Goal: Task Accomplishment & Management: Manage account settings

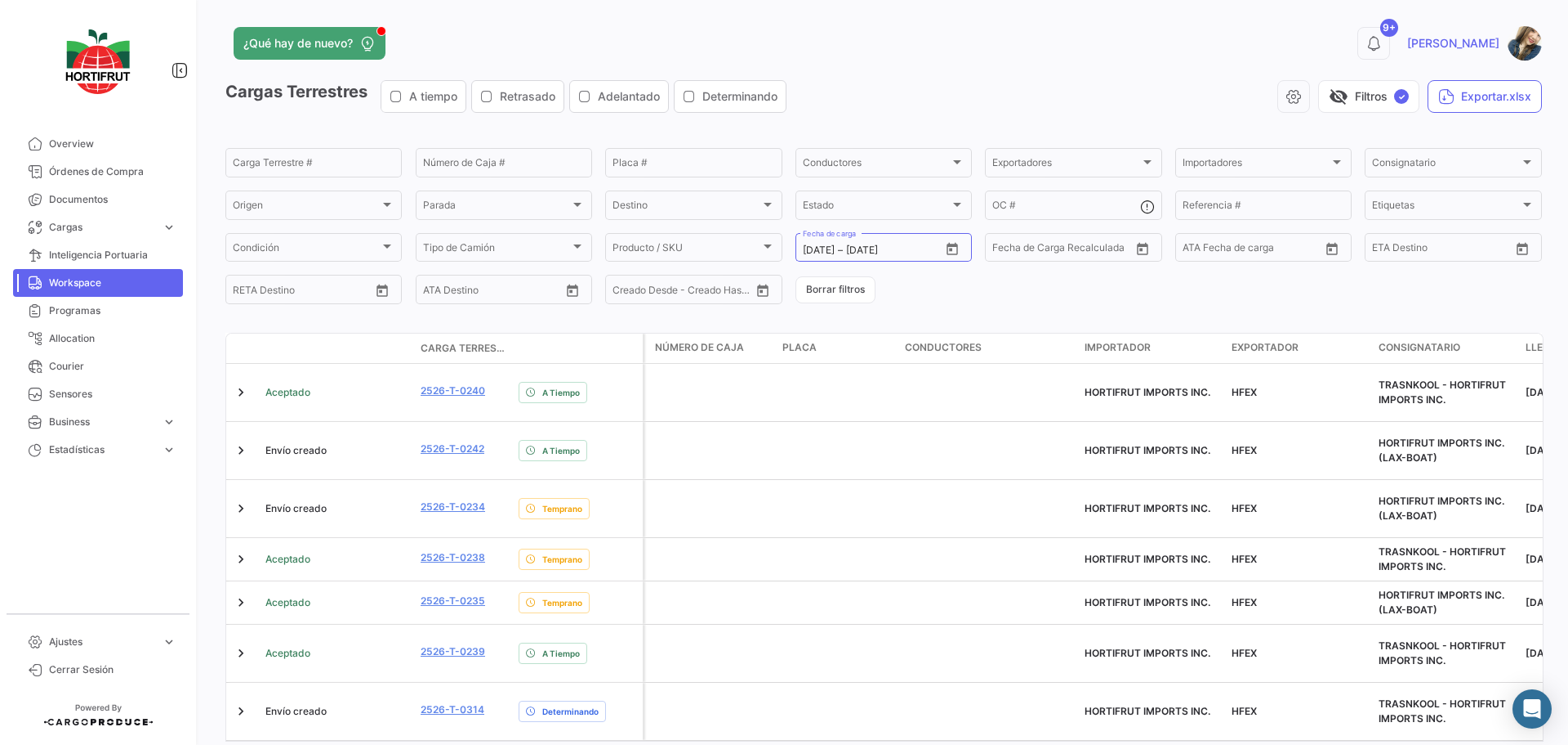
click at [847, 290] on button "Borrar filtros" at bounding box center [836, 289] width 80 height 27
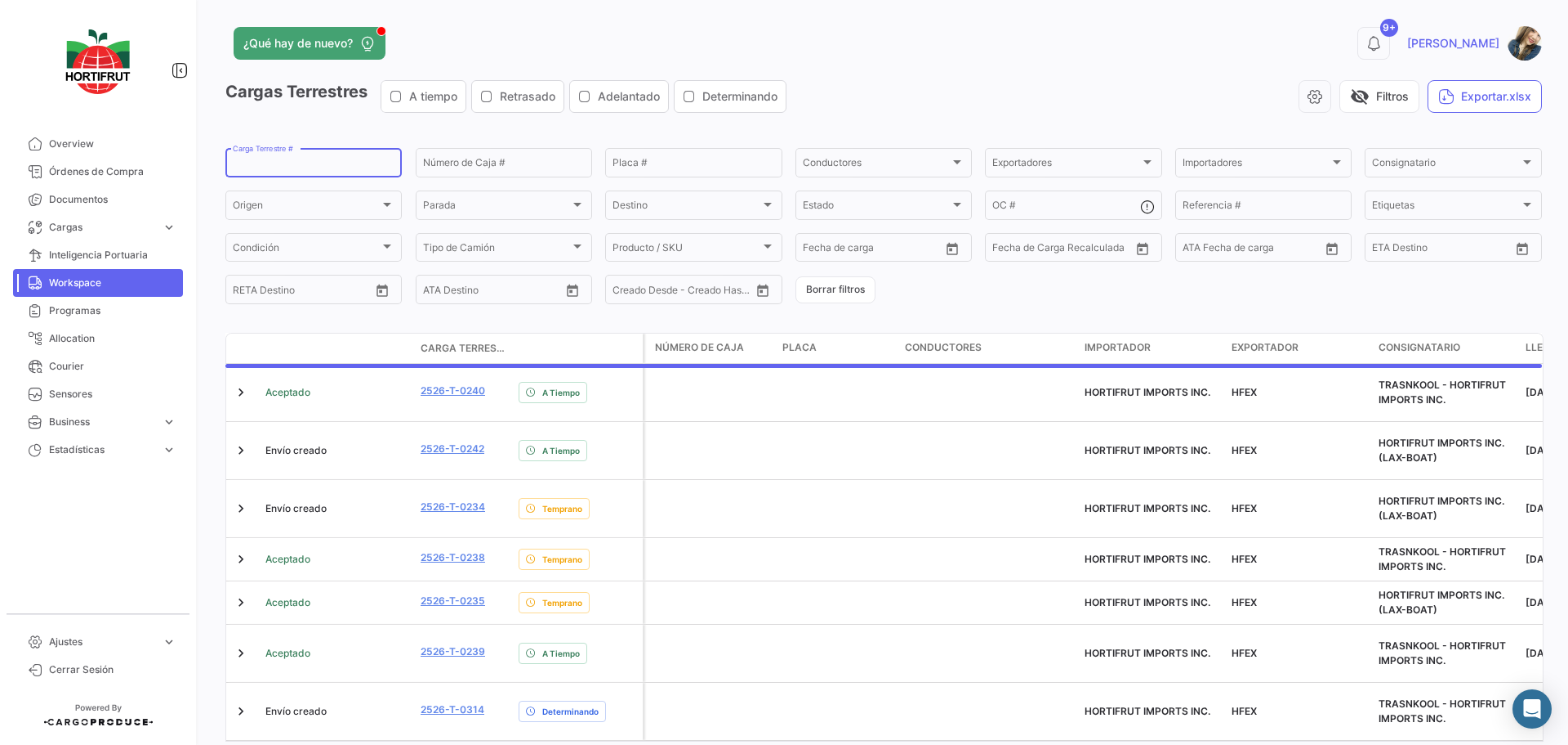
click at [319, 161] on input "Carga Terrestre #" at bounding box center [314, 165] width 161 height 12
paste input "2526-T-0273"
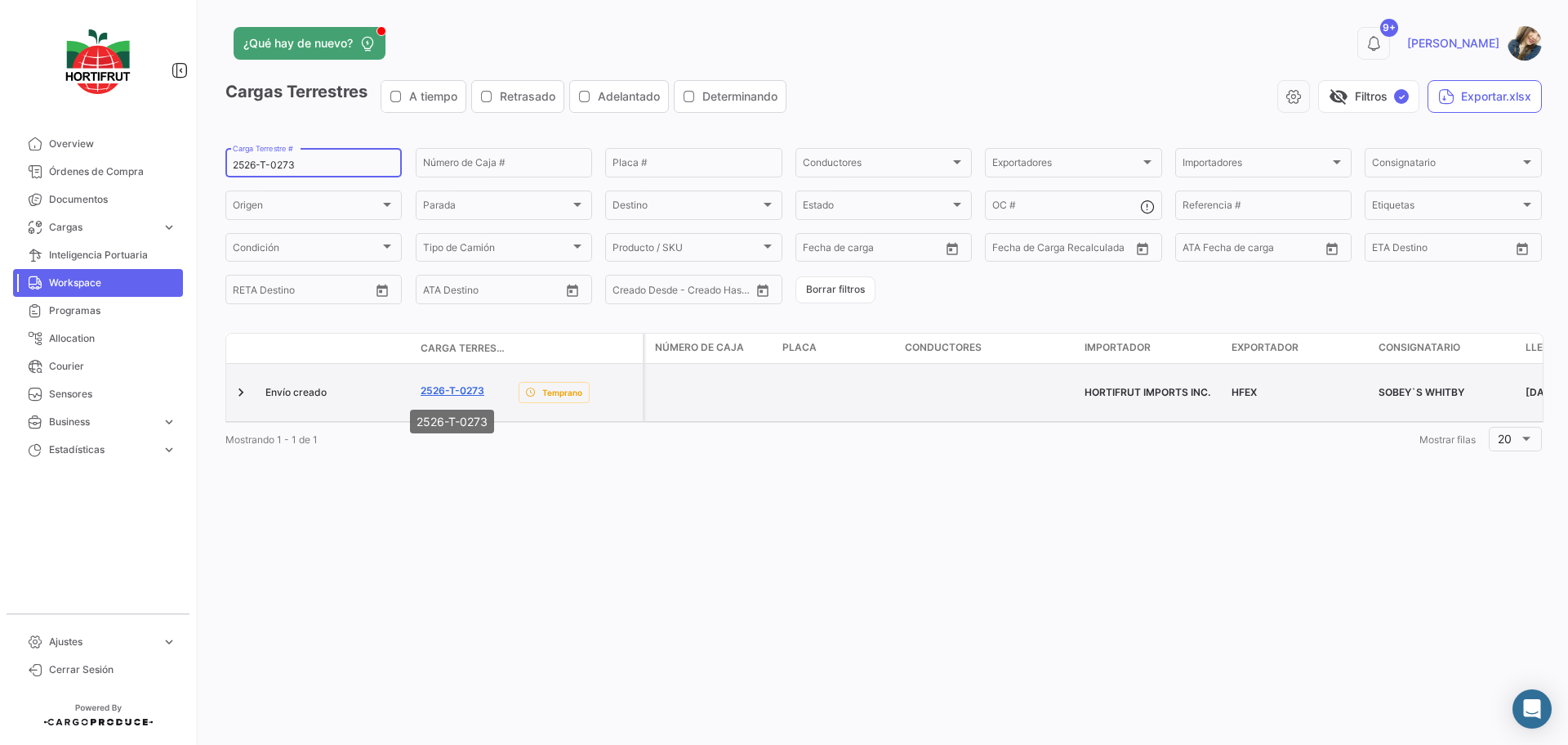
type input "2526-T-0273"
click at [460, 392] on link "2526-T-0273" at bounding box center [453, 390] width 64 height 15
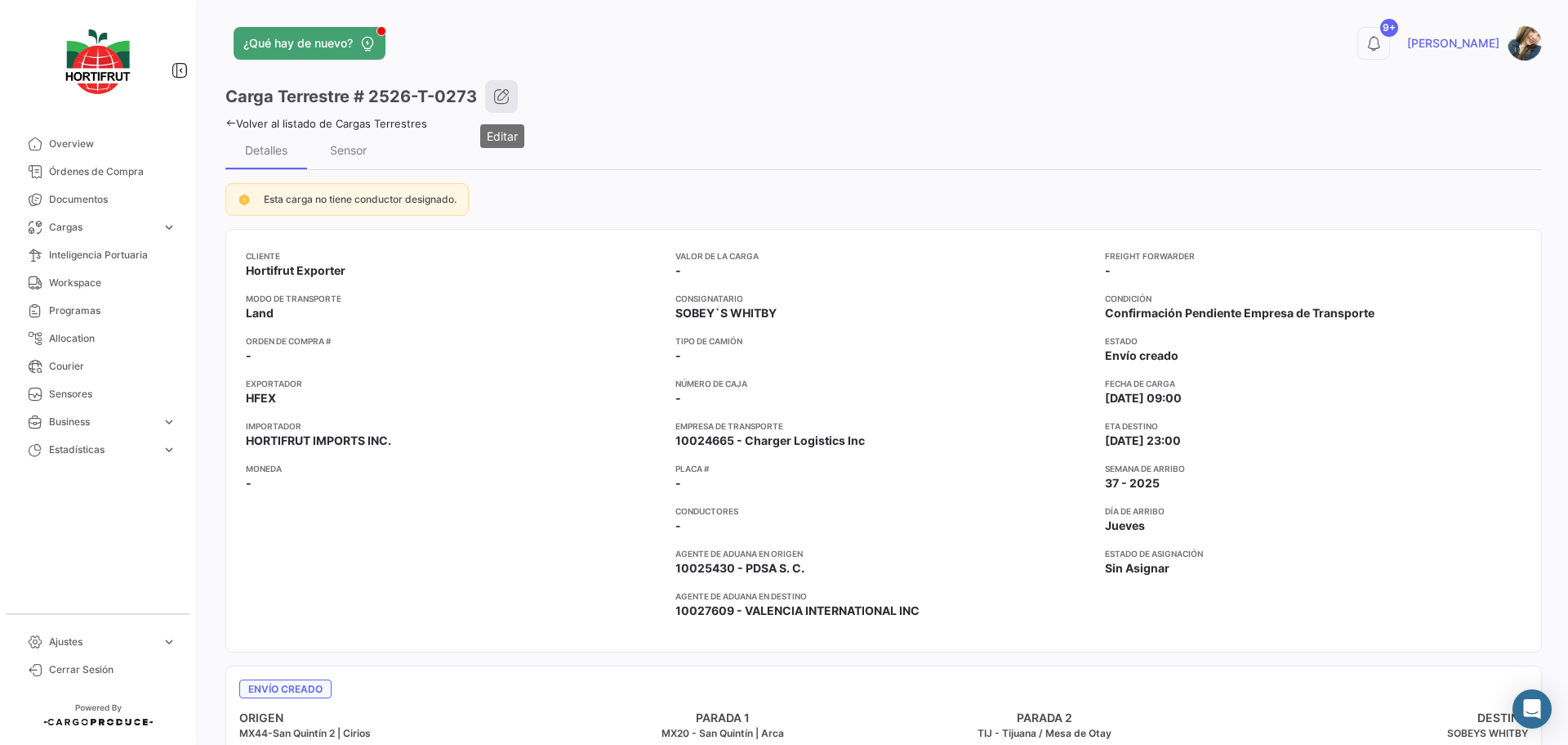
click at [505, 109] on button "button" at bounding box center [501, 96] width 33 height 33
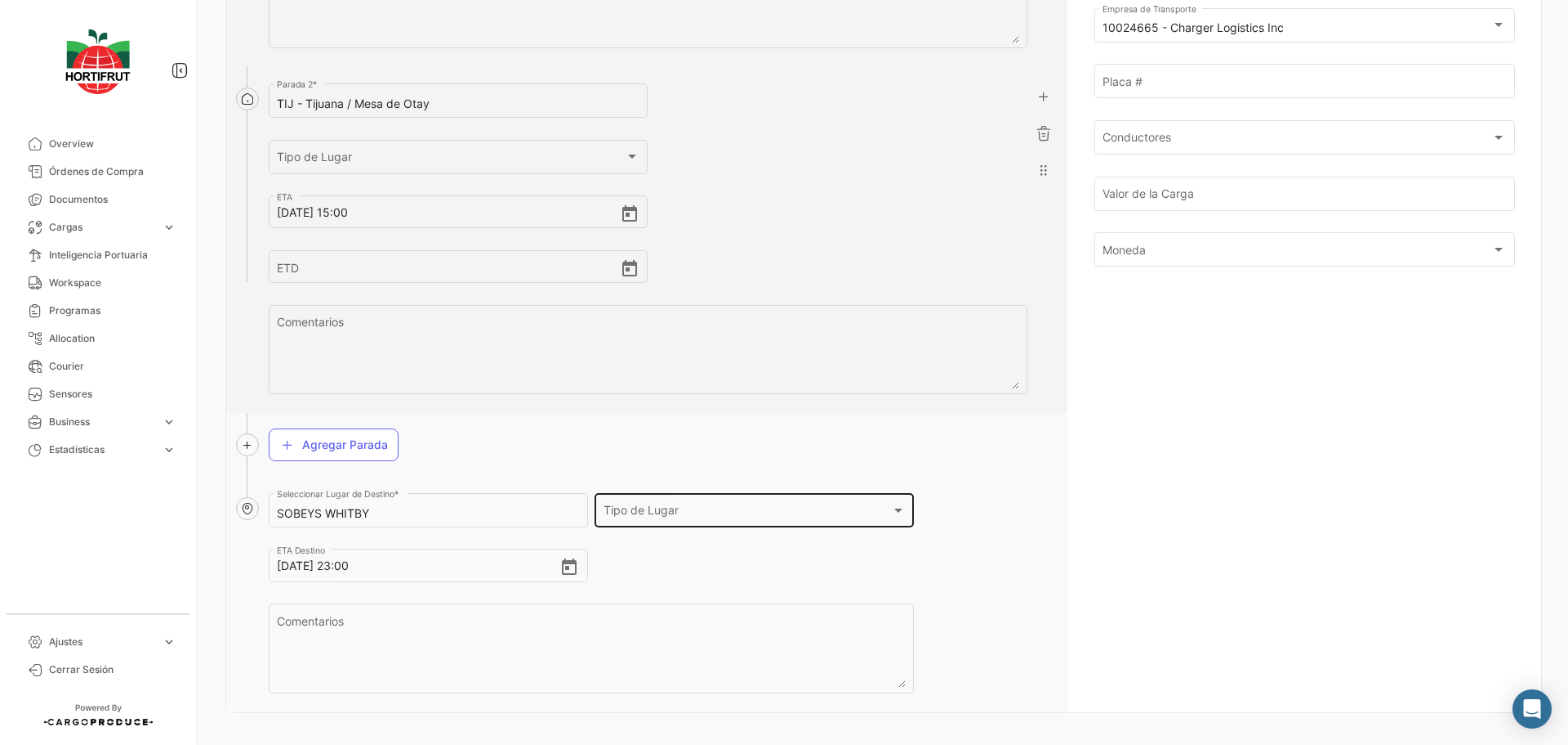
scroll to position [686, 0]
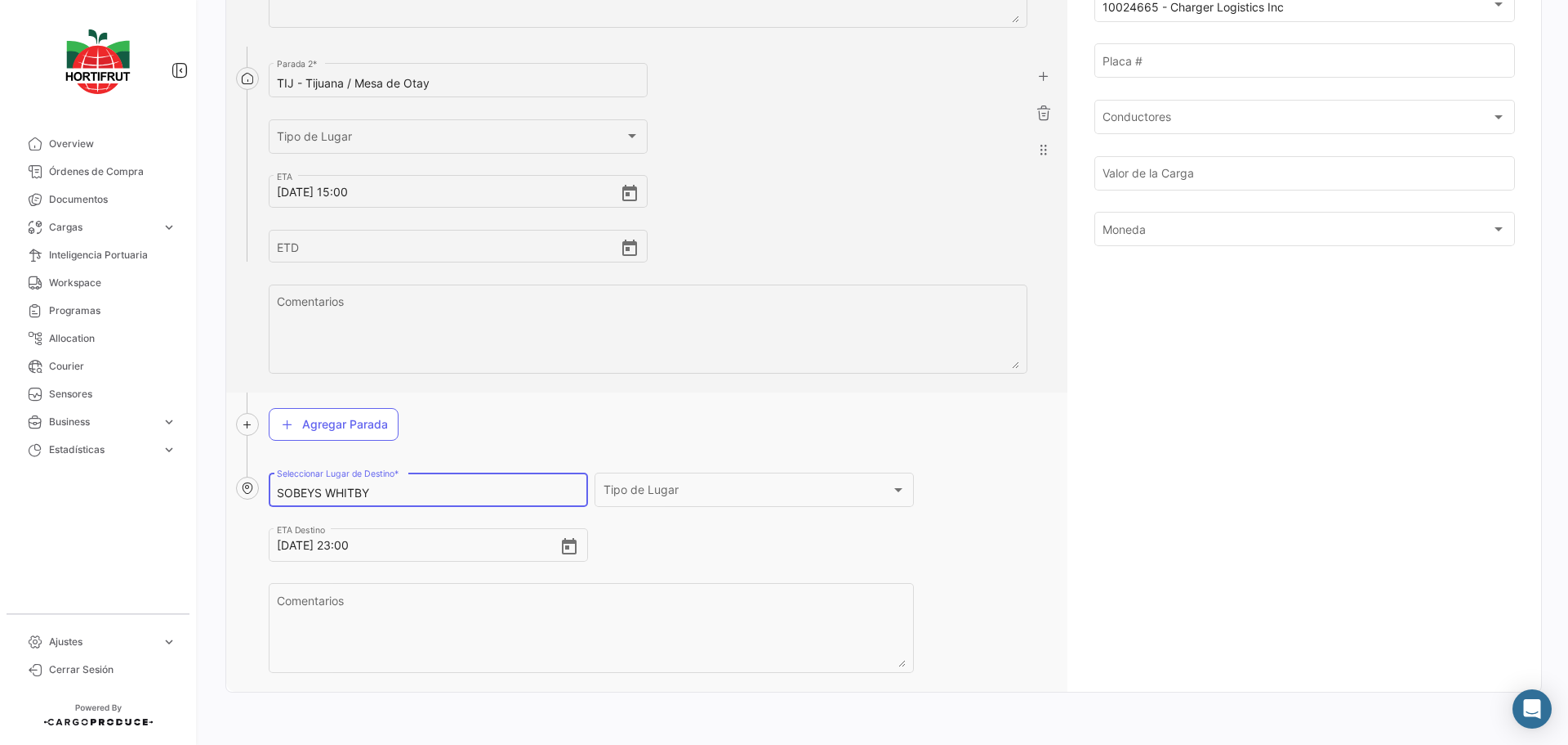
click at [395, 494] on input "SOBEYS WHITBY" at bounding box center [427, 493] width 302 height 14
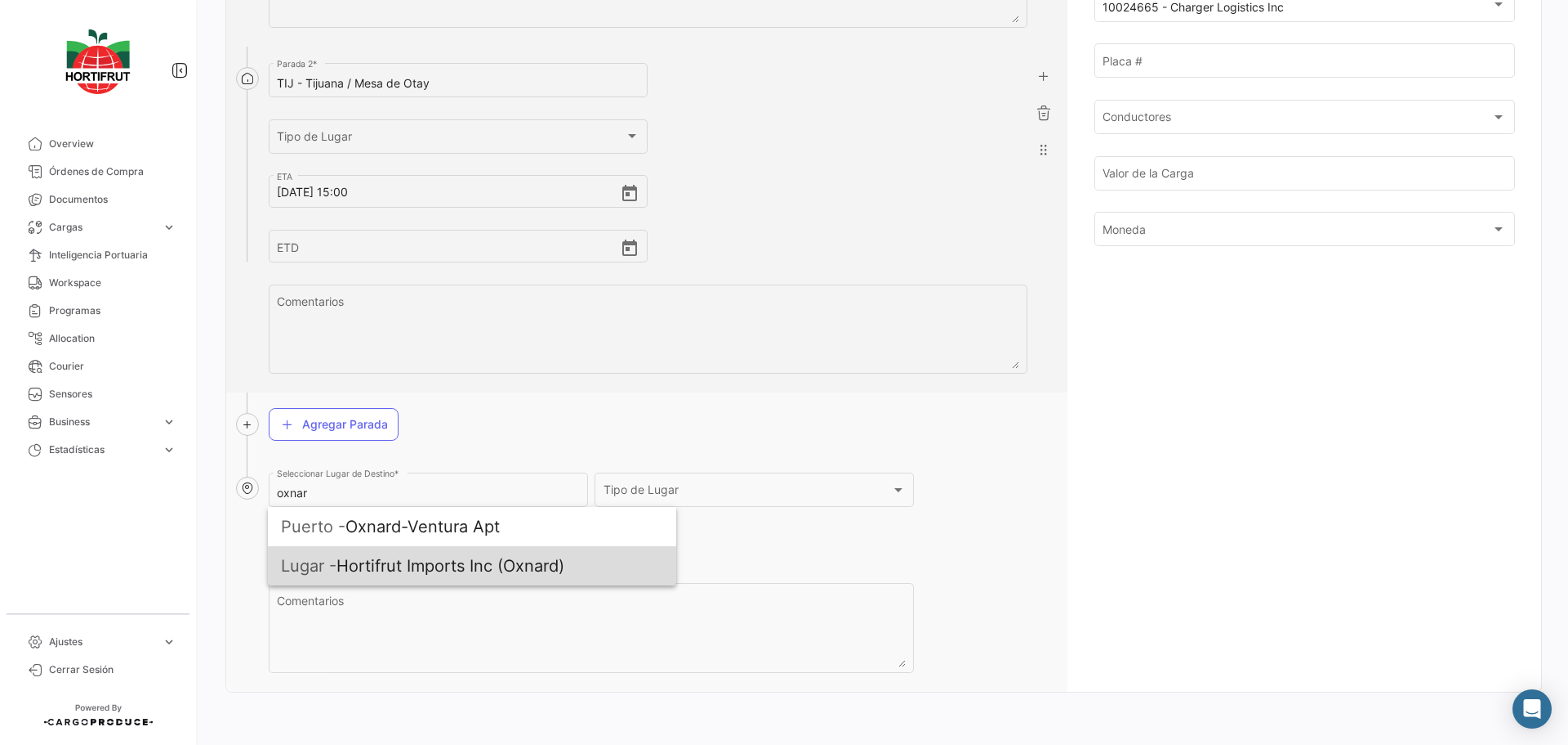
click at [430, 569] on span "Lugar - Hortifrut Imports Inc (Oxnard)" at bounding box center [472, 566] width 382 height 39
type input "Hortifrut Imports Inc (Oxnard)"
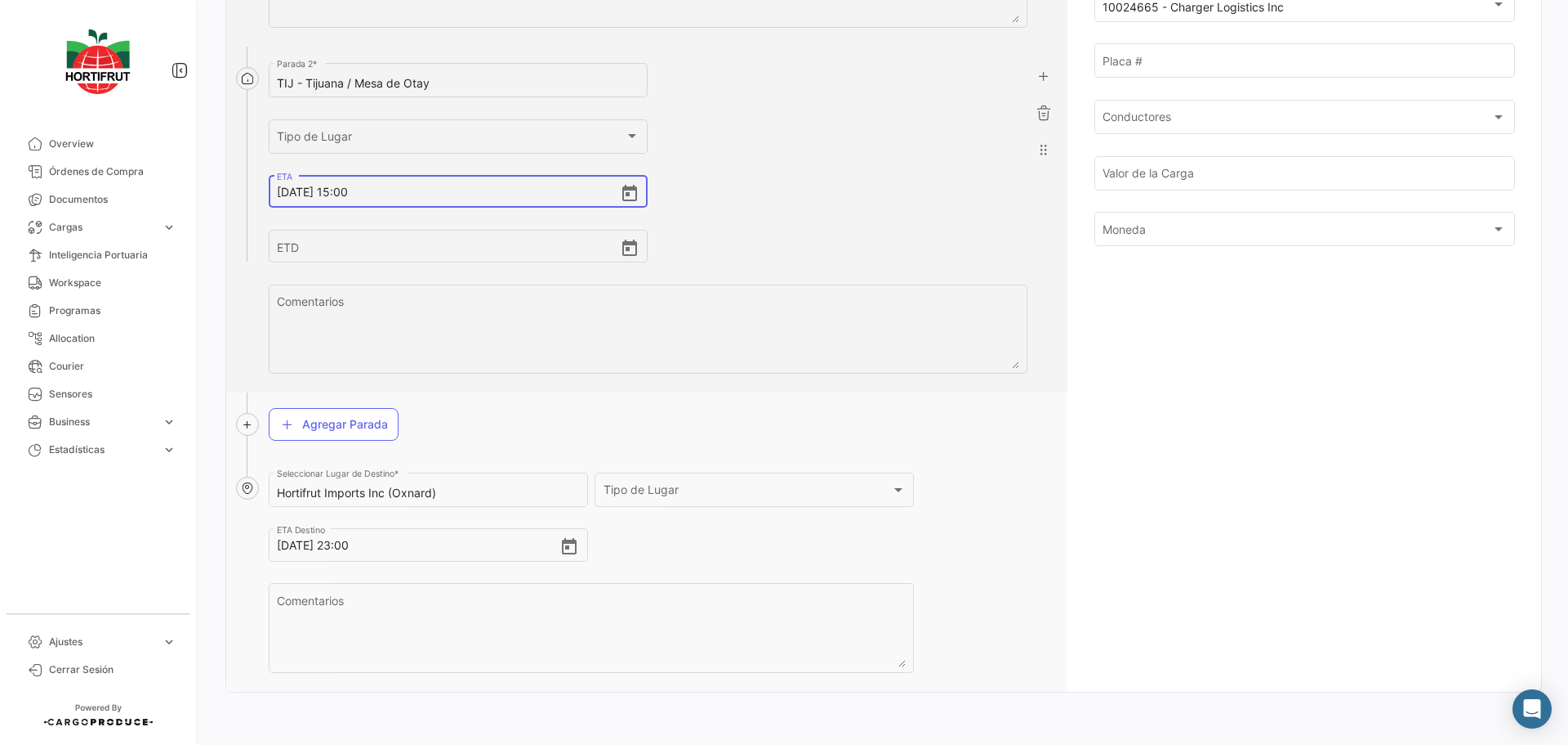
click at [372, 192] on input "[DATE] 15:00" at bounding box center [448, 192] width 343 height 58
click at [387, 549] on input "[DATE] 23:00" at bounding box center [417, 545] width 283 height 58
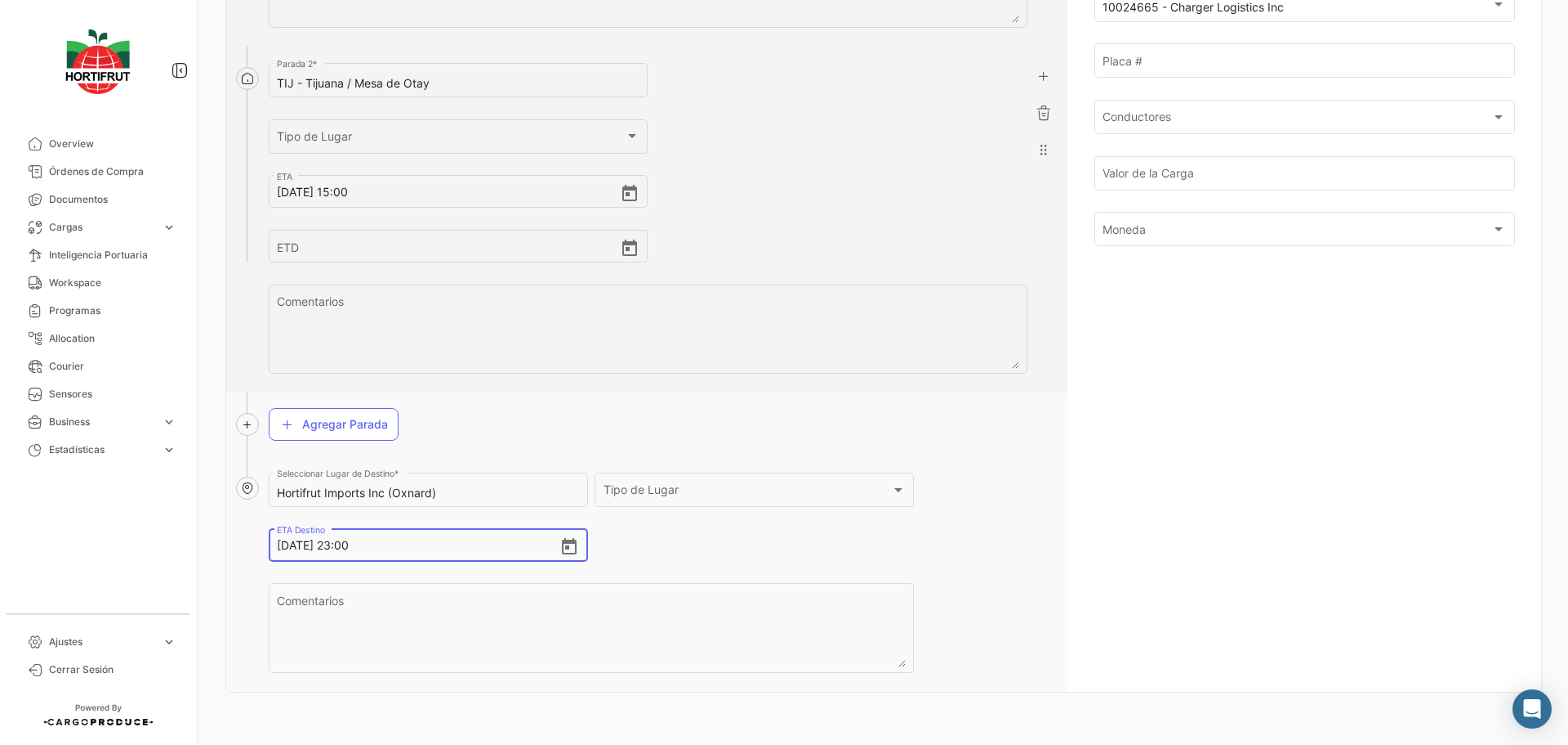
click at [387, 549] on input "[DATE] 23:00" at bounding box center [417, 545] width 283 height 58
paste input "[DATE], 15"
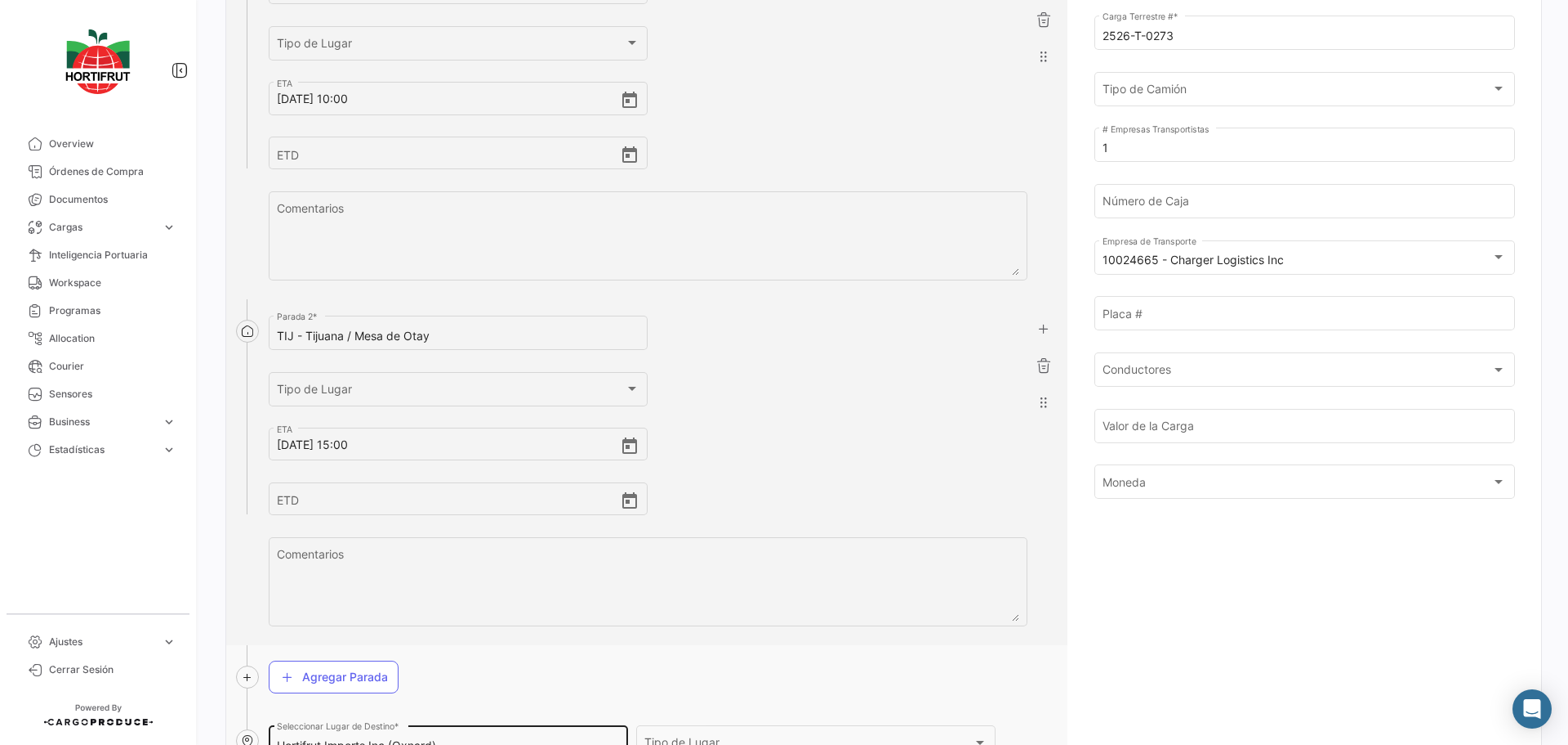
scroll to position [604, 0]
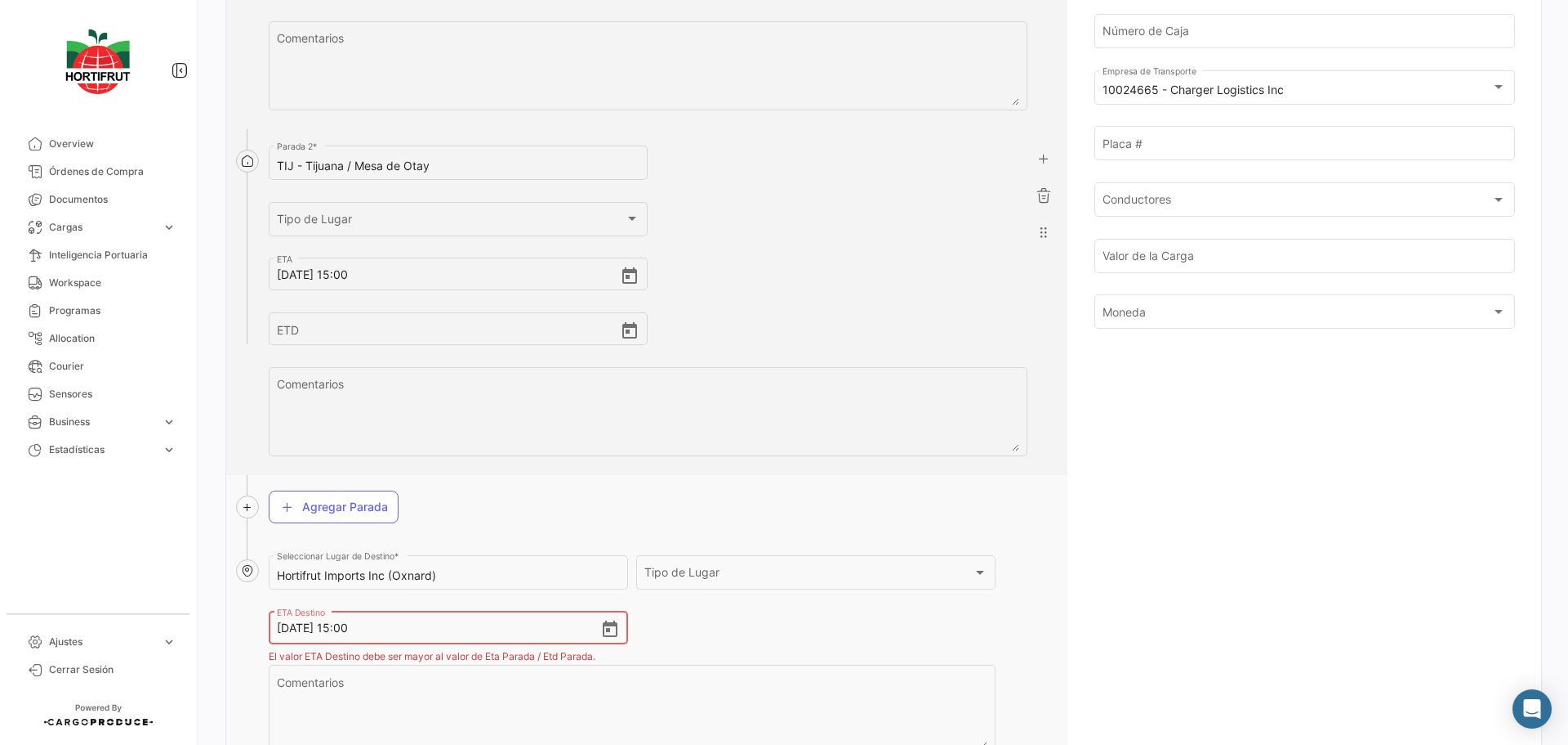
click at [286, 631] on input "[DATE] 15:00" at bounding box center [438, 627] width 323 height 58
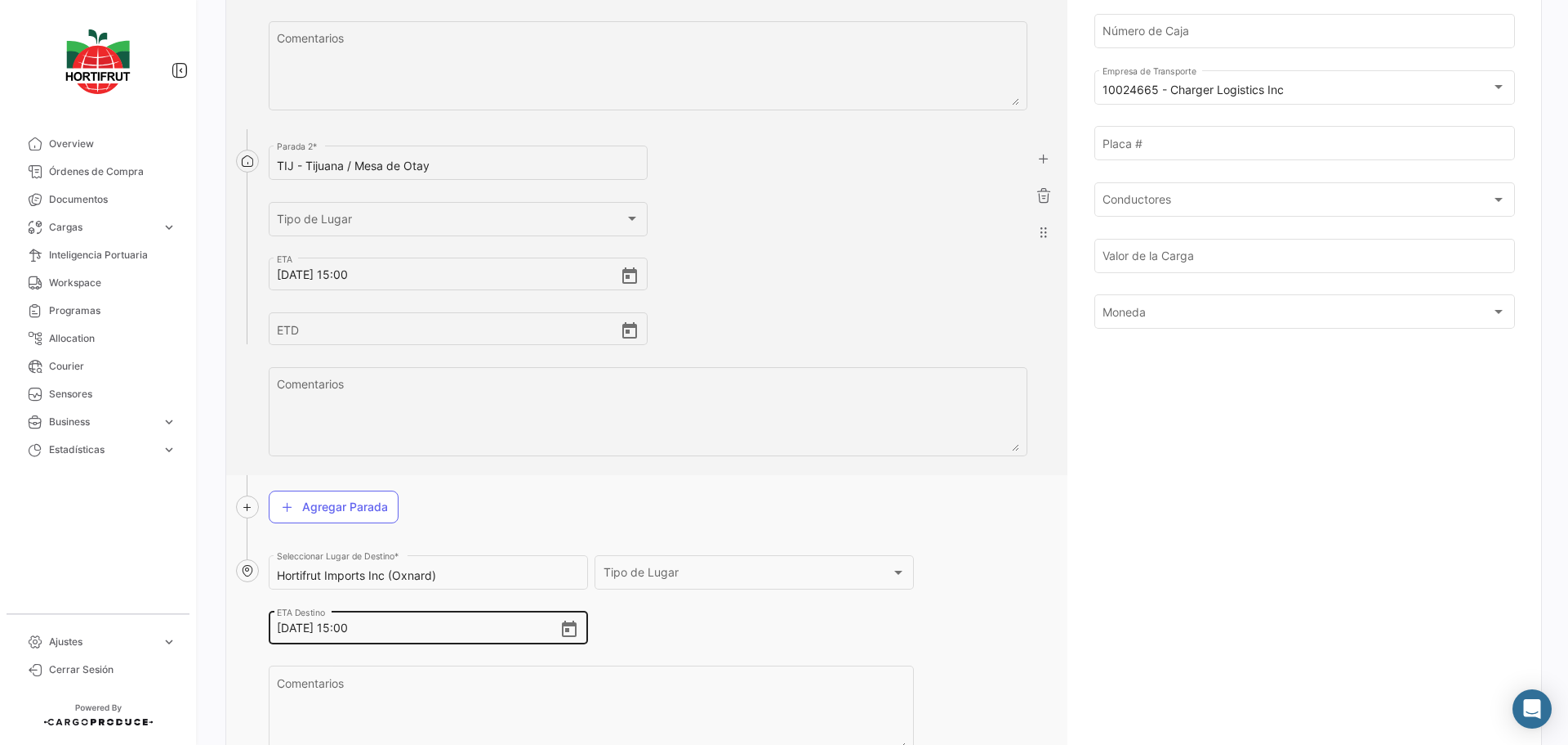
click at [348, 635] on input "[DATE] 15:00" at bounding box center [417, 627] width 283 height 58
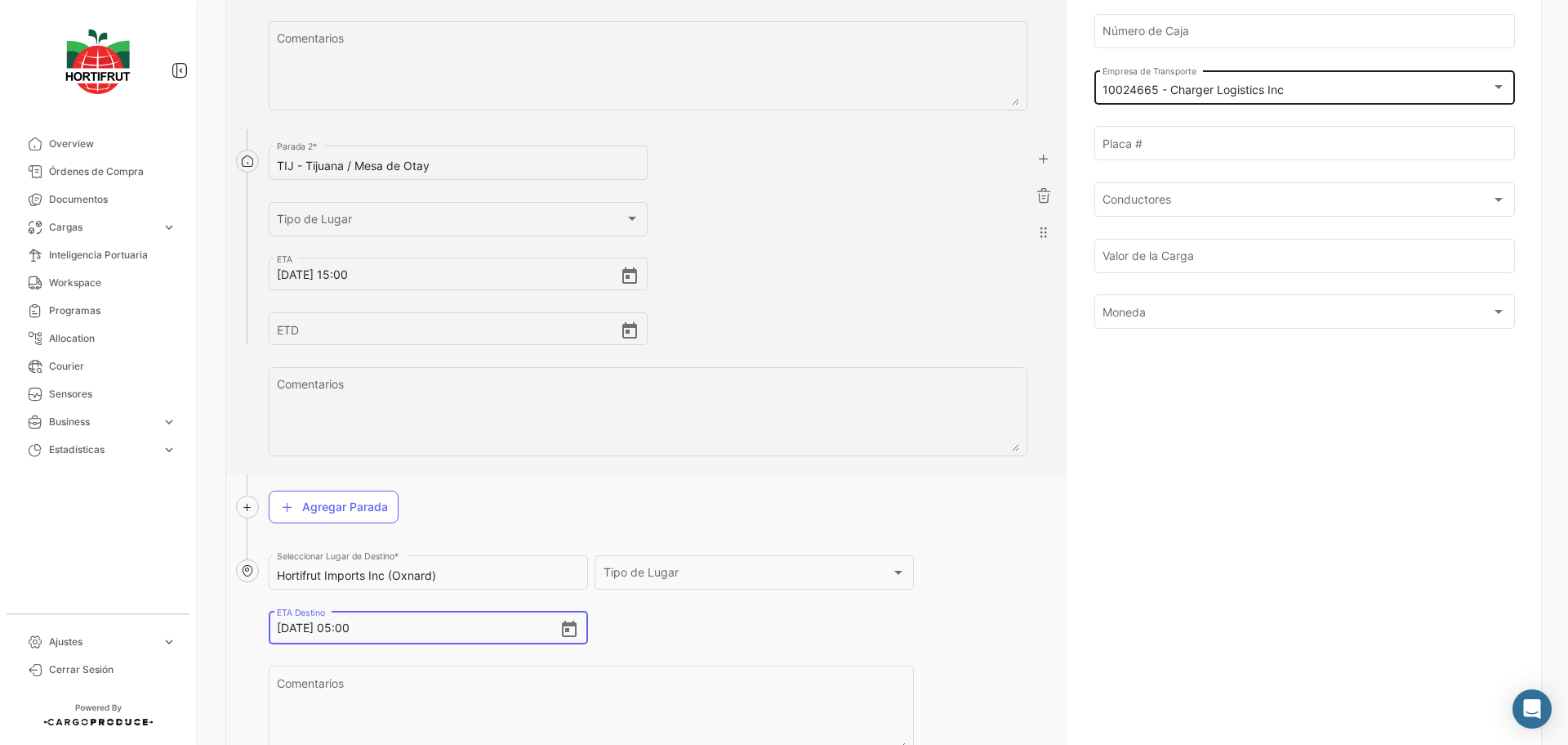
scroll to position [522, 0]
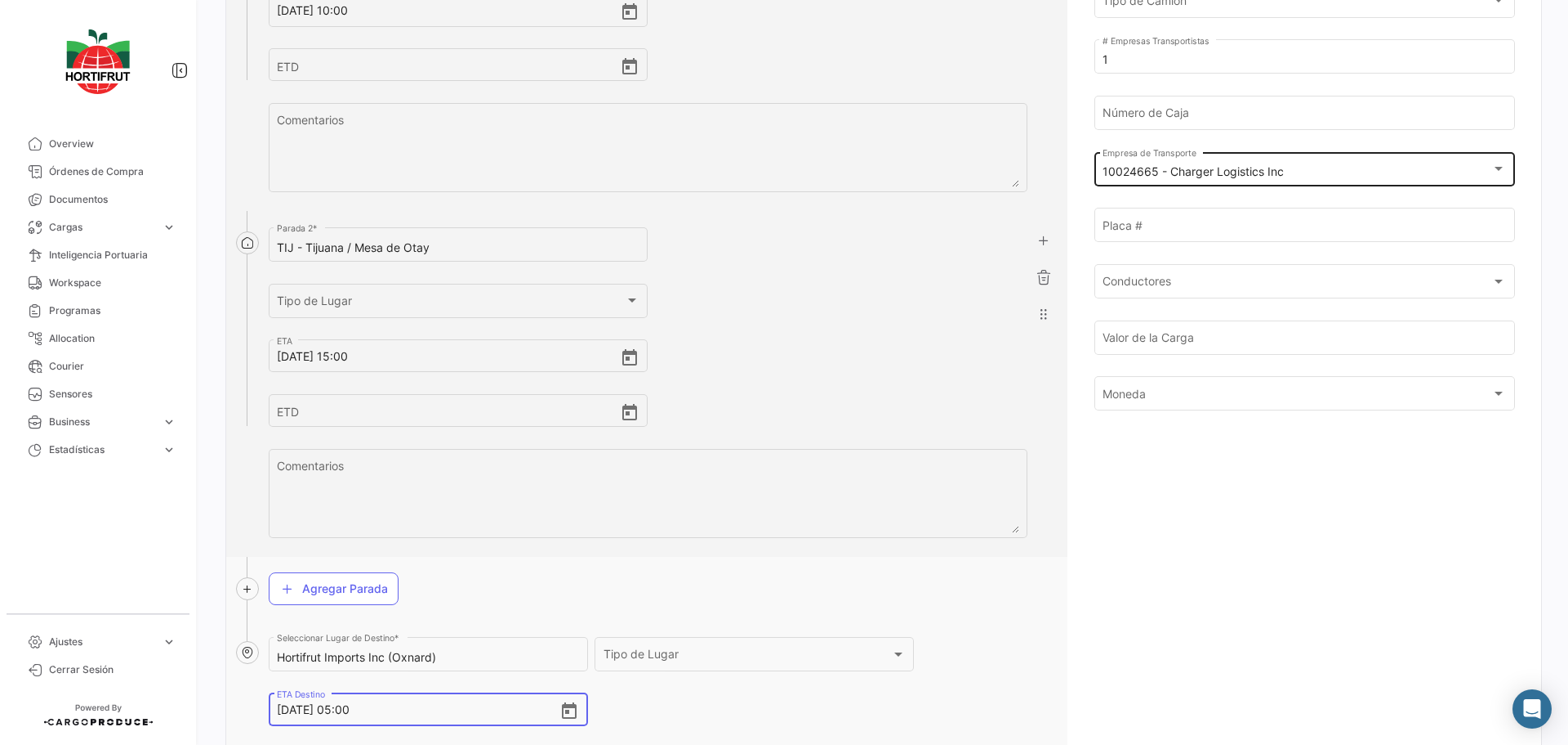
type input "[DATE] 05:00"
click at [1192, 163] on div "10024665 - Charger Logistics Inc Empresa de Transporte" at bounding box center [1304, 168] width 403 height 37
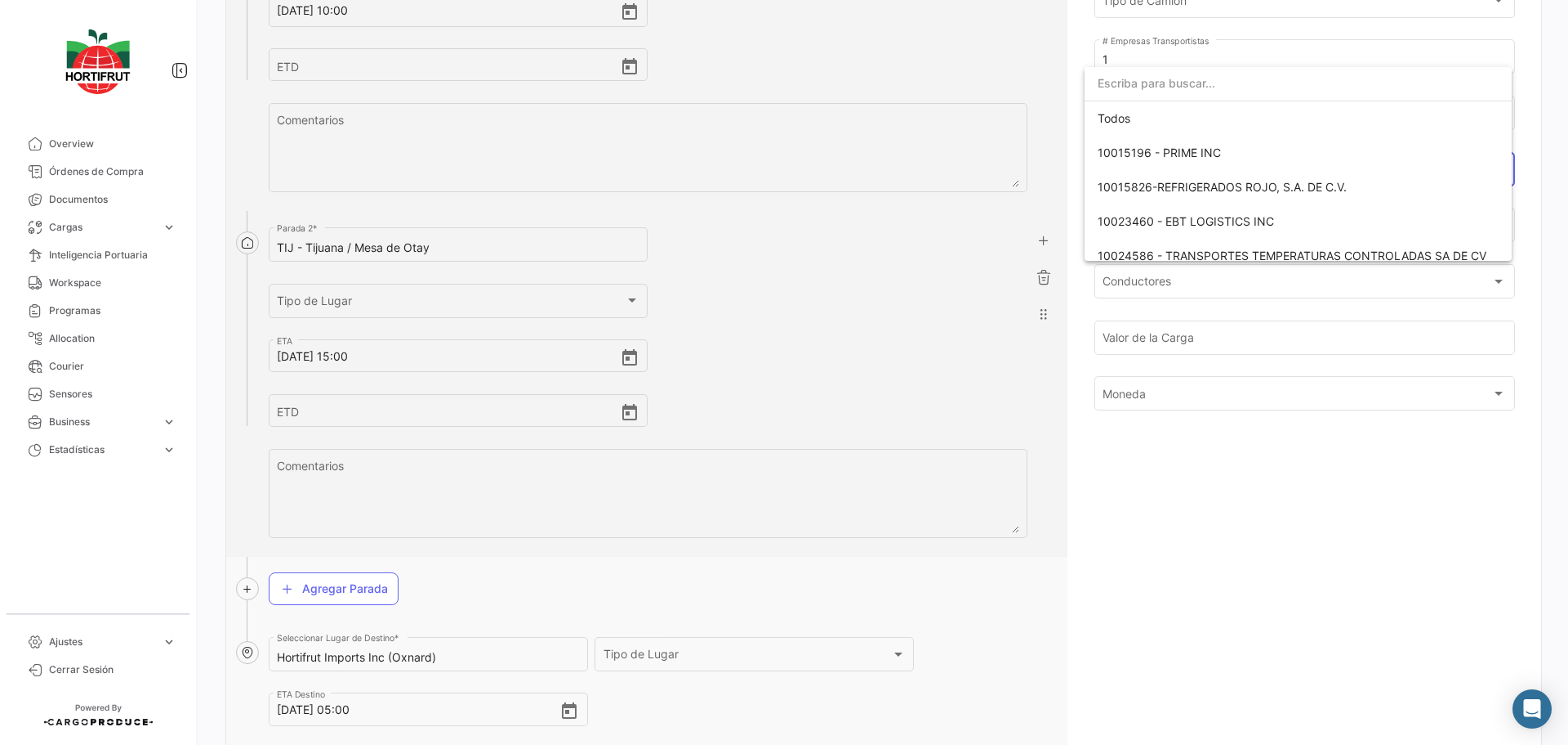
scroll to position [128, 0]
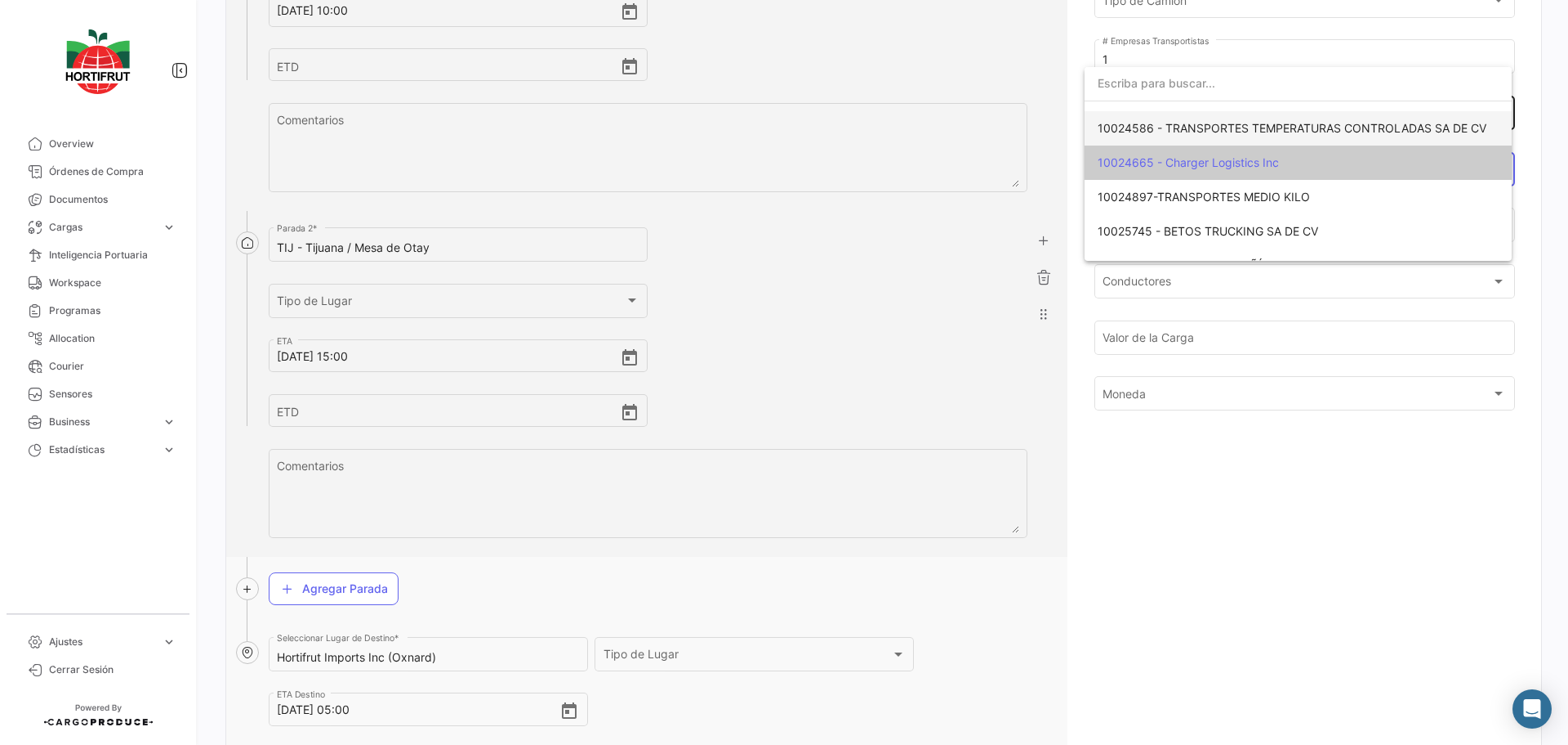
click at [1182, 126] on span "10024586 - TRANSPORTES TEMPERATURAS CONTROLADAS SA DE CV" at bounding box center [1292, 128] width 389 height 14
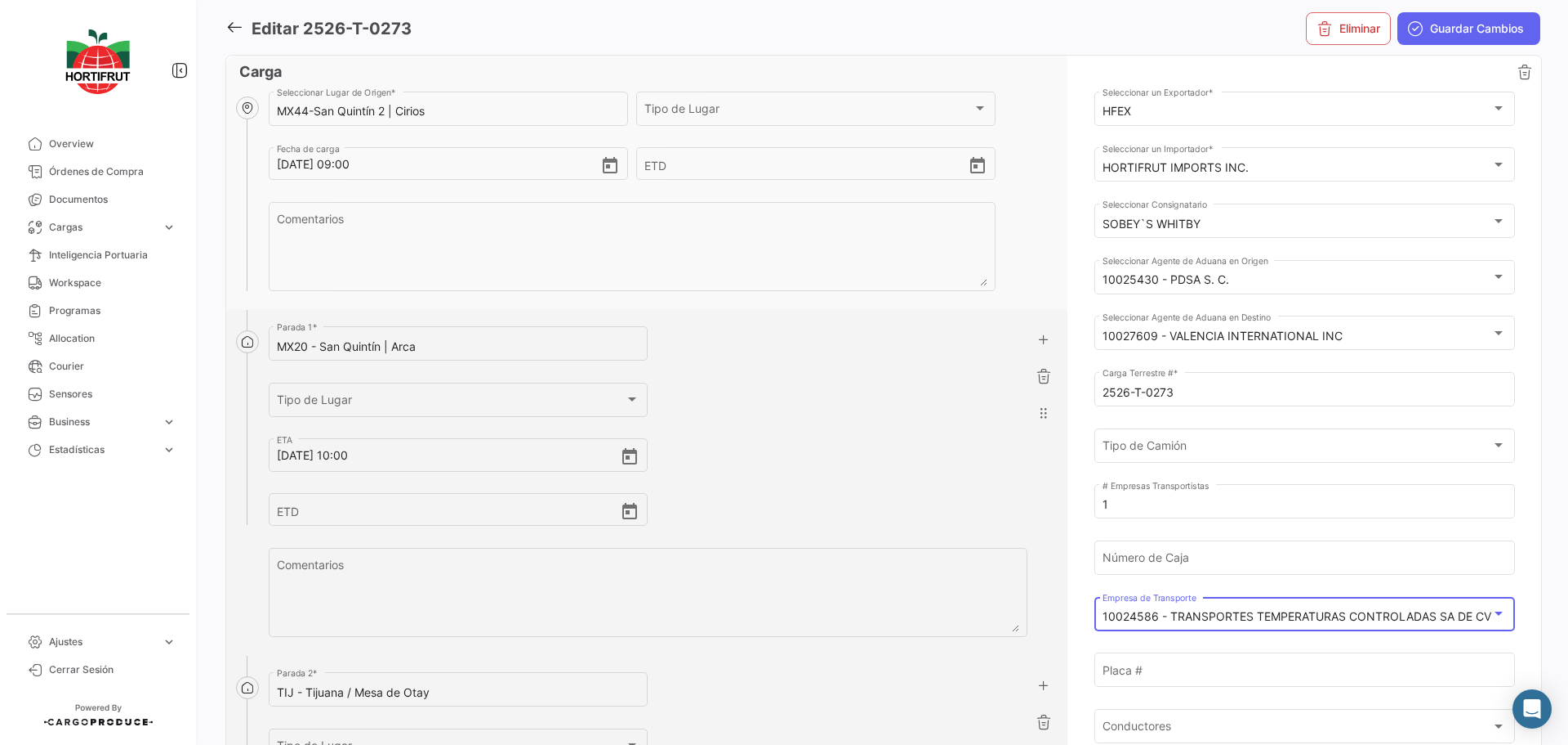
scroll to position [0, 0]
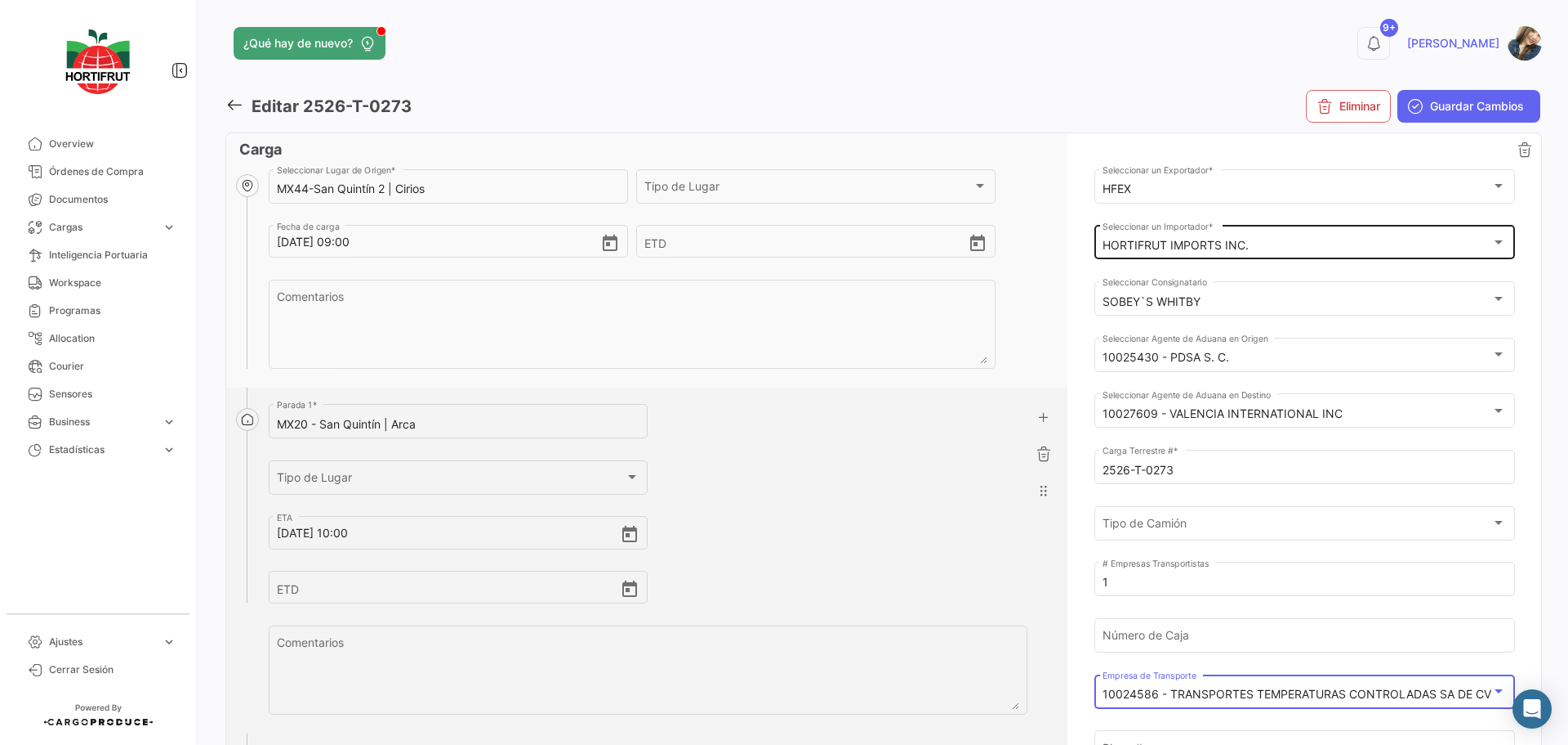
click at [1245, 252] on div "HORTIFRUT IMPORTS INC." at bounding box center [1297, 246] width 389 height 14
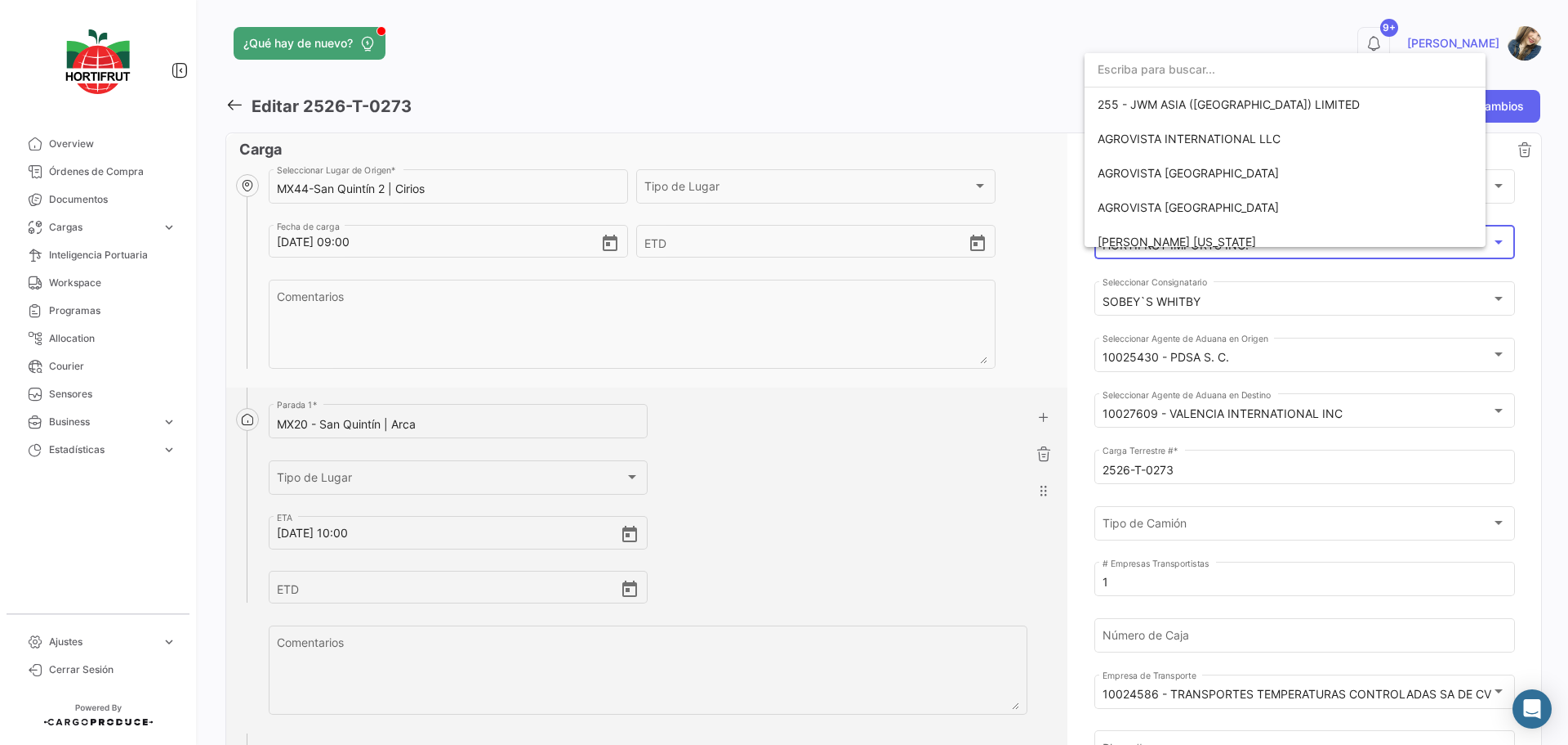
scroll to position [2678, 0]
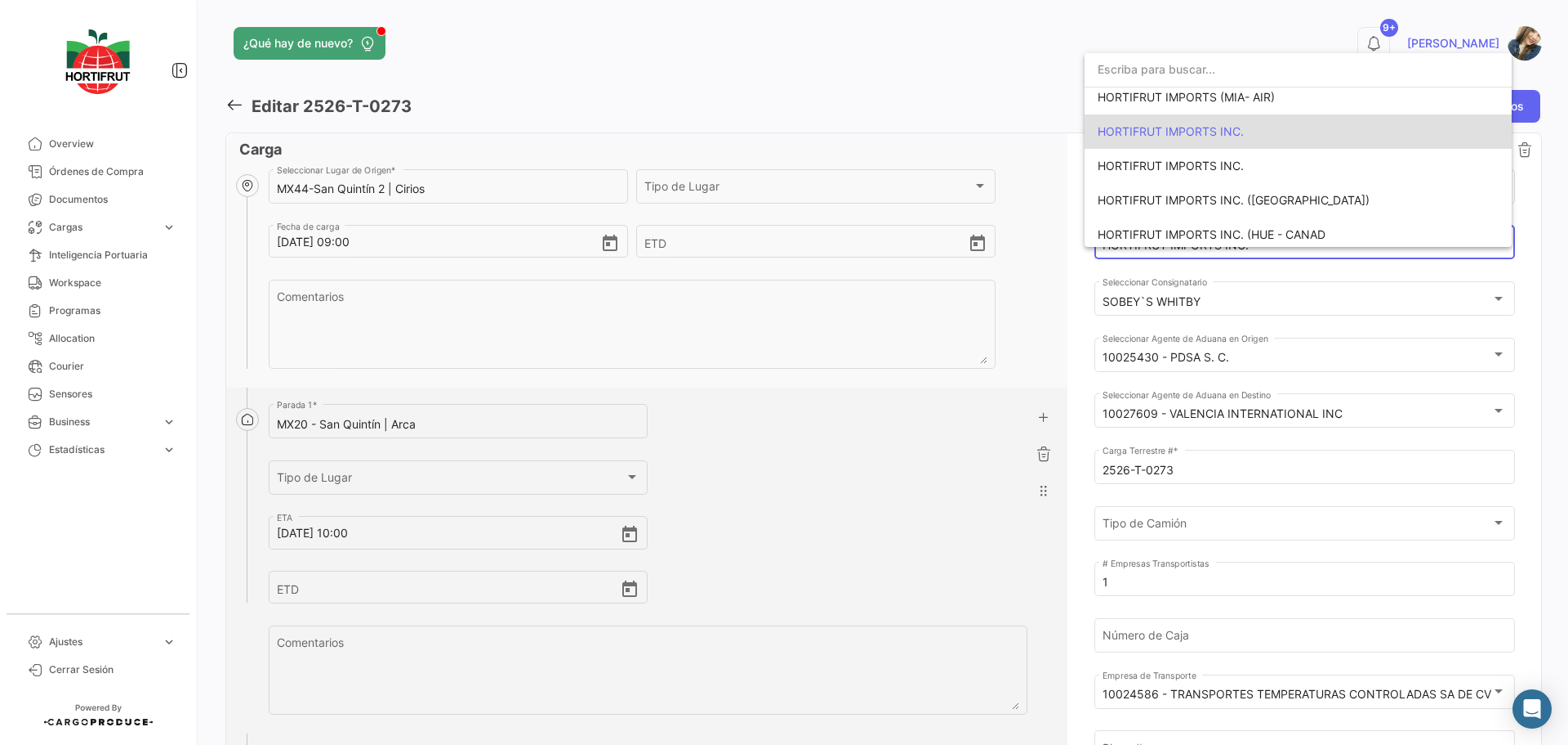
click at [1238, 138] on span "HORTIFRUT IMPORTS INC." at bounding box center [1299, 131] width 401 height 35
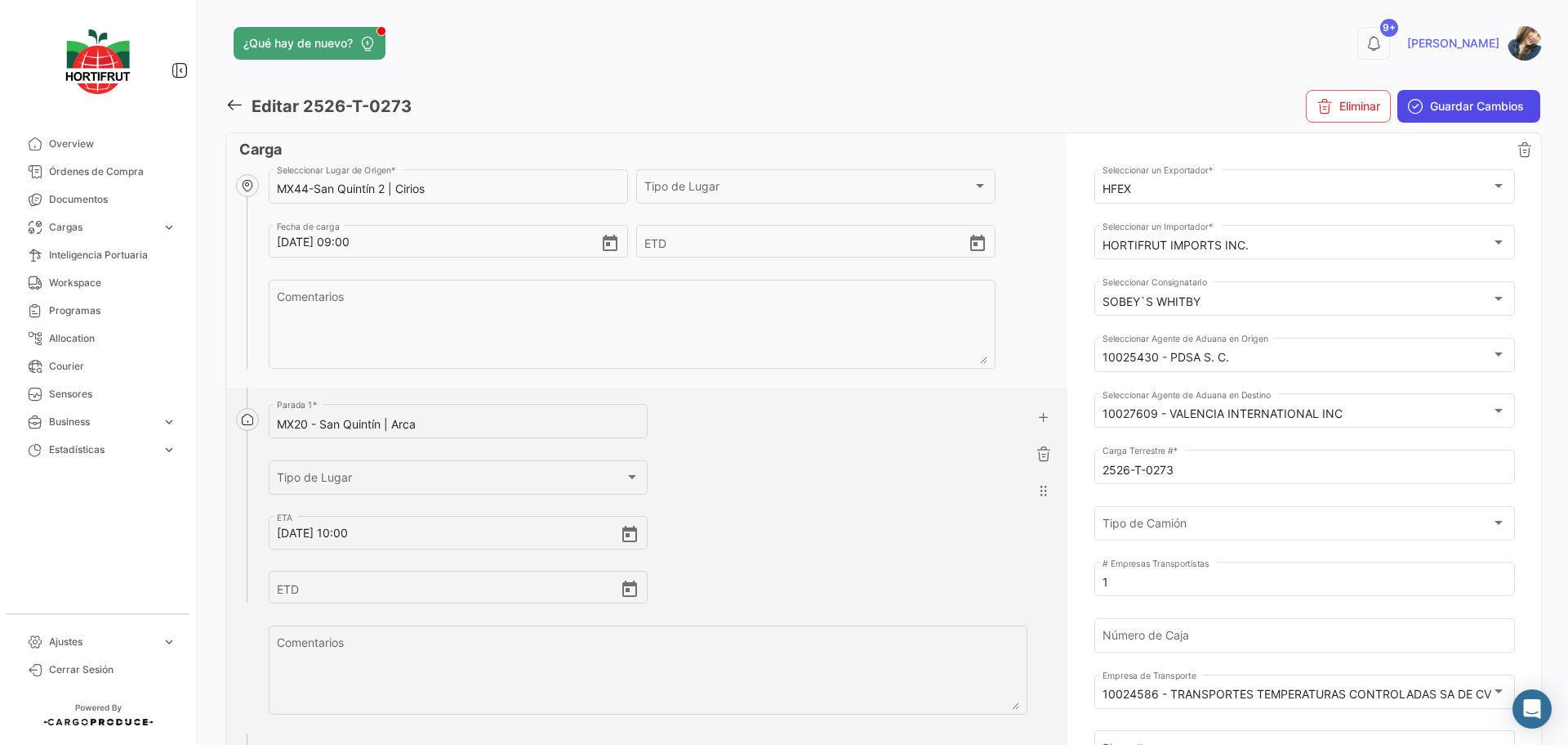
click at [1453, 114] on span "Guardar Cambios" at bounding box center [1478, 106] width 94 height 16
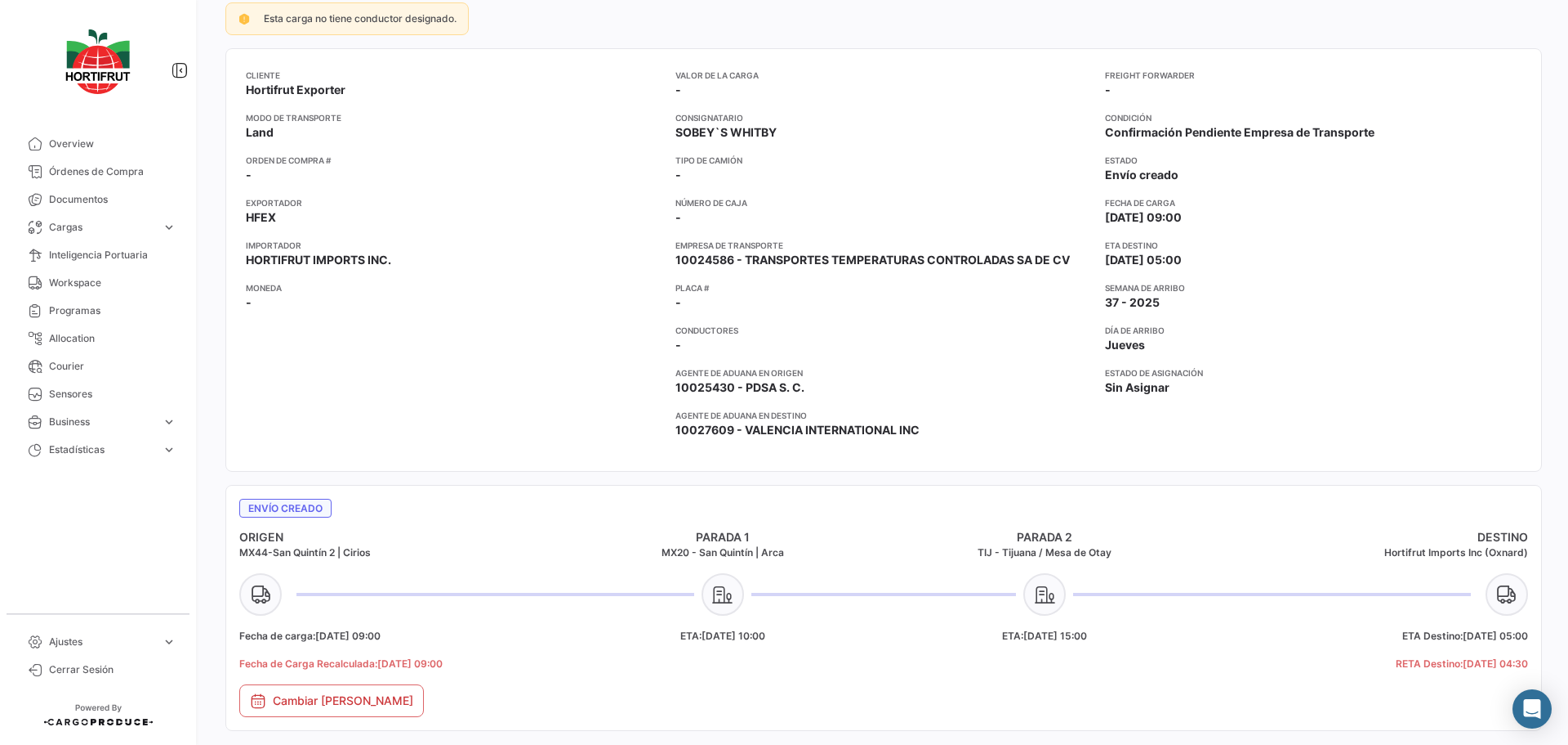
scroll to position [82, 0]
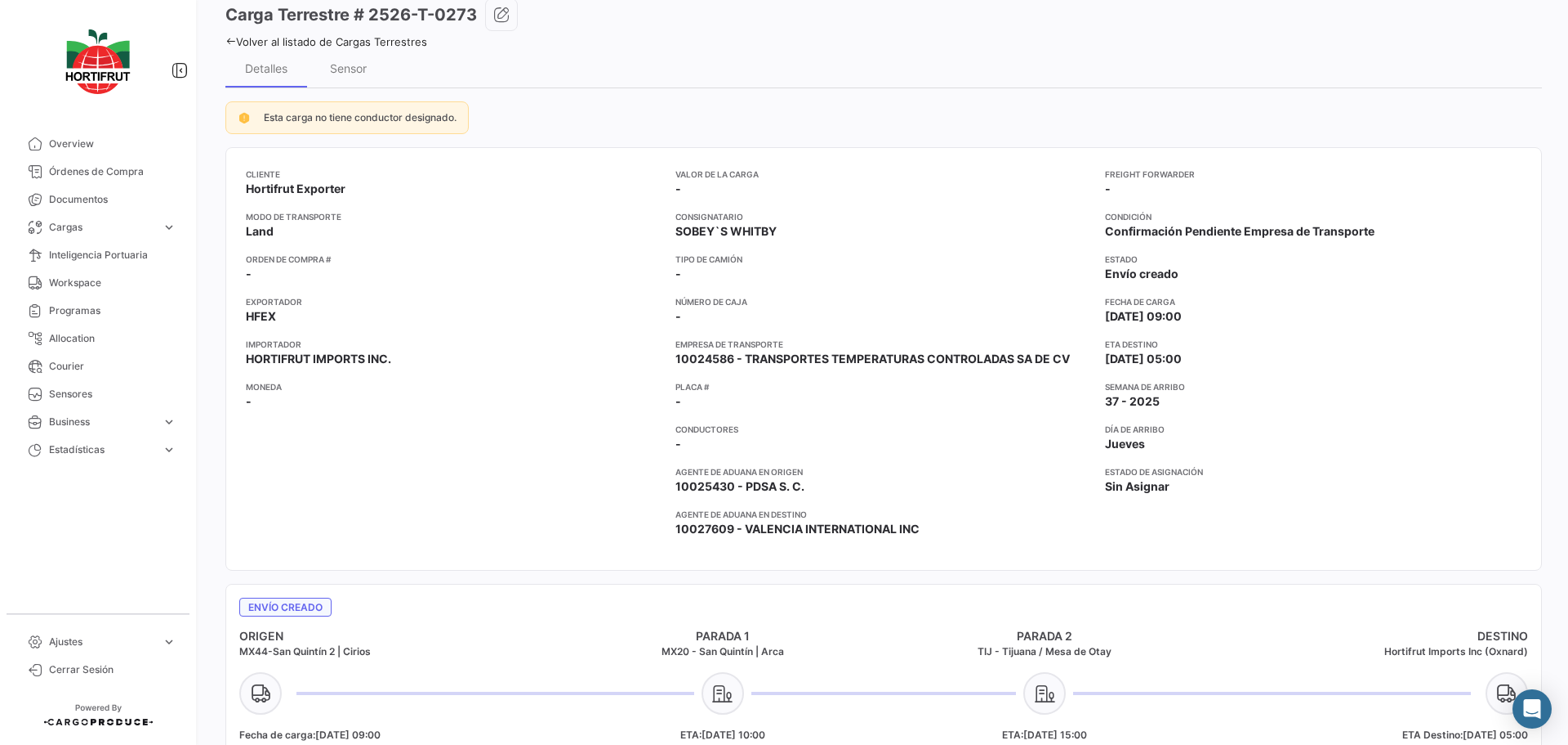
click at [369, 44] on link "Volver al listado de Cargas Terrestres" at bounding box center [326, 42] width 202 height 13
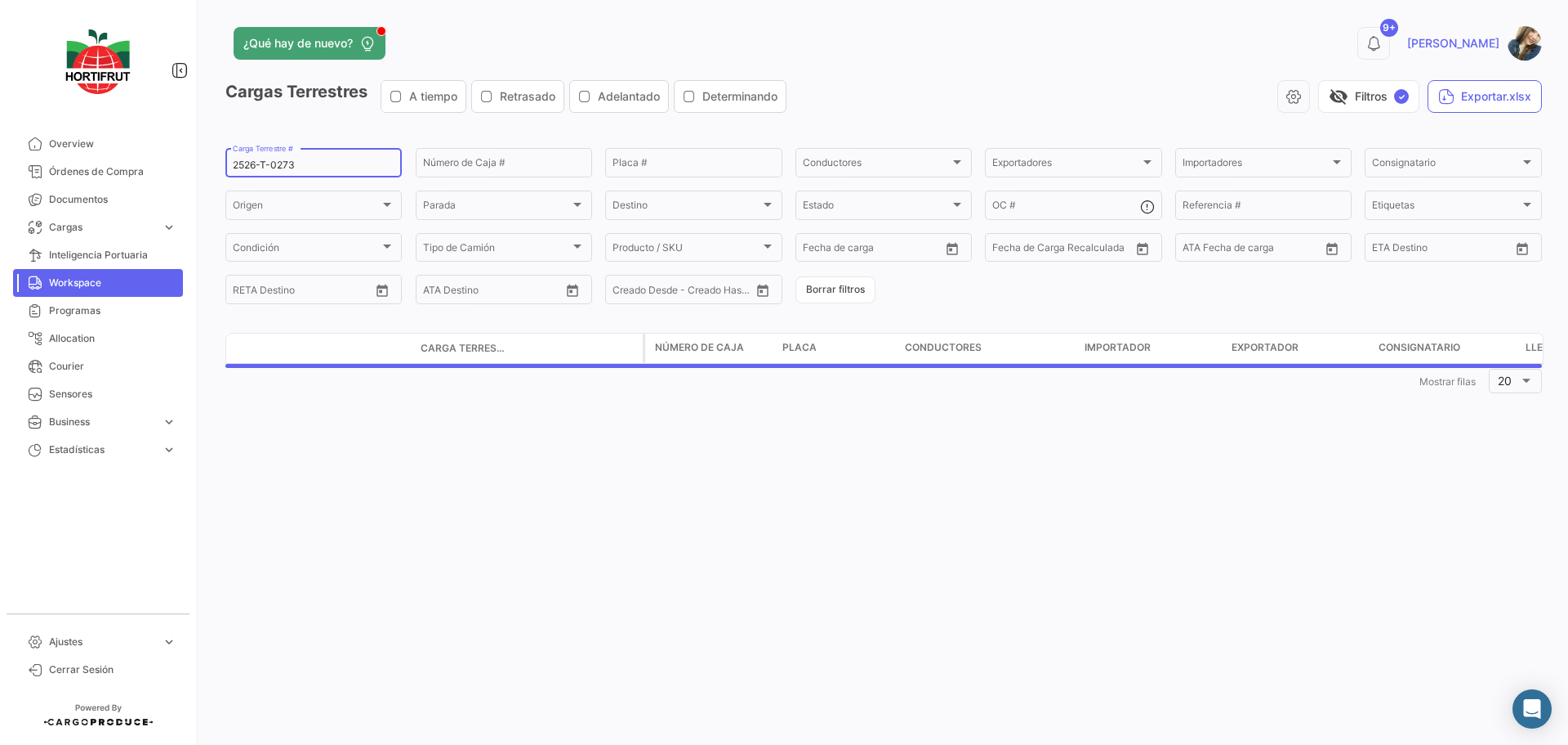
click at [292, 173] on div "2526-T-0273 Carga Terrestre #" at bounding box center [314, 161] width 161 height 32
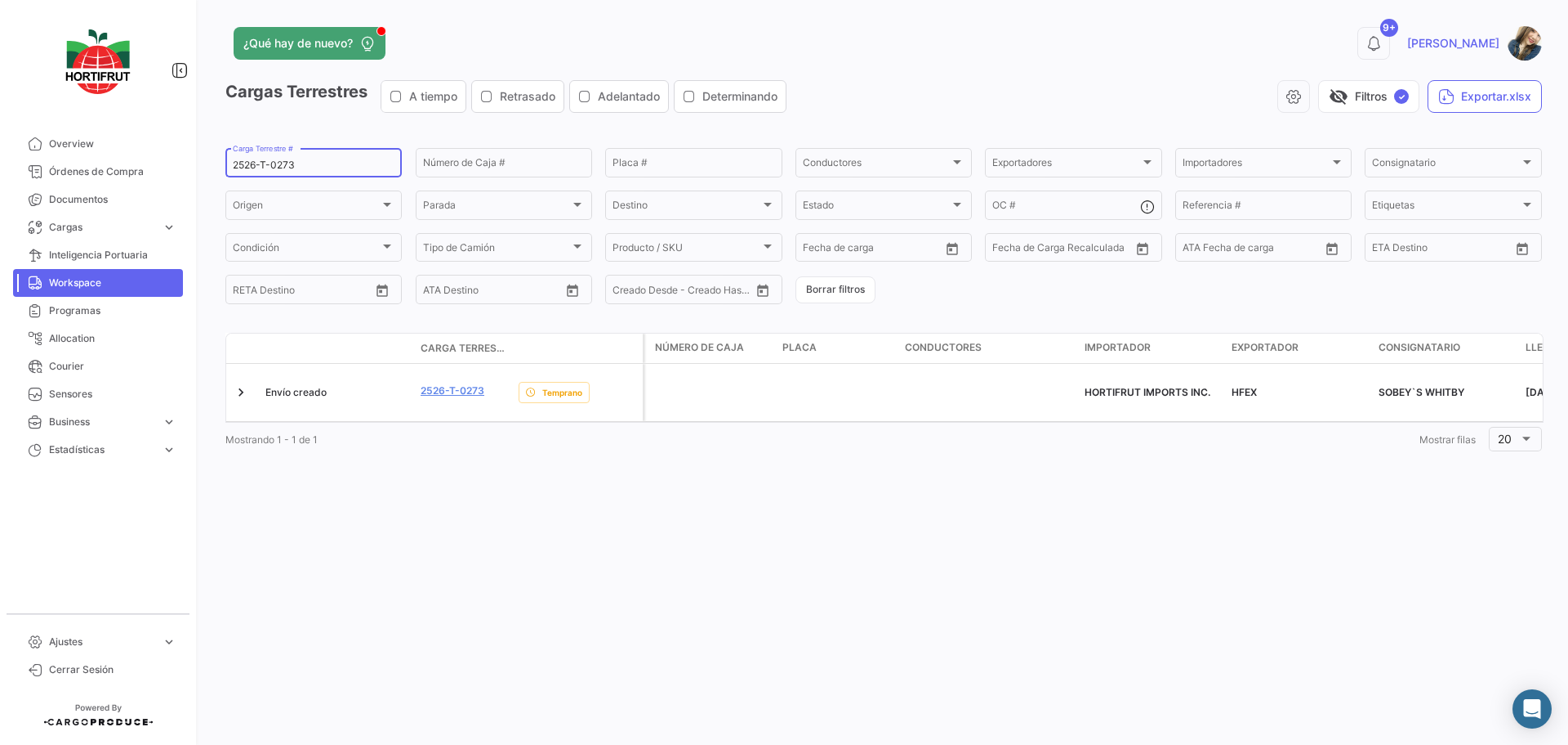
click at [297, 169] on input "2526-T-0273" at bounding box center [314, 165] width 161 height 12
paste input "81"
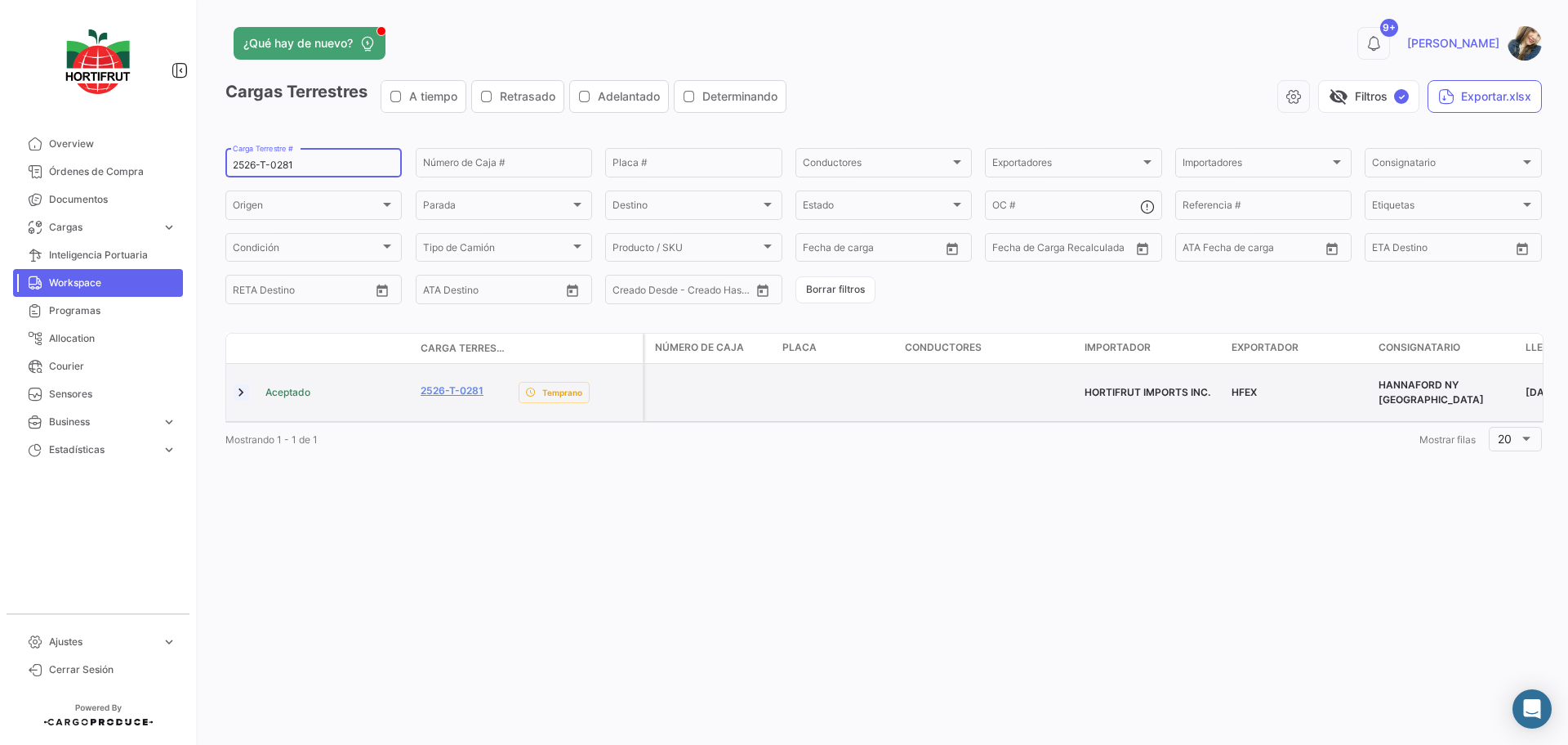
type input "2526-T-0281"
click at [241, 393] on link at bounding box center [241, 392] width 16 height 16
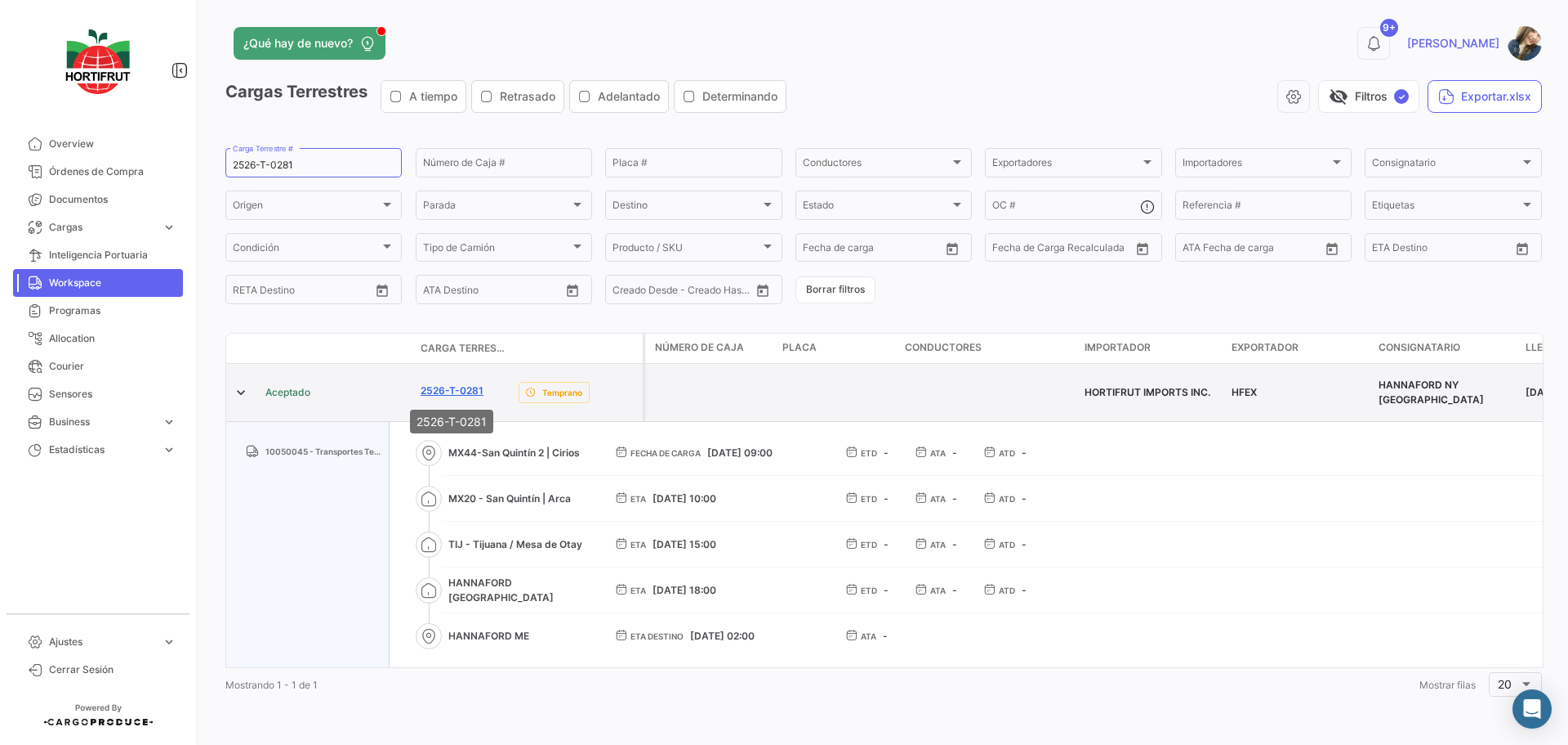
click at [451, 391] on link "2526-T-0281" at bounding box center [452, 390] width 63 height 15
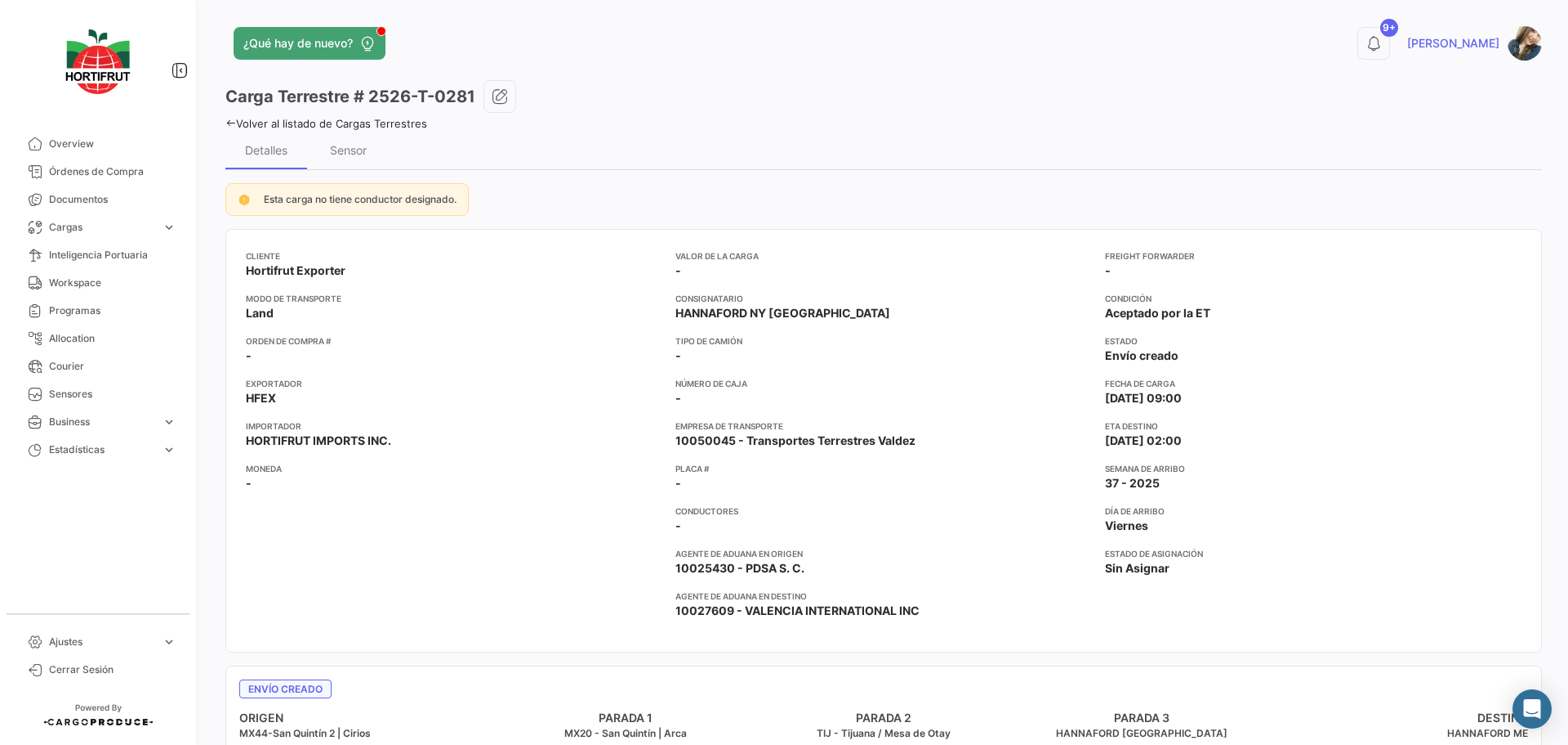
click at [380, 126] on link "Volver al listado de Cargas Terrestres" at bounding box center [326, 123] width 202 height 13
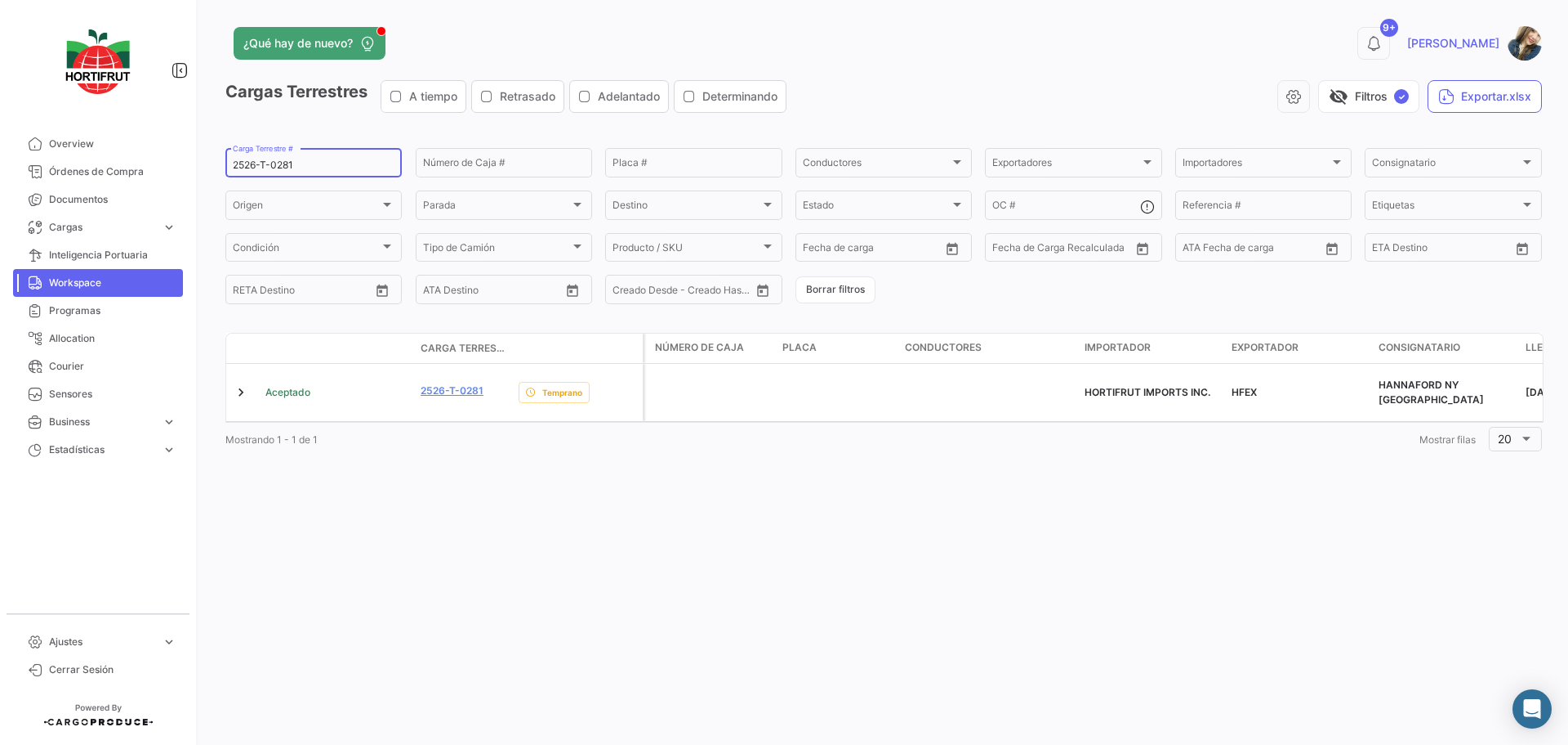
click at [330, 169] on input "2526-T-0281" at bounding box center [314, 165] width 161 height 12
paste input "94"
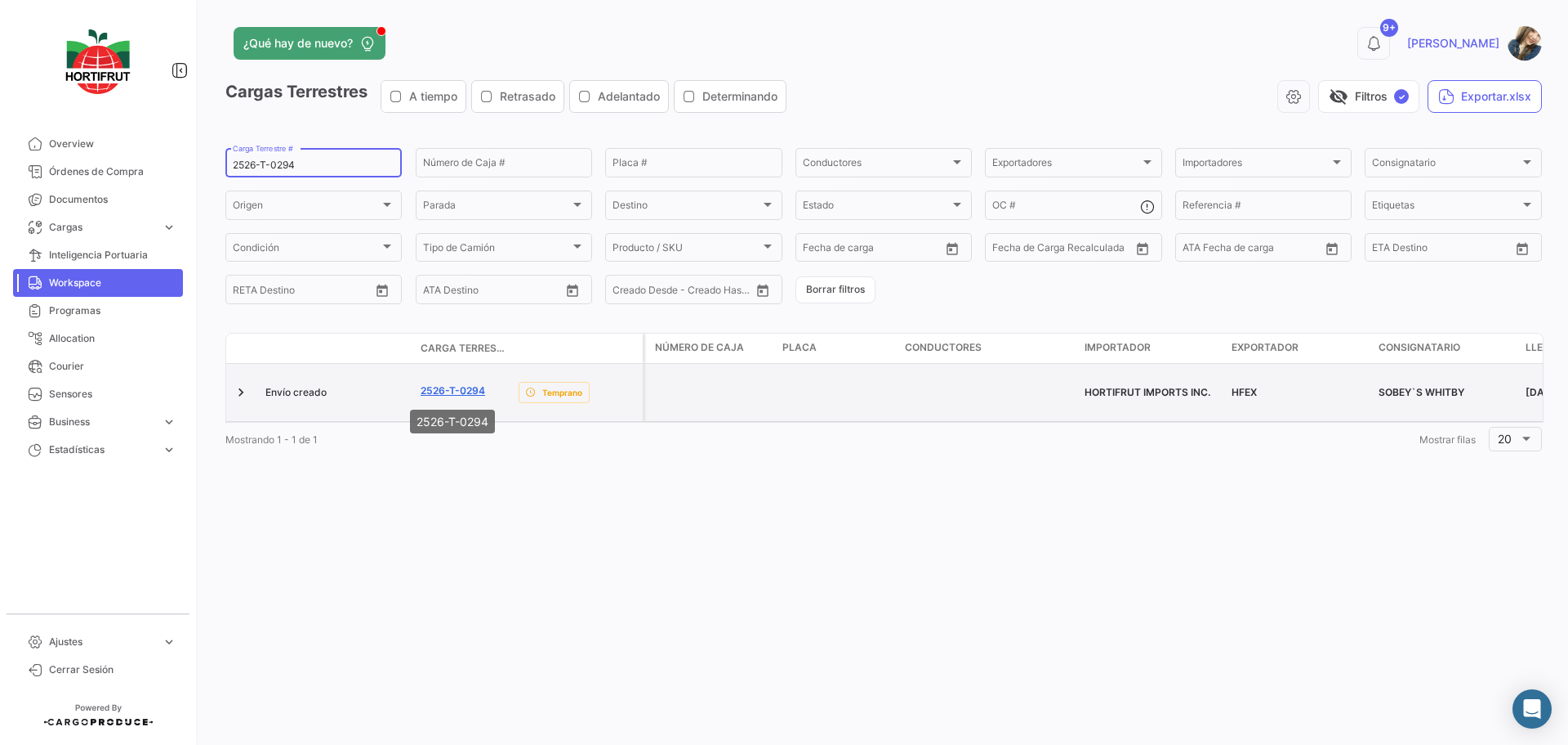
type input "2526-T-0294"
click at [440, 396] on link "2526-T-0294" at bounding box center [453, 390] width 65 height 15
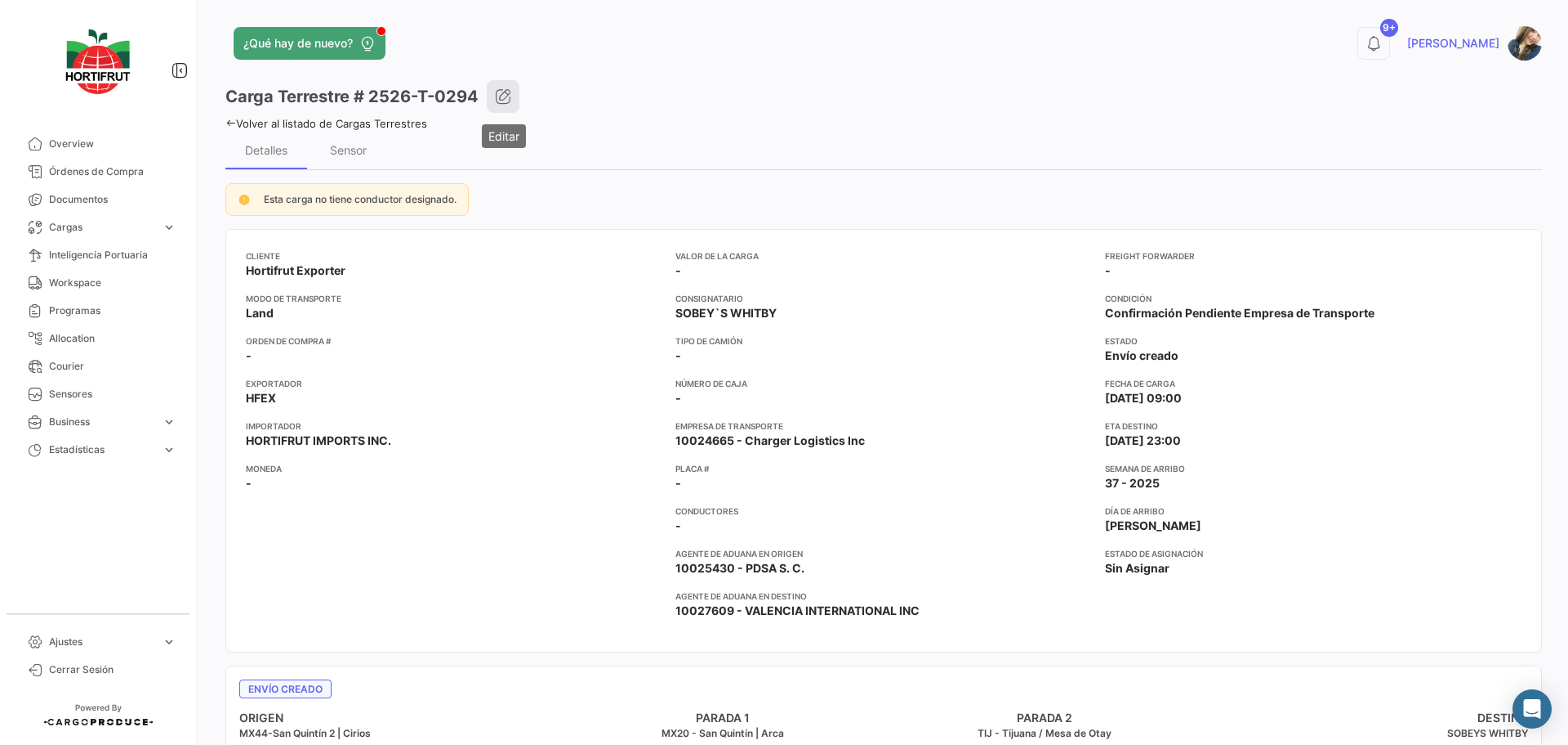
click at [501, 90] on icon "button" at bounding box center [503, 97] width 16 height 16
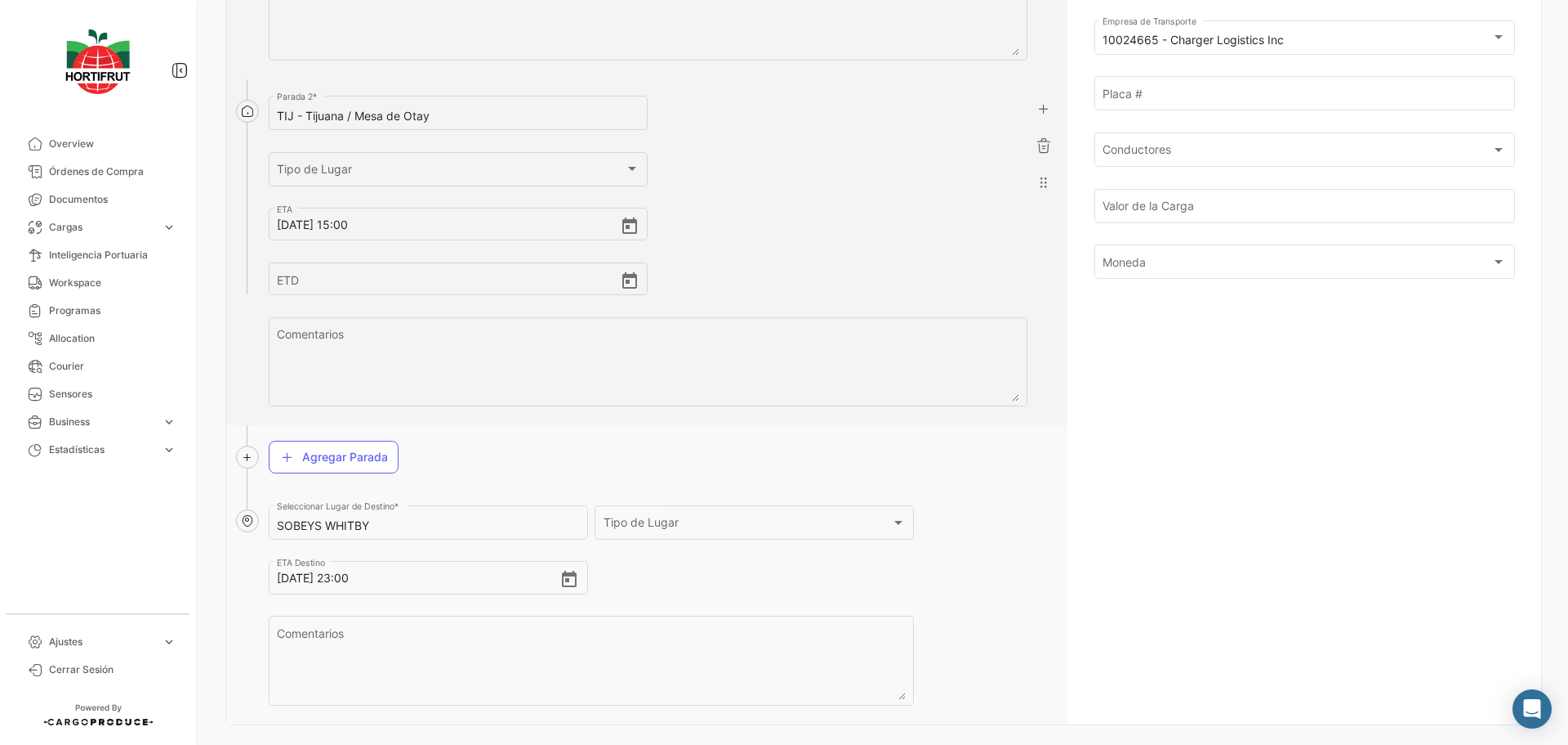
scroll to position [686, 0]
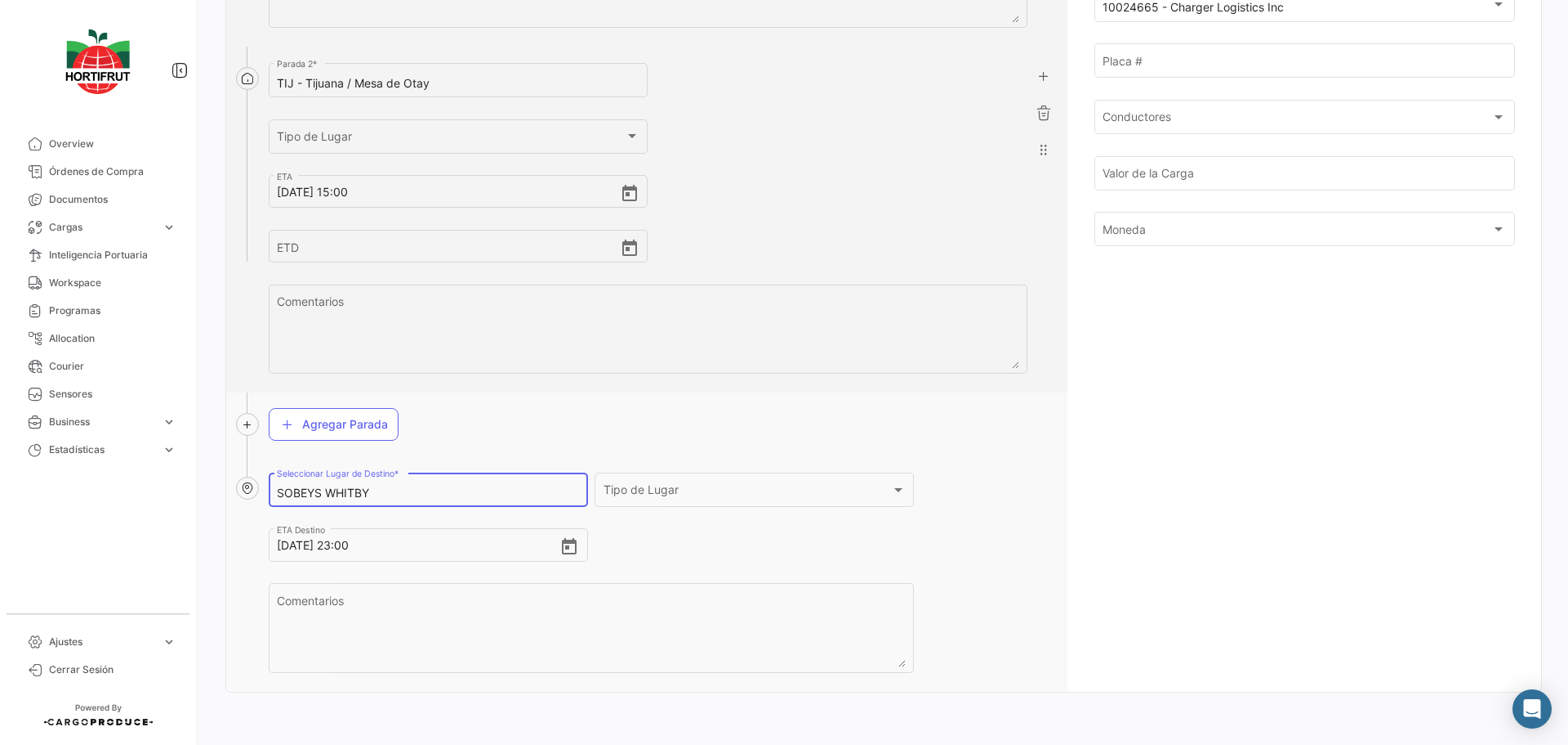
click at [411, 493] on input "SOBEYS WHITBY" at bounding box center [427, 493] width 302 height 14
click at [410, 493] on input "SOBEYS WHITBY" at bounding box center [427, 493] width 302 height 14
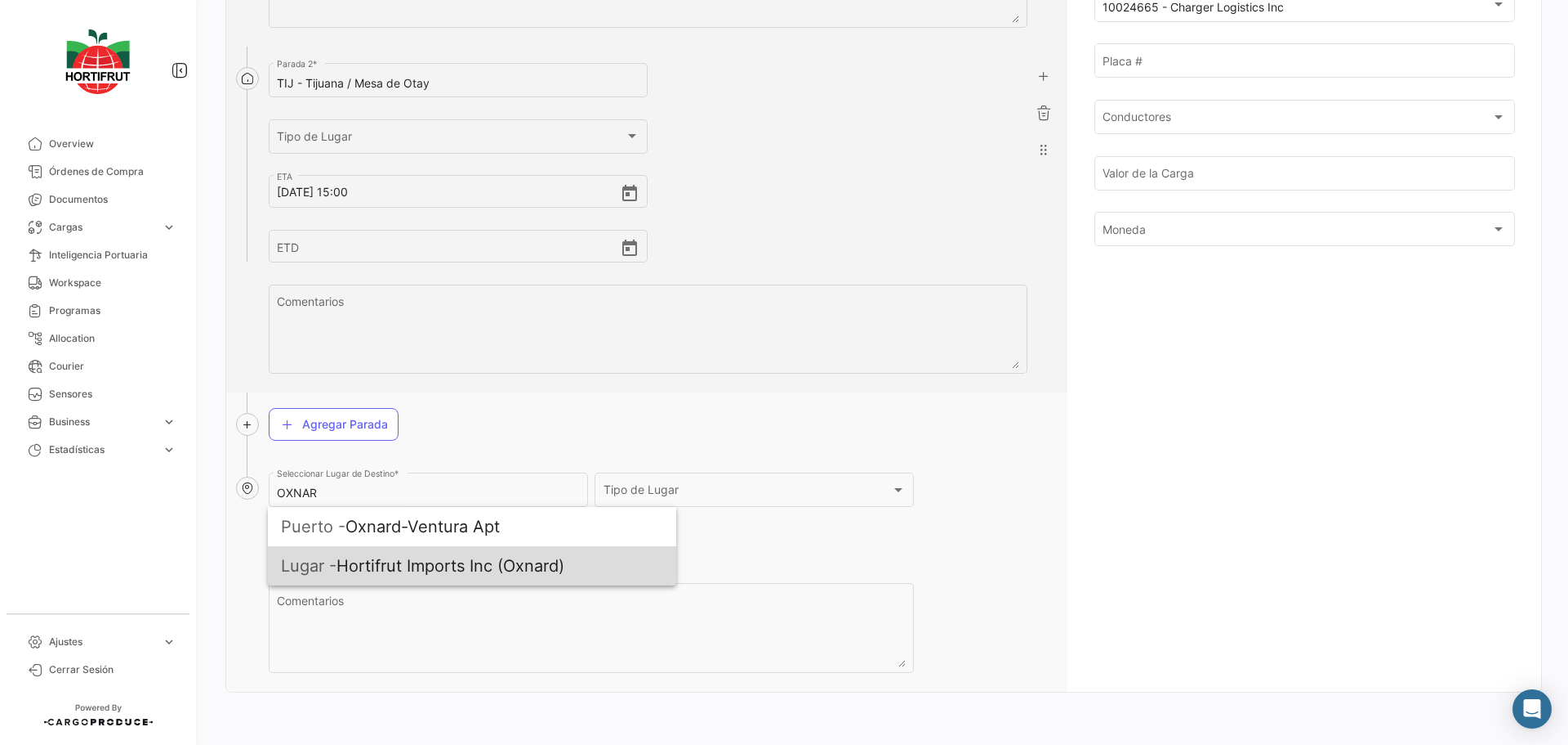
click at [420, 573] on span "Lugar - Hortifrut Imports Inc (Oxnard)" at bounding box center [472, 566] width 382 height 39
type input "Hortifrut Imports Inc (Oxnard)"
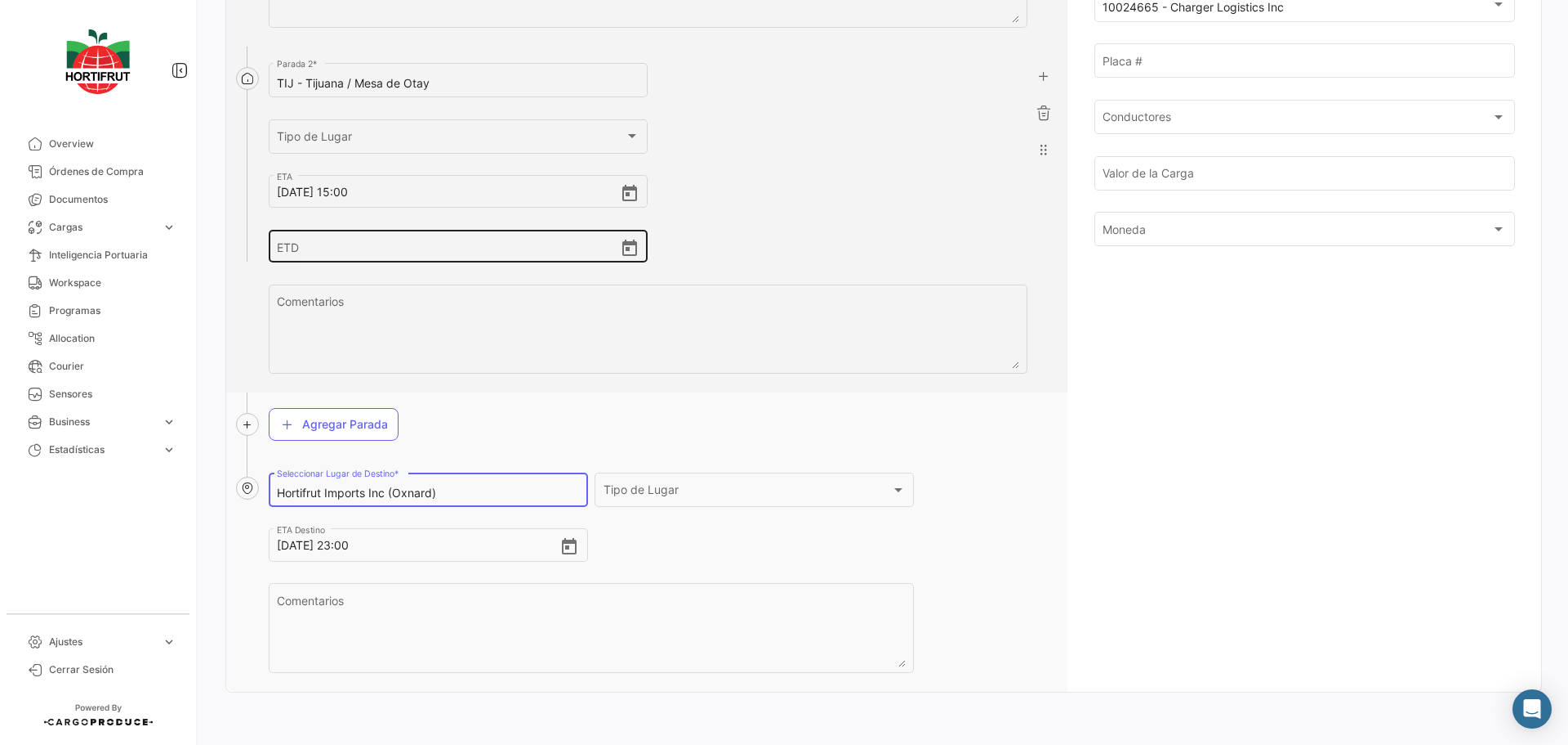
click at [383, 203] on div "ETD" at bounding box center [457, 233] width 363 height 60
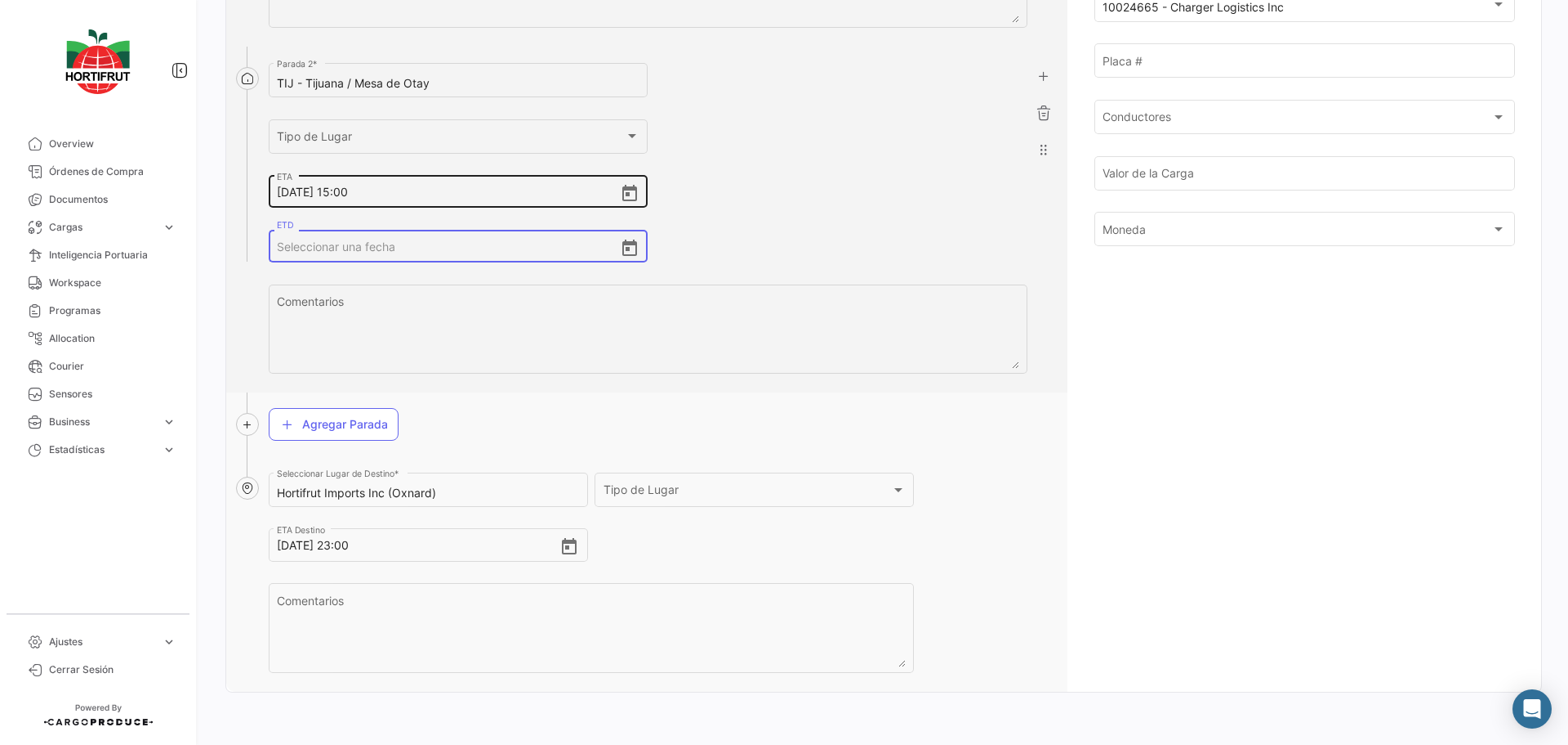
click at [381, 192] on input "[DATE] 15:00" at bounding box center [448, 192] width 343 height 58
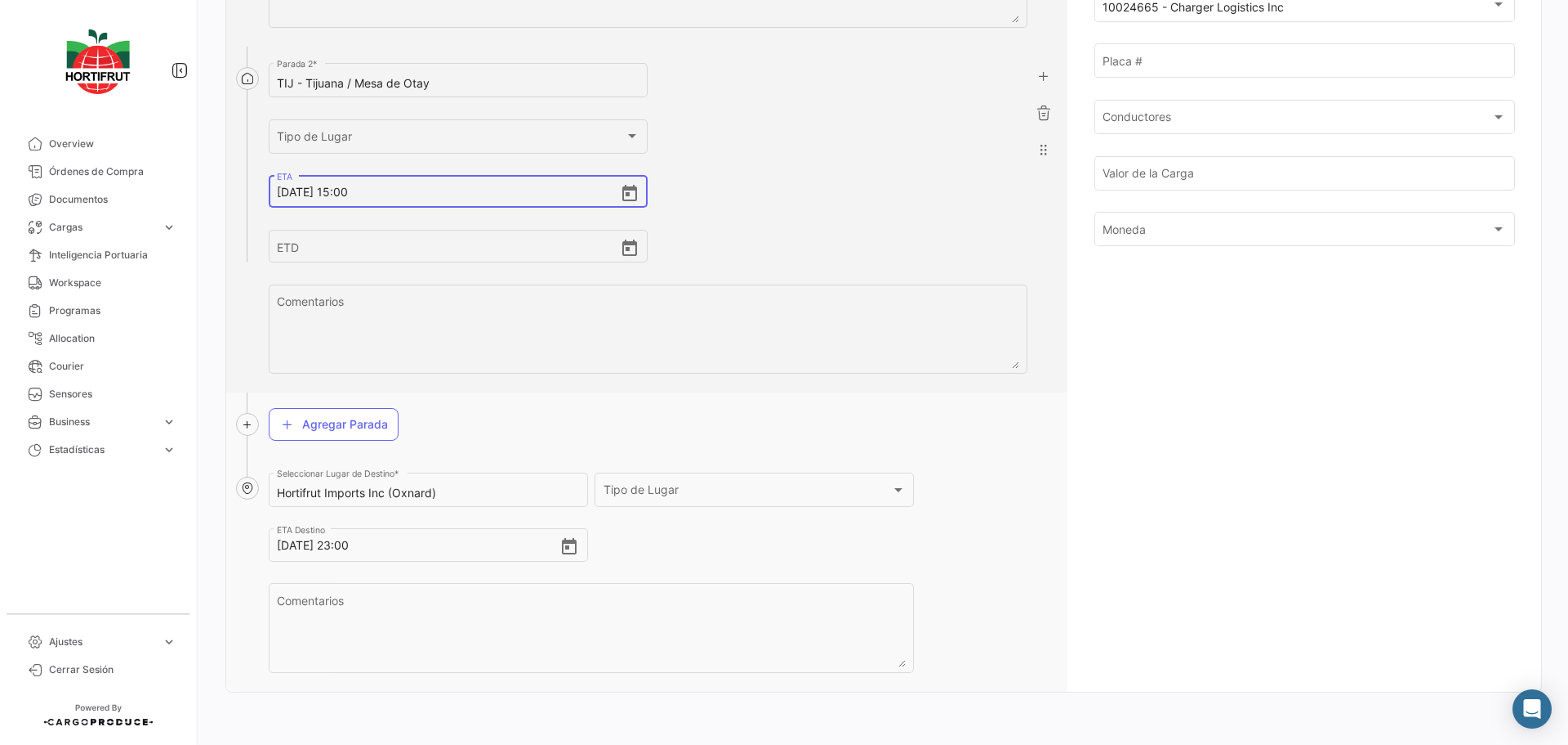
click at [381, 192] on input "[DATE] 15:00" at bounding box center [448, 192] width 343 height 58
click at [397, 547] on input "[DATE] 23:00" at bounding box center [417, 545] width 283 height 58
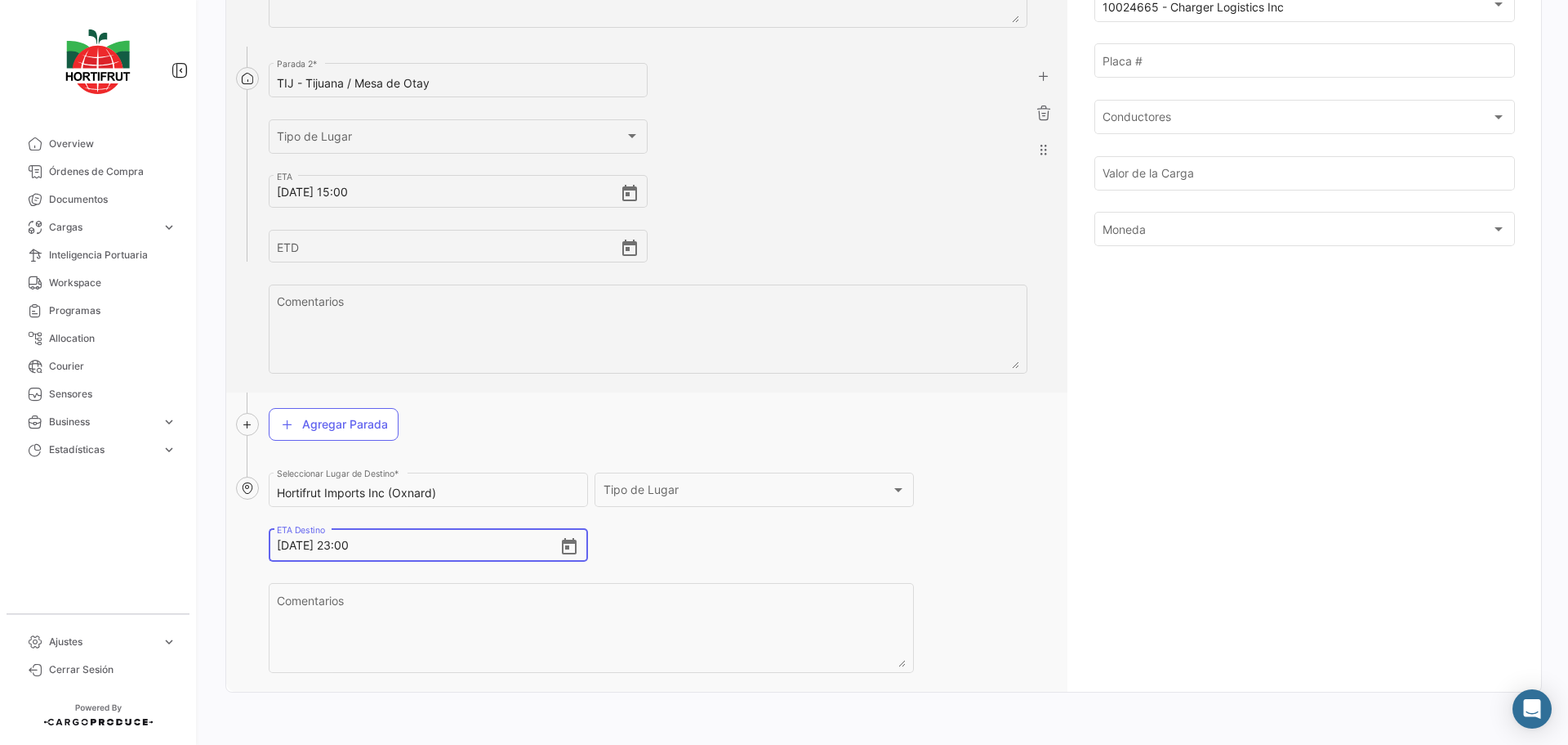
paste input "[DATE], 15"
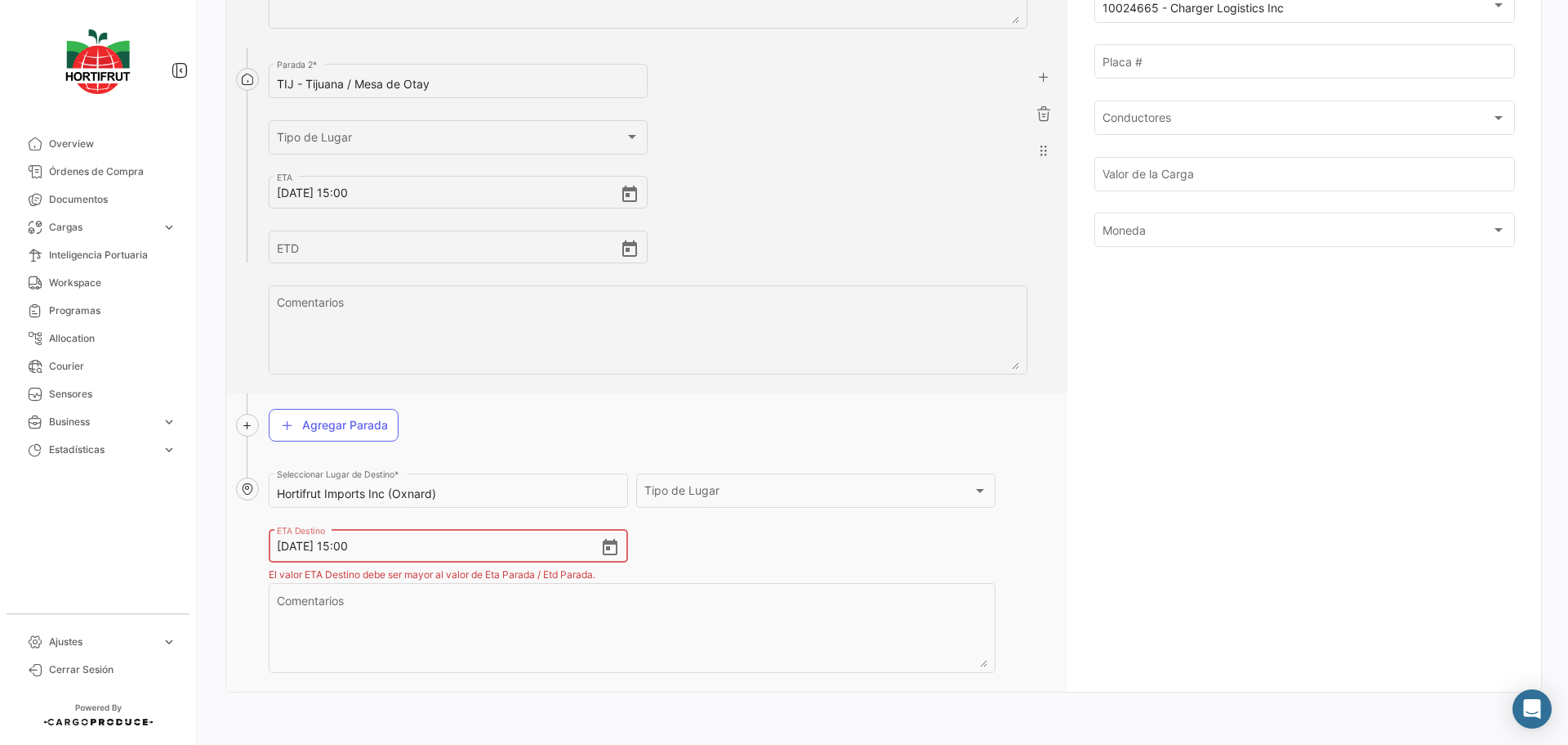
click at [351, 552] on input "[DATE] 15:00" at bounding box center [438, 545] width 323 height 58
click at [290, 547] on input "[DATE] 15:00" at bounding box center [438, 545] width 323 height 58
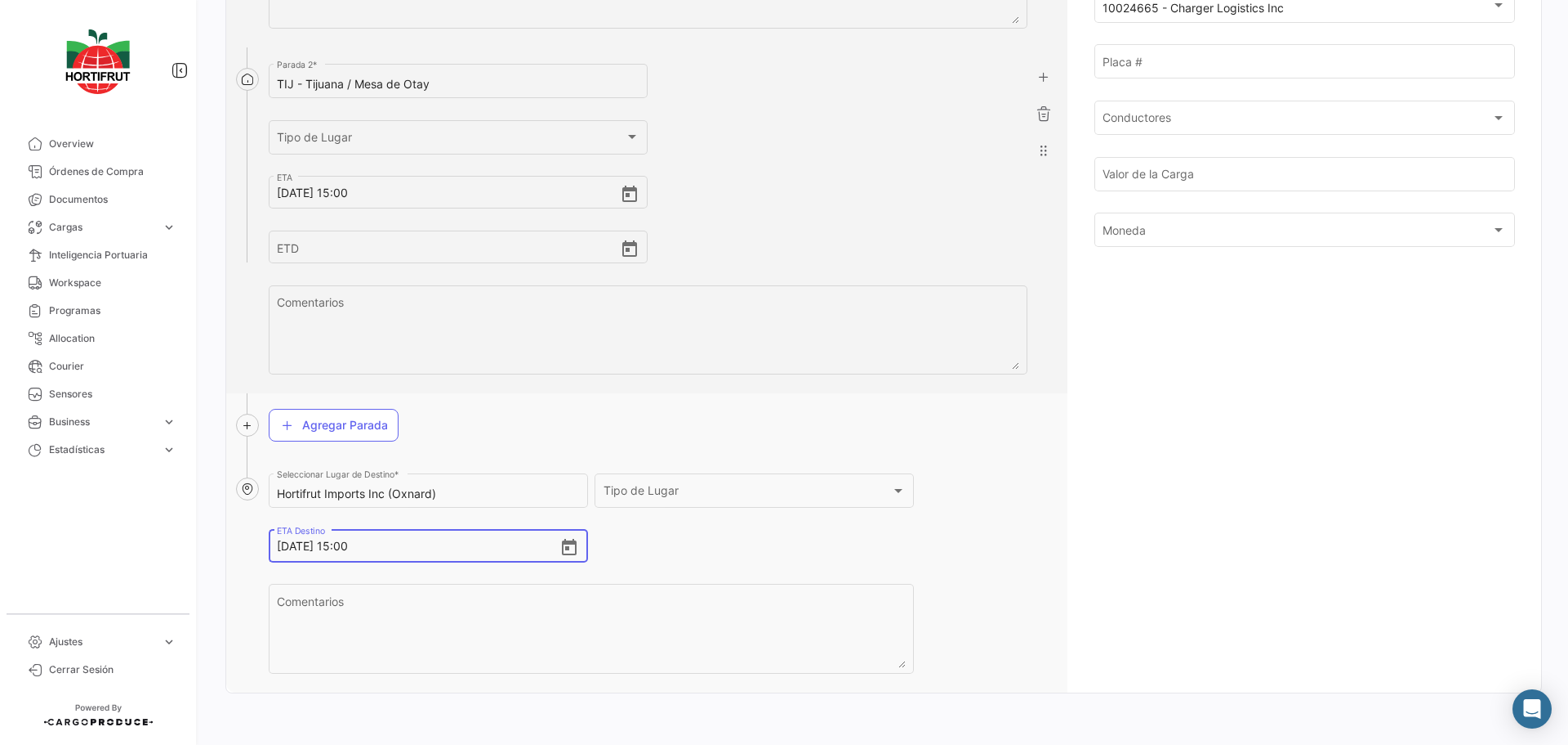
scroll to position [686, 0]
click at [348, 545] on input "[DATE] 15:00" at bounding box center [417, 545] width 283 height 58
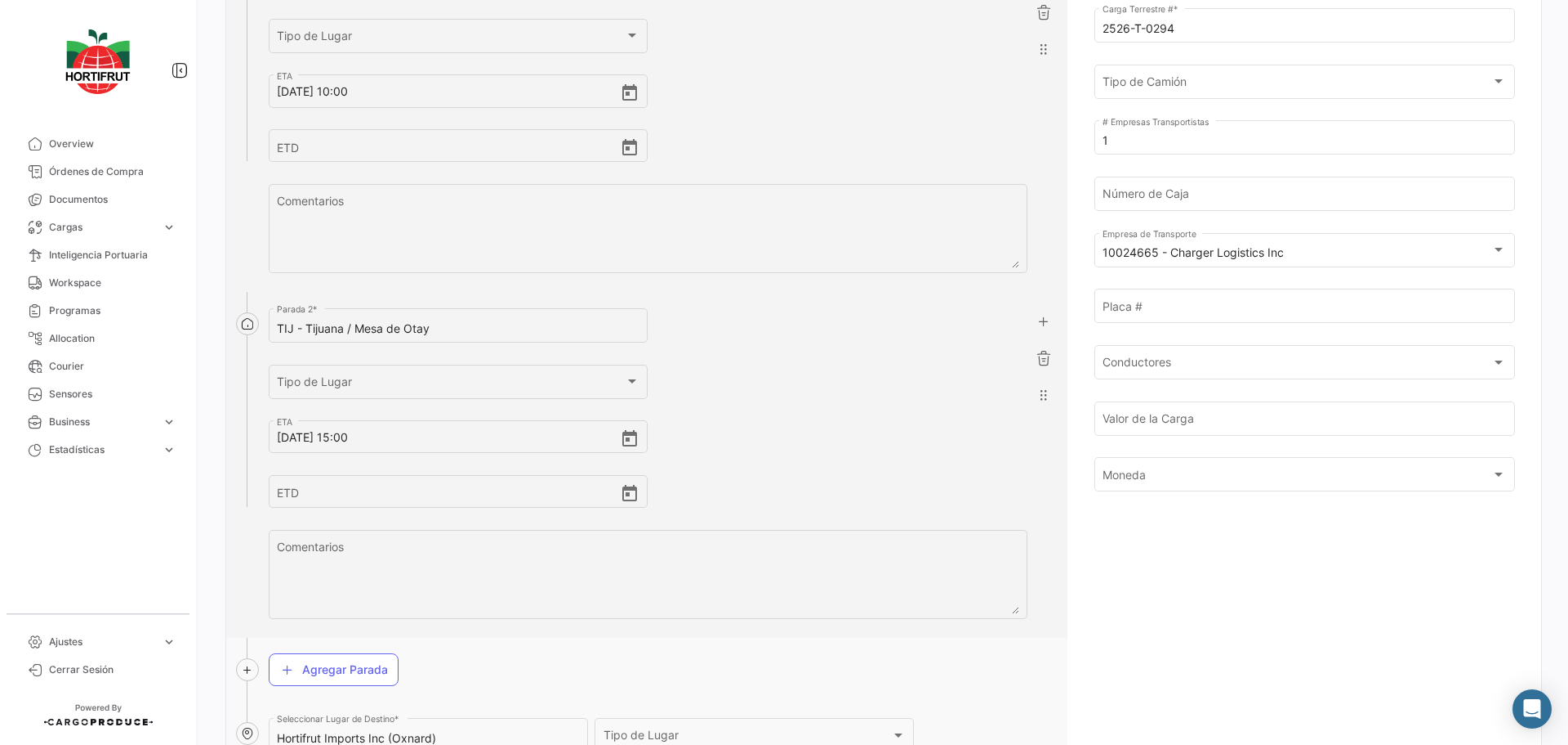
scroll to position [359, 0]
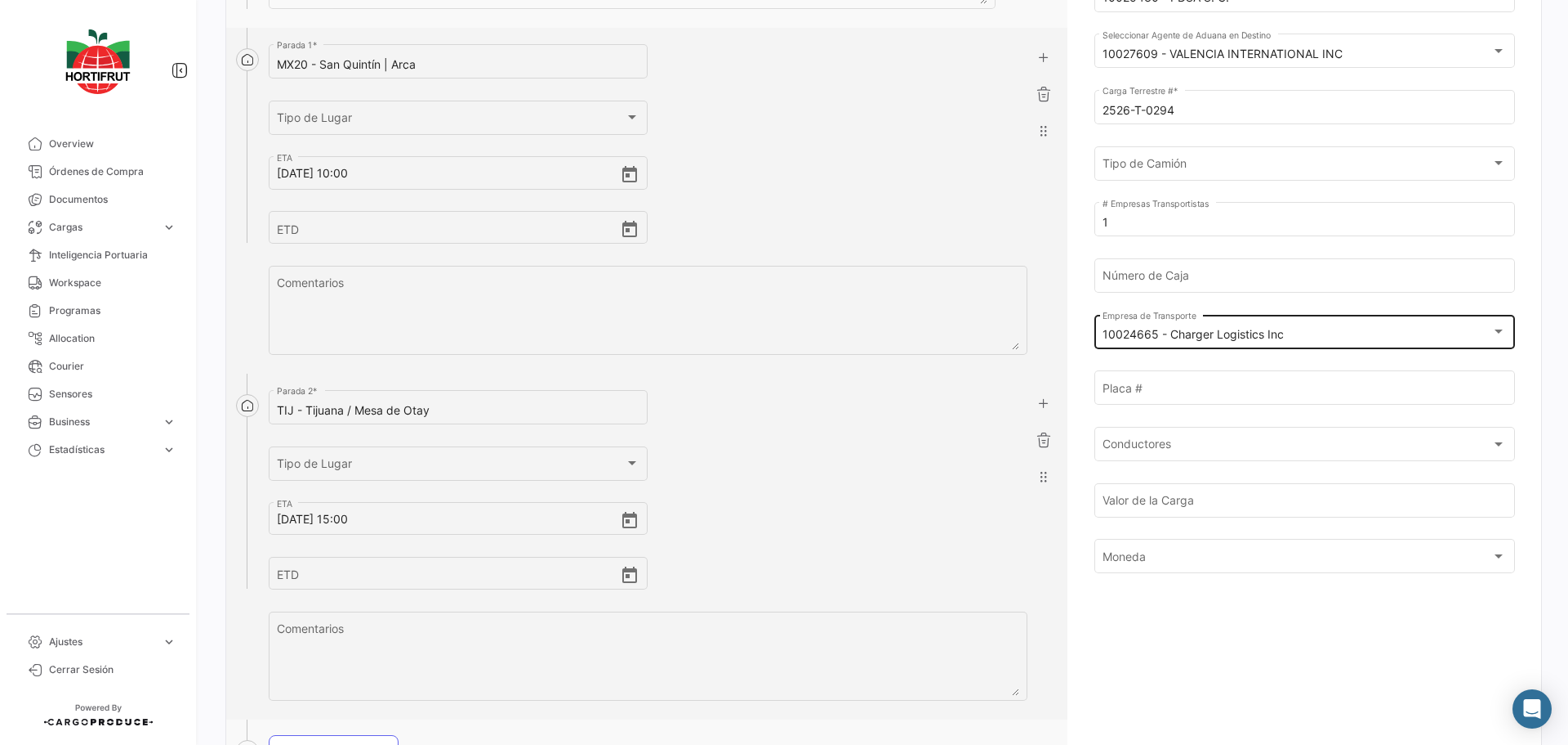
type input "[DATE] 07:00"
click at [1244, 327] on div "10024665 - Charger Logistics Inc Empresa de Transporte" at bounding box center [1304, 330] width 403 height 37
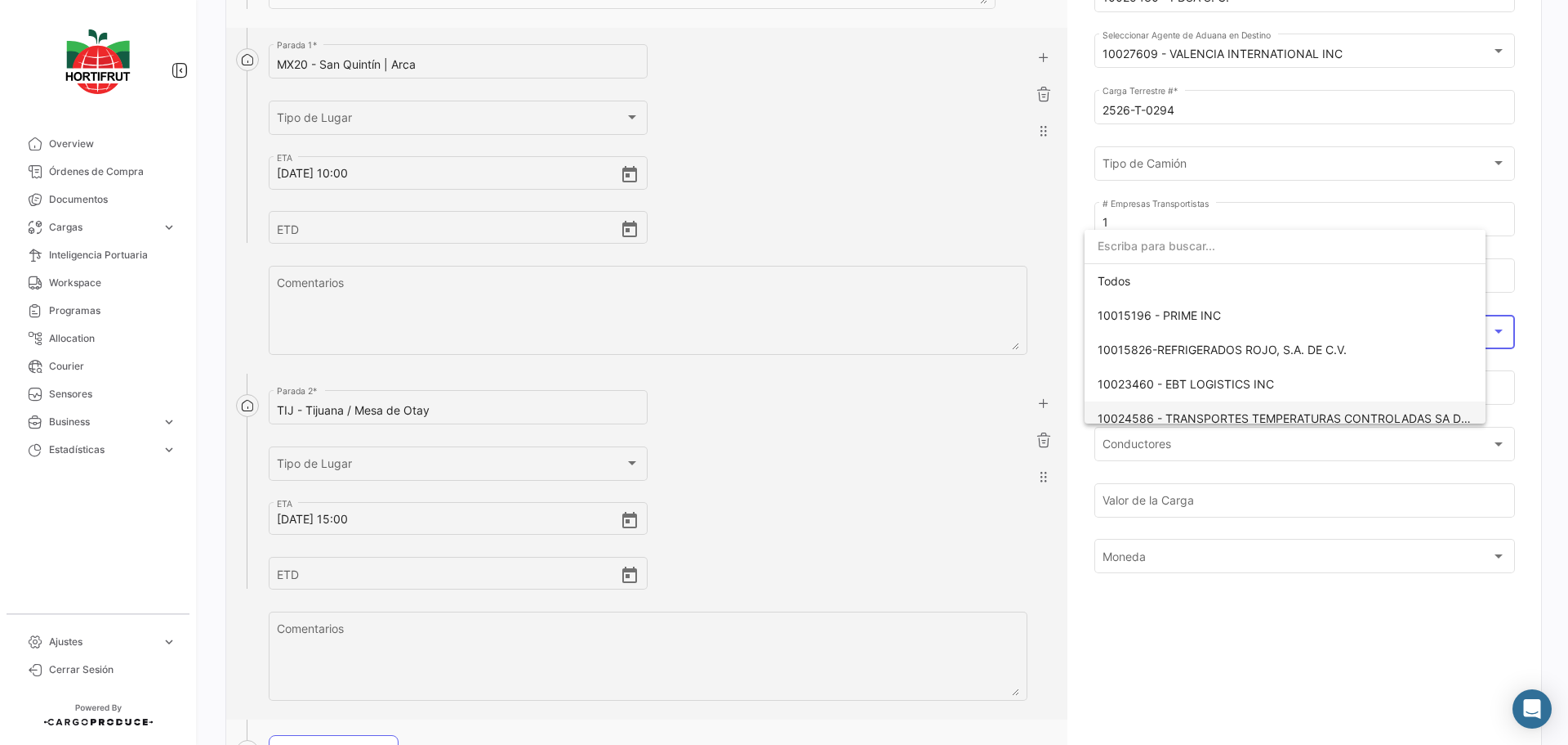
scroll to position [128, 0]
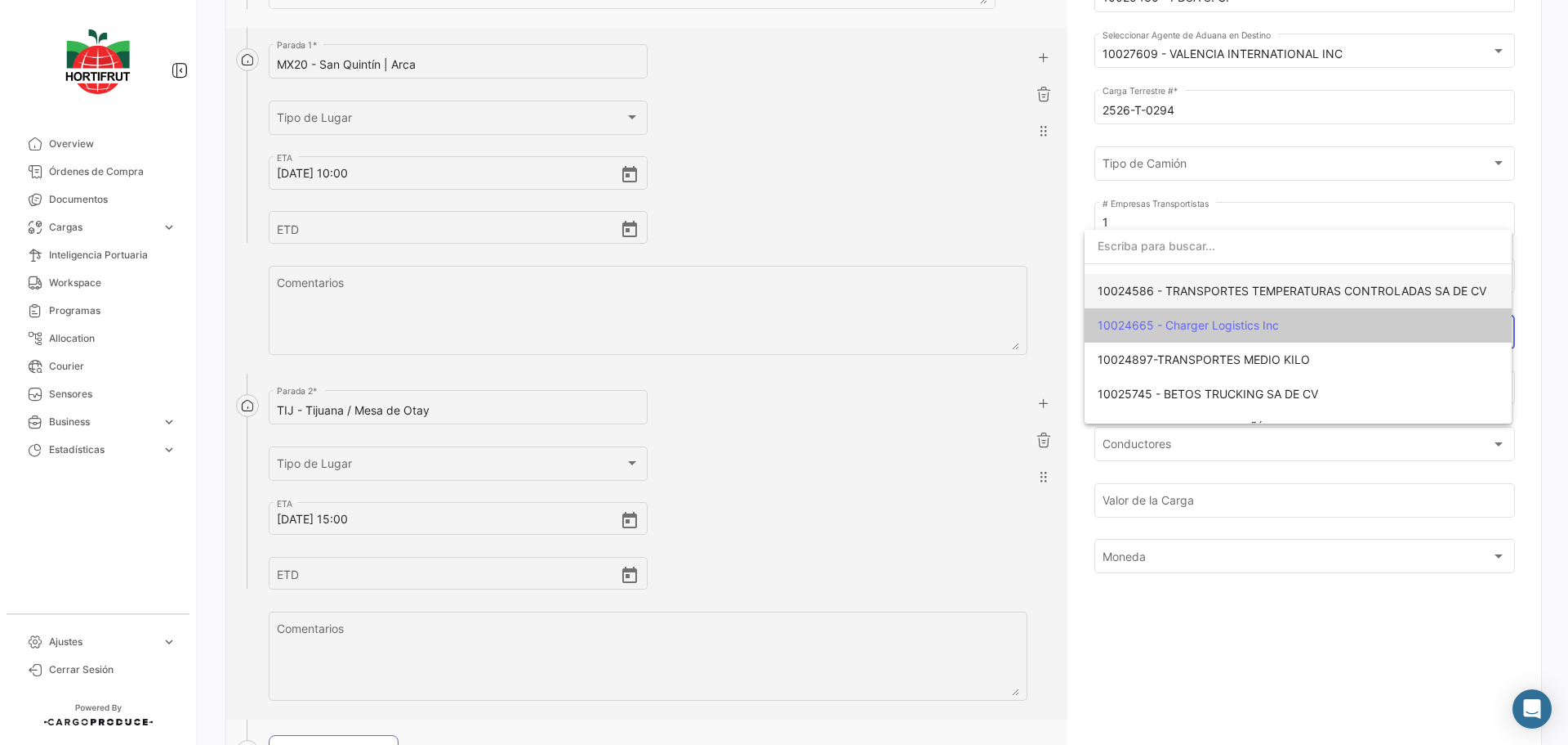
click at [1187, 294] on span "10024586 - TRANSPORTES TEMPERATURAS CONTROLADAS SA DE CV" at bounding box center [1292, 291] width 389 height 14
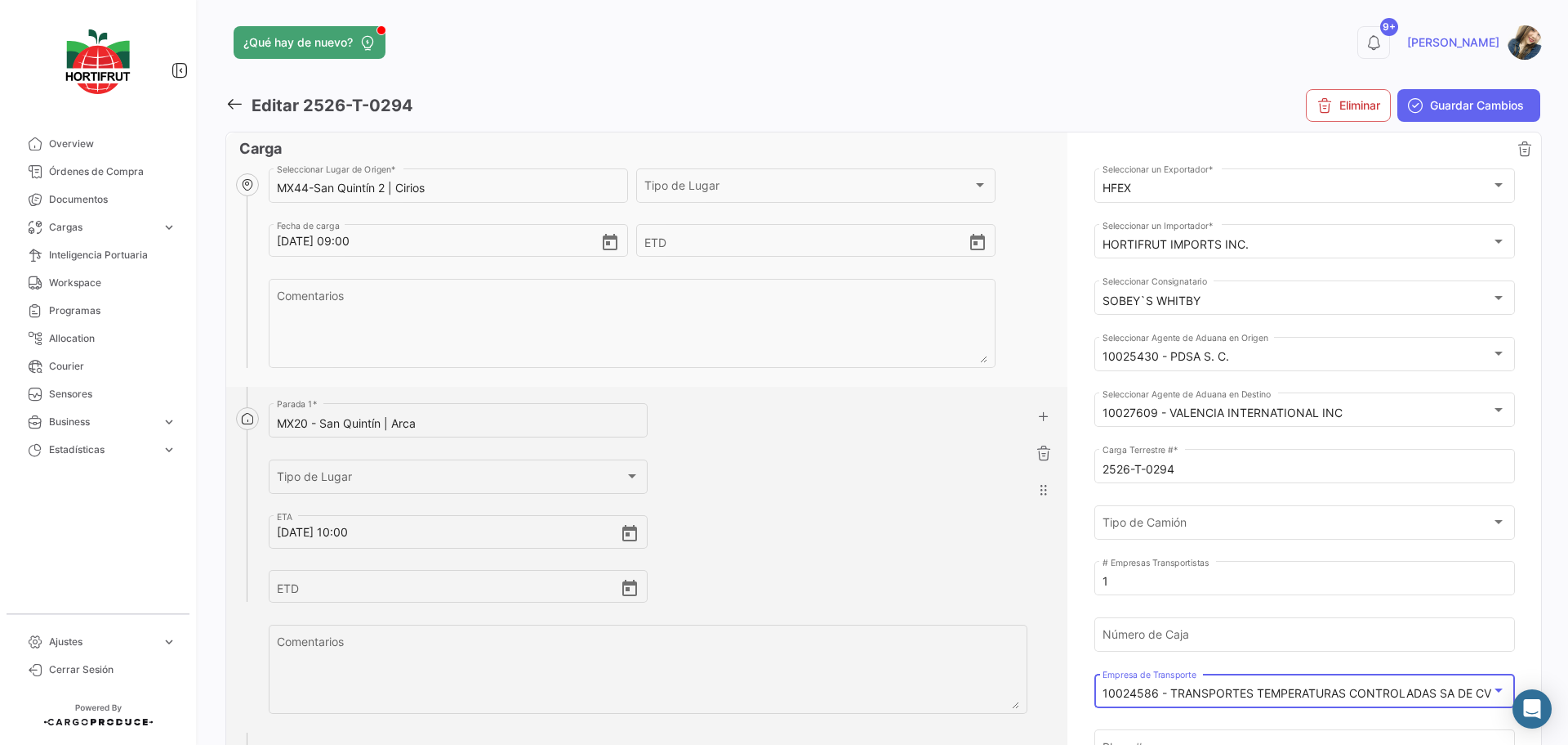
scroll to position [0, 0]
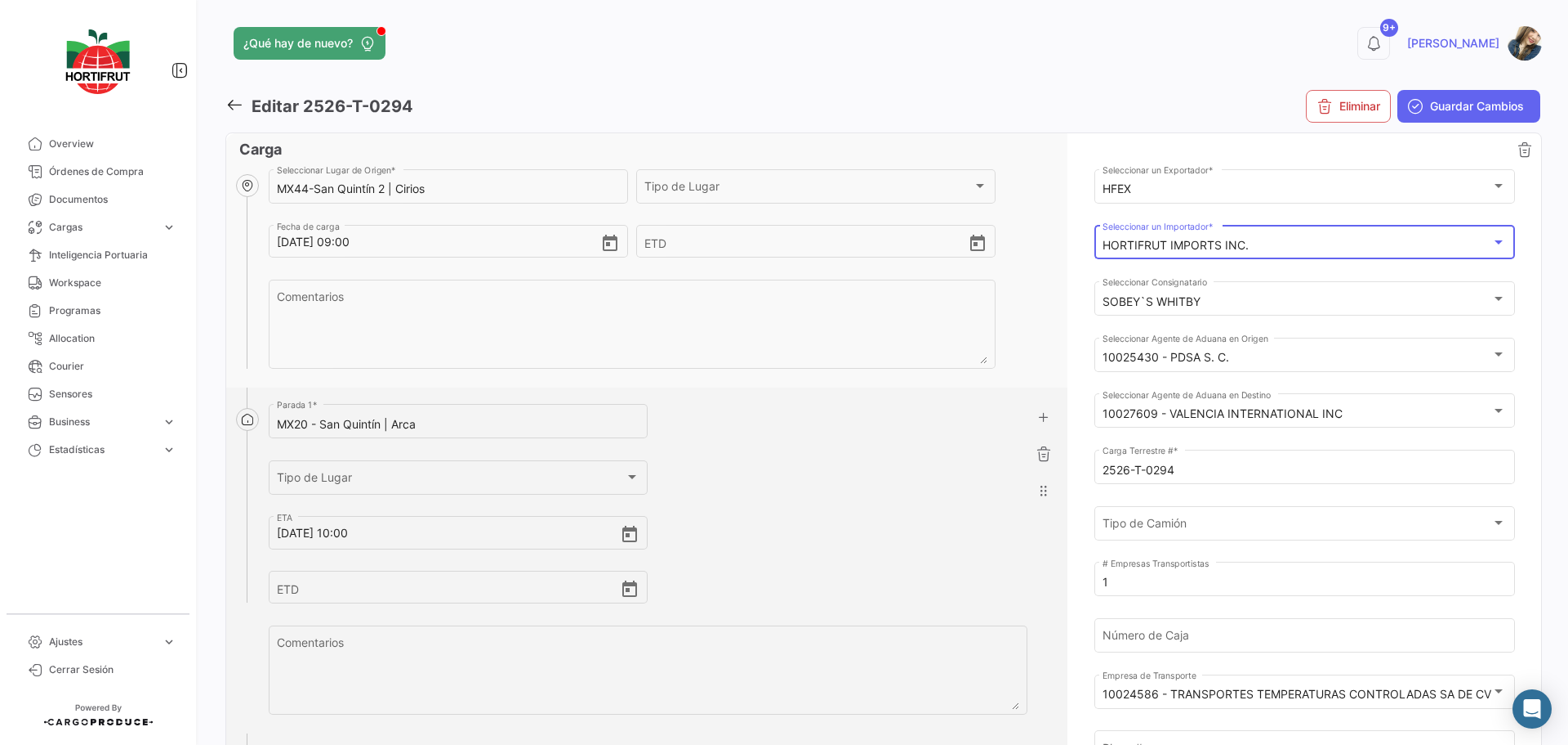
click at [1275, 252] on div "HORTIFRUT IMPORTS INC." at bounding box center [1297, 246] width 389 height 14
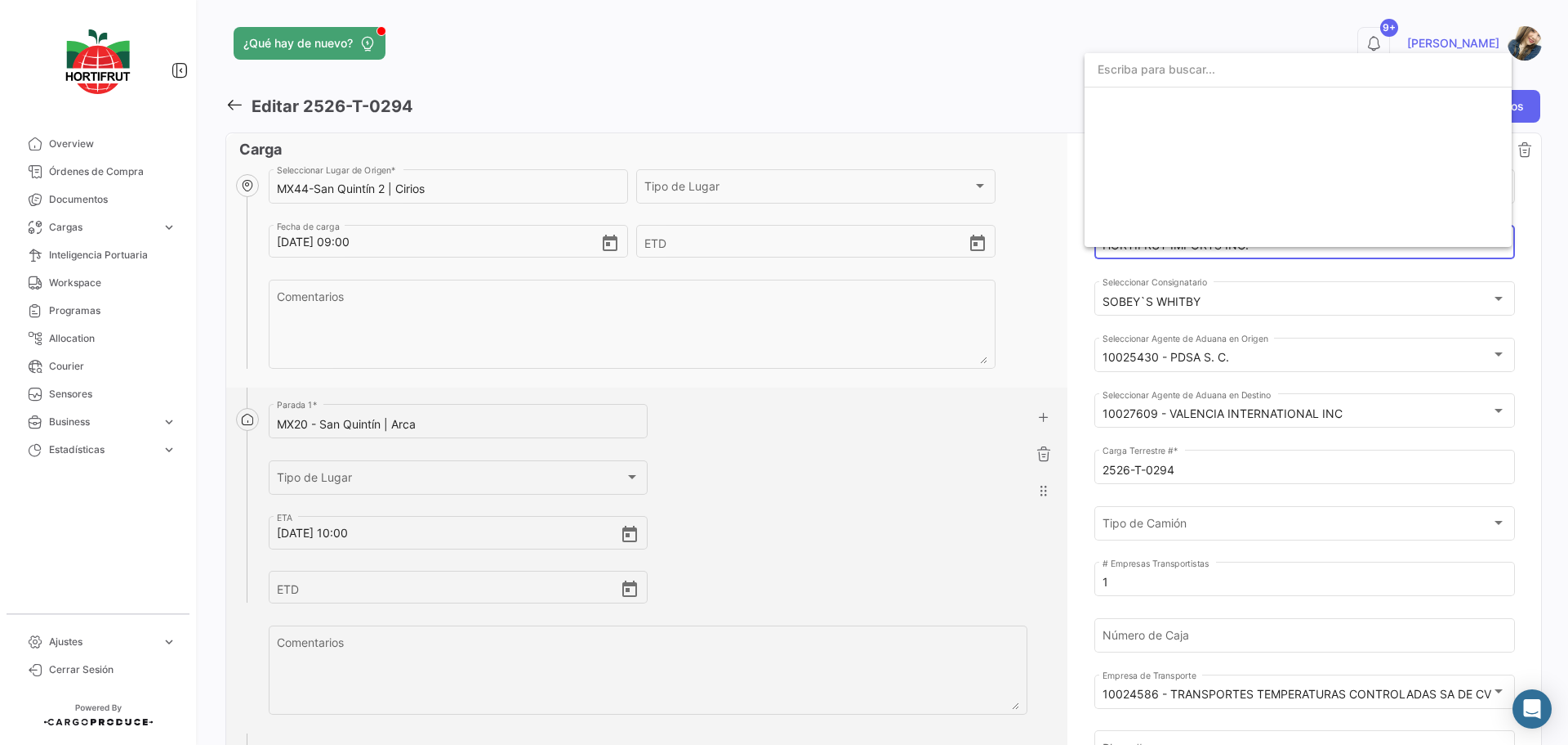
scroll to position [2678, 0]
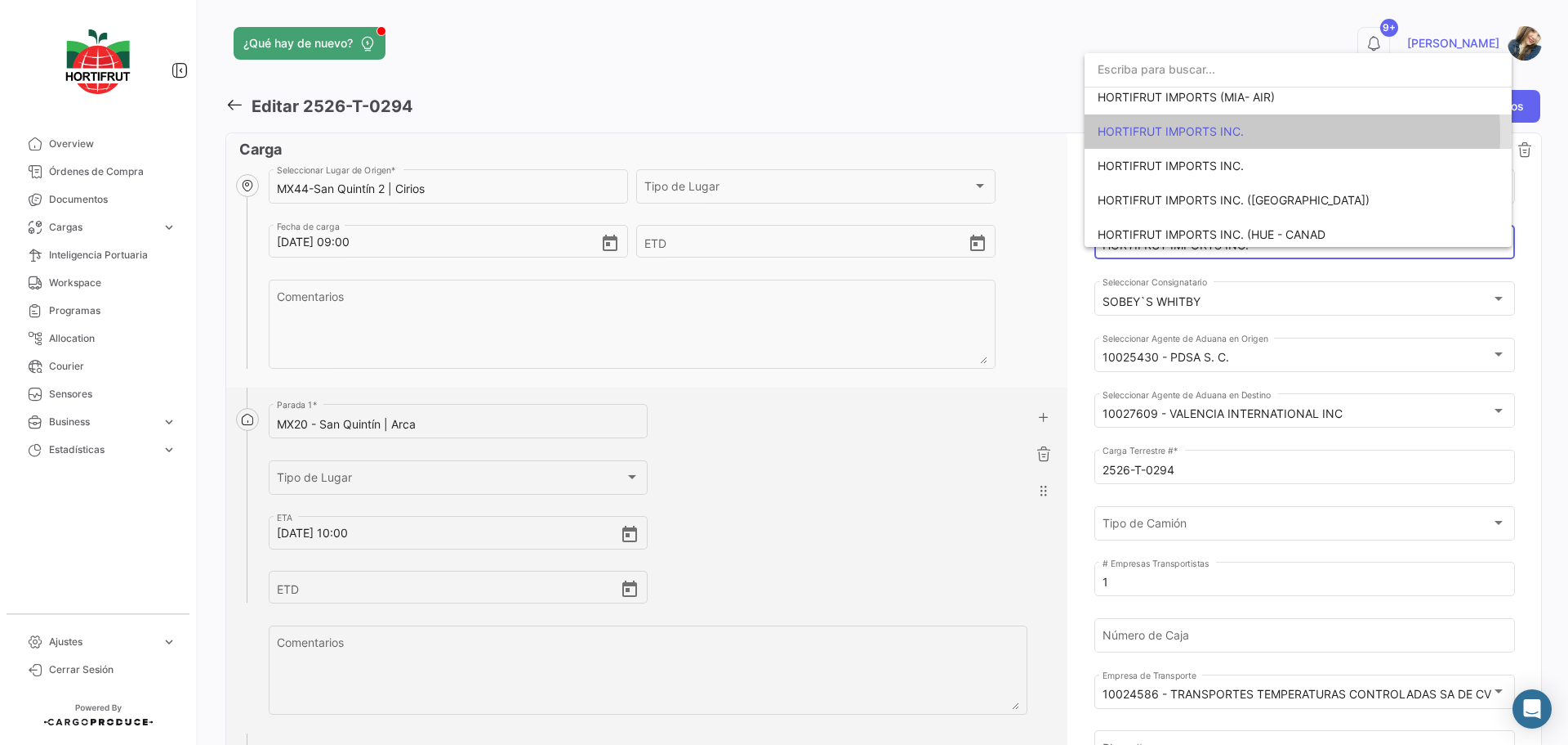
click at [1228, 134] on span "HORTIFRUT IMPORTS INC." at bounding box center [1171, 131] width 146 height 14
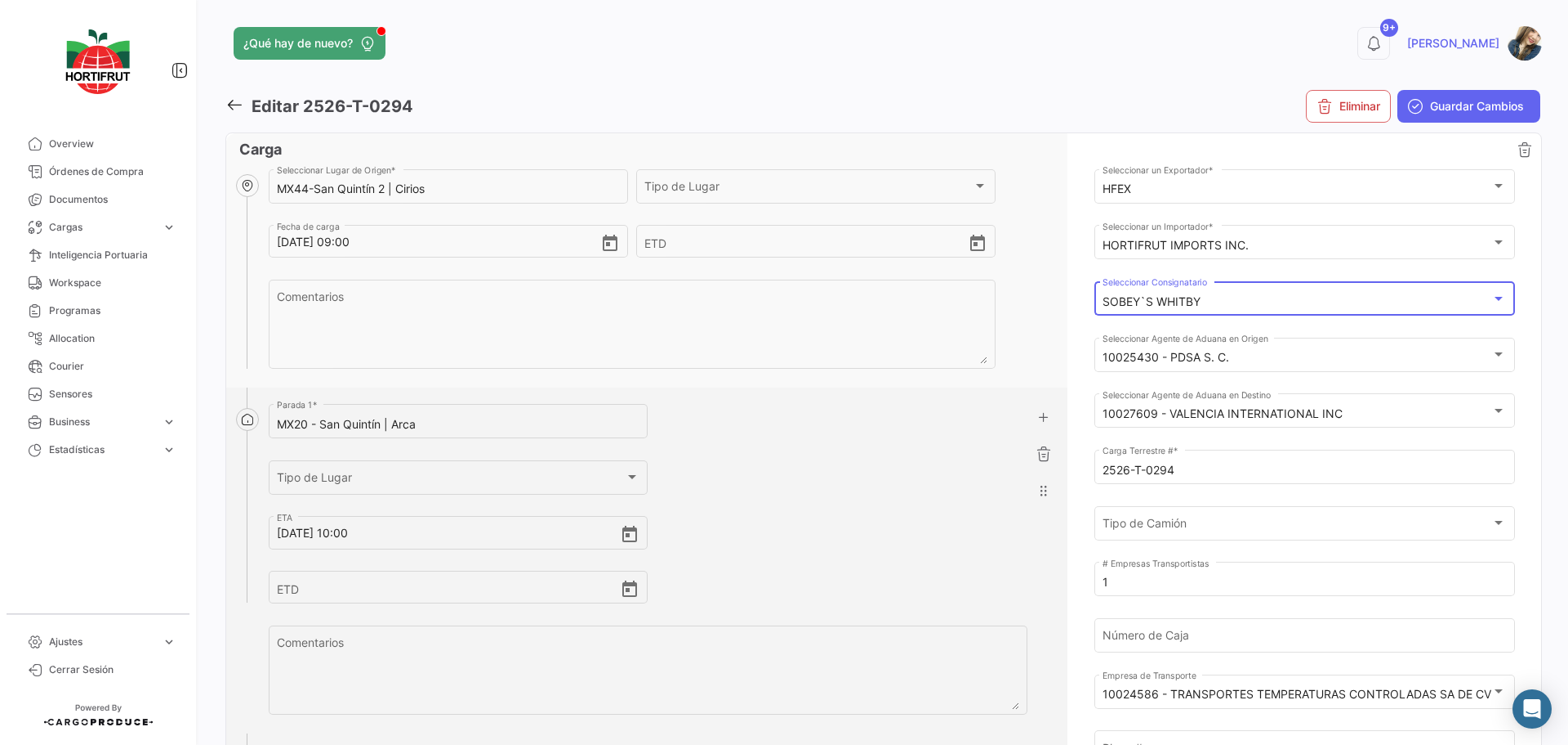
click at [1213, 302] on div "SOBEY`S WHITBY" at bounding box center [1297, 302] width 389 height 14
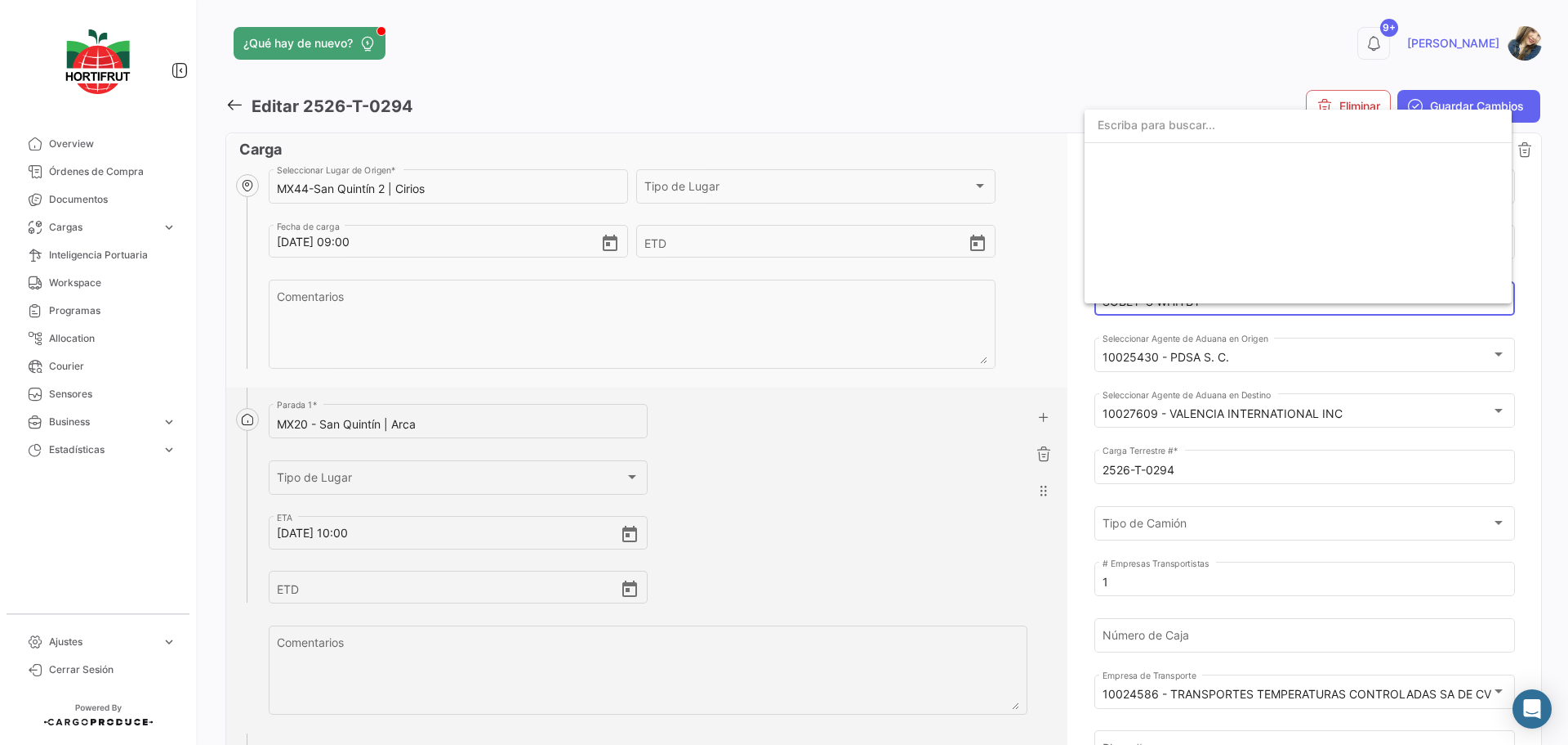
scroll to position [6121, 0]
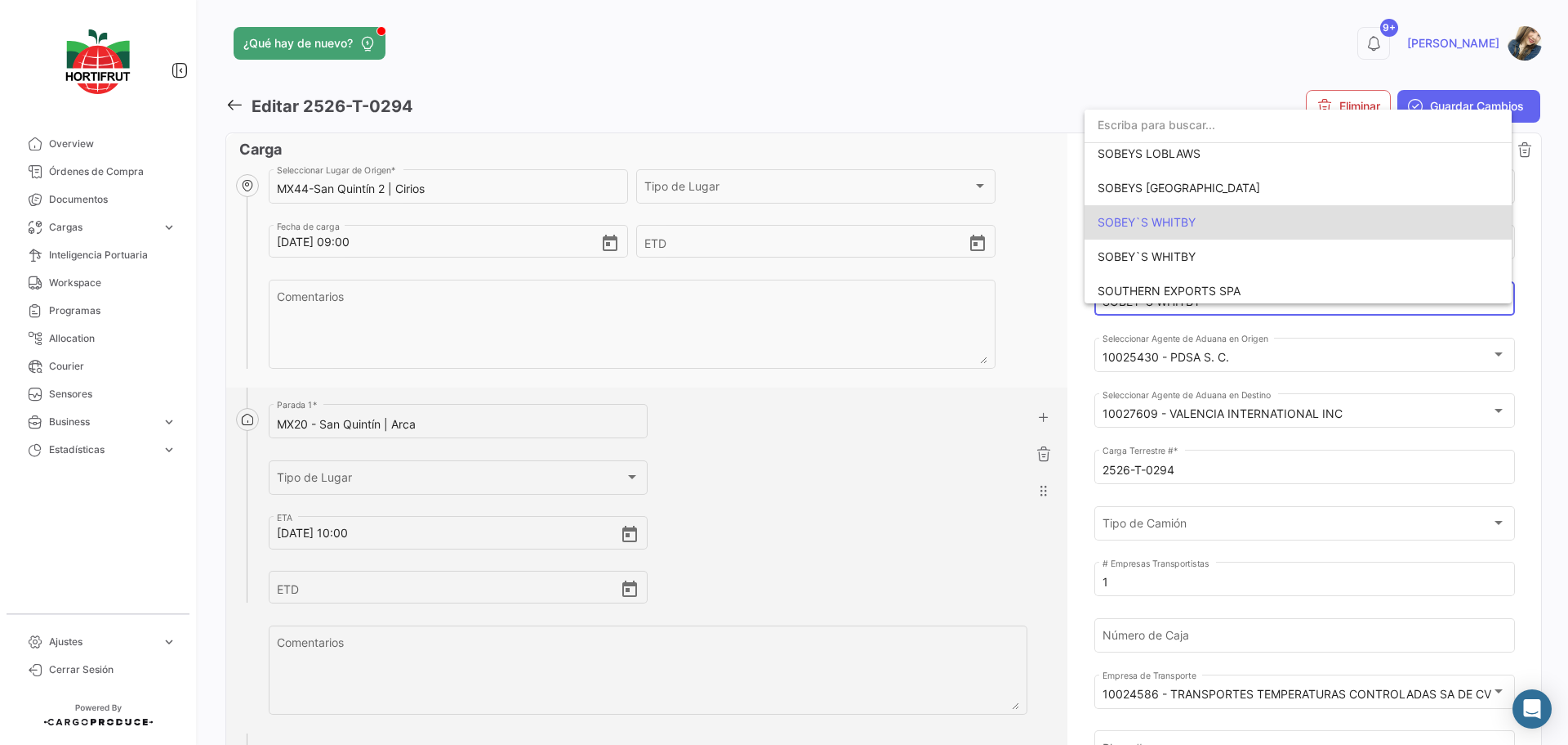
click at [1204, 131] on input "dropdown search" at bounding box center [1299, 125] width 427 height 35
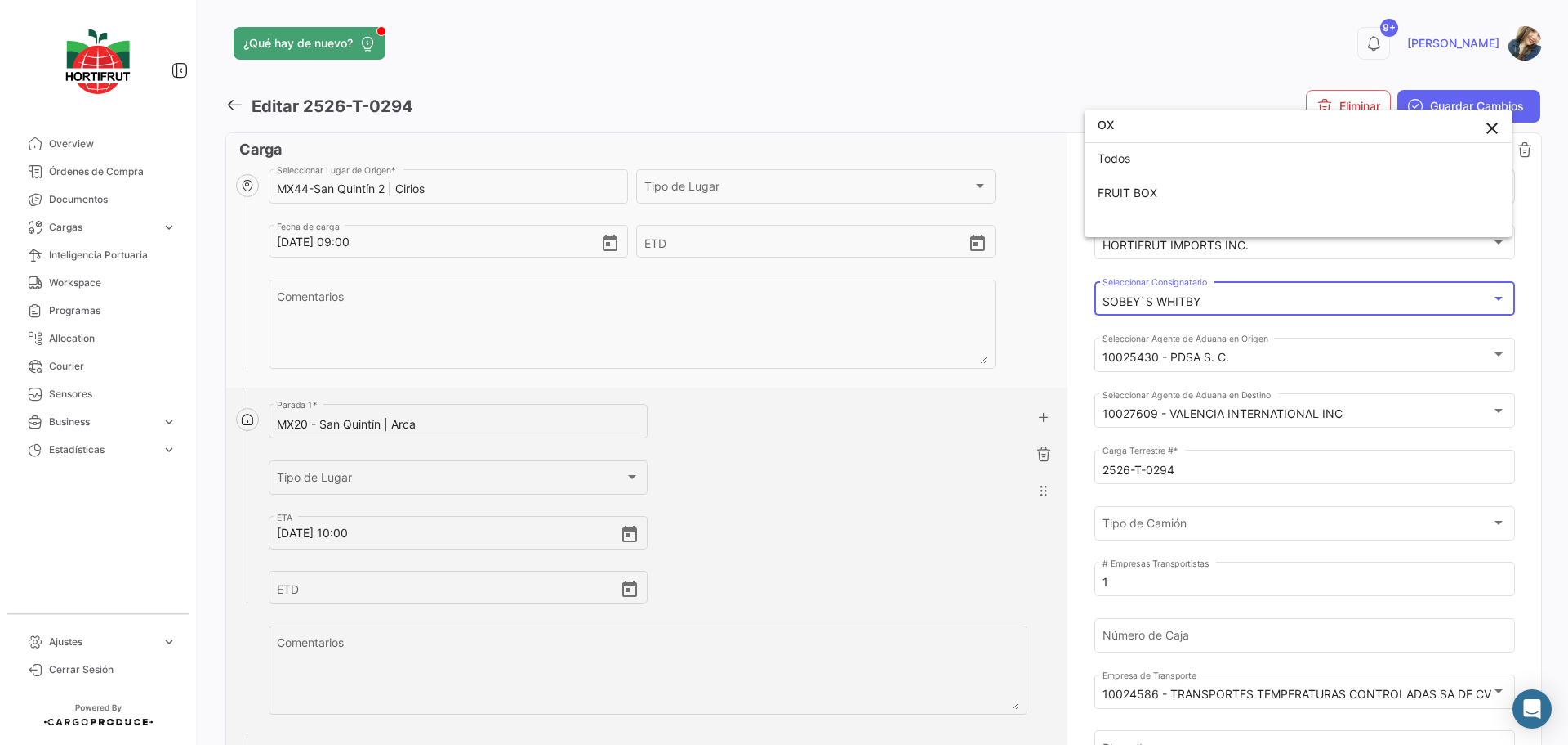
scroll to position [0, 0]
type input "O"
type input "LAX"
click at [1297, 233] on span "HORTIFRUT IMPORTS INC. (LAX-BOAT)" at bounding box center [1205, 230] width 214 height 14
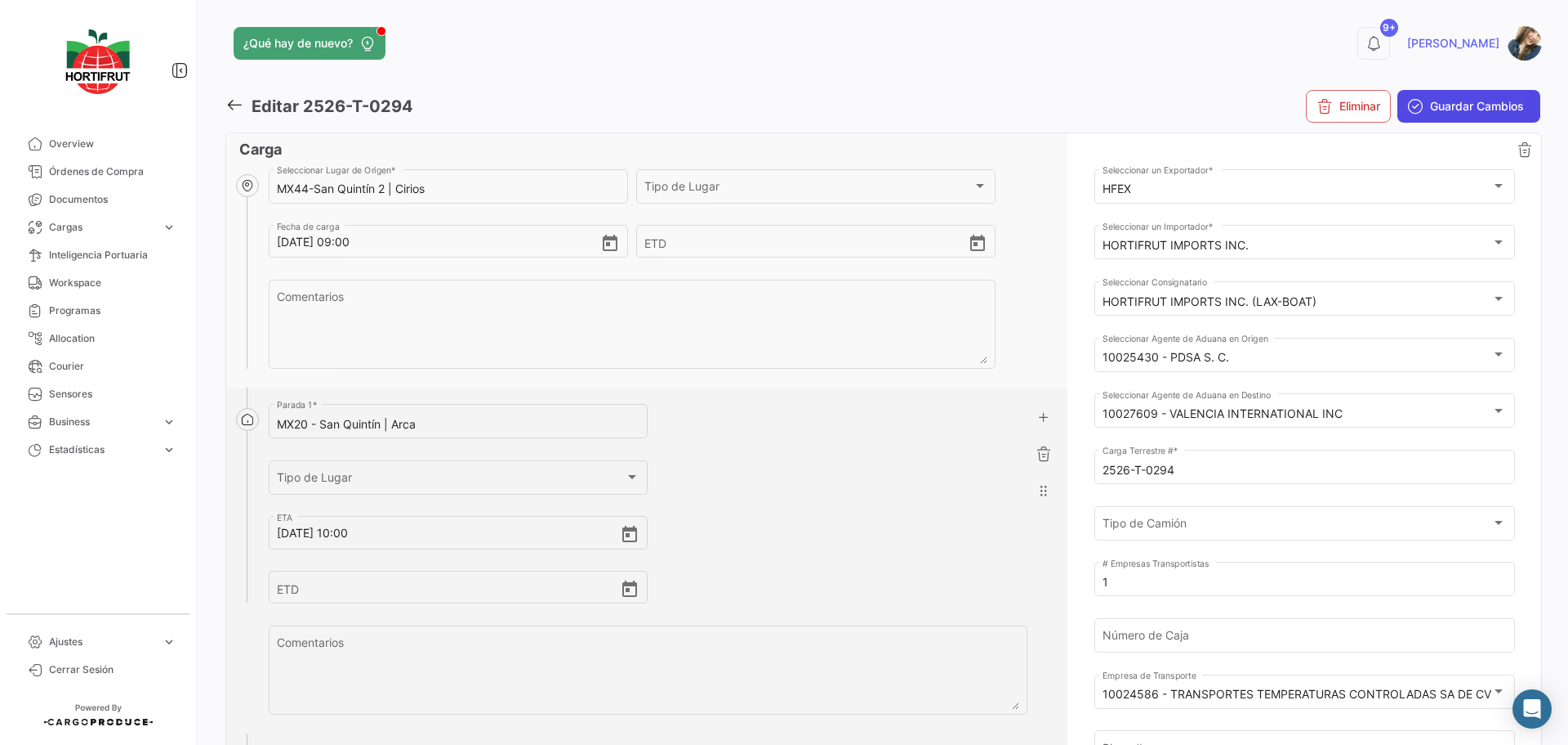
click at [1448, 112] on span "Guardar Cambios" at bounding box center [1478, 106] width 94 height 16
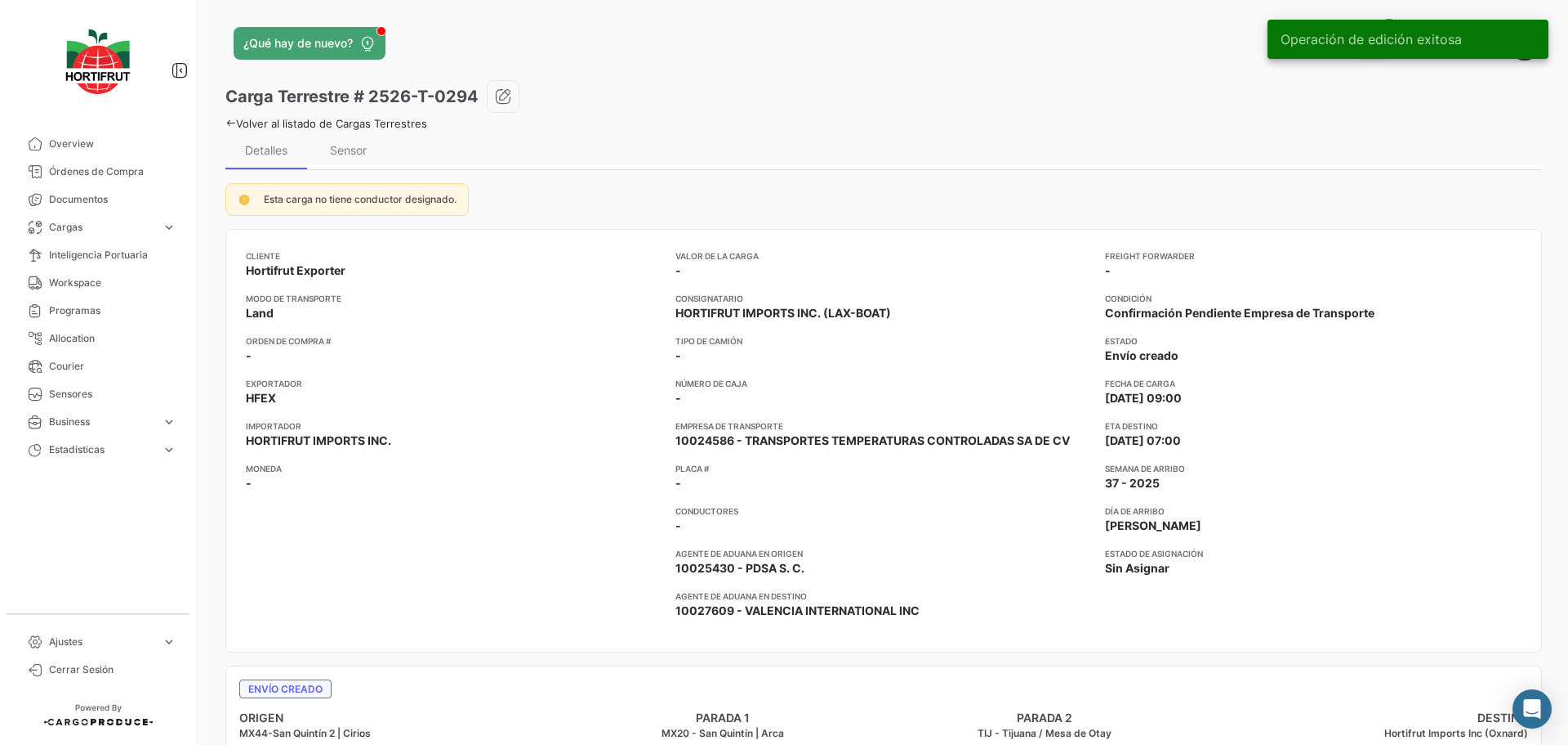
click at [406, 123] on link "Volver al listado de Cargas Terrestres" at bounding box center [326, 123] width 202 height 13
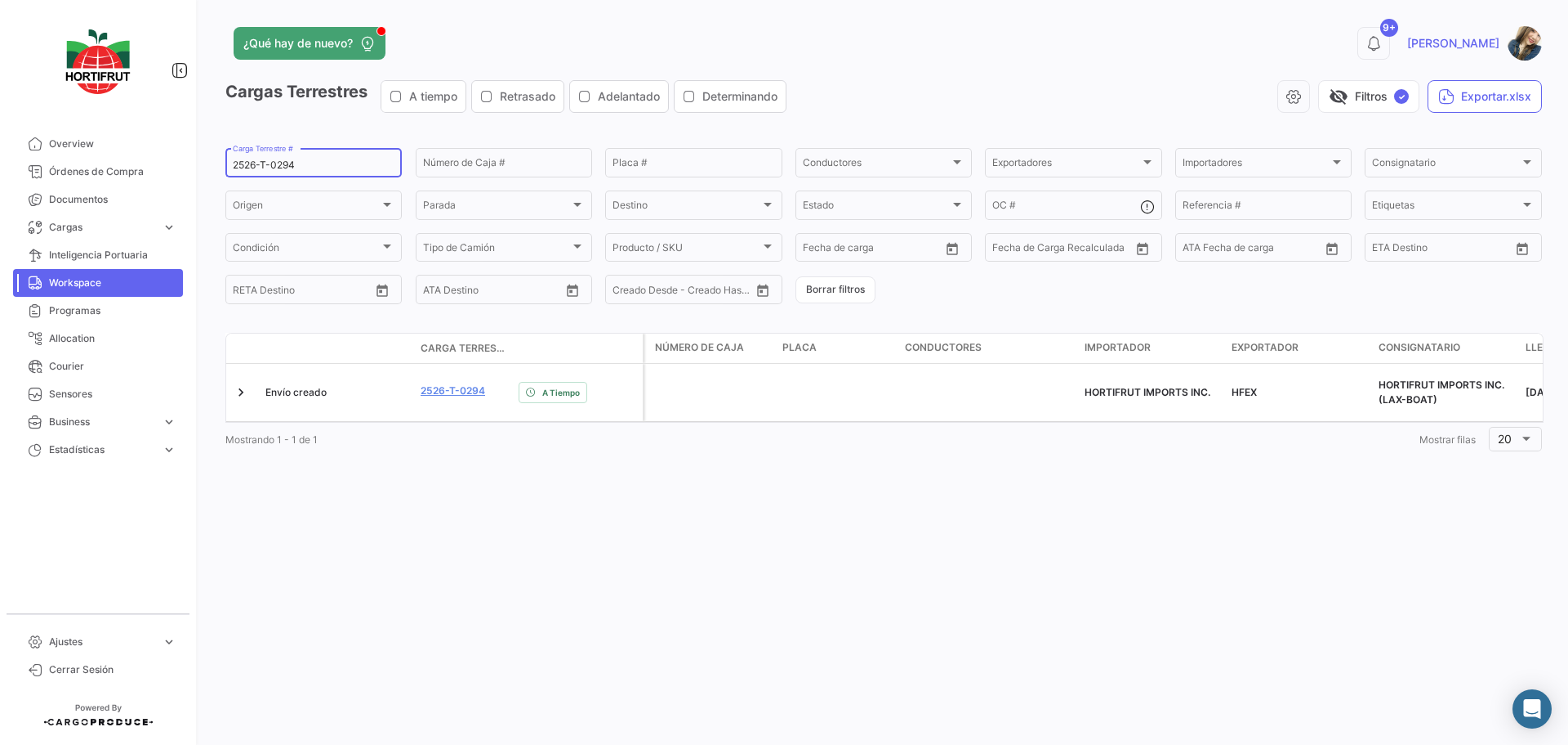
click at [325, 161] on input "2526-T-0294" at bounding box center [314, 165] width 161 height 12
paste input "60"
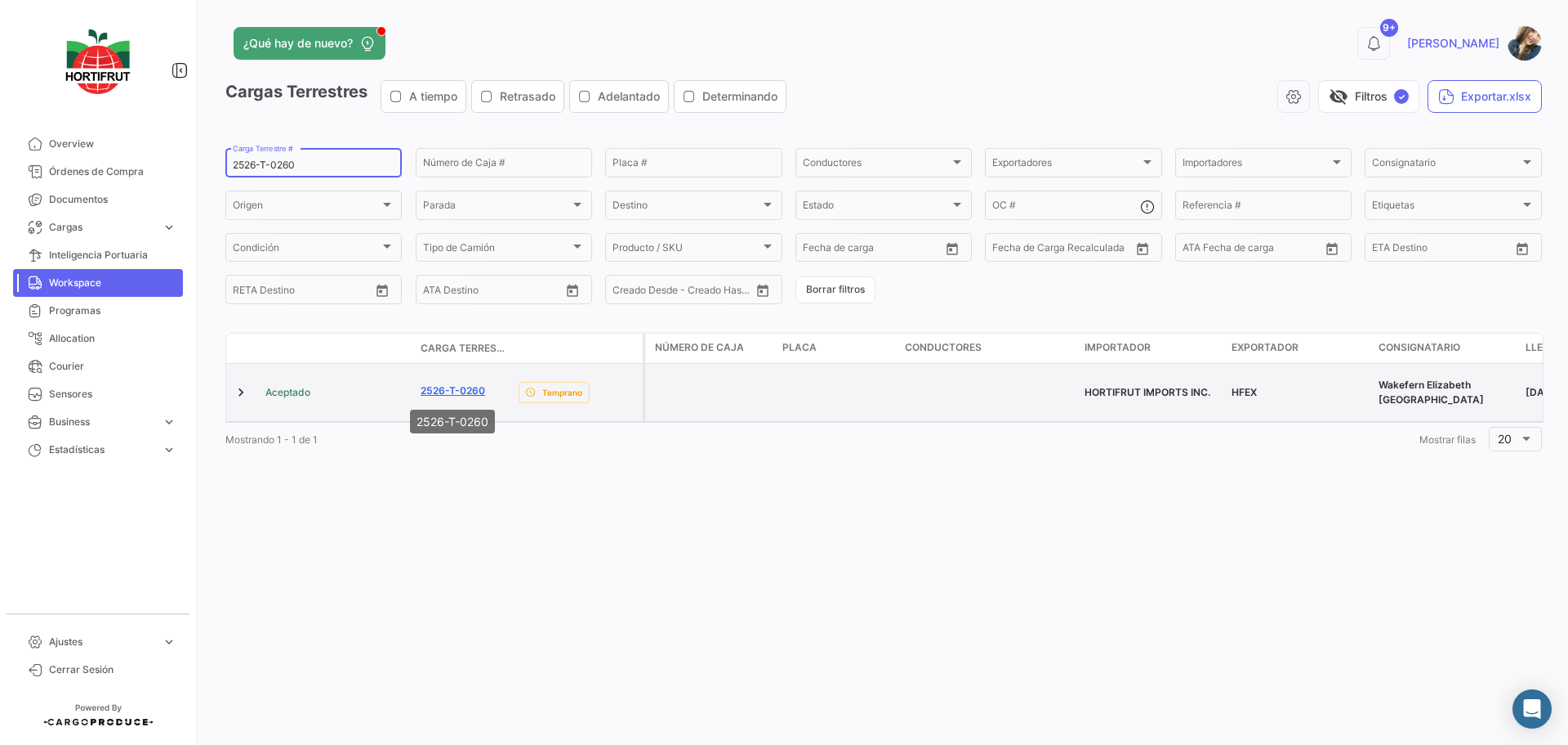
type input "2526-T-0260"
click at [464, 394] on link "2526-T-0260" at bounding box center [453, 390] width 65 height 15
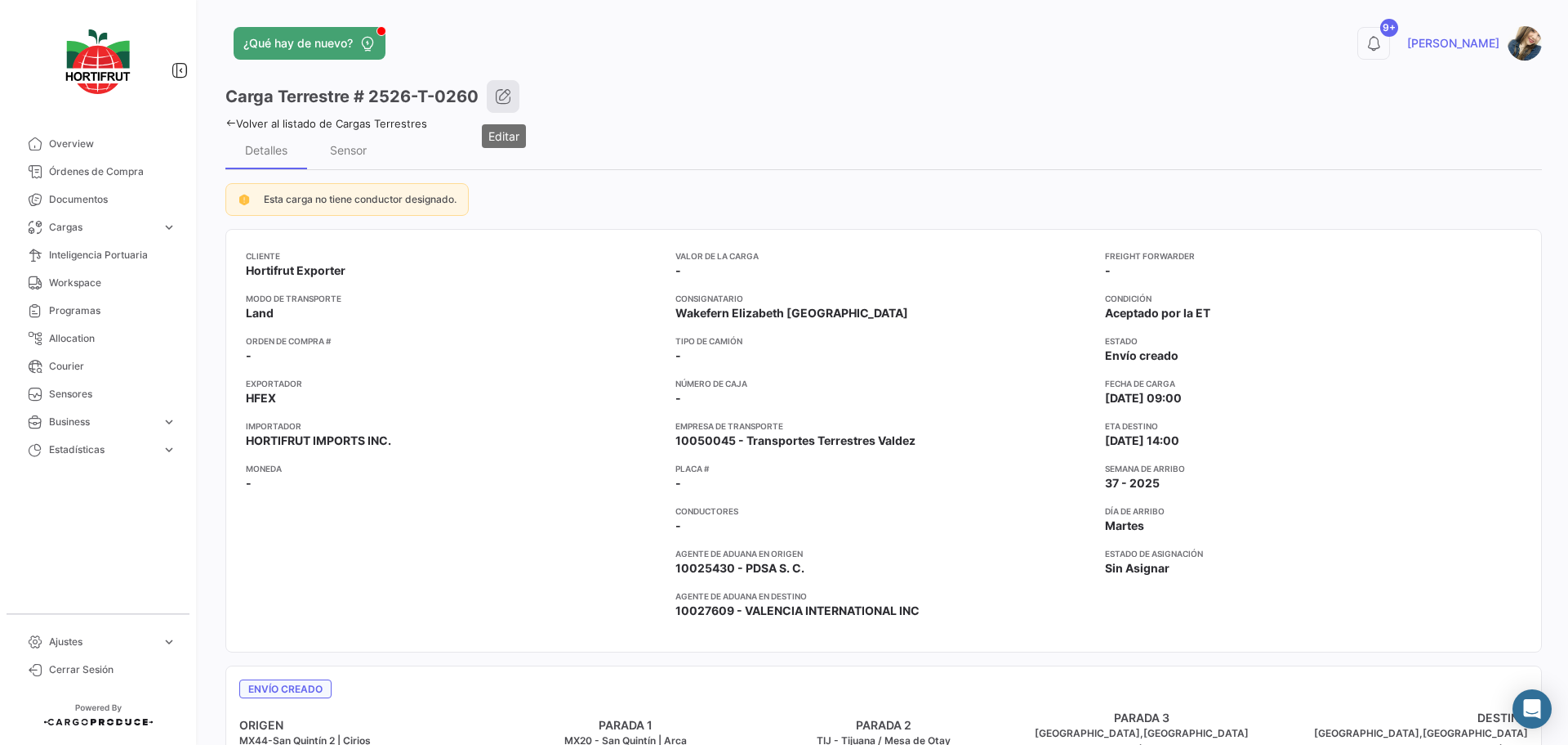
click at [507, 94] on icon "button" at bounding box center [503, 97] width 16 height 16
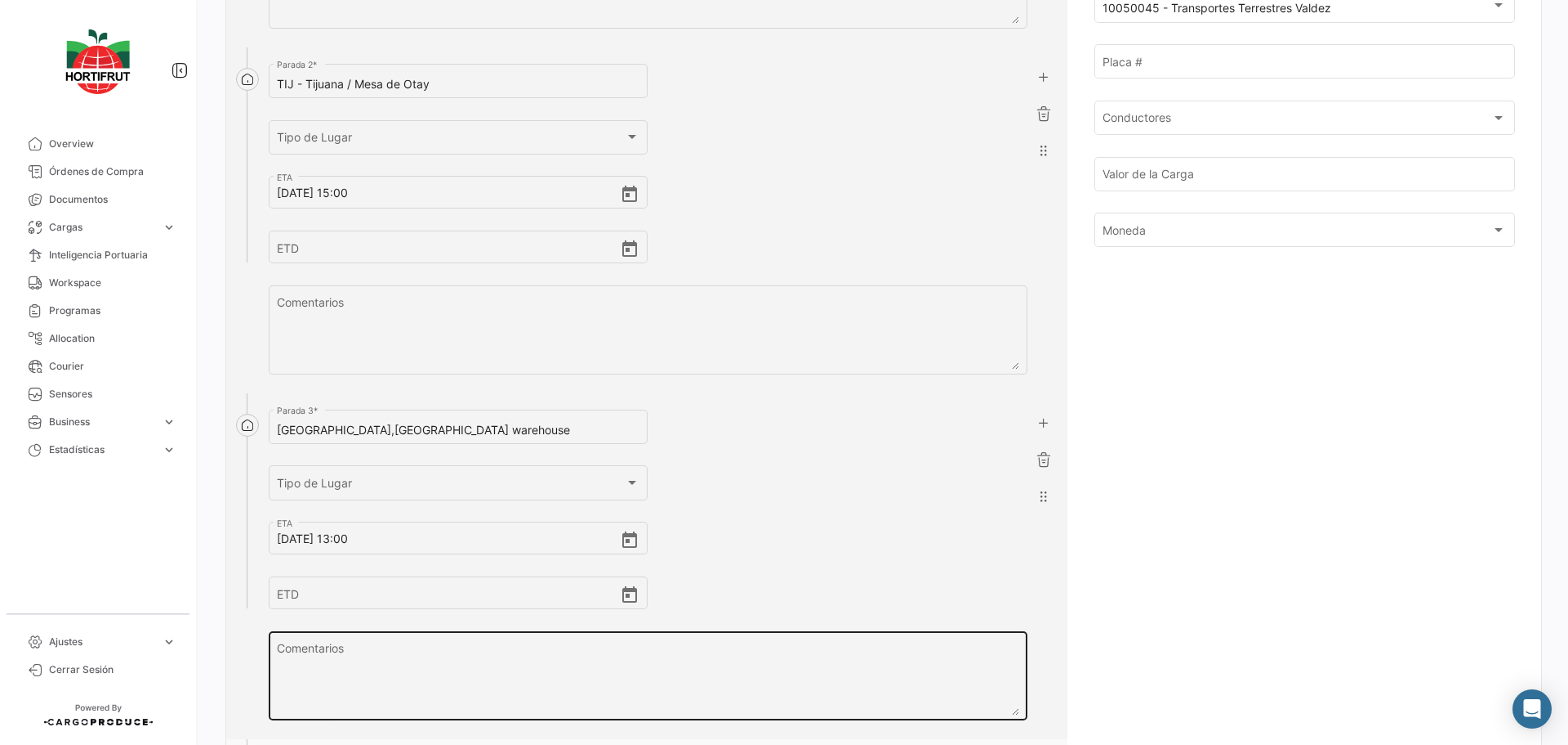
scroll to position [735, 0]
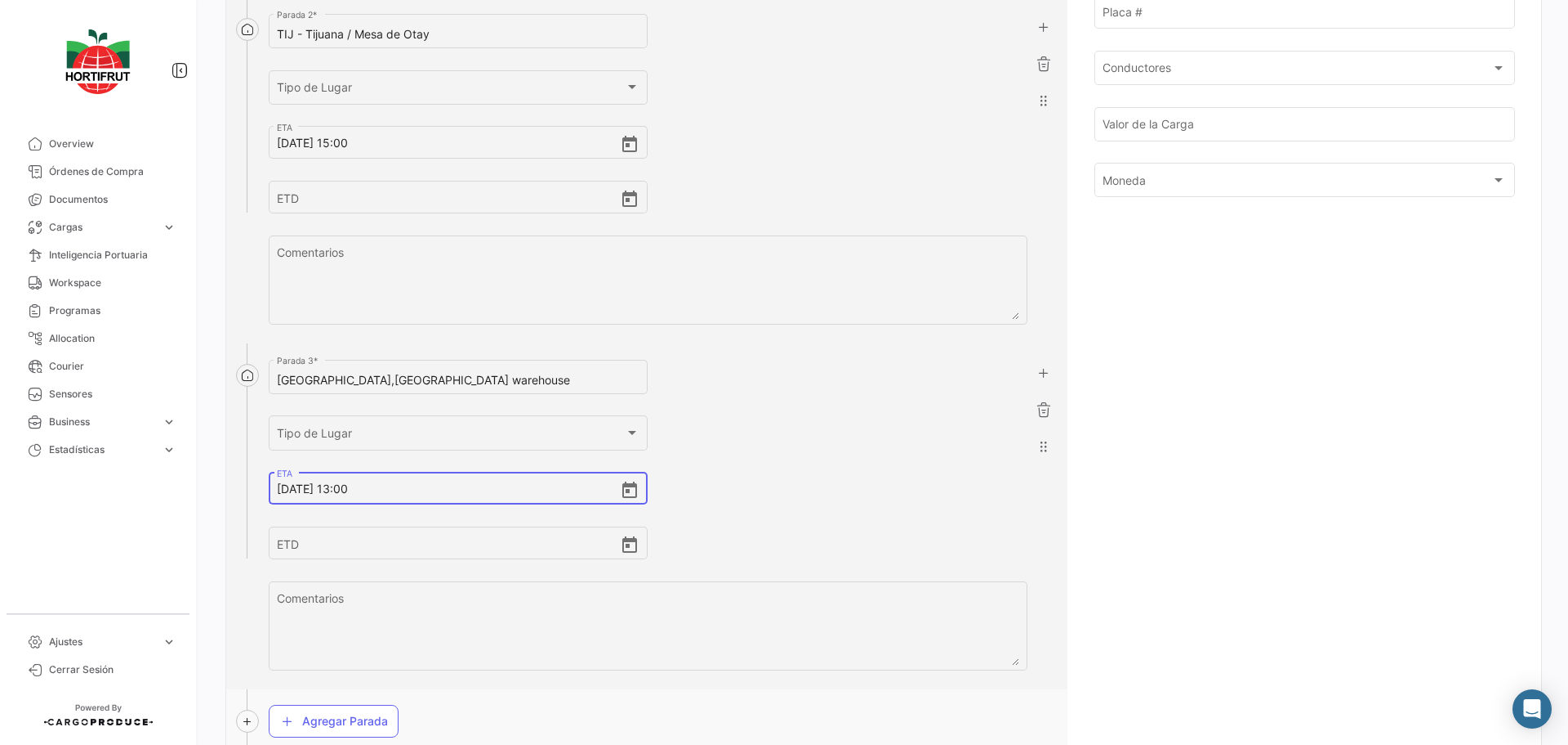
click at [287, 484] on input "[DATE] 13:00" at bounding box center [448, 489] width 343 height 58
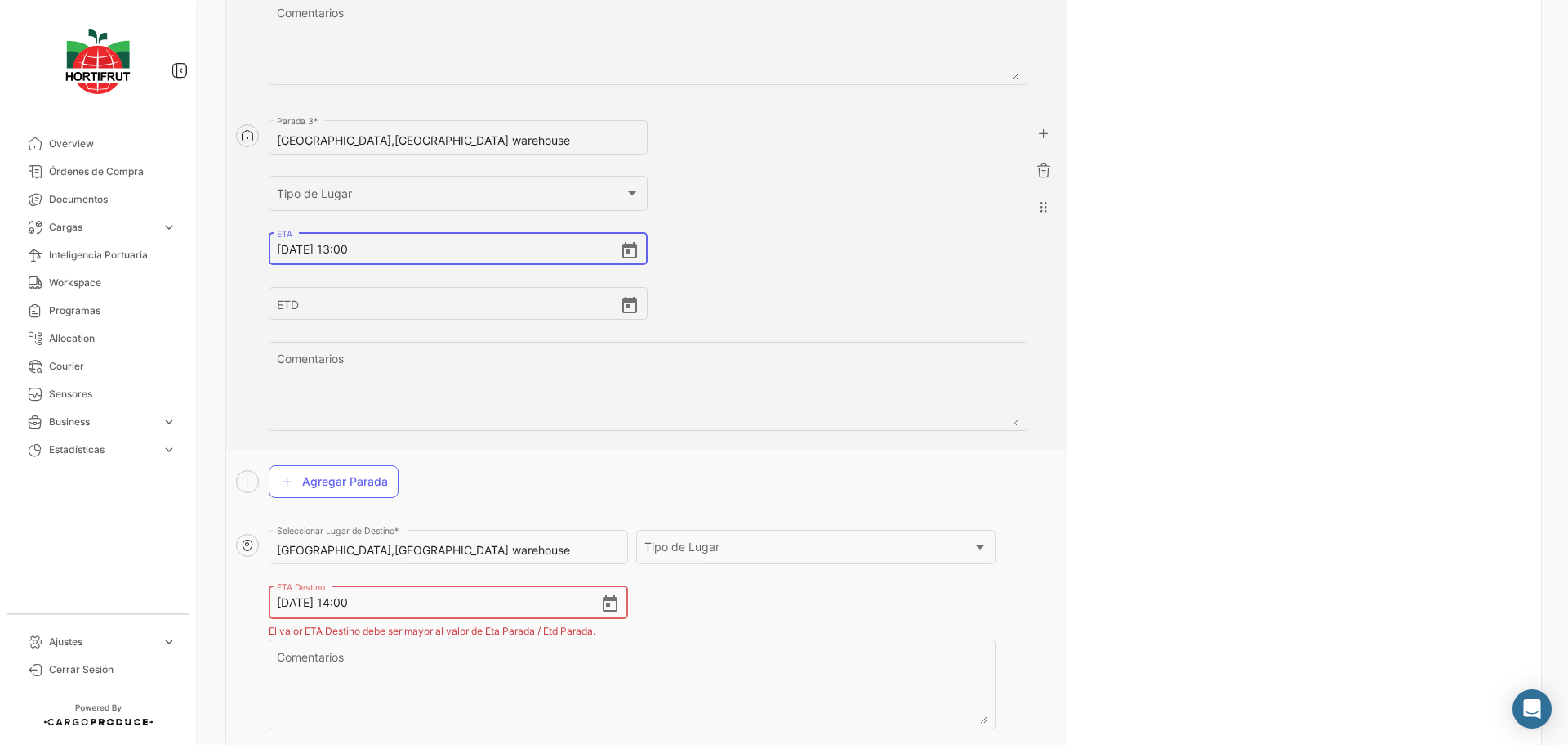
scroll to position [981, 0]
type input "[DATE] 13:00"
click at [288, 599] on input "[DATE] 14:00" at bounding box center [438, 596] width 323 height 58
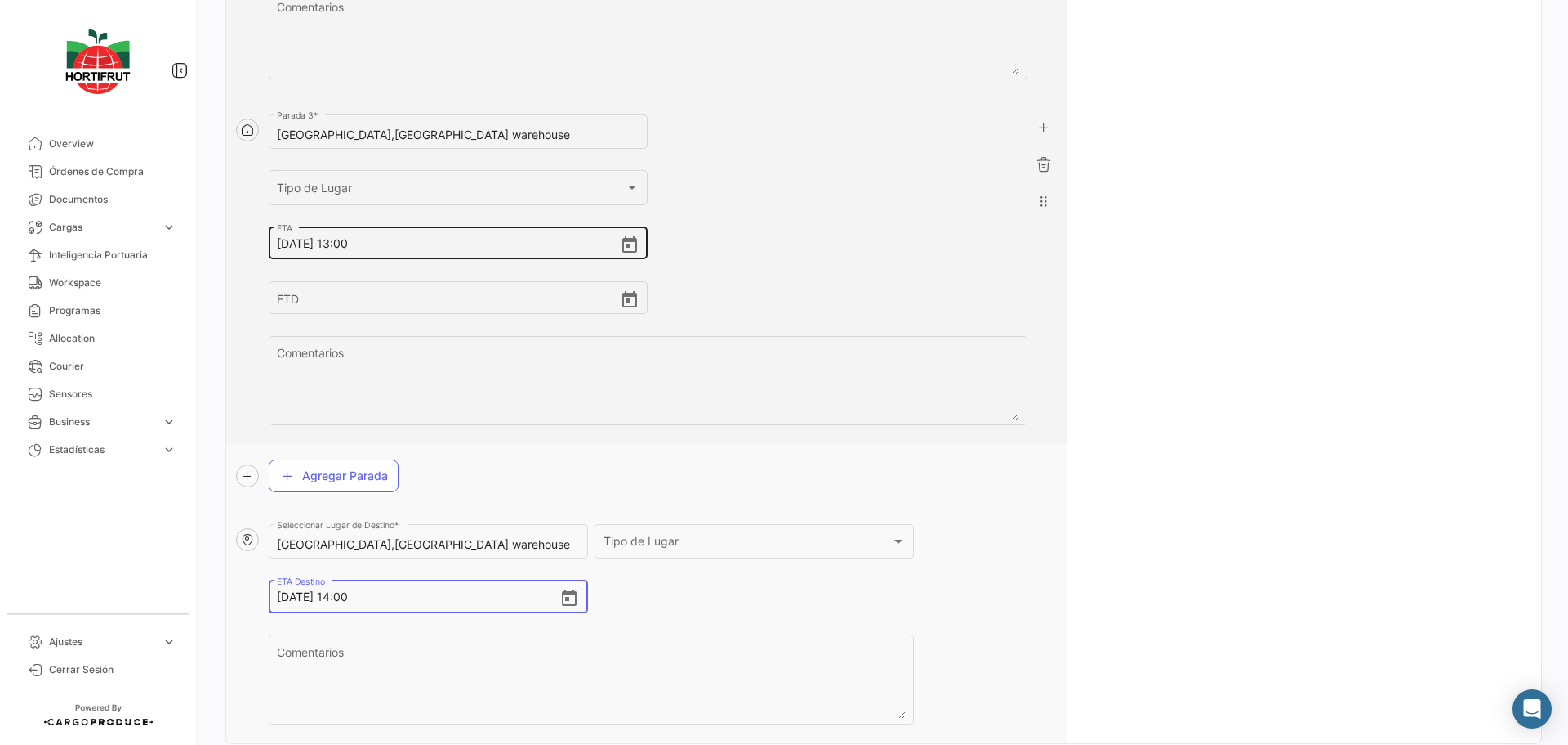
type input "[DATE] 14:00"
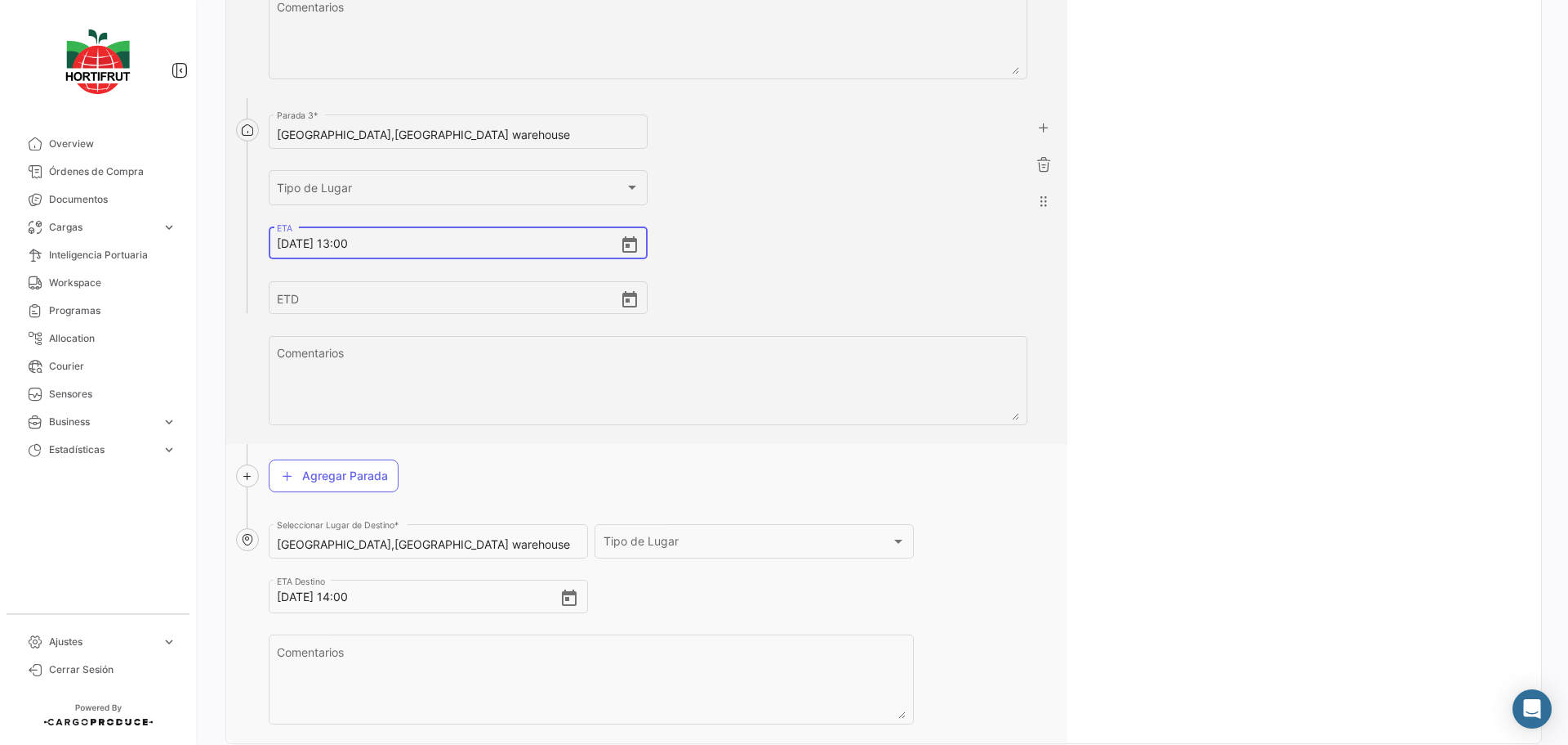
click at [347, 245] on input "[DATE] 13:00" at bounding box center [448, 243] width 343 height 58
click at [349, 244] on input "[DATE] 13:00" at bounding box center [448, 243] width 343 height 58
type input "[DATE] 00:00"
click at [350, 601] on input "[DATE] 14:00" at bounding box center [417, 596] width 283 height 58
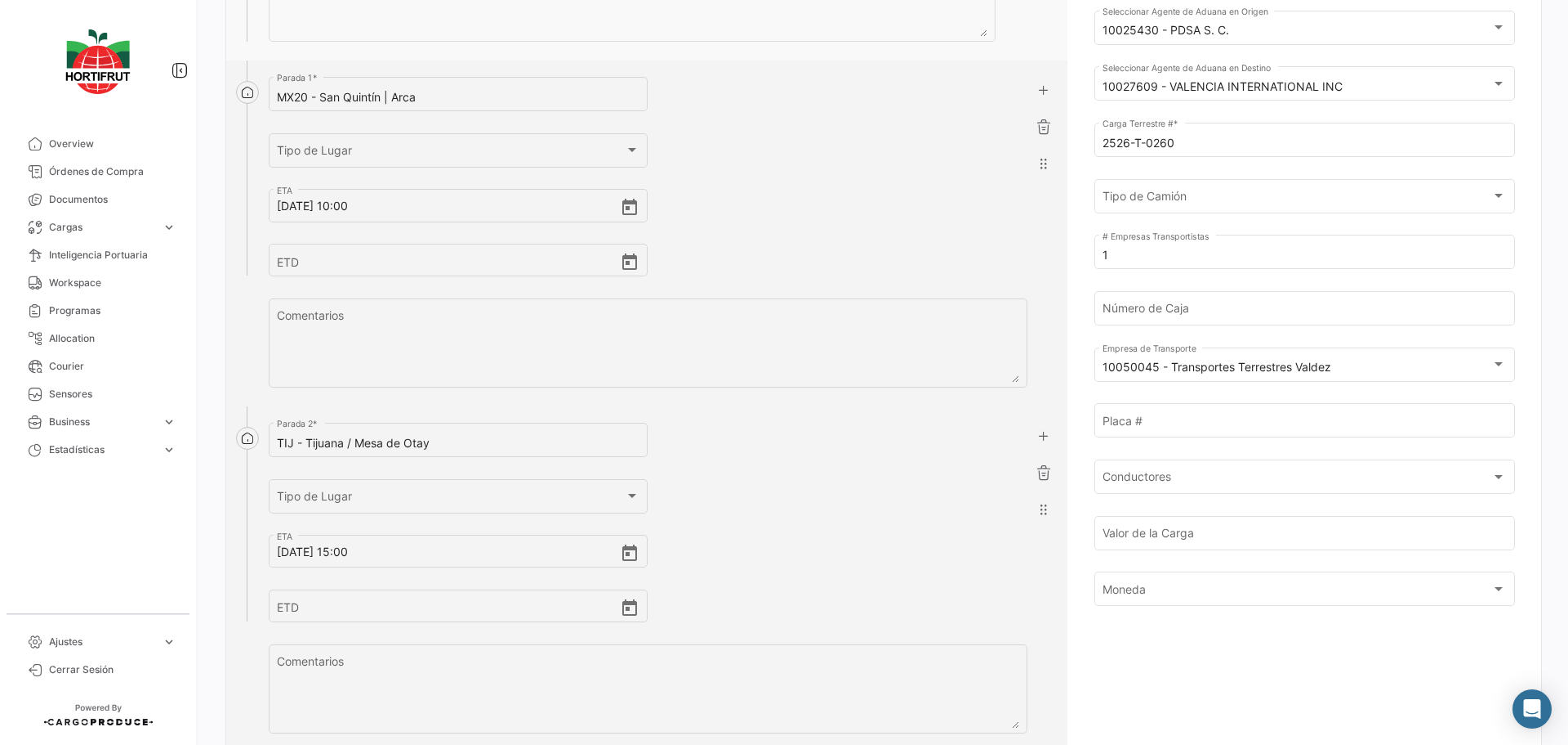
scroll to position [0, 0]
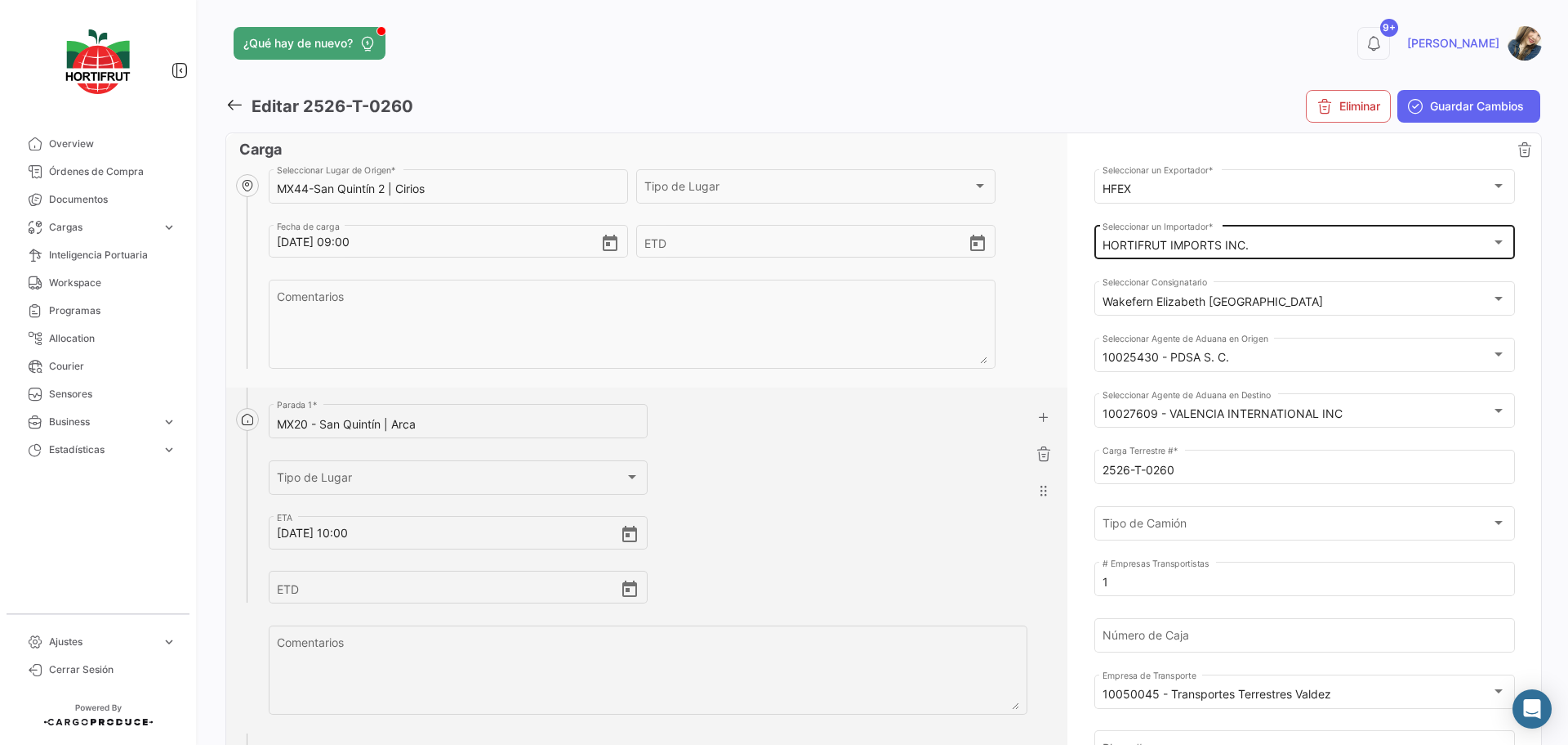
type input "[DATE] 02:00"
click at [1246, 246] on div "HORTIFRUT IMPORTS INC." at bounding box center [1297, 246] width 389 height 14
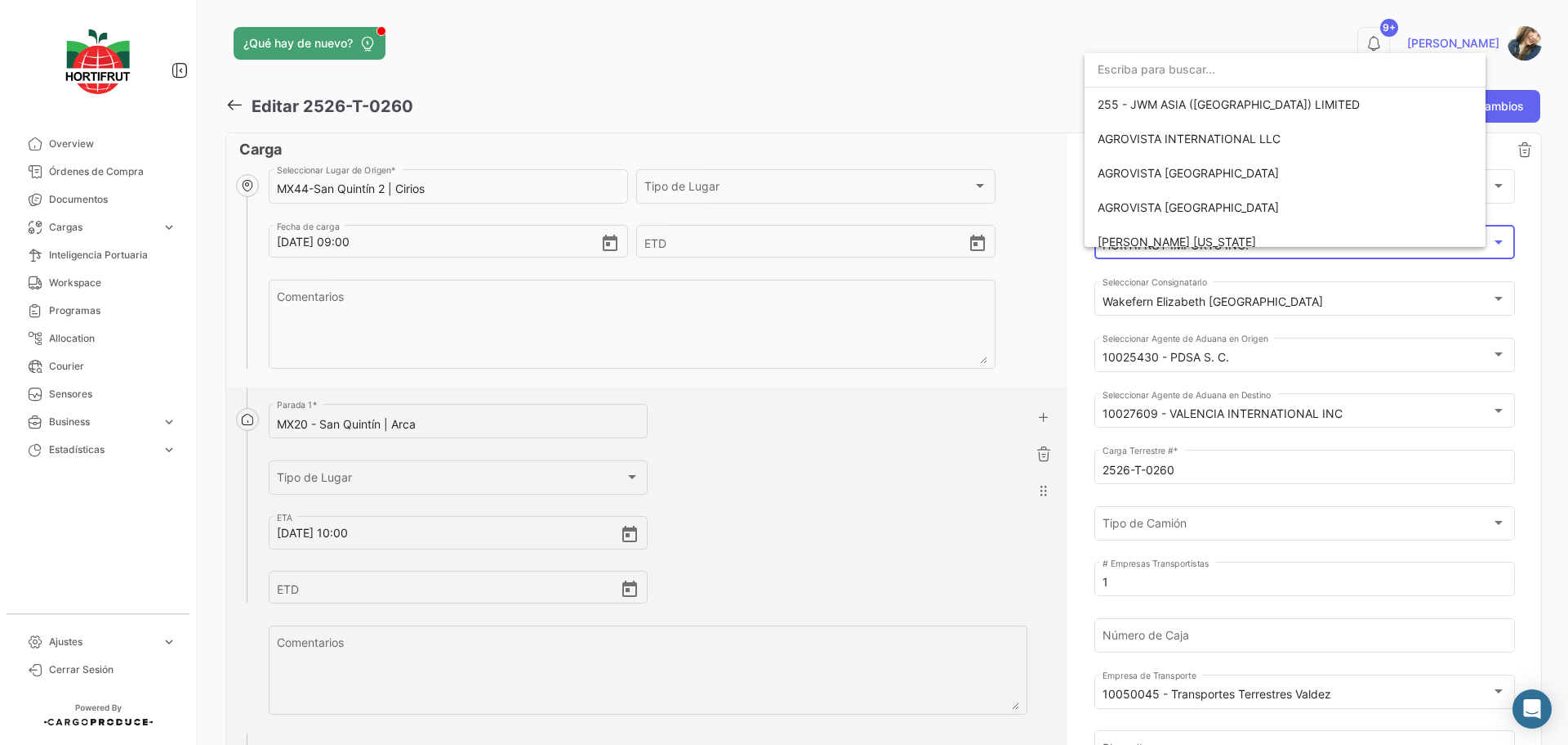
scroll to position [2678, 0]
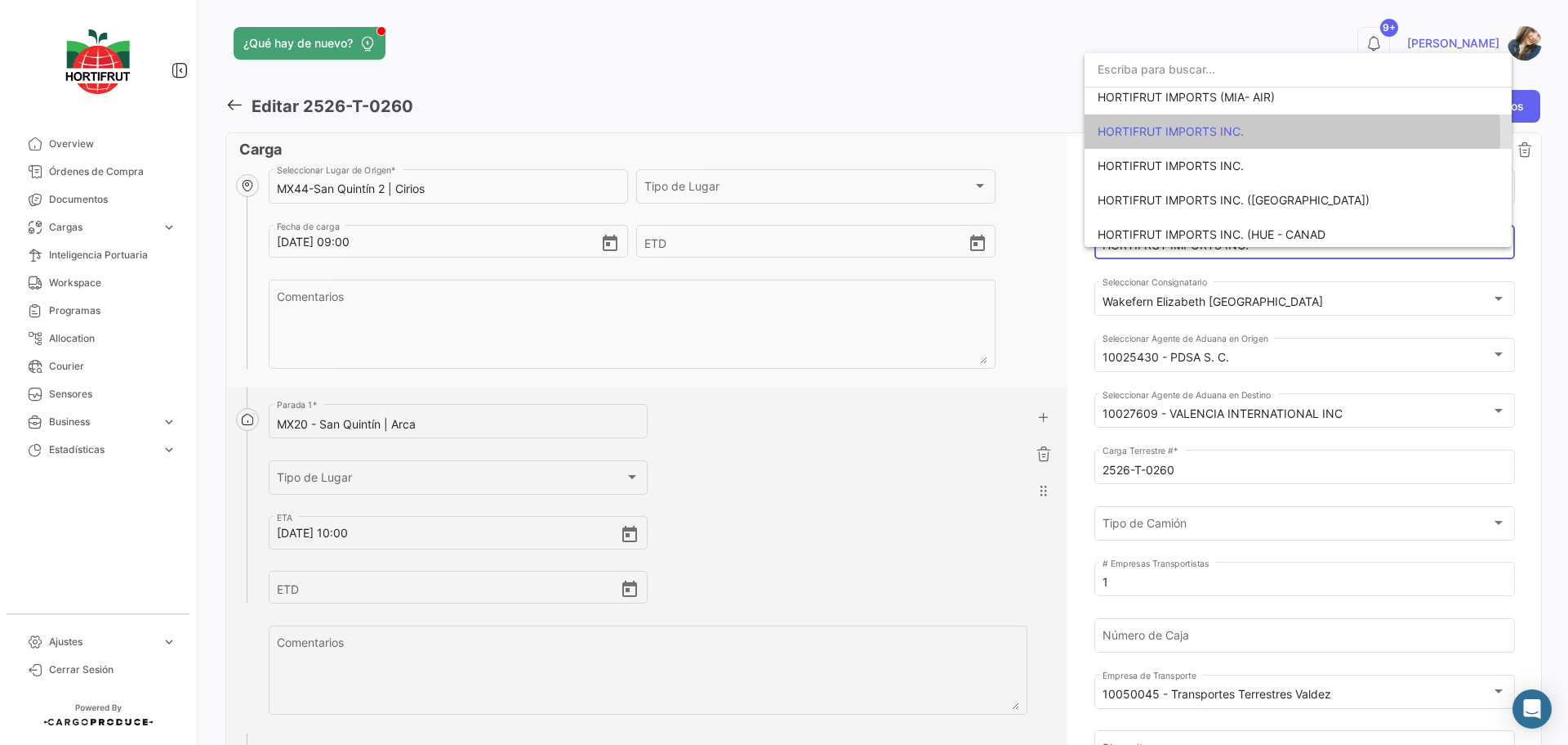
click at [1255, 134] on span "HORTIFRUT IMPORTS INC." at bounding box center [1299, 131] width 401 height 35
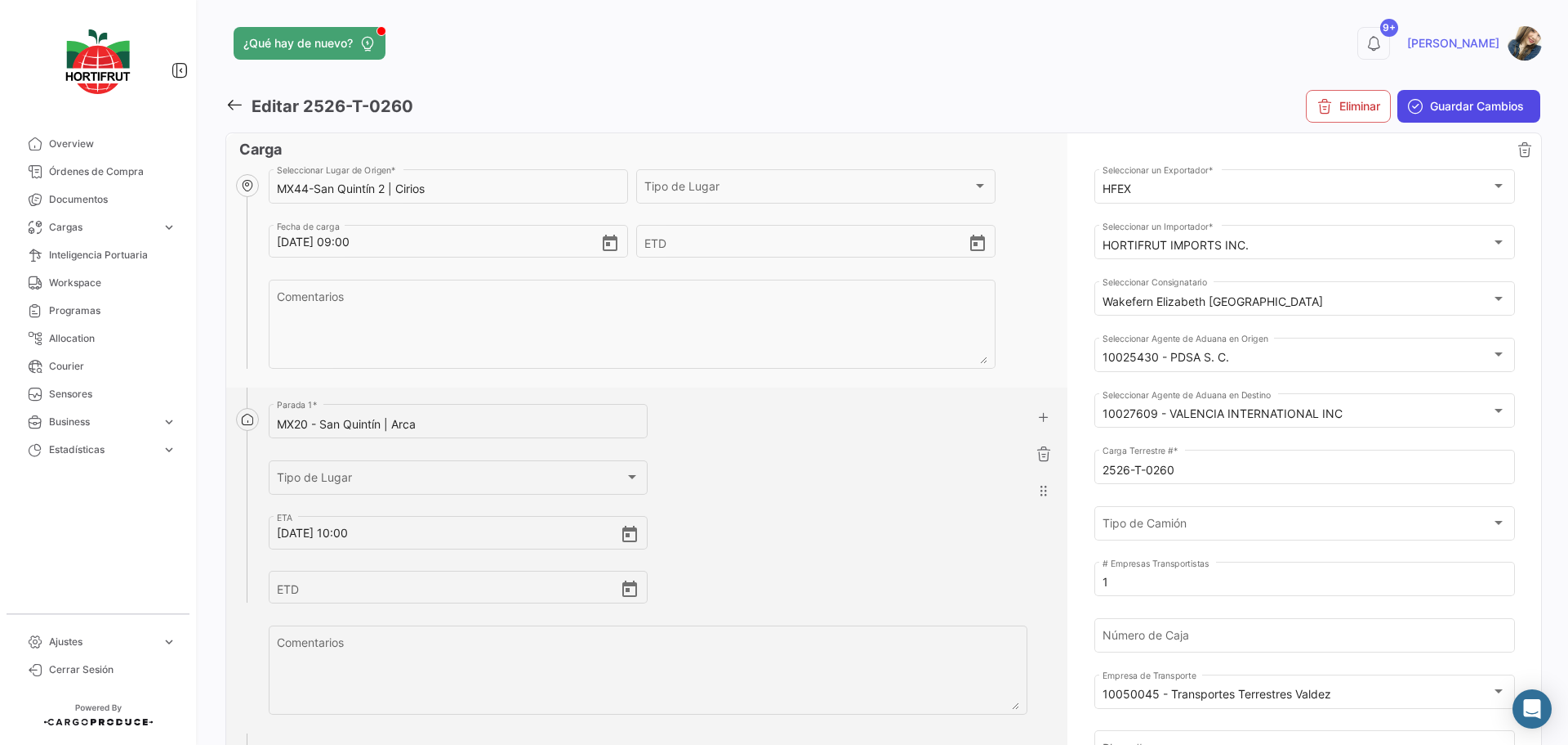
click at [1440, 112] on span "Guardar Cambios" at bounding box center [1478, 106] width 94 height 16
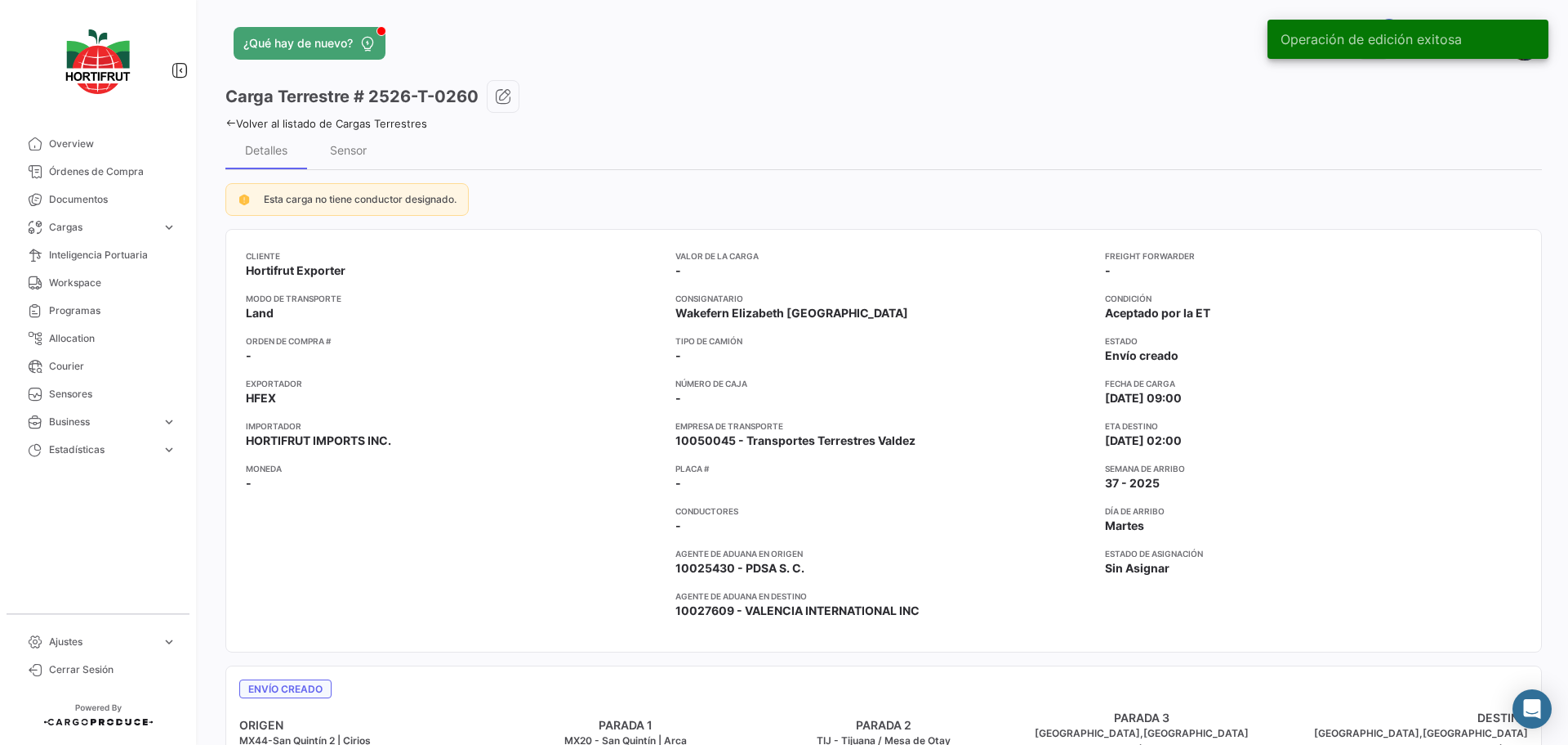
click at [362, 128] on link "Volver al listado de Cargas Terrestres" at bounding box center [326, 123] width 202 height 13
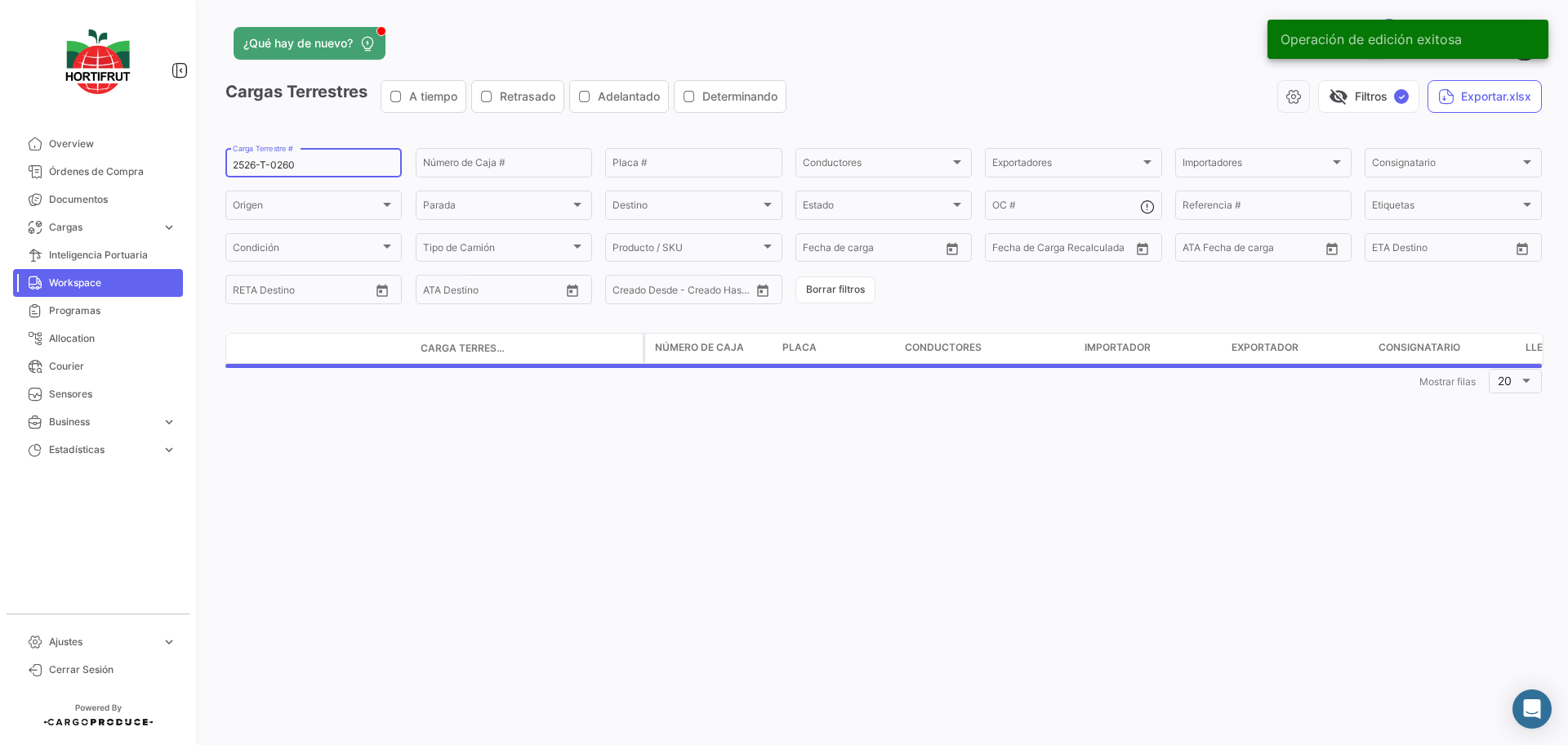
click at [322, 162] on input "2526-T-0260" at bounding box center [314, 165] width 161 height 12
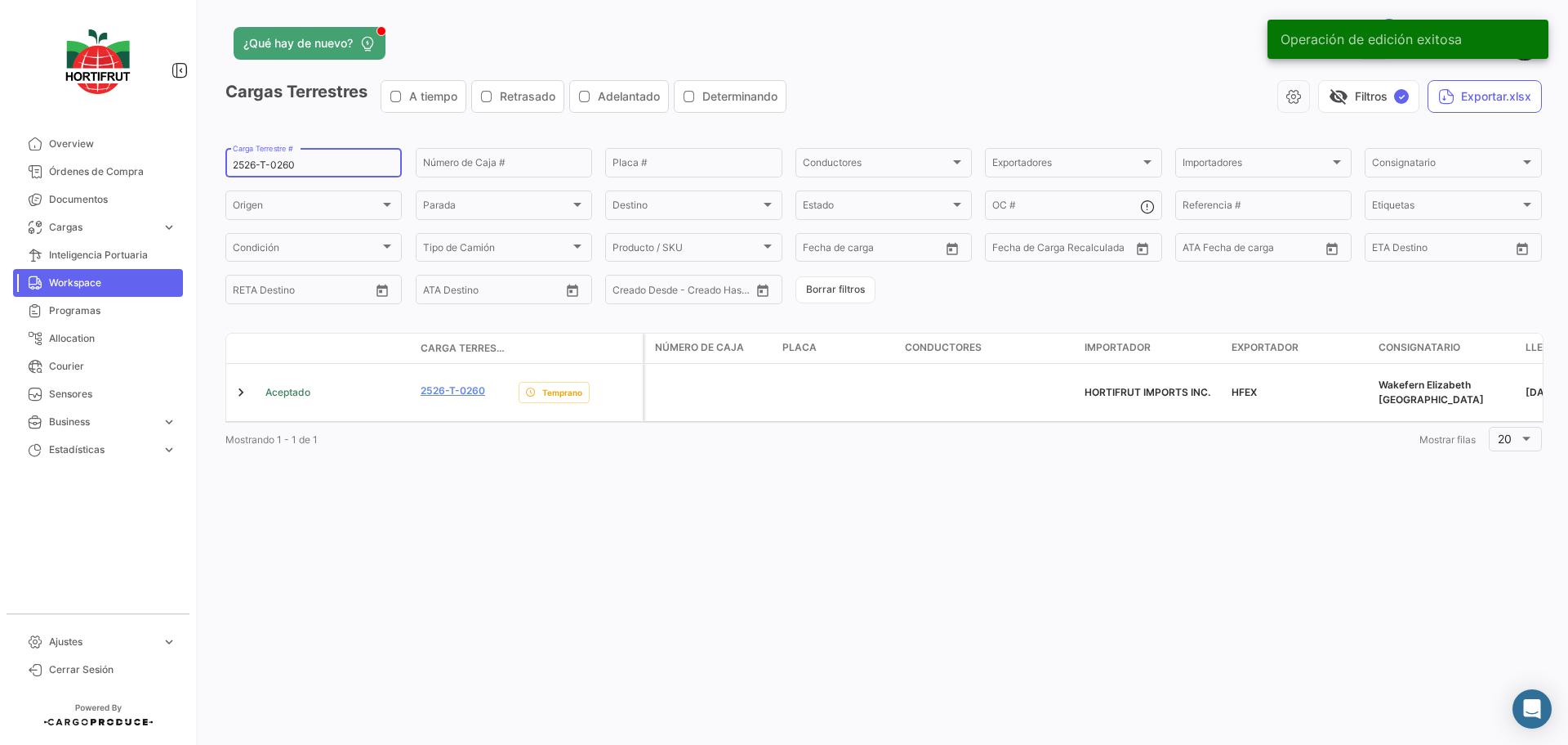
click at [322, 162] on input "2526-T-0260" at bounding box center [314, 165] width 161 height 12
paste input "73"
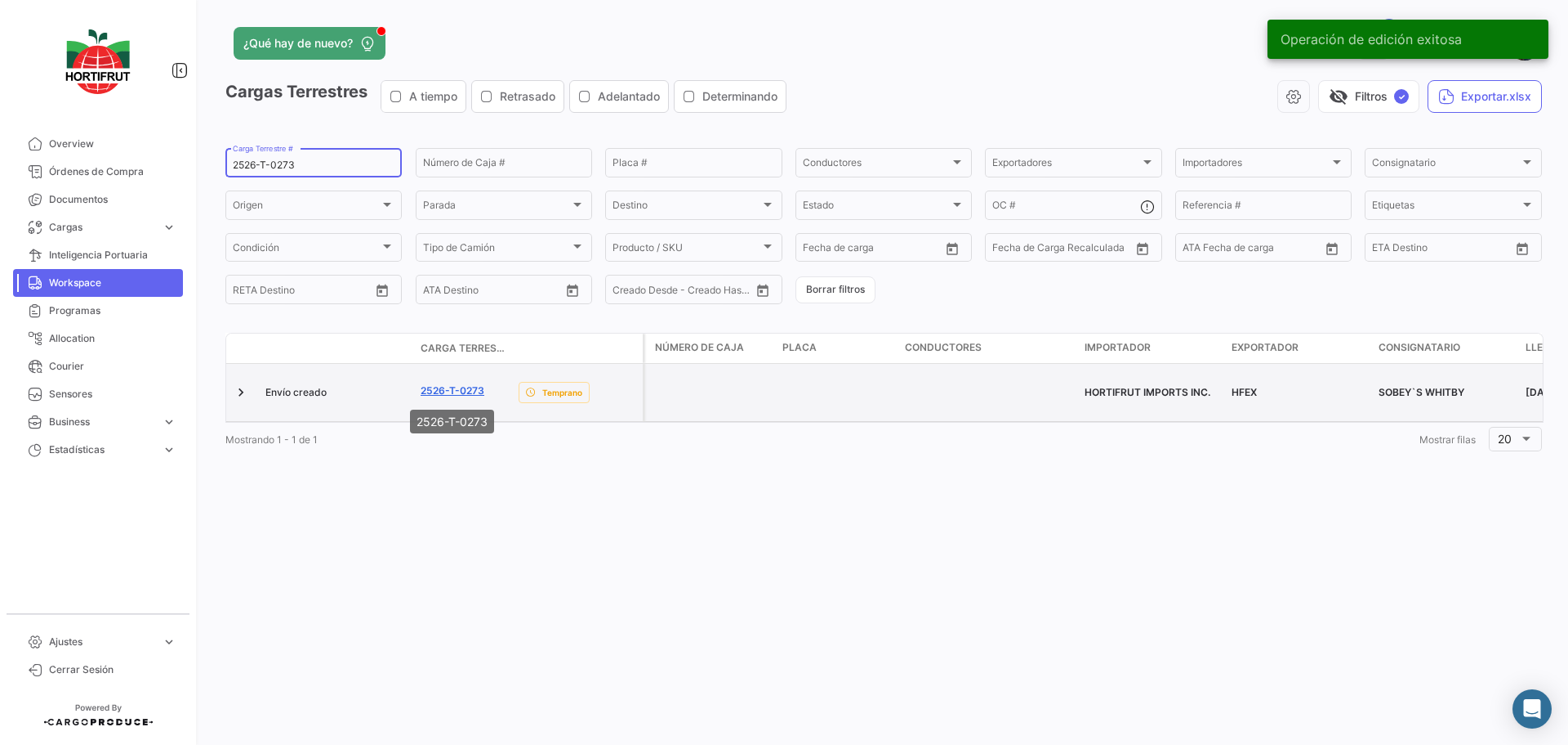
type input "2526-T-0273"
click at [454, 391] on link "2526-T-0273" at bounding box center [453, 390] width 64 height 15
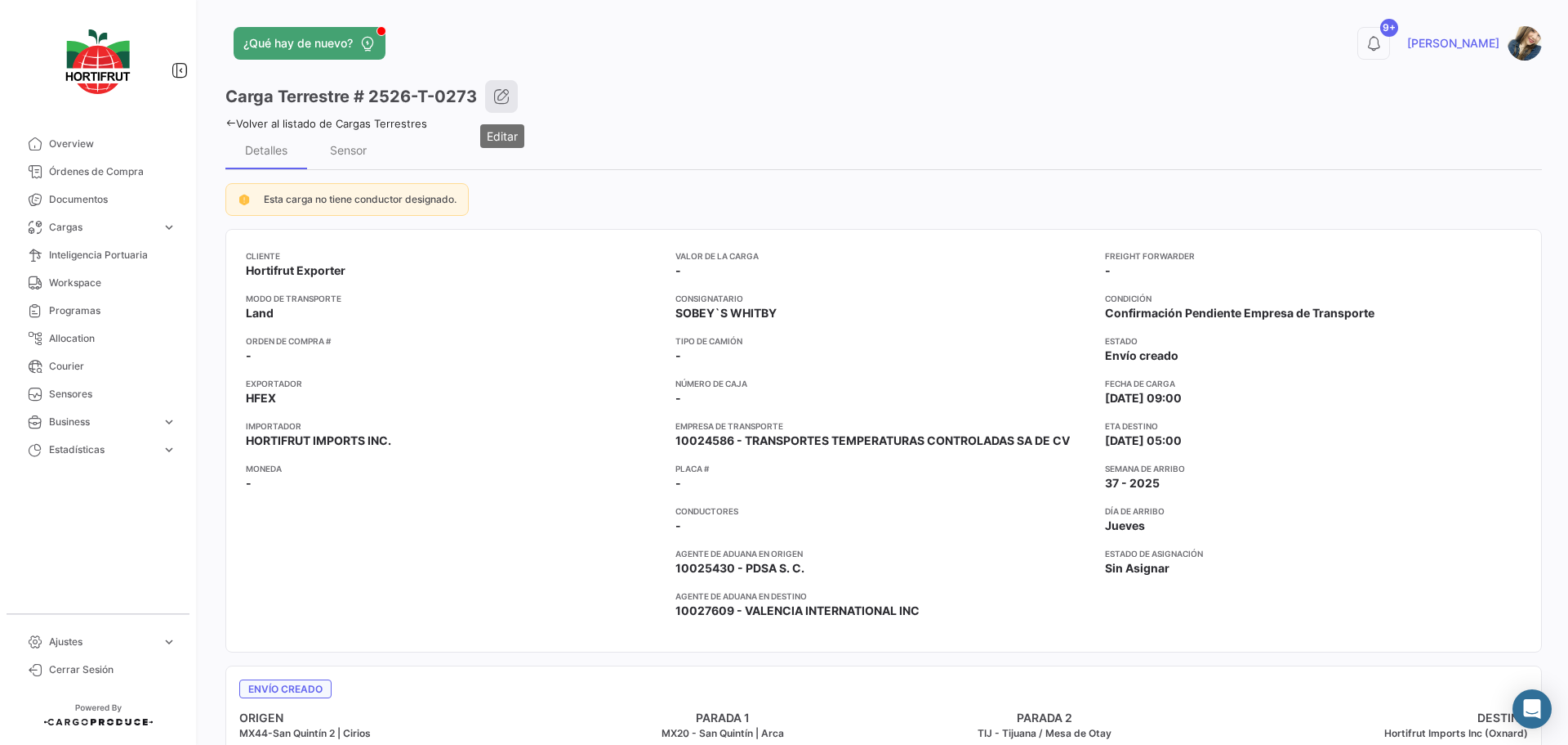
click at [503, 93] on icon "button" at bounding box center [502, 97] width 16 height 16
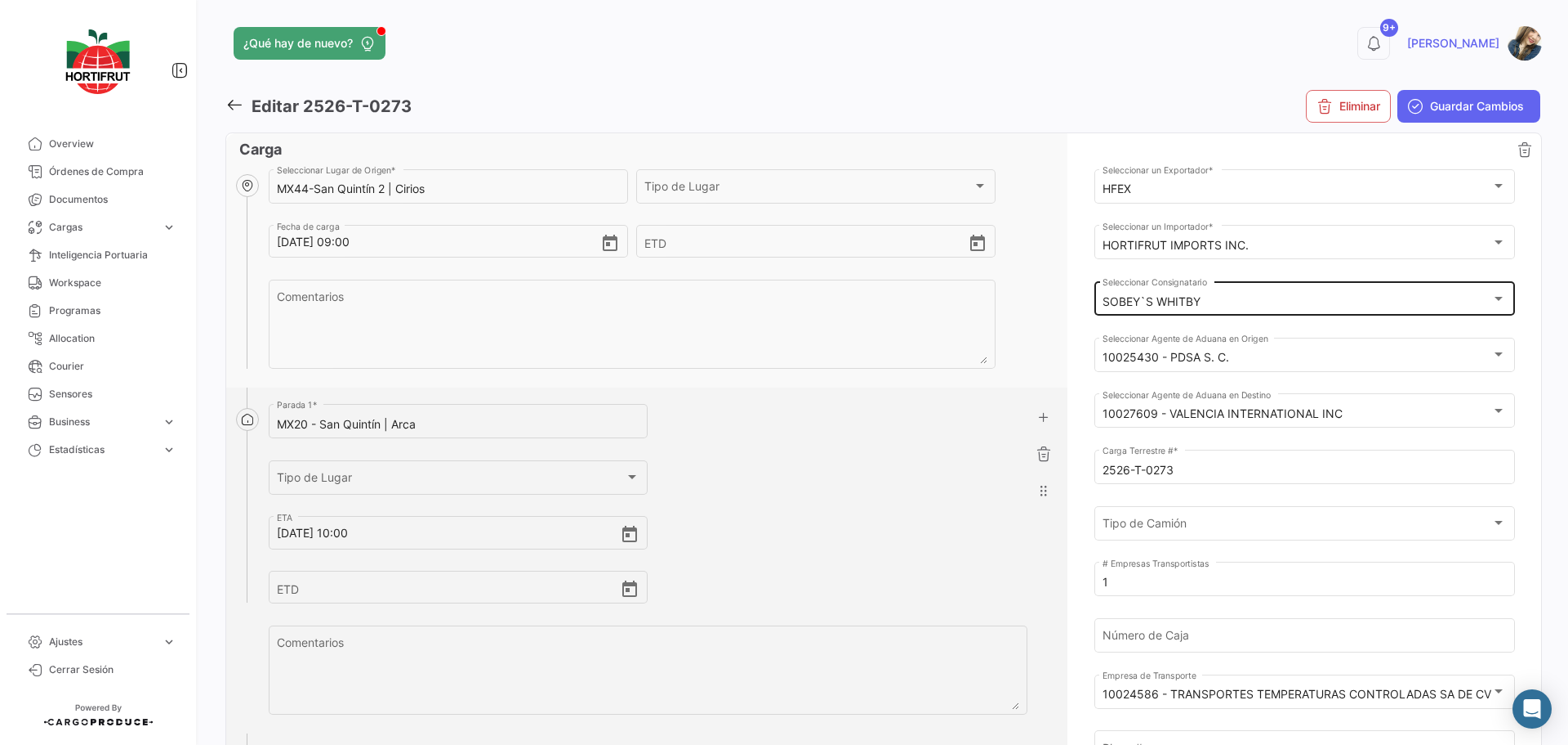
click at [1265, 305] on div "SOBEY`S WHITBY" at bounding box center [1297, 302] width 389 height 14
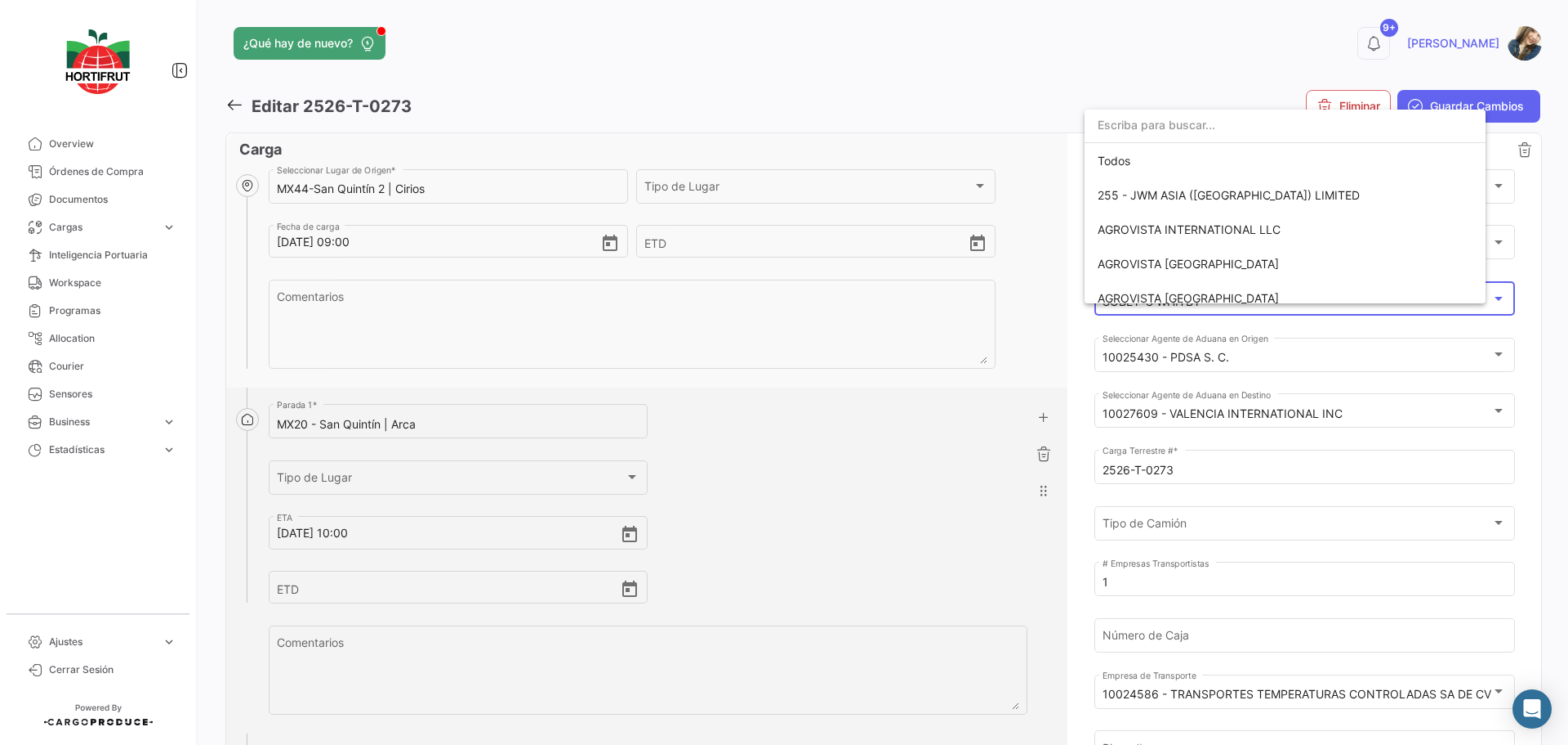
scroll to position [6121, 0]
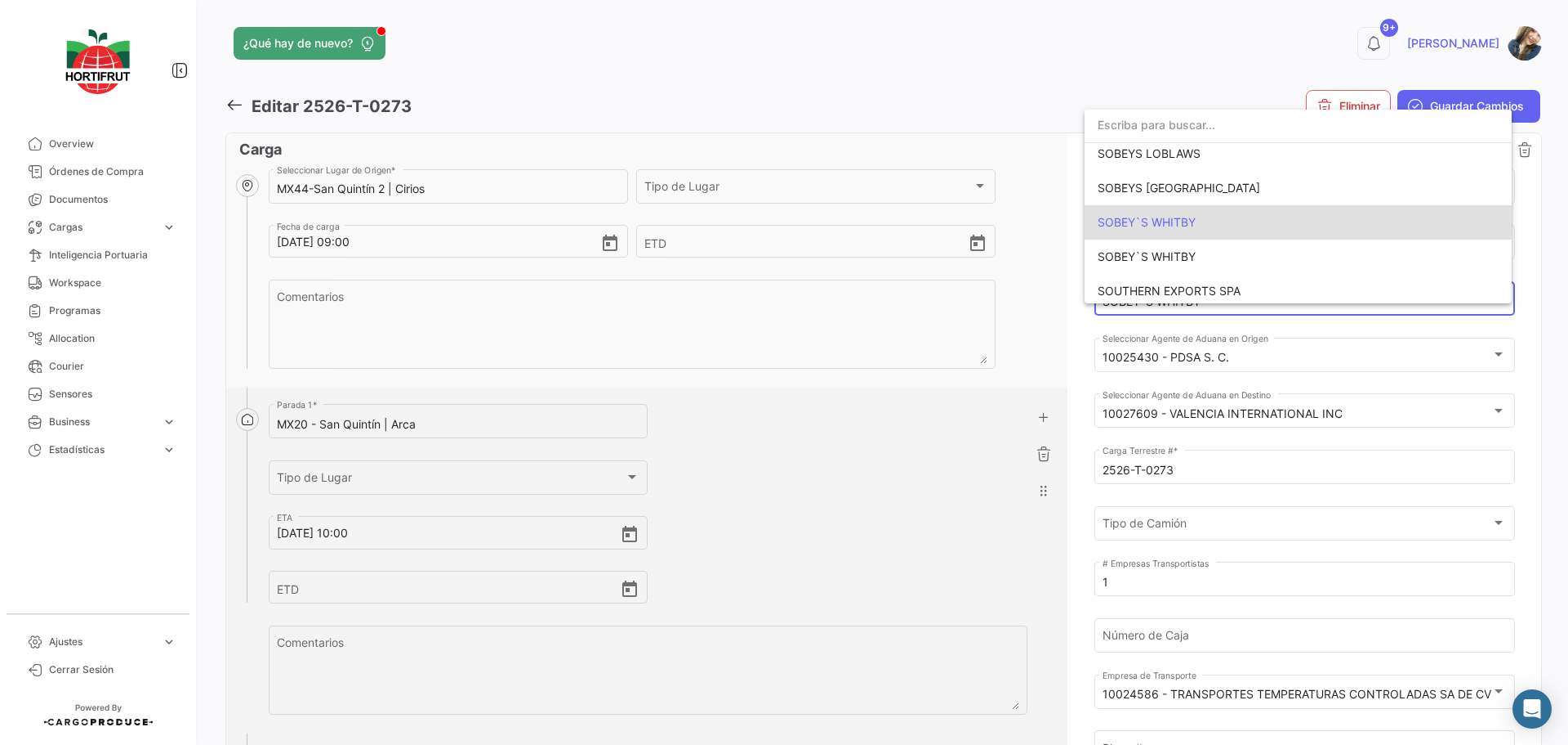
click at [1196, 130] on input "dropdown search" at bounding box center [1299, 125] width 427 height 35
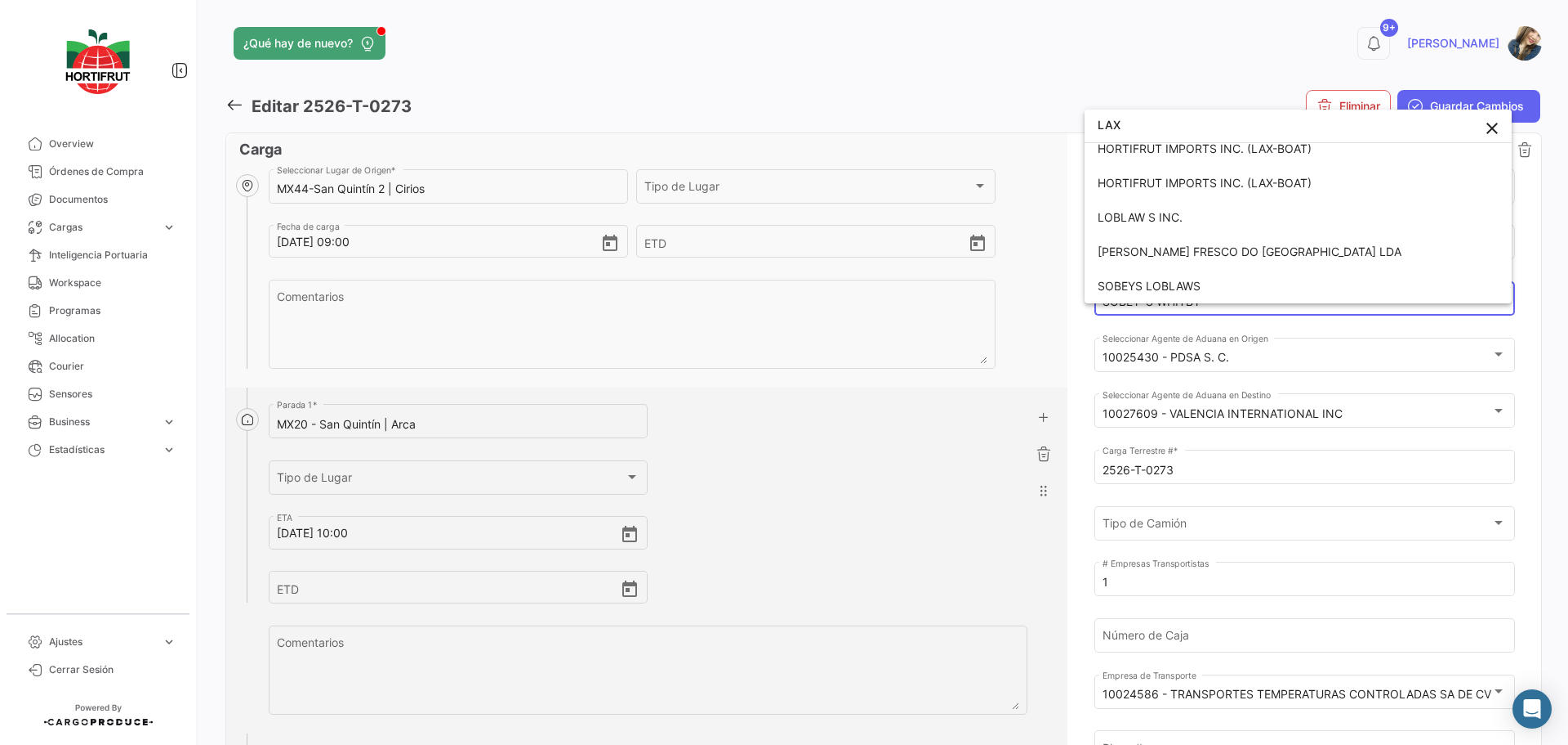
scroll to position [10, 0]
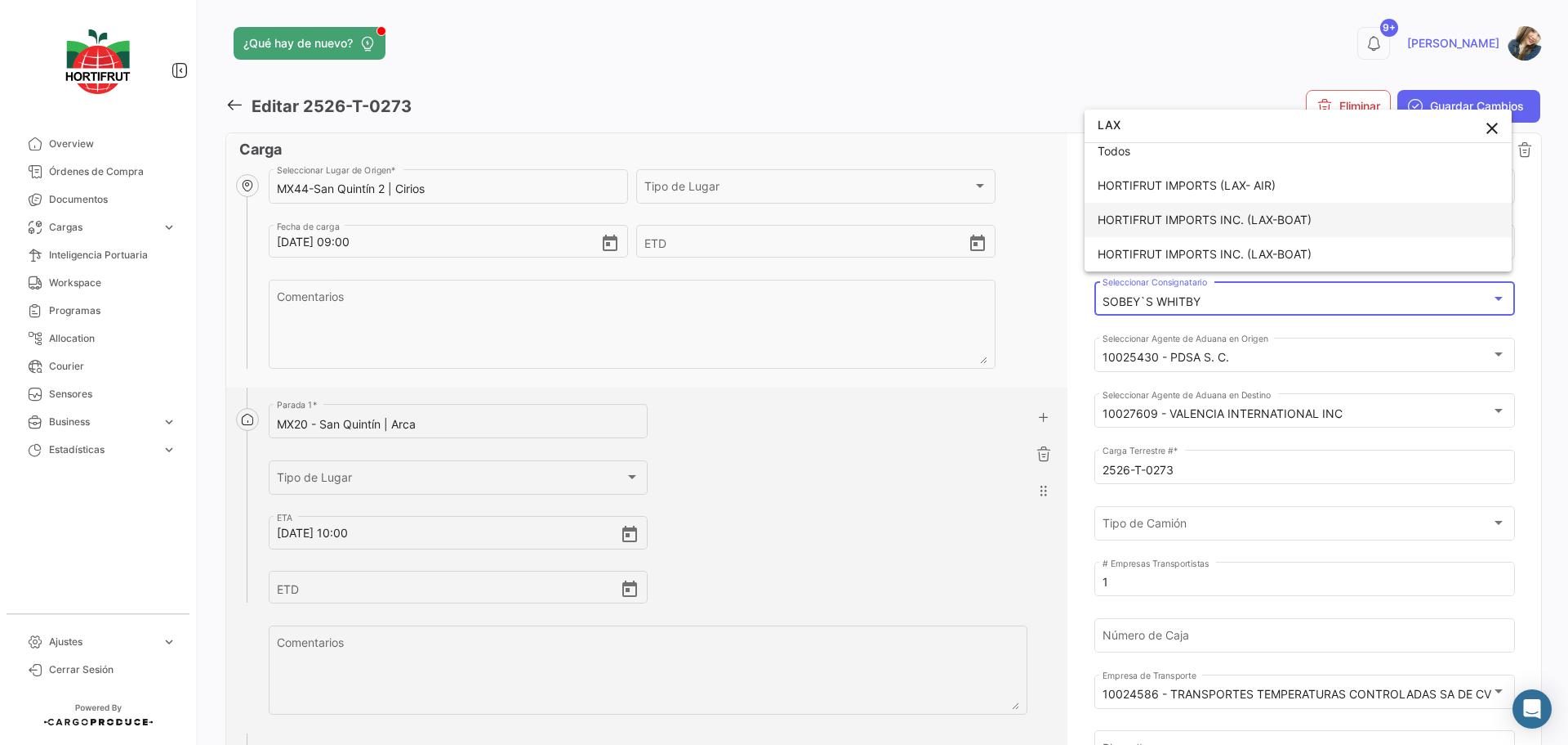
type input "LAX"
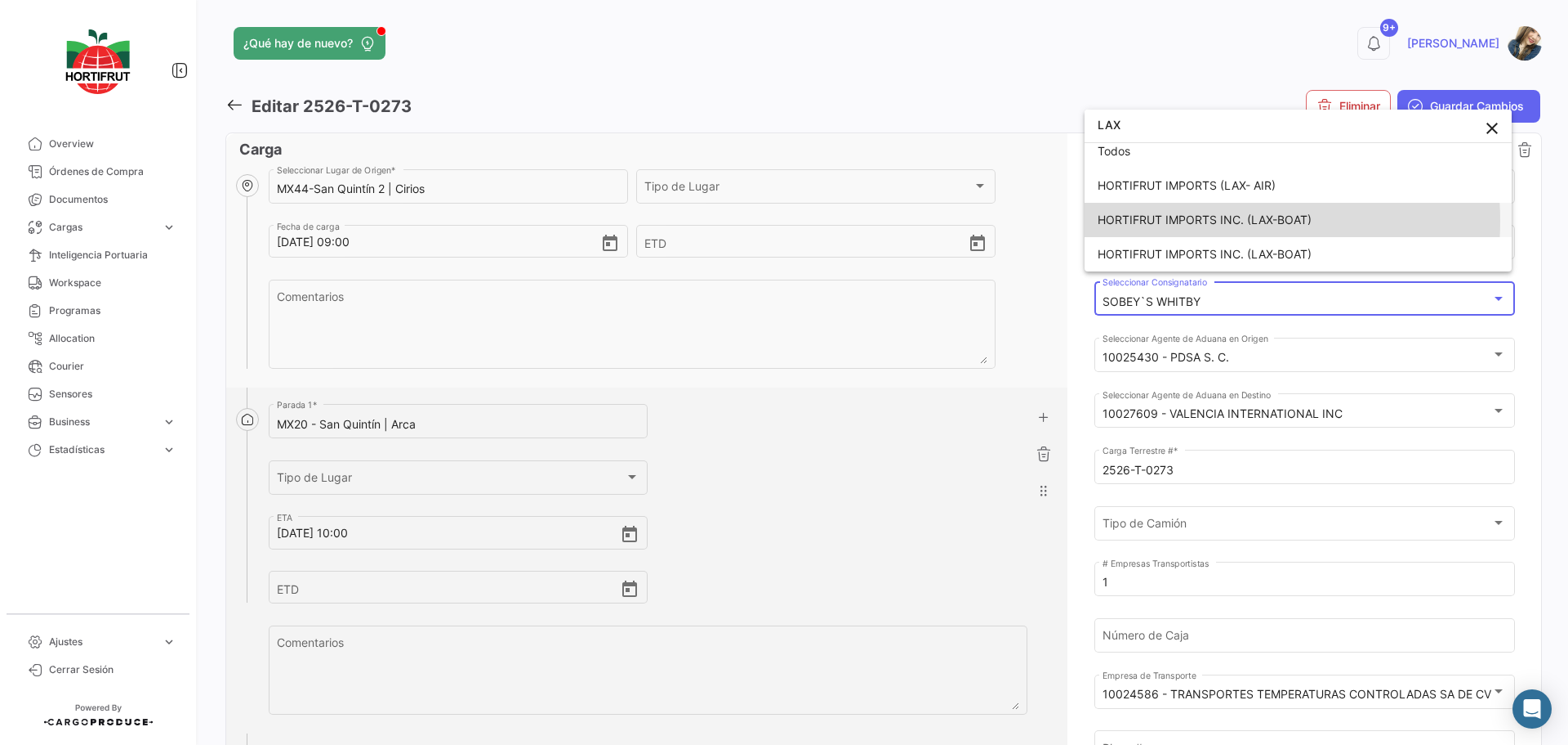
click at [1196, 221] on span "HORTIFRUT IMPORTS INC. (LAX-BOAT)" at bounding box center [1205, 220] width 214 height 14
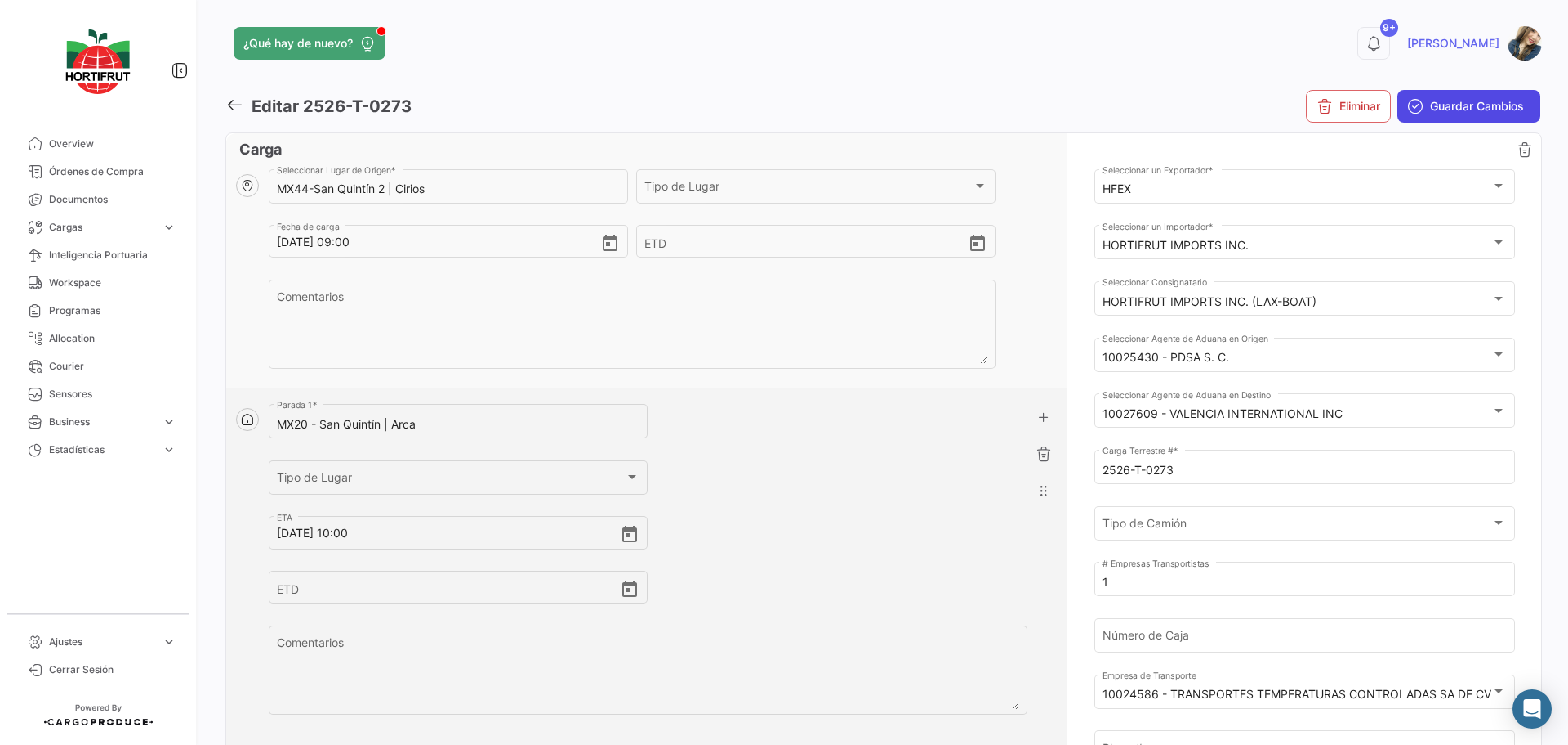
click at [1442, 114] on button "Guardar Cambios" at bounding box center [1469, 106] width 143 height 33
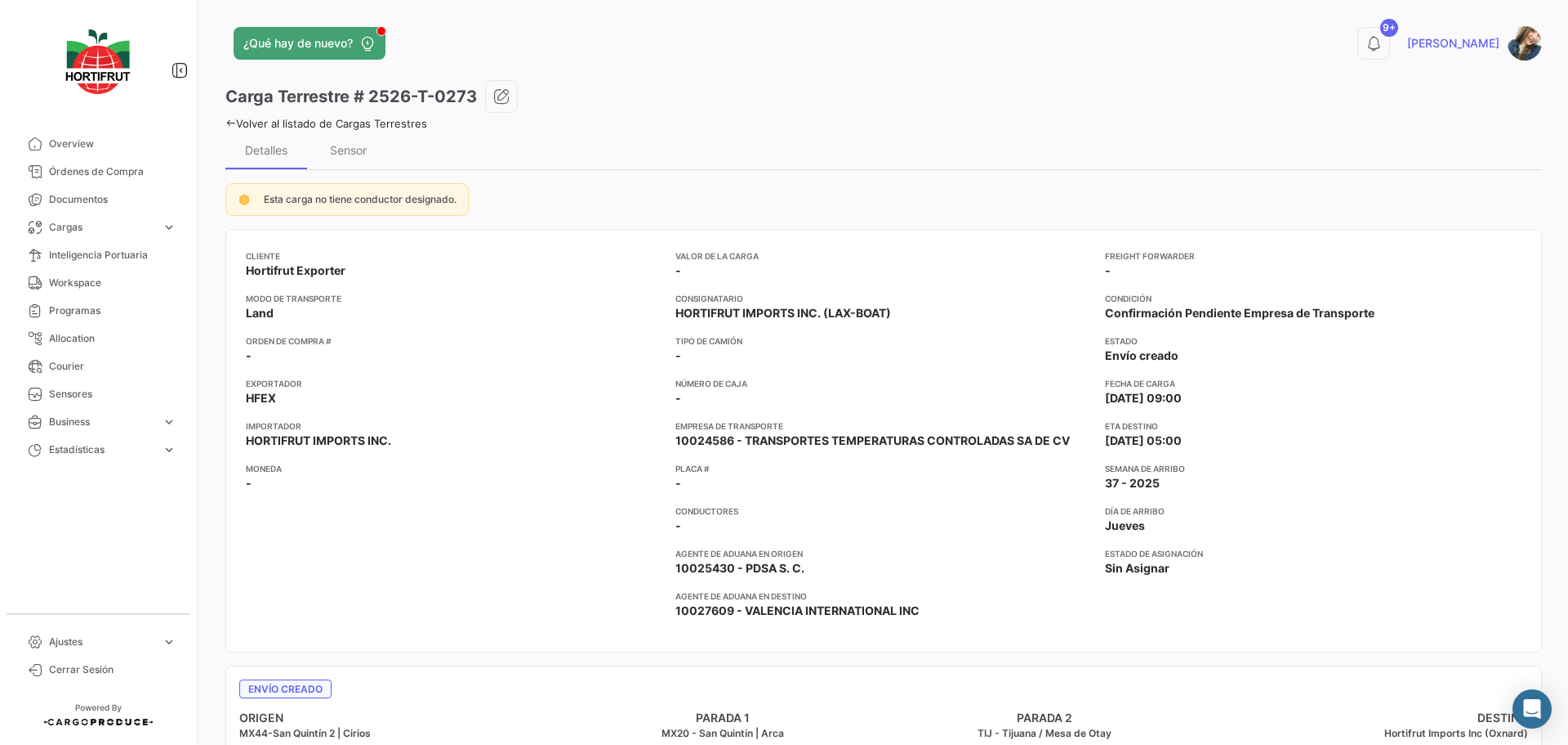
click at [380, 122] on link "Volver al listado de Cargas Terrestres" at bounding box center [326, 123] width 202 height 13
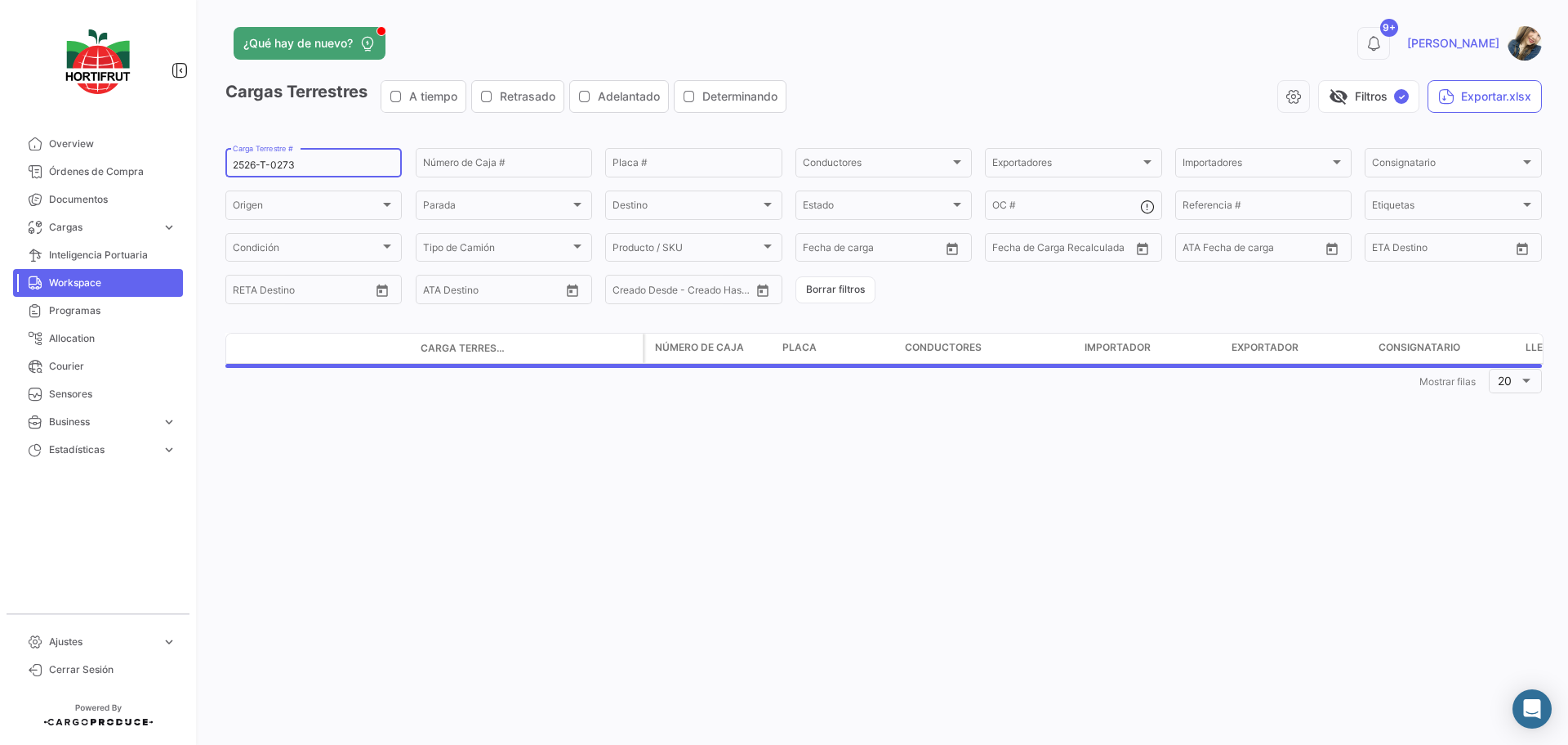
click at [326, 165] on input "2526-T-0273" at bounding box center [314, 165] width 161 height 12
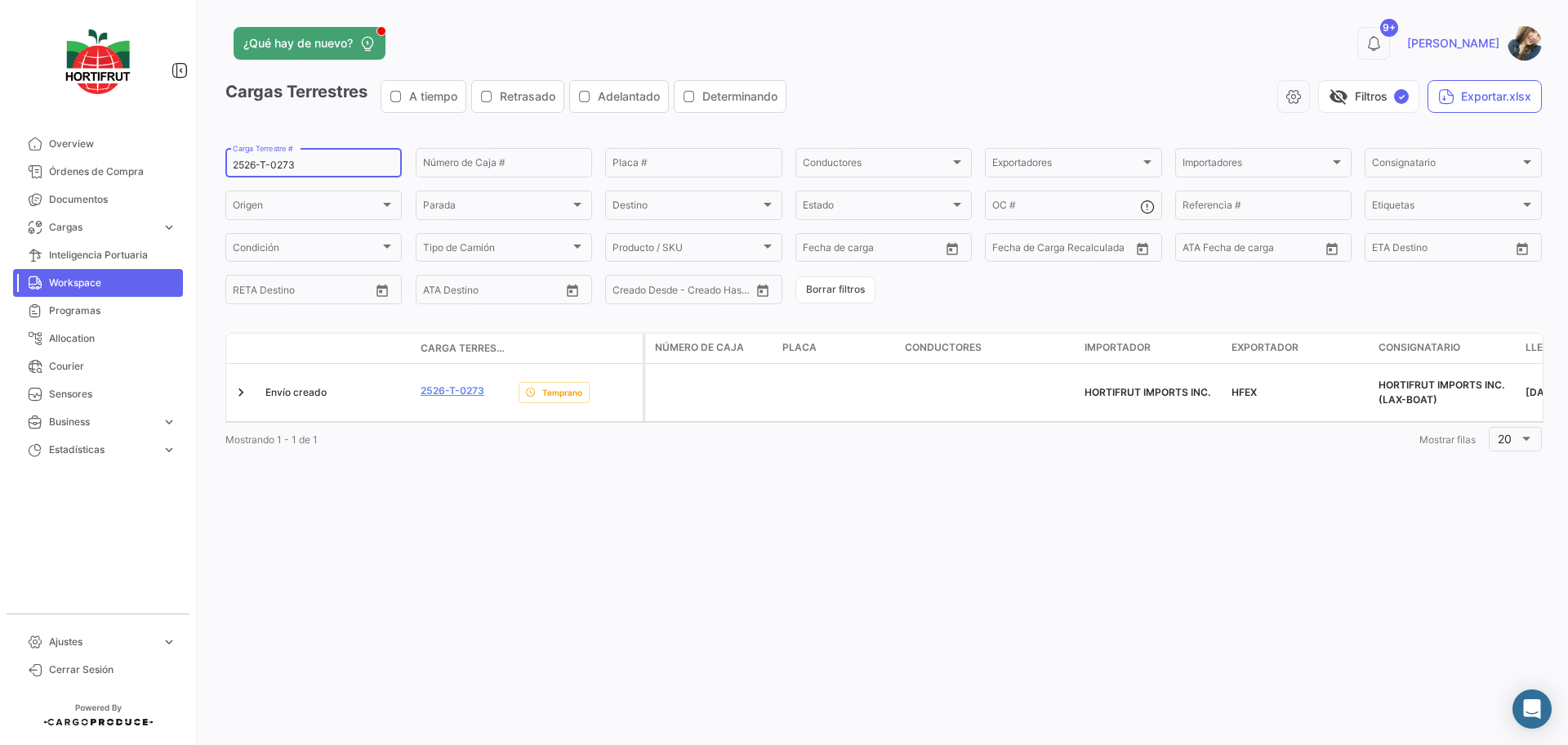
paste input "69"
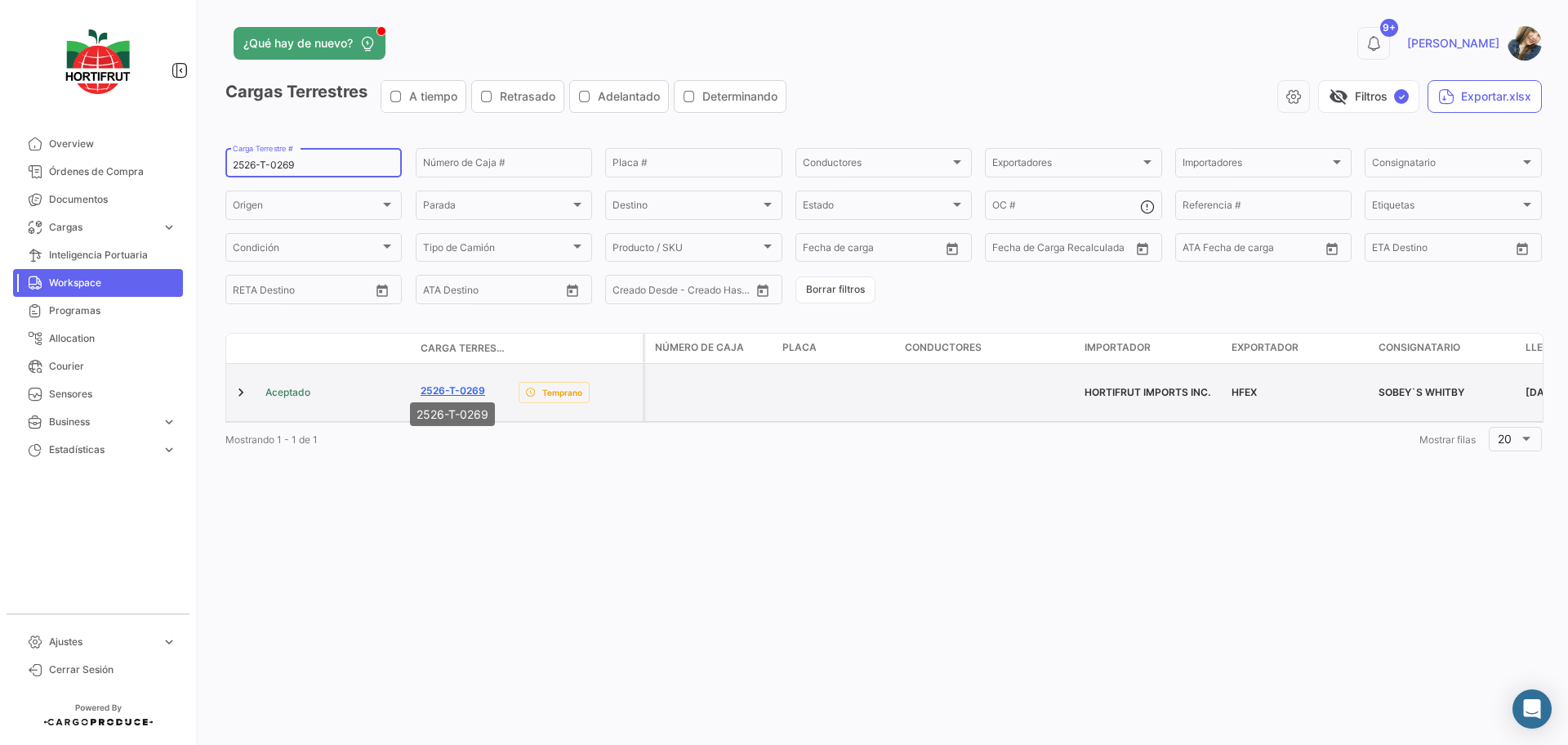
type input "2526-T-0269"
click at [456, 385] on link "2526-T-0269" at bounding box center [453, 390] width 65 height 15
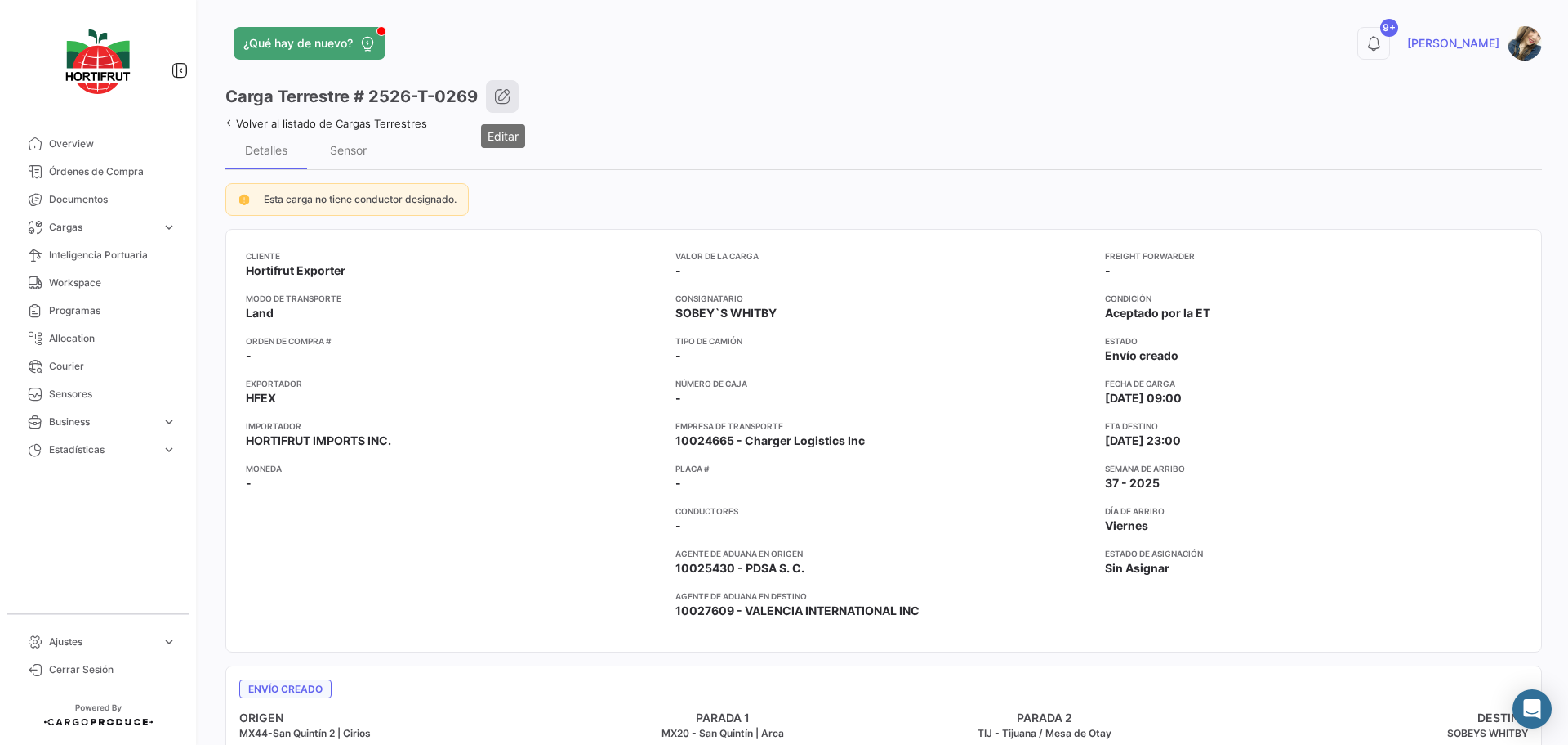
click at [495, 93] on icon "button" at bounding box center [503, 97] width 16 height 16
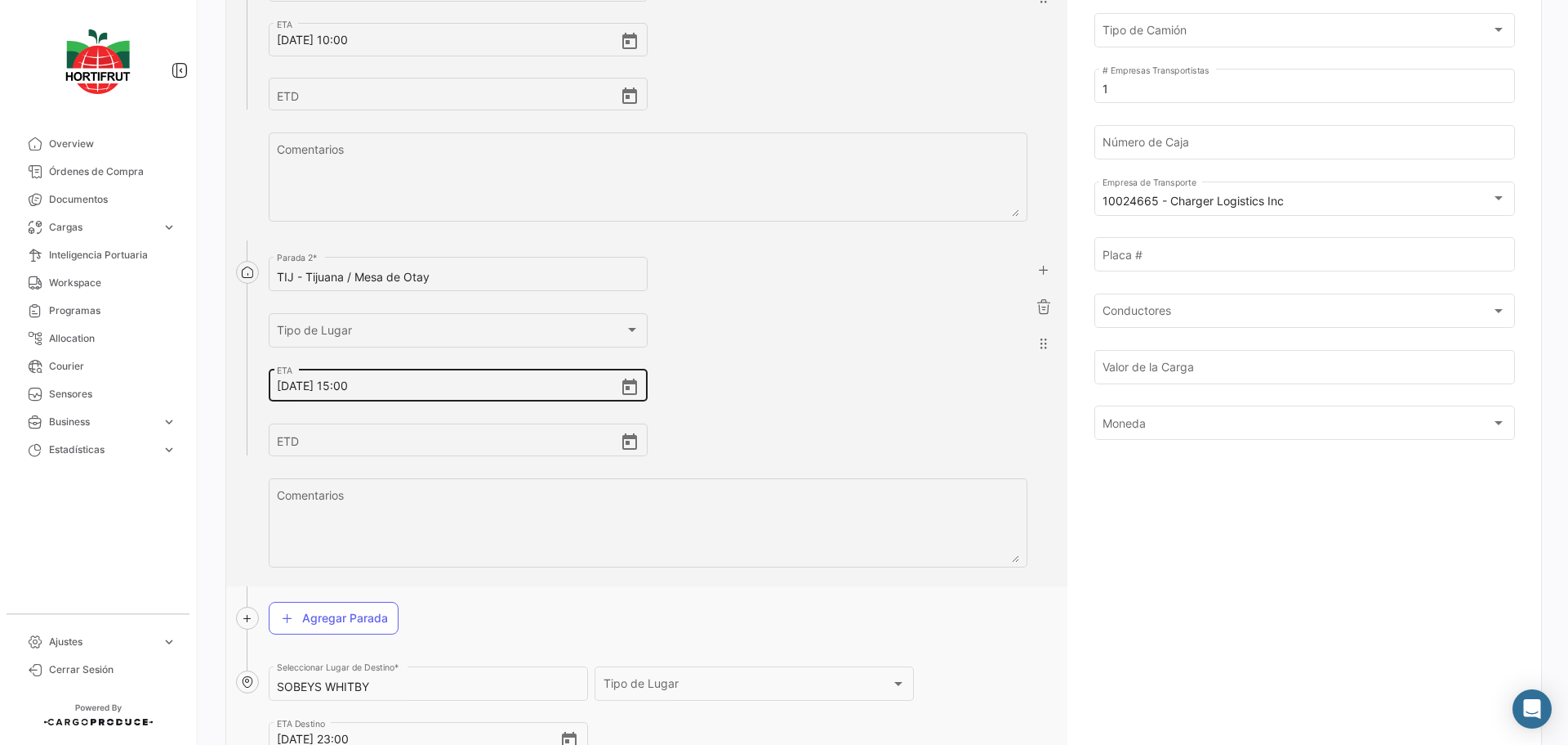
scroll to position [572, 0]
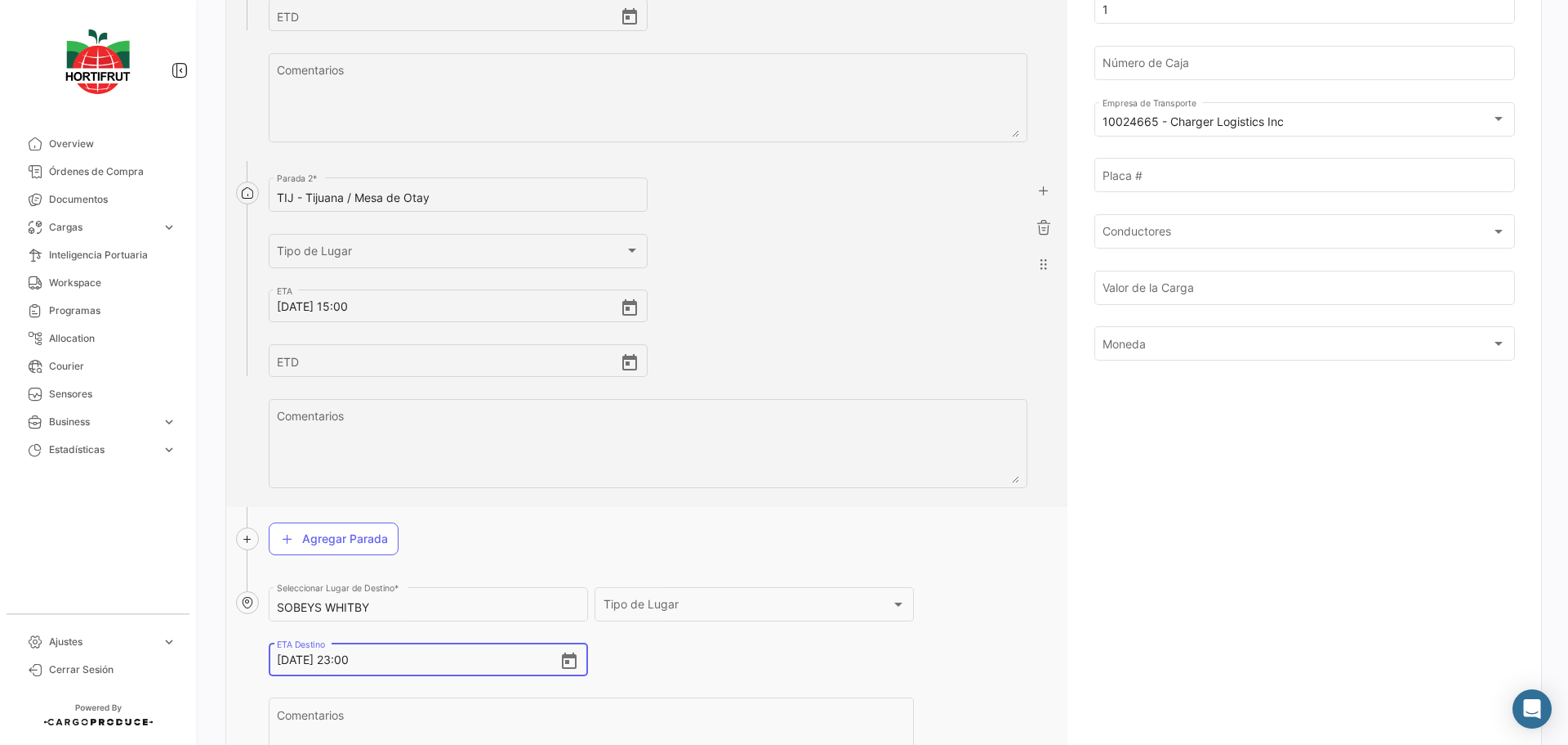
click at [289, 663] on input "[DATE] 23:00" at bounding box center [417, 659] width 283 height 58
click at [352, 663] on input "[DATE] 23:00" at bounding box center [417, 659] width 283 height 58
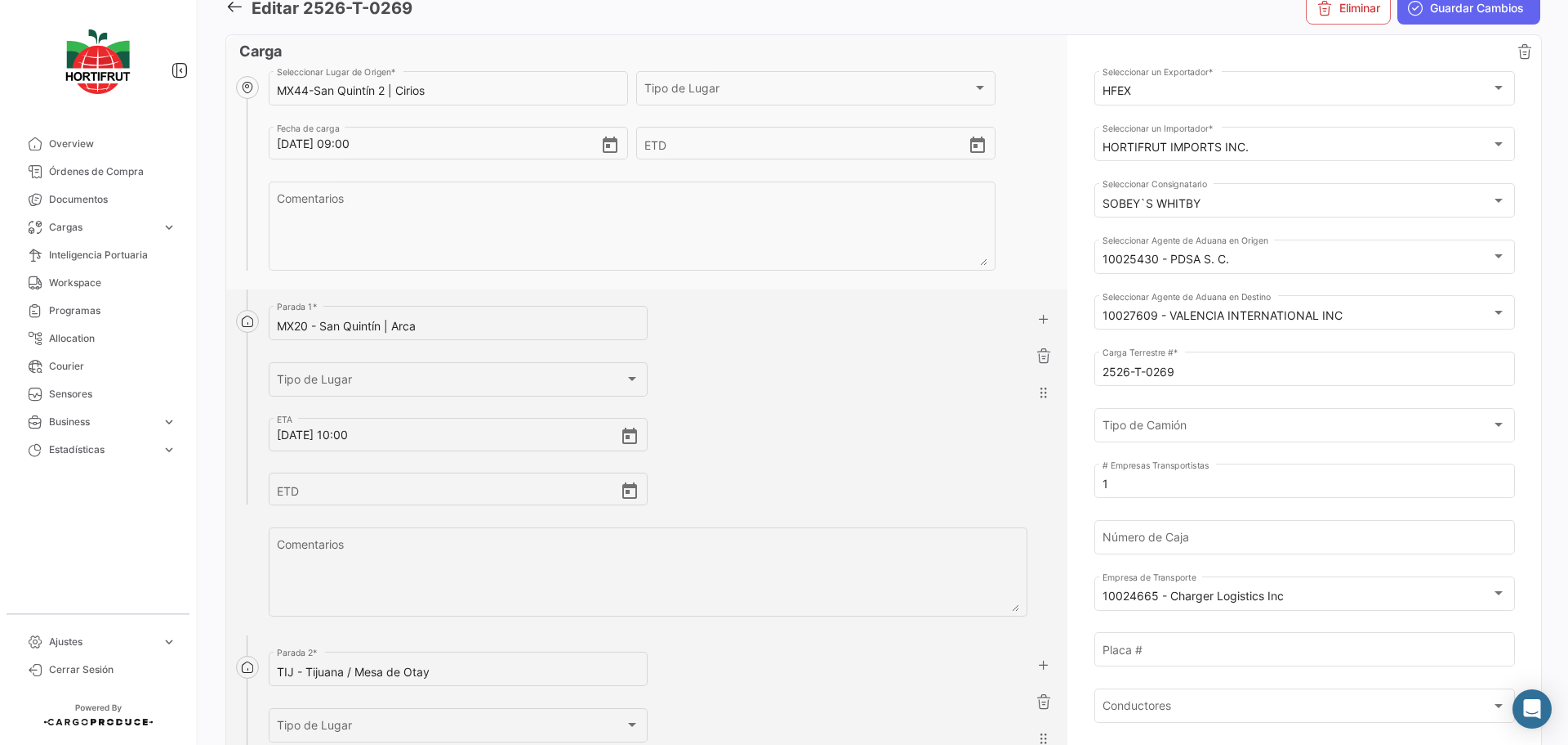
scroll to position [82, 0]
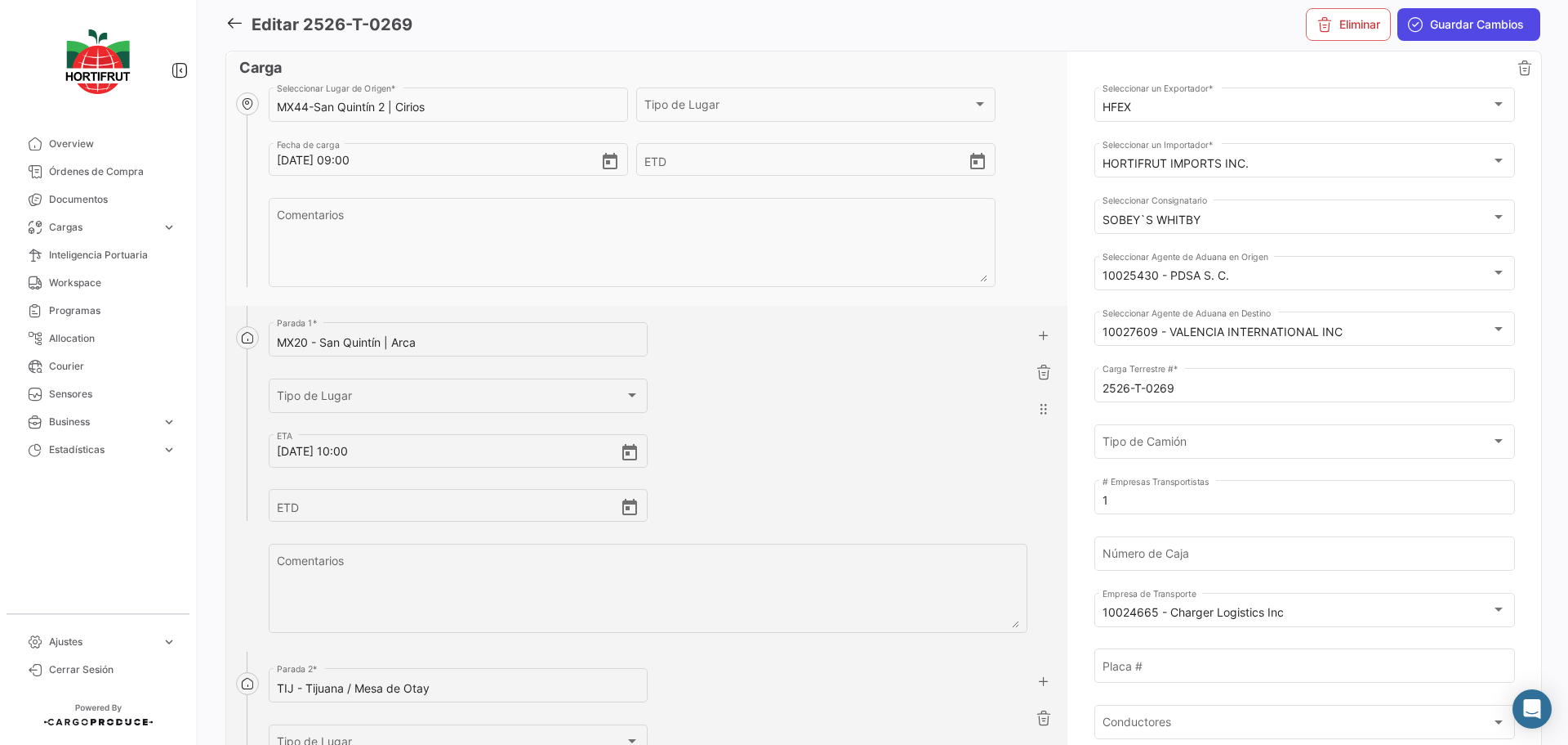
type input "[DATE] 00:00"
click at [1463, 35] on button "Guardar Cambios" at bounding box center [1469, 24] width 143 height 33
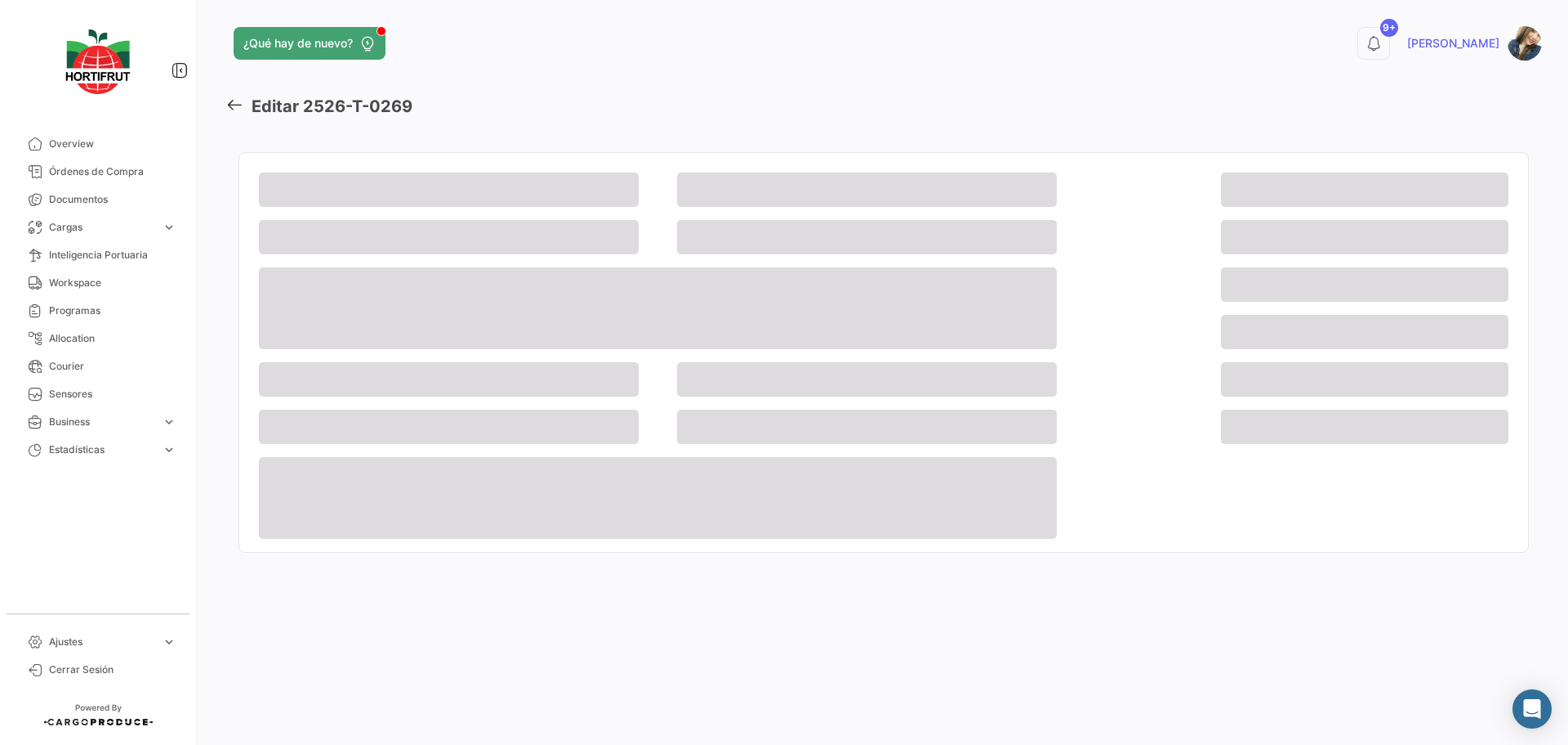
scroll to position [0, 0]
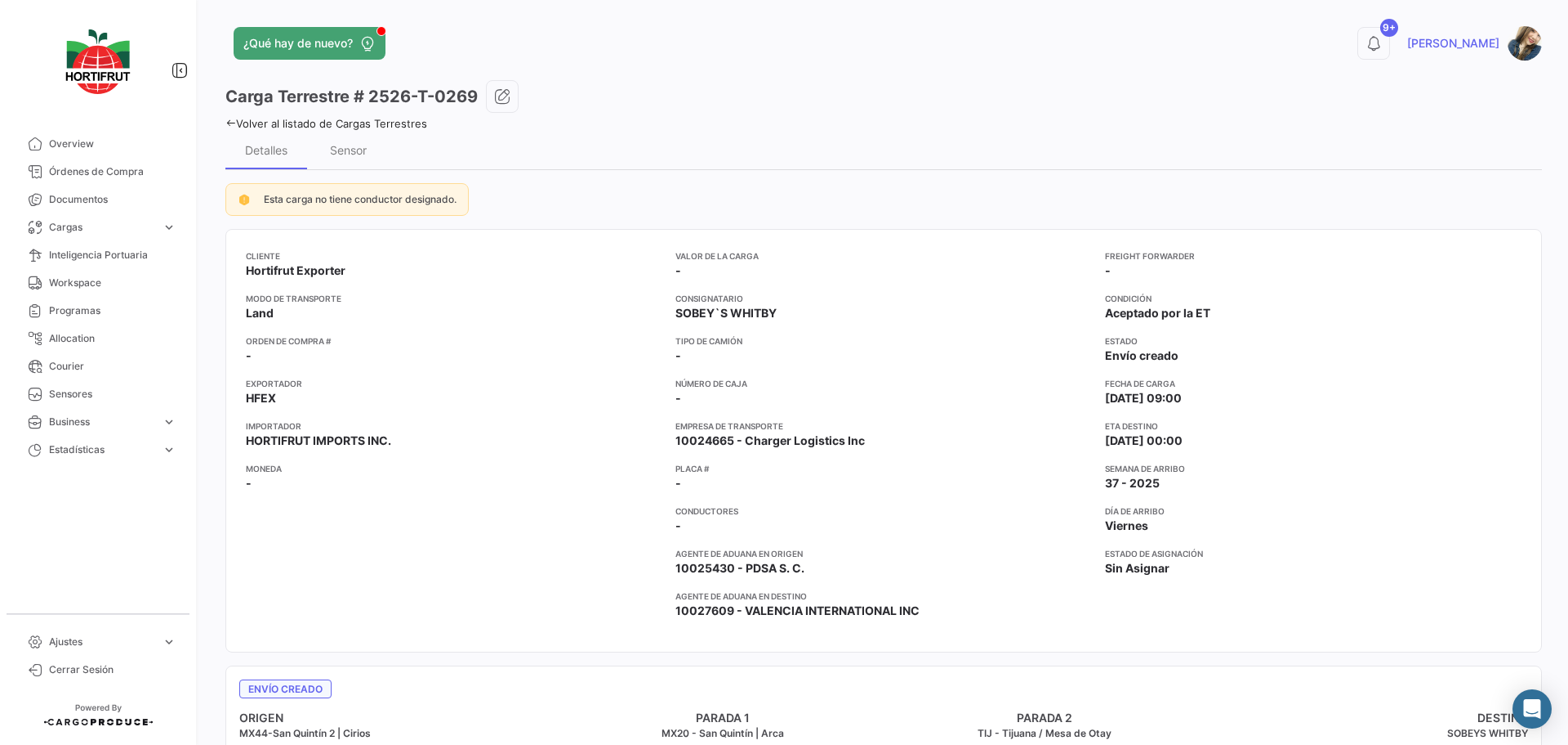
click at [331, 119] on link "Volver al listado de Cargas Terrestres" at bounding box center [326, 123] width 202 height 13
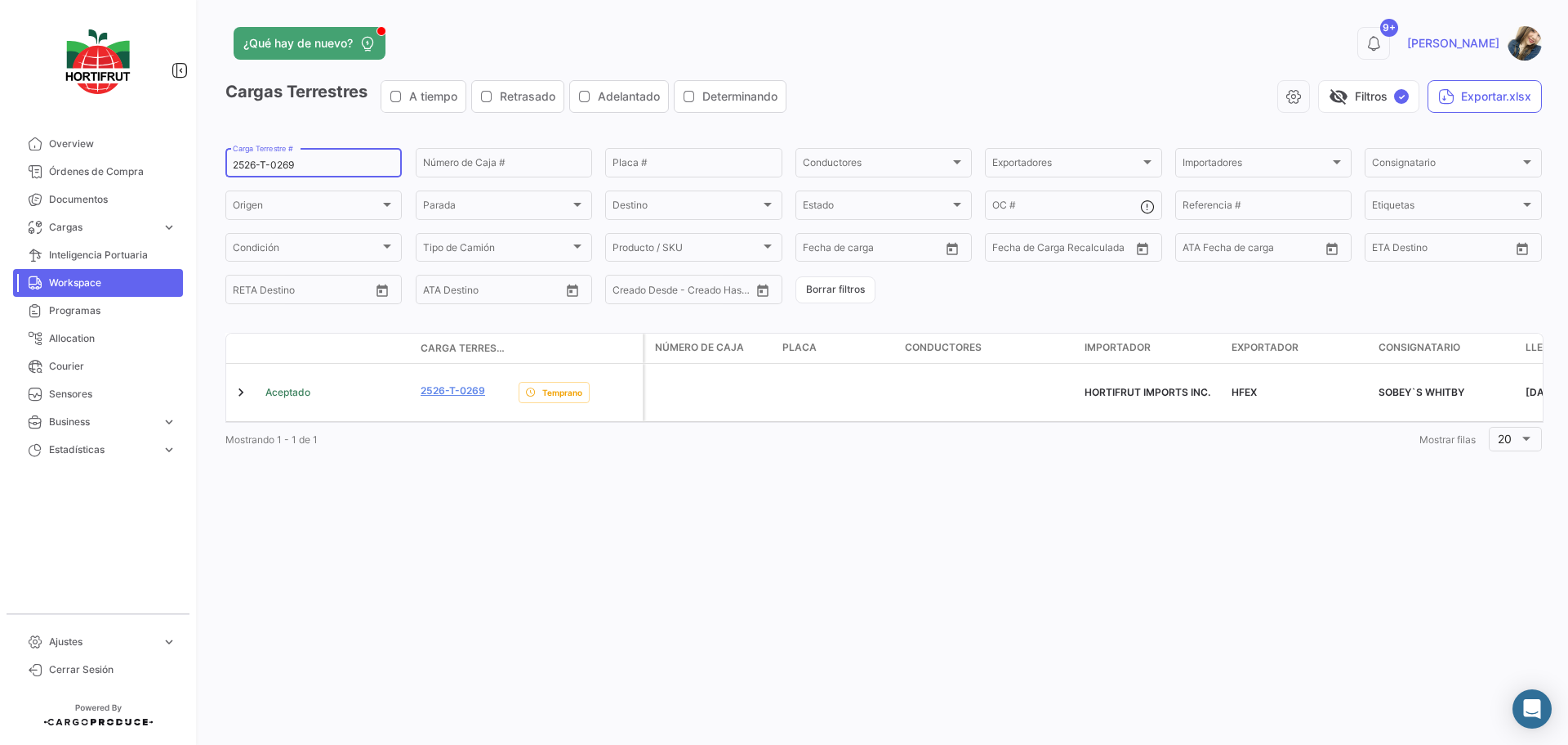
click at [339, 170] on input "2526-T-0269" at bounding box center [314, 165] width 161 height 12
paste input "7"
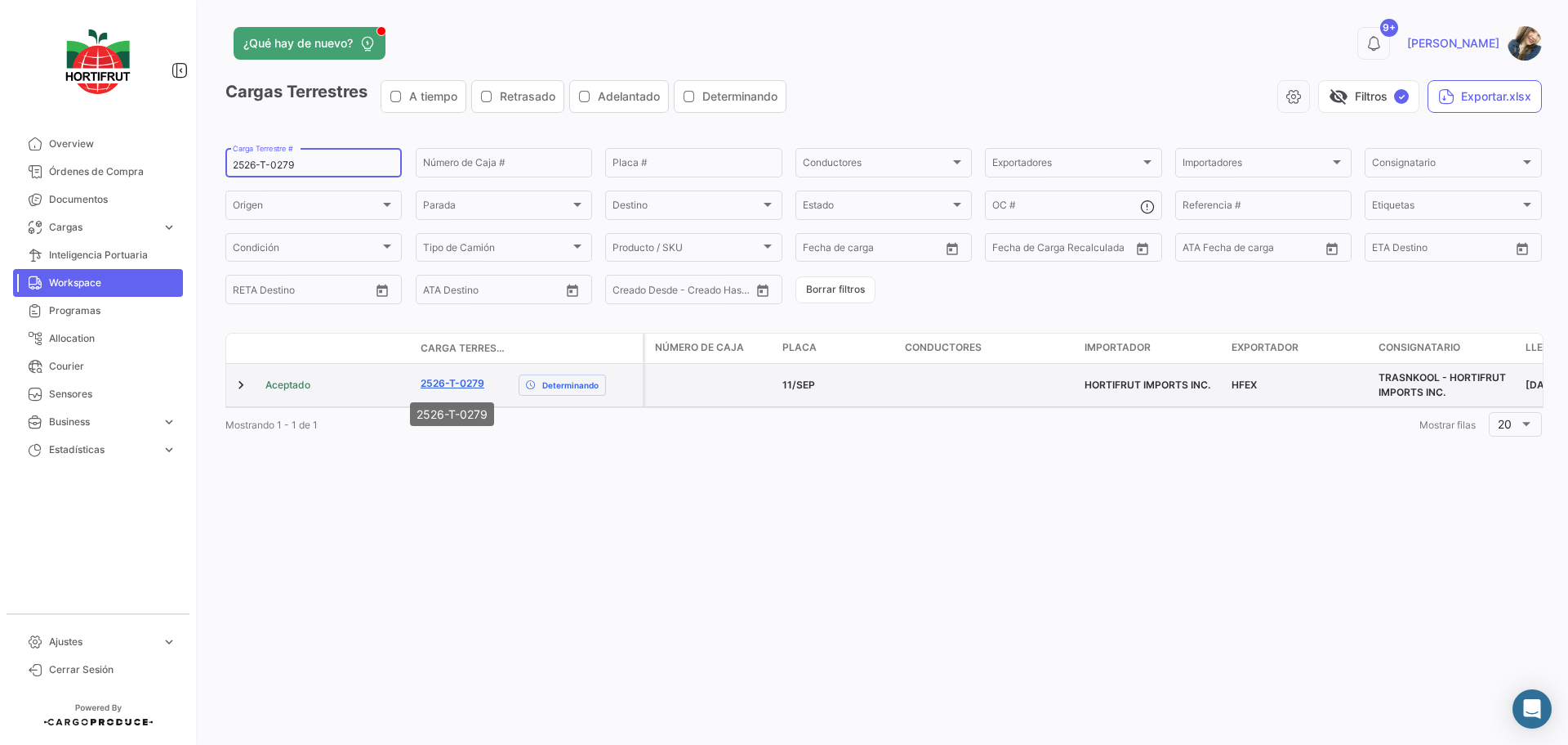
type input "2526-T-0279"
click at [441, 381] on link "2526-T-0279" at bounding box center [453, 383] width 64 height 15
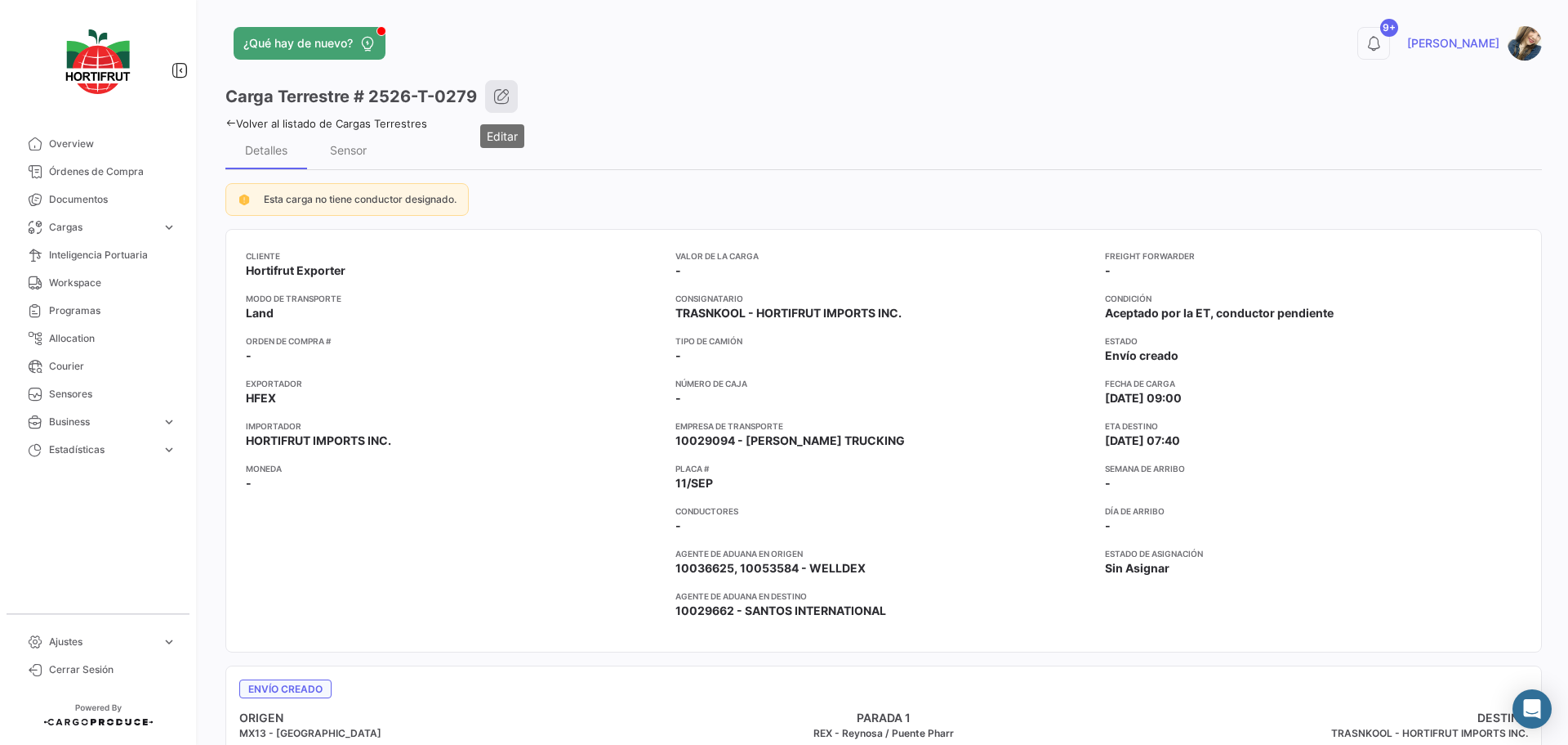
click at [506, 92] on icon "button" at bounding box center [502, 97] width 16 height 16
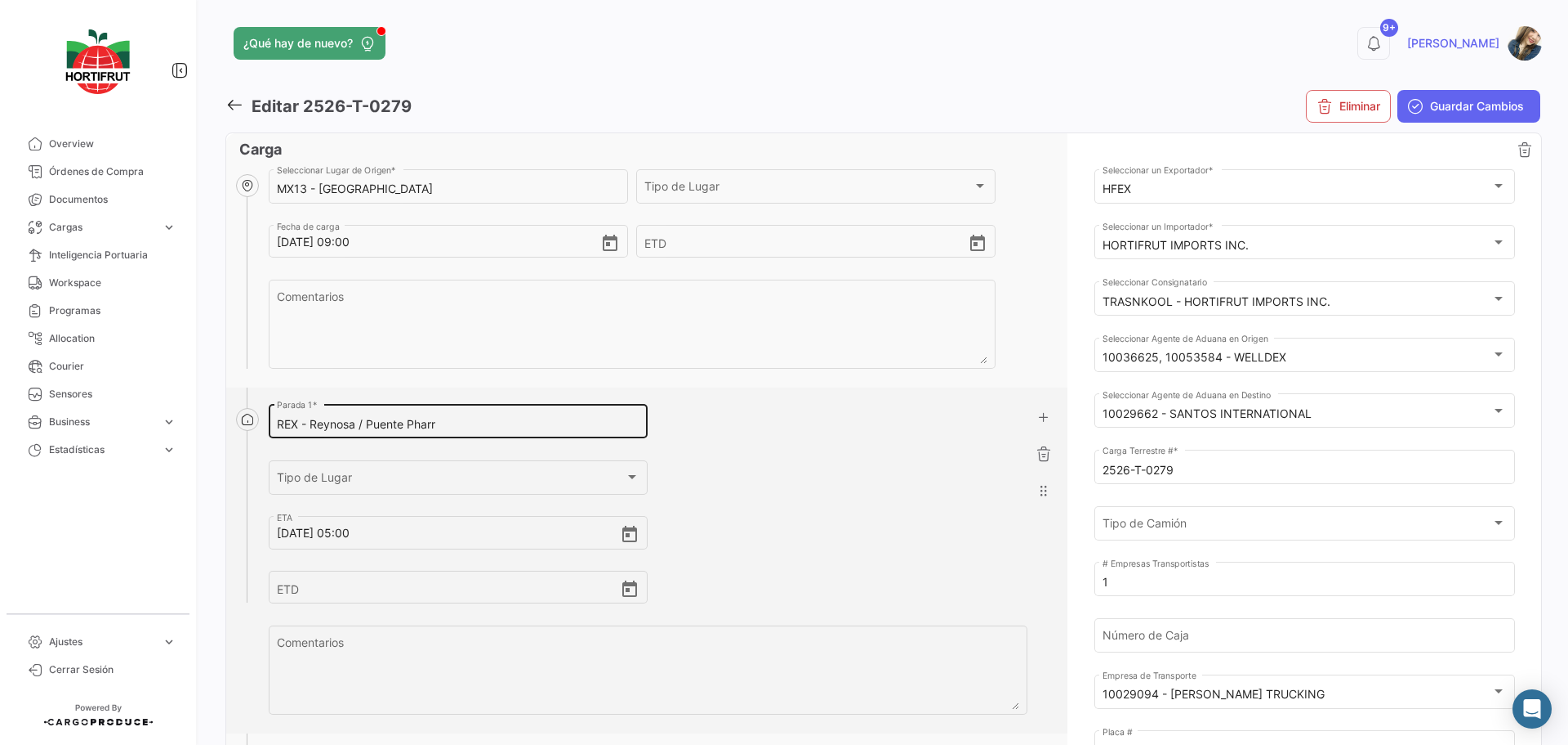
click at [490, 422] on input "REX - Reynosa / Puente Pharr" at bounding box center [457, 425] width 363 height 14
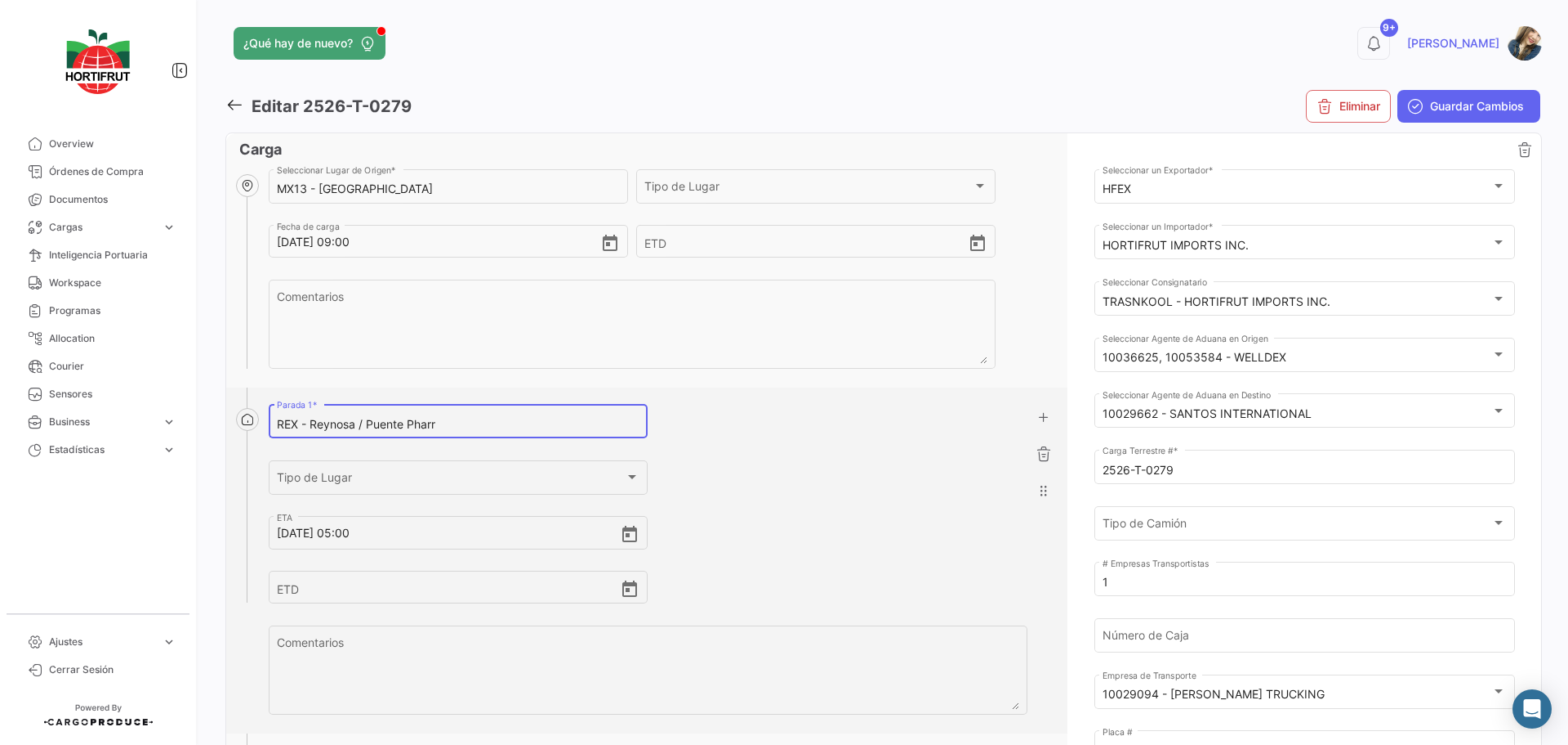
click at [490, 422] on input "REX - Reynosa / Puente Pharr" at bounding box center [457, 425] width 363 height 14
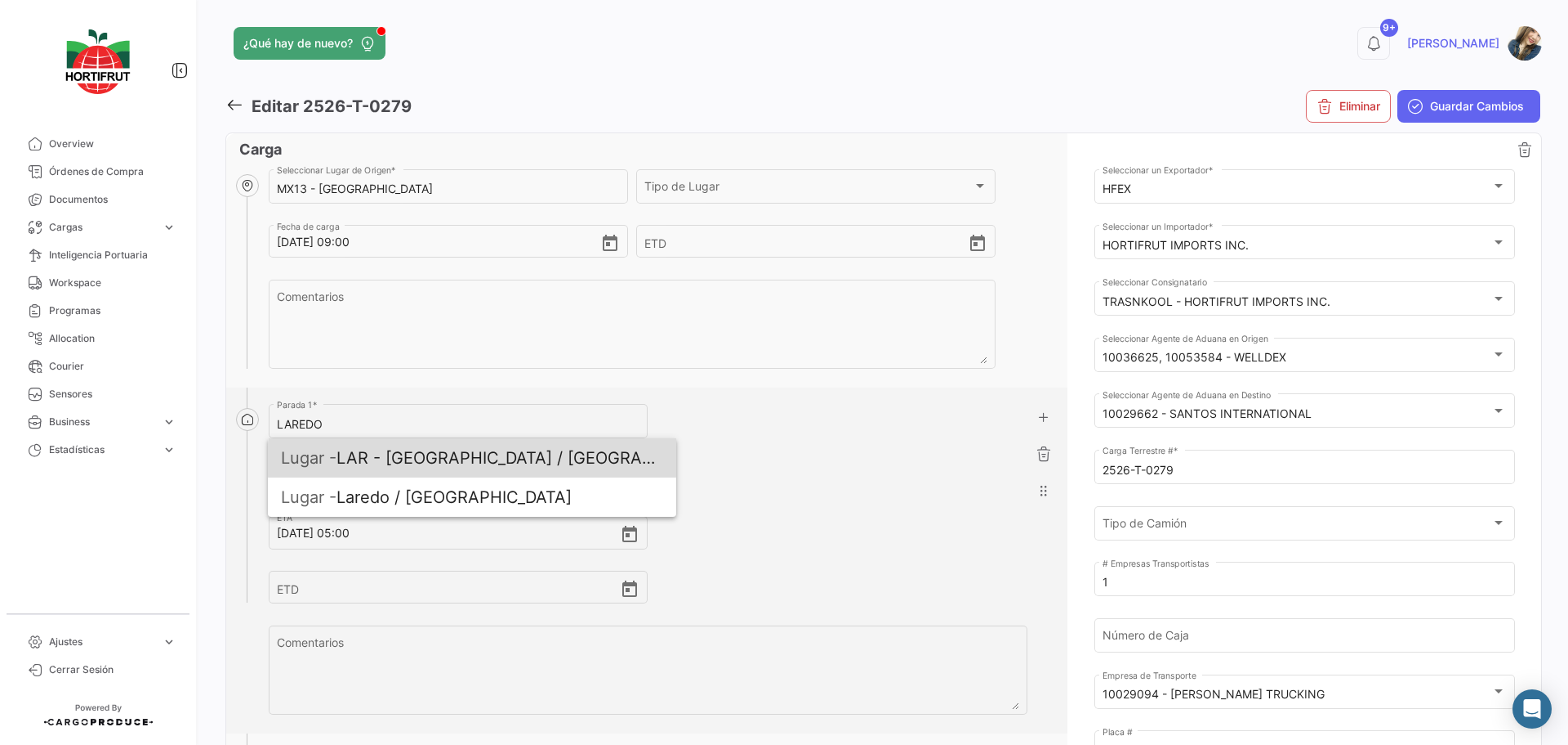
click at [477, 462] on span "Lugar - LAR - [GEOGRAPHIC_DATA] / [GEOGRAPHIC_DATA]" at bounding box center [472, 458] width 382 height 39
type input "LAR - [GEOGRAPHIC_DATA] / [GEOGRAPHIC_DATA]"
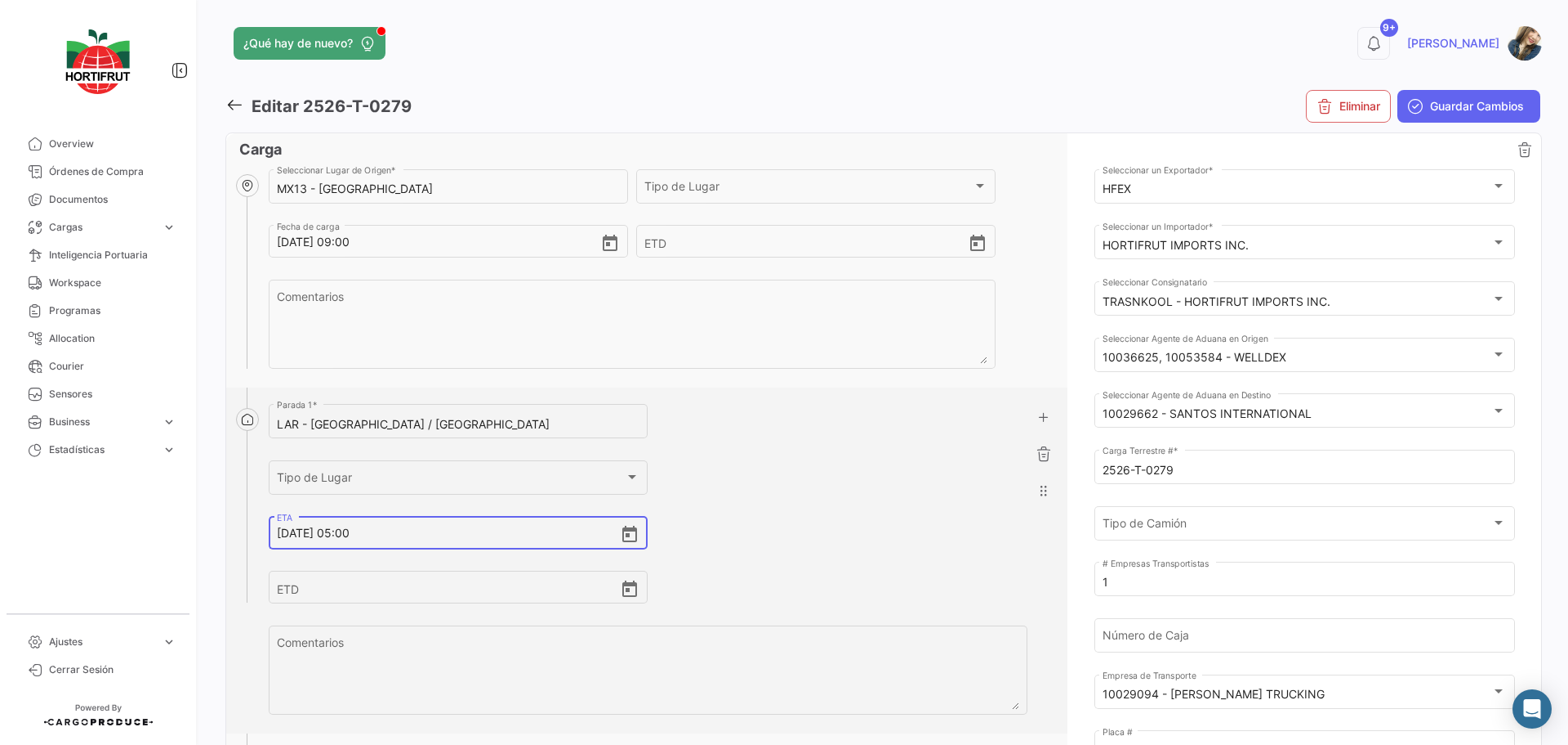
click at [353, 535] on input "[DATE] 05:00" at bounding box center [448, 533] width 343 height 58
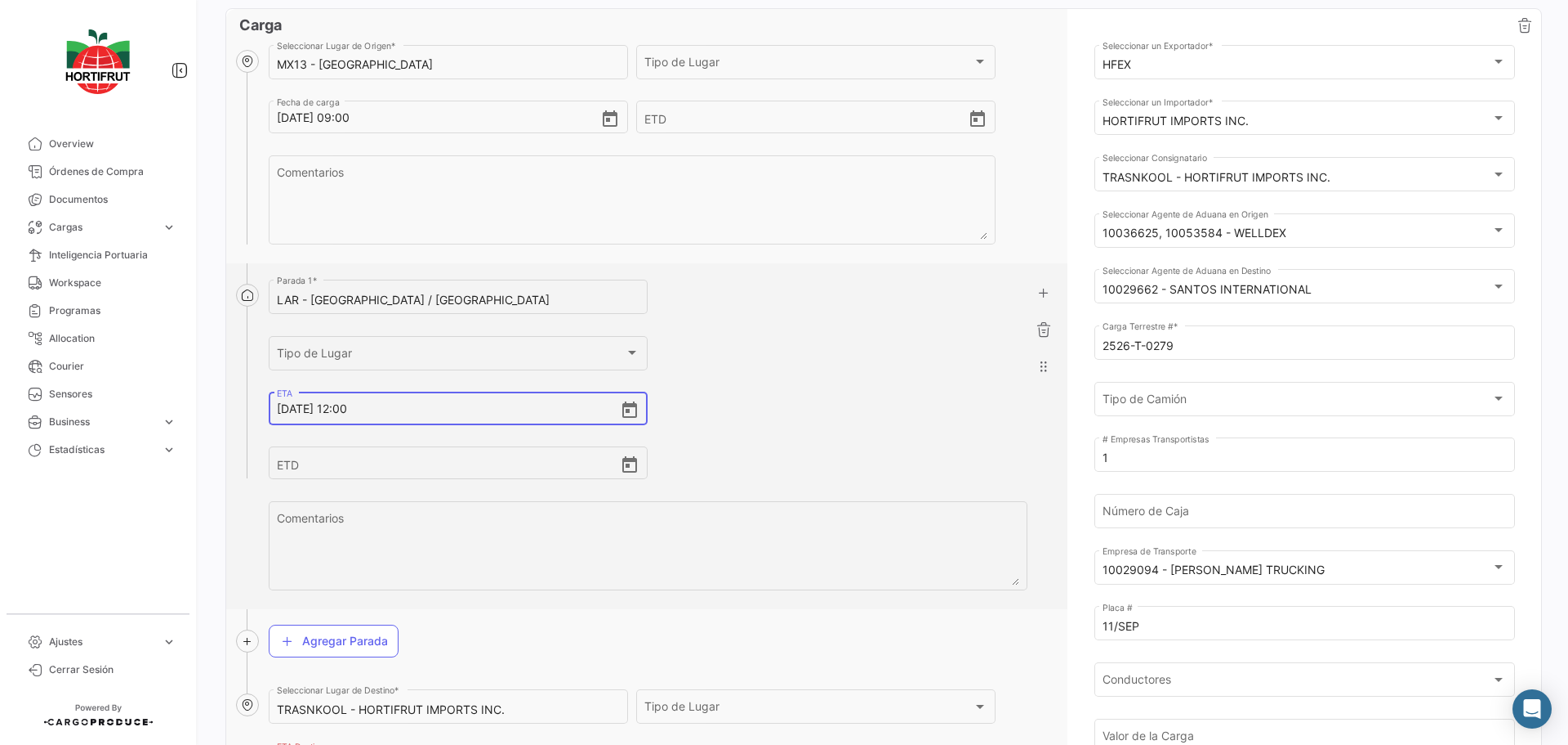
scroll to position [163, 0]
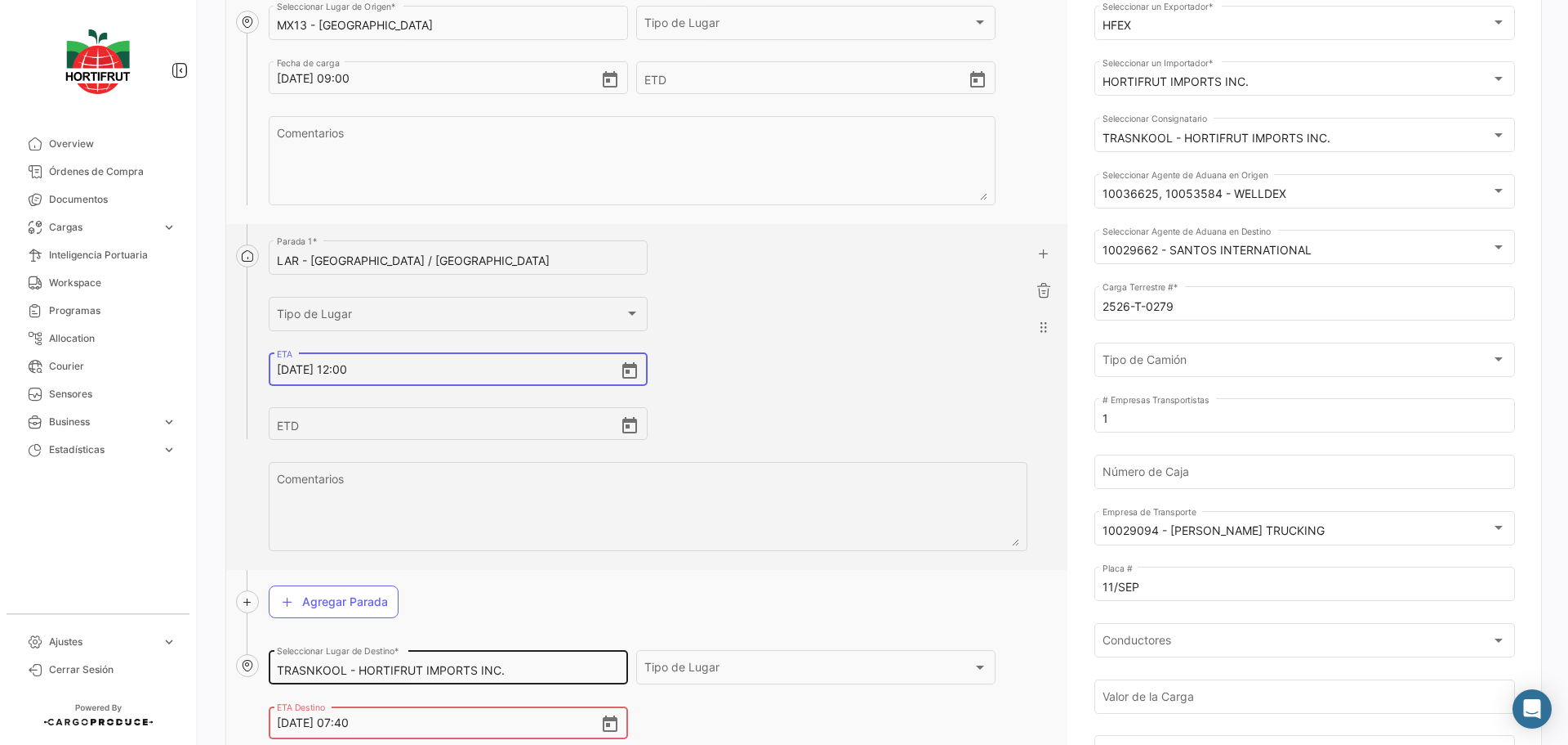
type input "[DATE] 12:00"
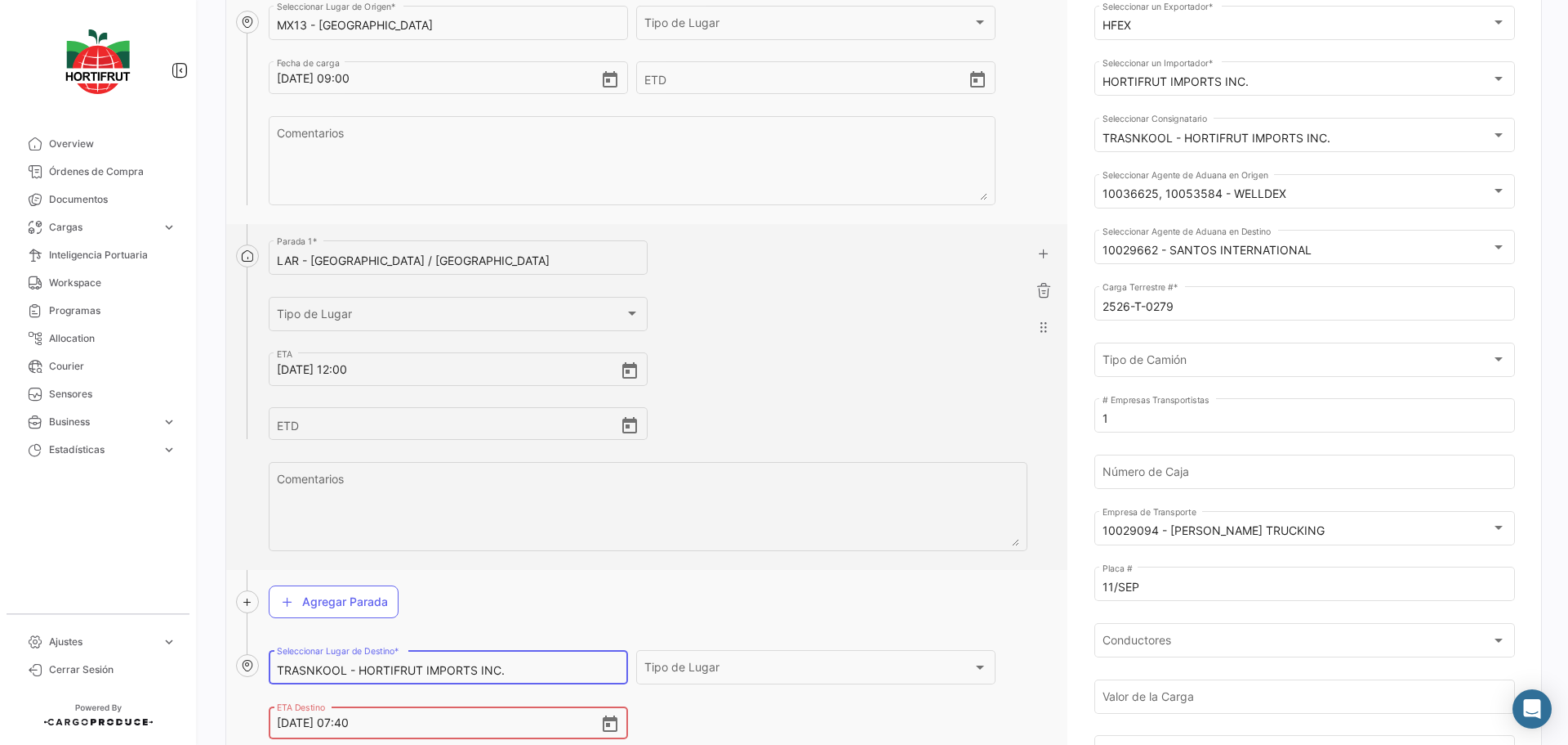
click at [505, 664] on input "TRASNKOOL - HORTIFRUT IMPORTS INC." at bounding box center [448, 670] width 342 height 14
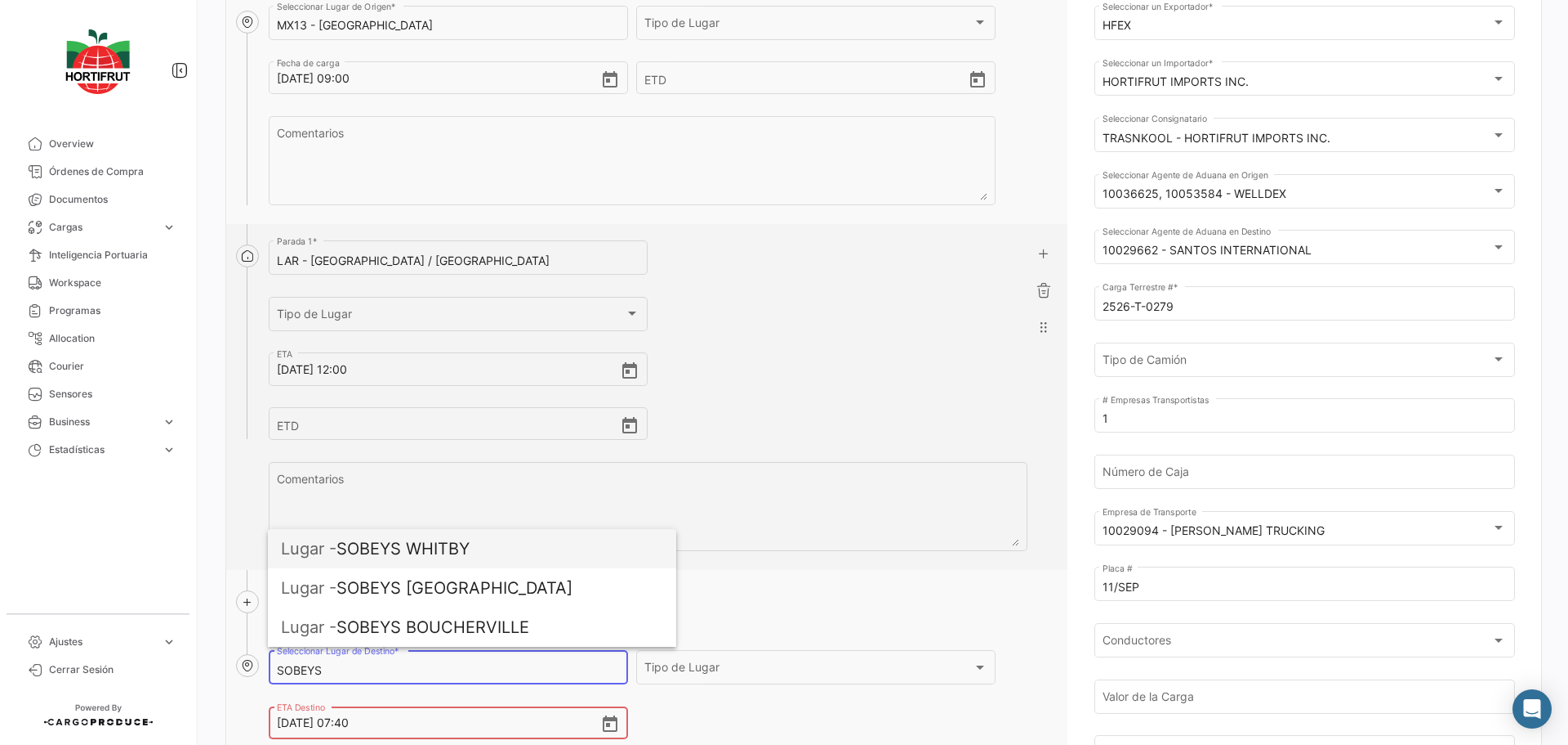
click at [467, 553] on span "Lugar - [PERSON_NAME]" at bounding box center [472, 548] width 382 height 39
type input "SOBEYS WHITBY"
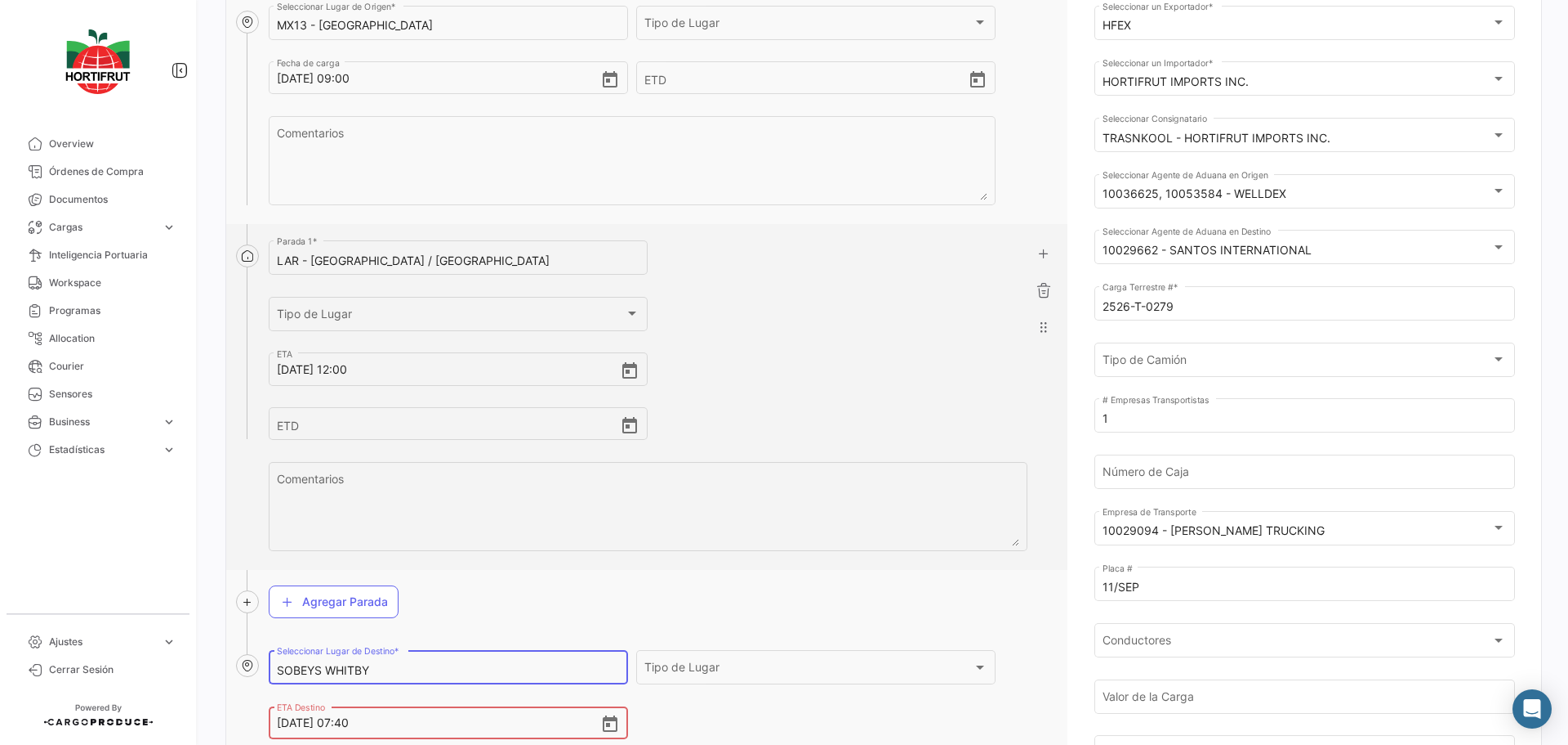
click at [289, 725] on input "[DATE] 07:40" at bounding box center [438, 722] width 323 height 58
click at [352, 724] on input "[DATE] 07:40" at bounding box center [417, 722] width 283 height 58
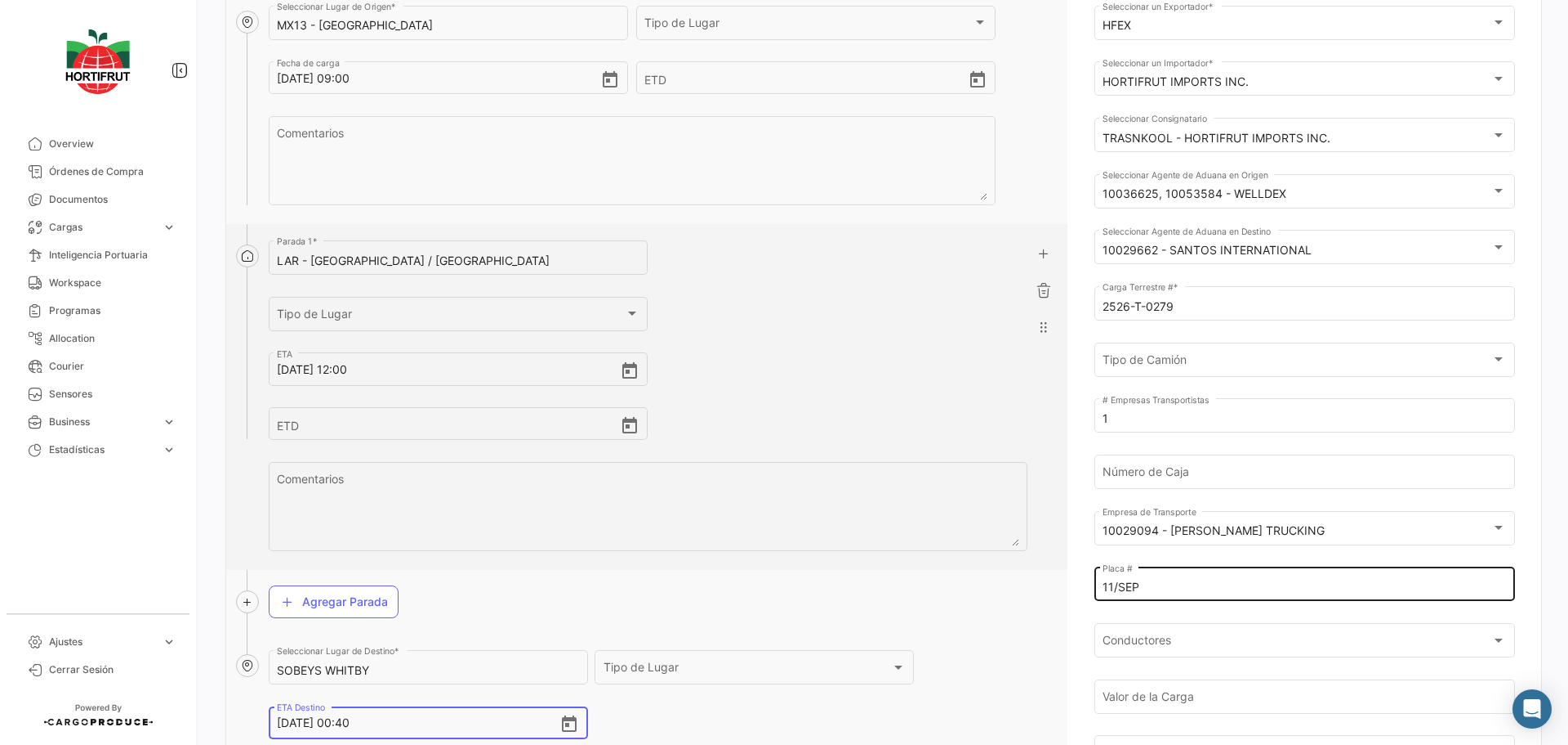
type input "[DATE] 00:40"
click at [1174, 578] on div "11/SEP Placa #" at bounding box center [1304, 583] width 403 height 37
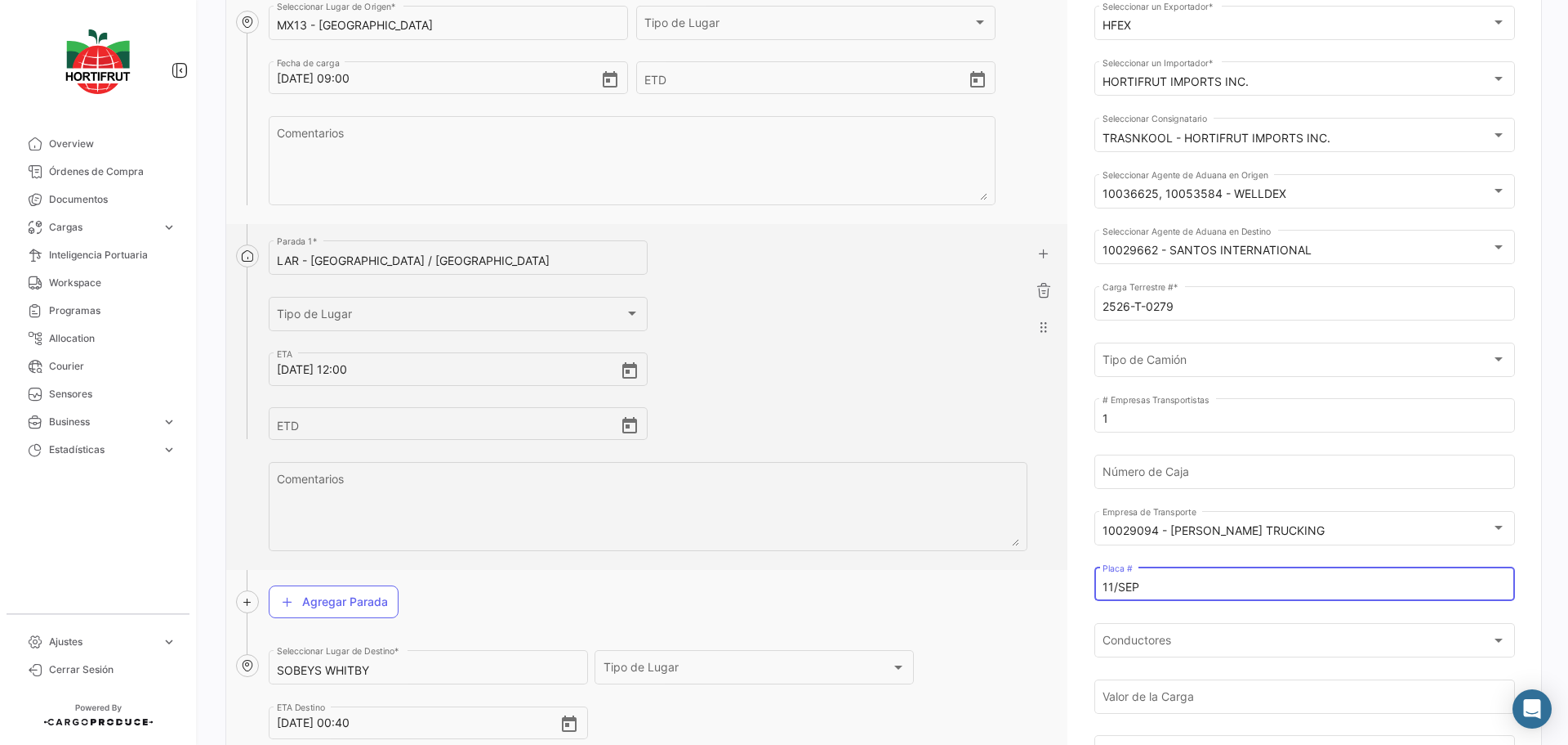
click at [1170, 582] on input "11/SEP" at bounding box center [1304, 587] width 403 height 14
click at [1229, 527] on mat-select-trigger "10029094 - [PERSON_NAME] TRUCKING" at bounding box center [1213, 530] width 222 height 14
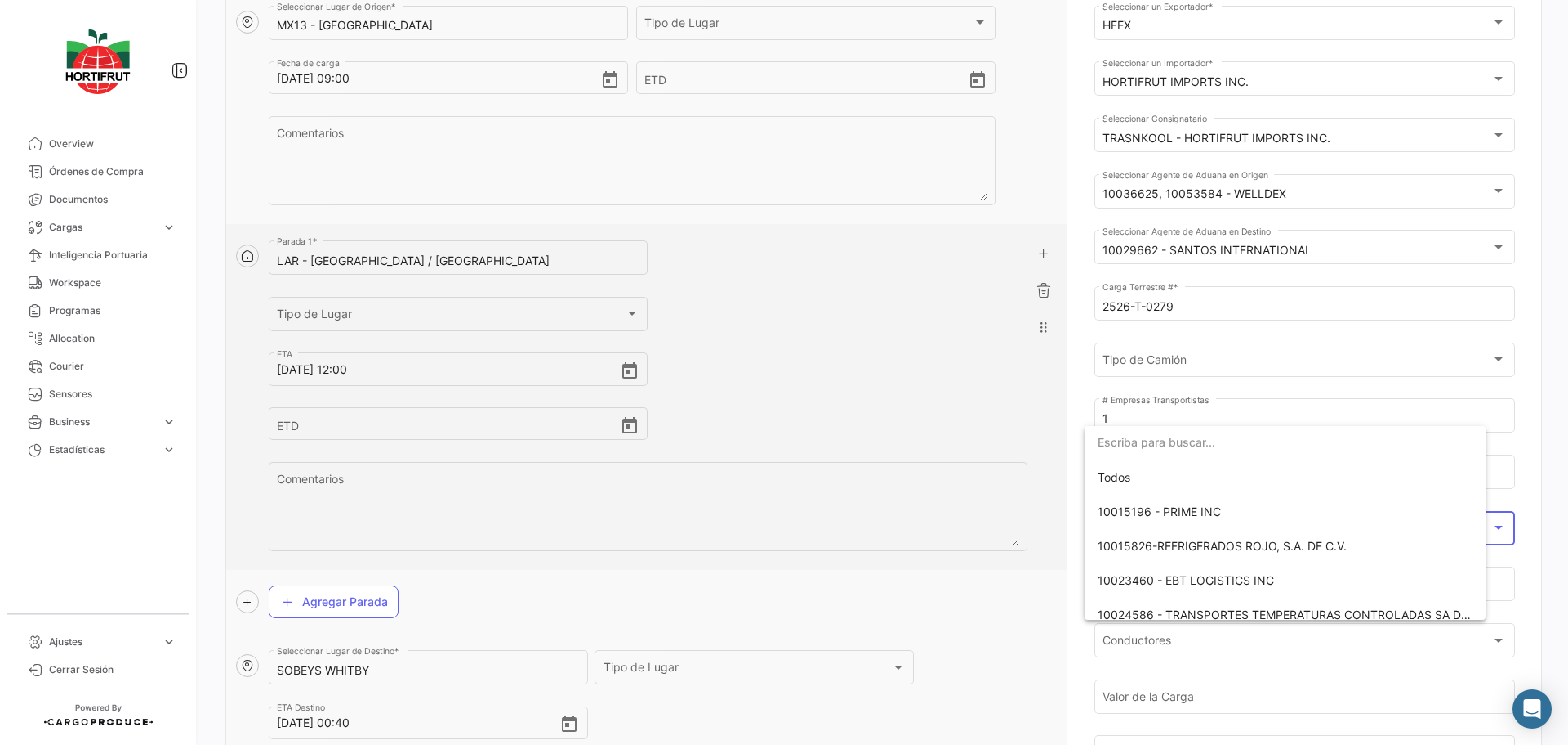
scroll to position [286, 0]
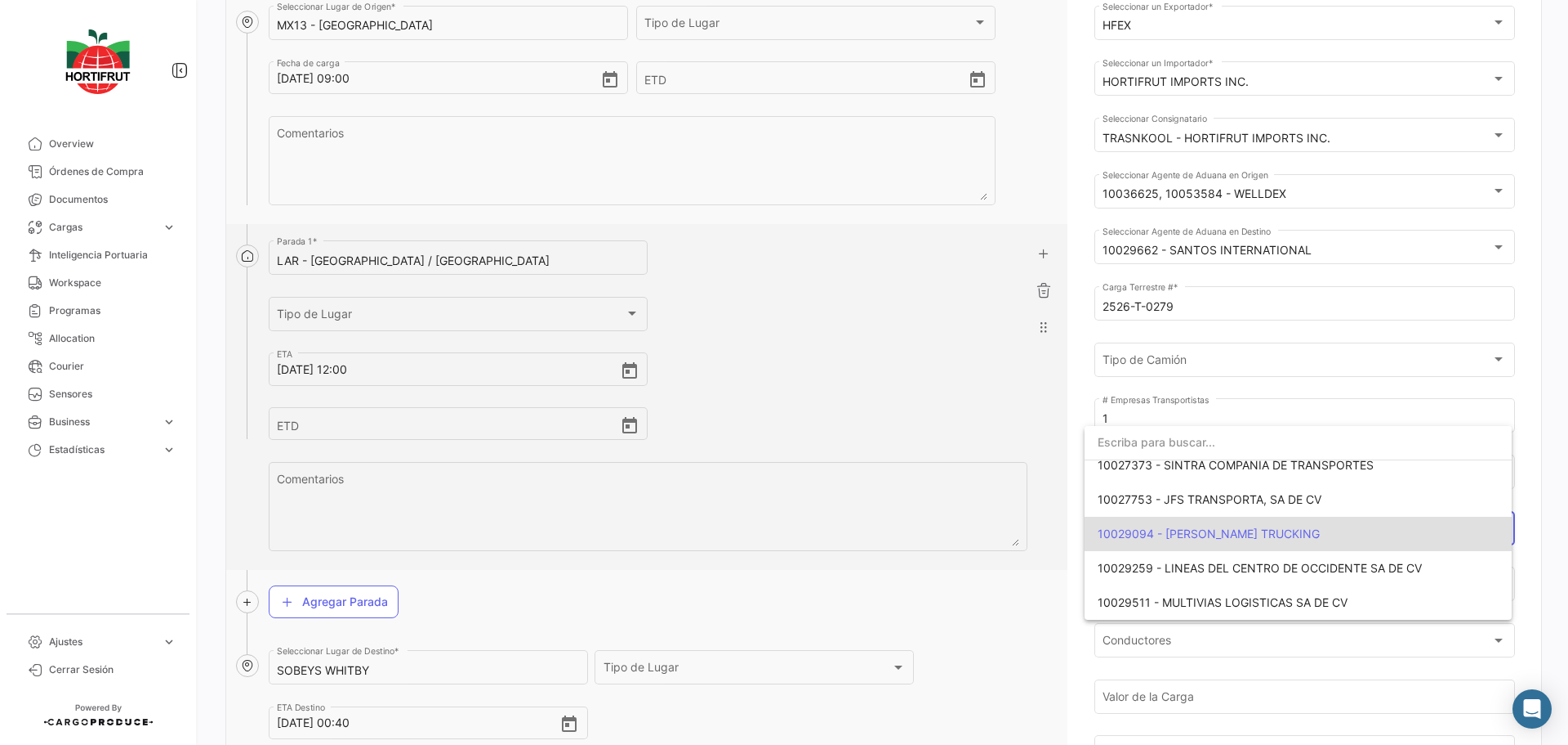
click at [1213, 437] on input "dropdown search" at bounding box center [1299, 442] width 427 height 35
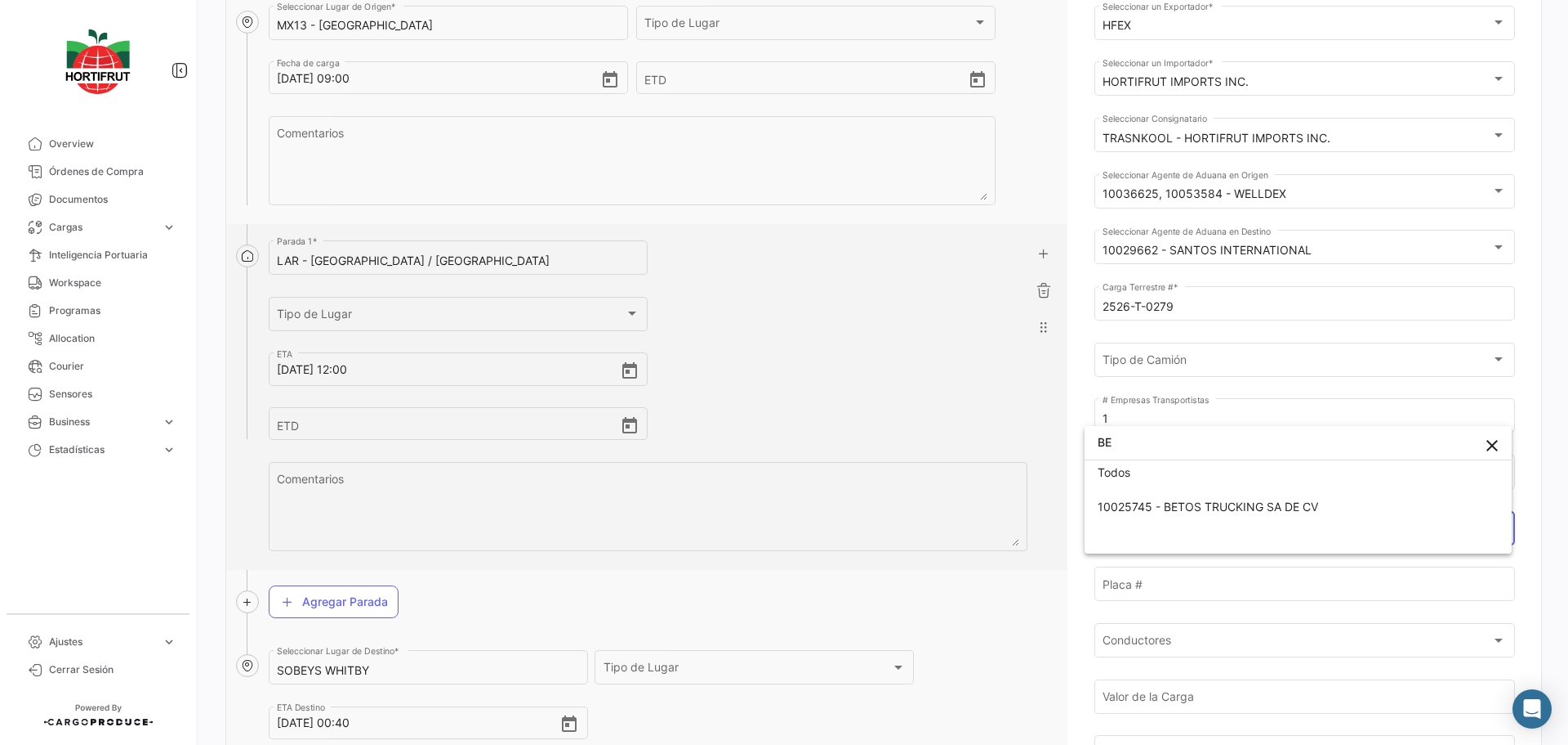
scroll to position [5, 0]
type input "BET"
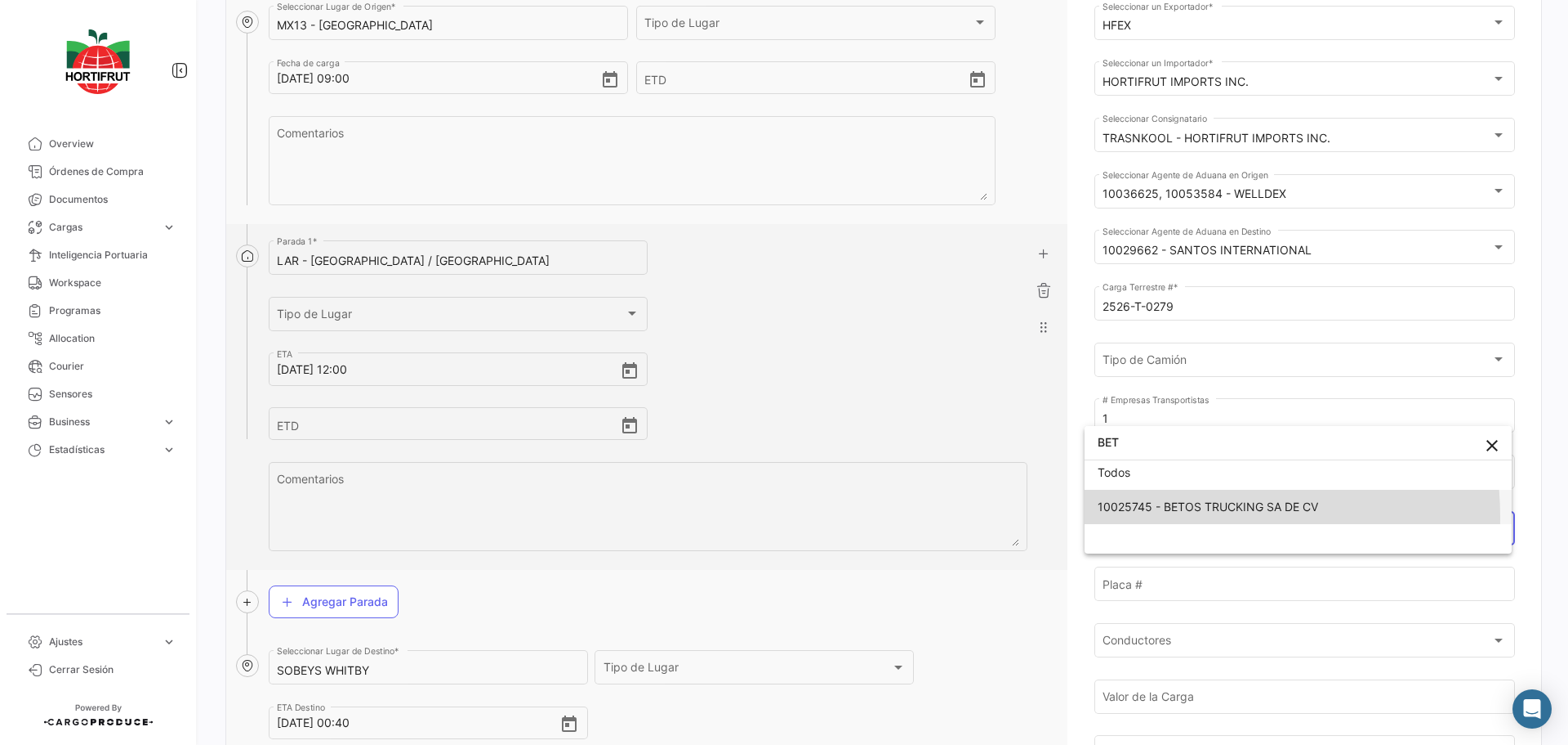
click at [1179, 516] on span "10025745 - BETOS TRUCKING SA DE CV" at bounding box center [1299, 506] width 401 height 35
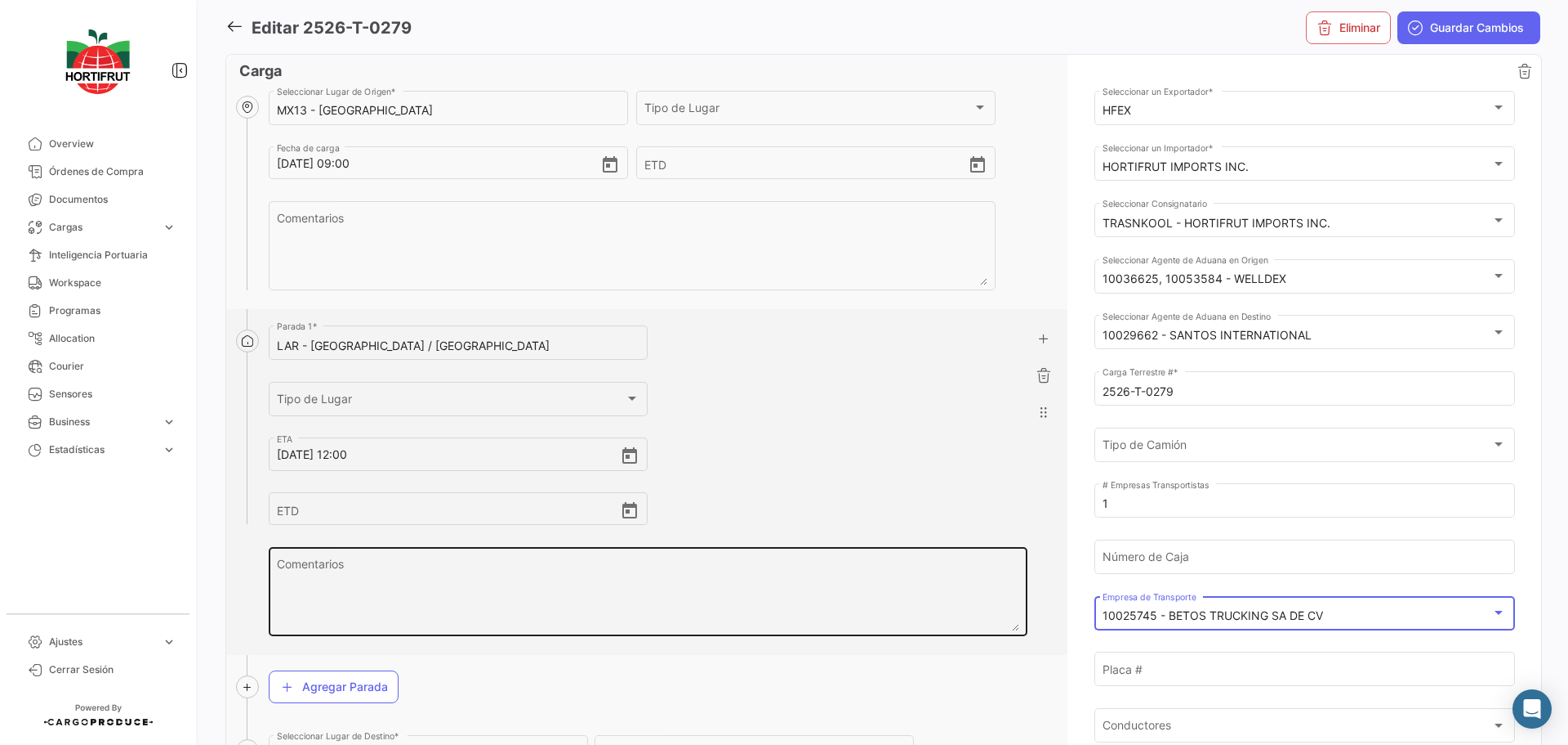
scroll to position [0, 0]
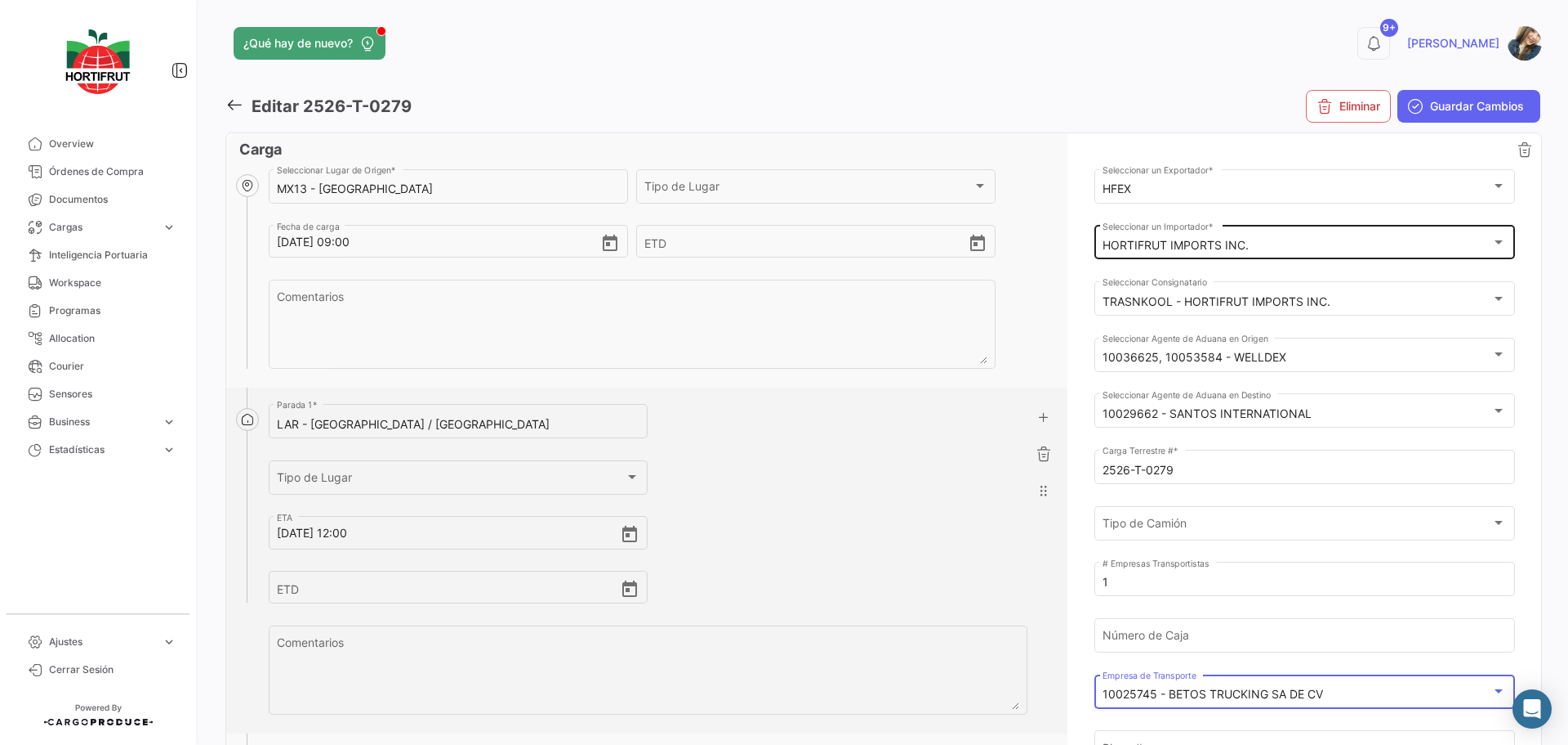
click at [1234, 252] on mat-select-trigger "HORTIFRUT IMPORTS INC." at bounding box center [1175, 245] width 146 height 14
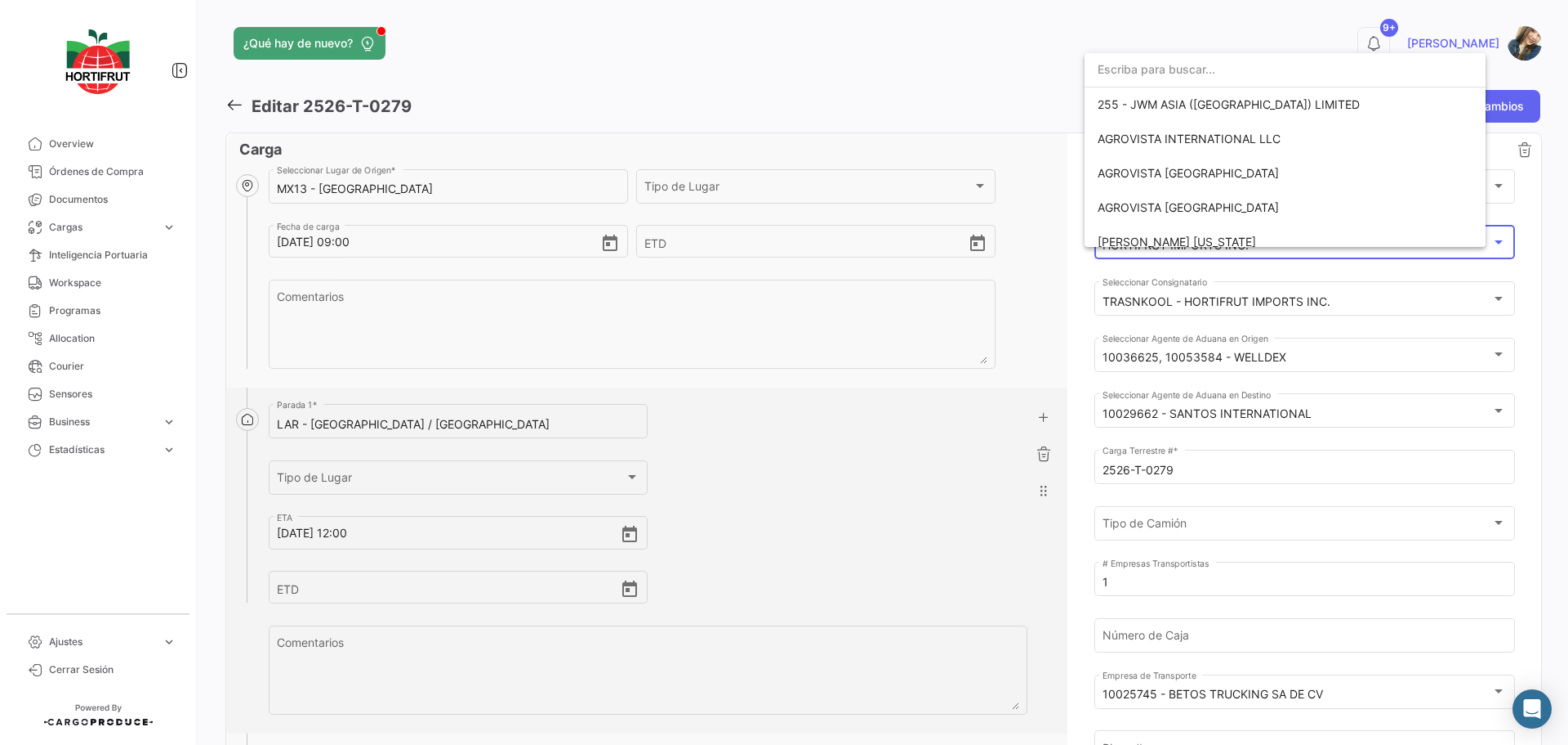
scroll to position [2678, 0]
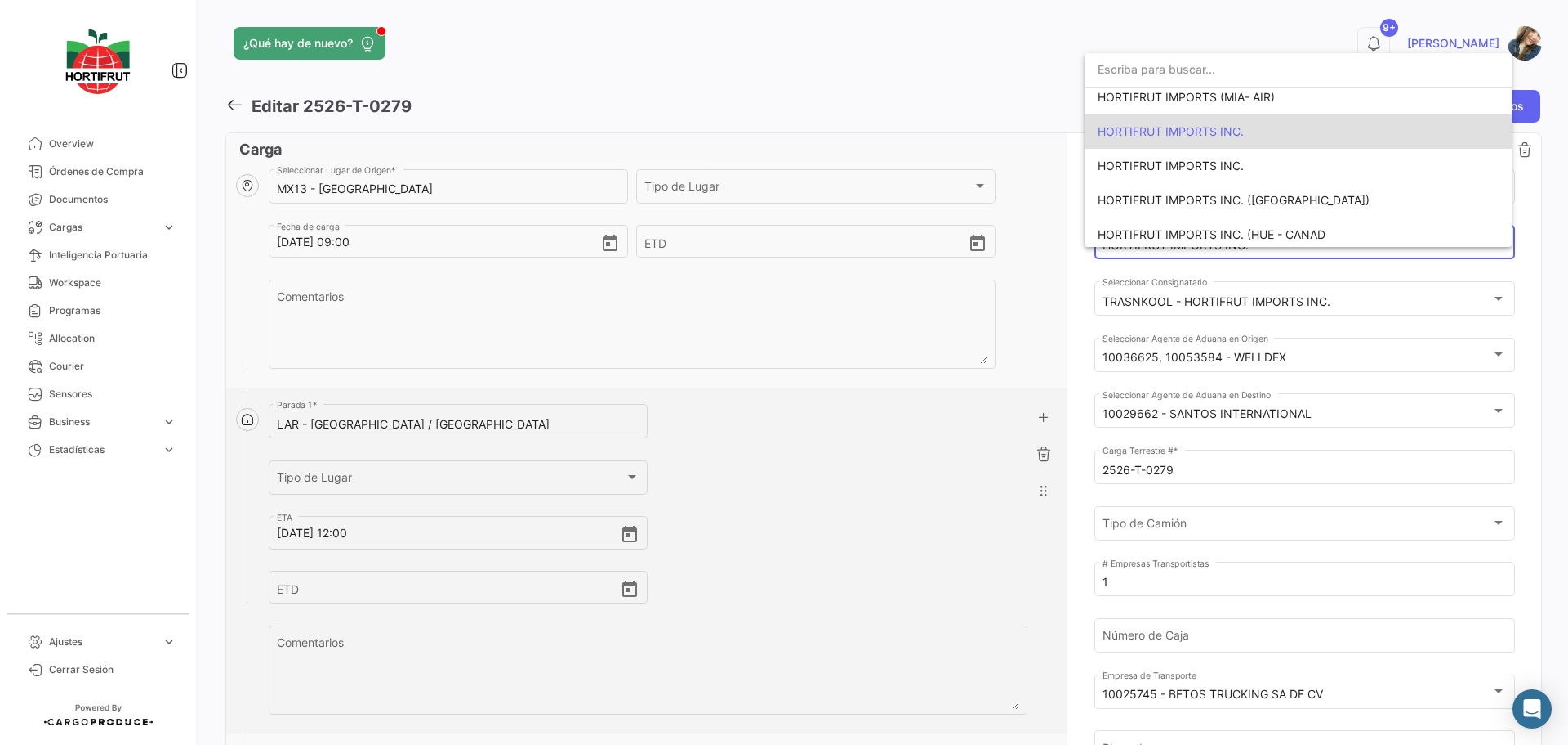
click at [1193, 132] on span "HORTIFRUT IMPORTS INC." at bounding box center [1171, 131] width 146 height 14
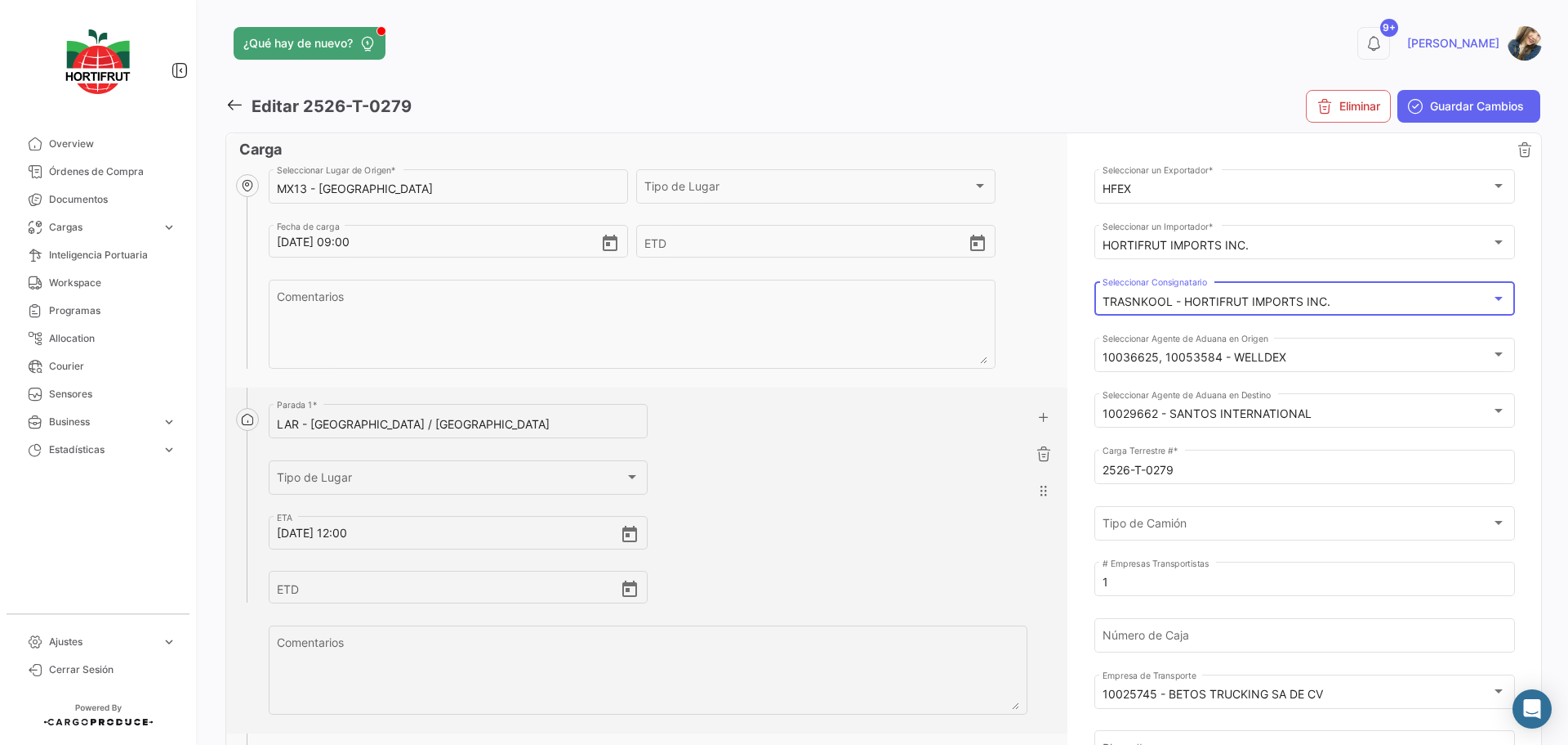
click at [1223, 296] on mat-select-trigger "TRASNKOOL - HORTIFRUT IMPORTS INC." at bounding box center [1216, 302] width 228 height 14
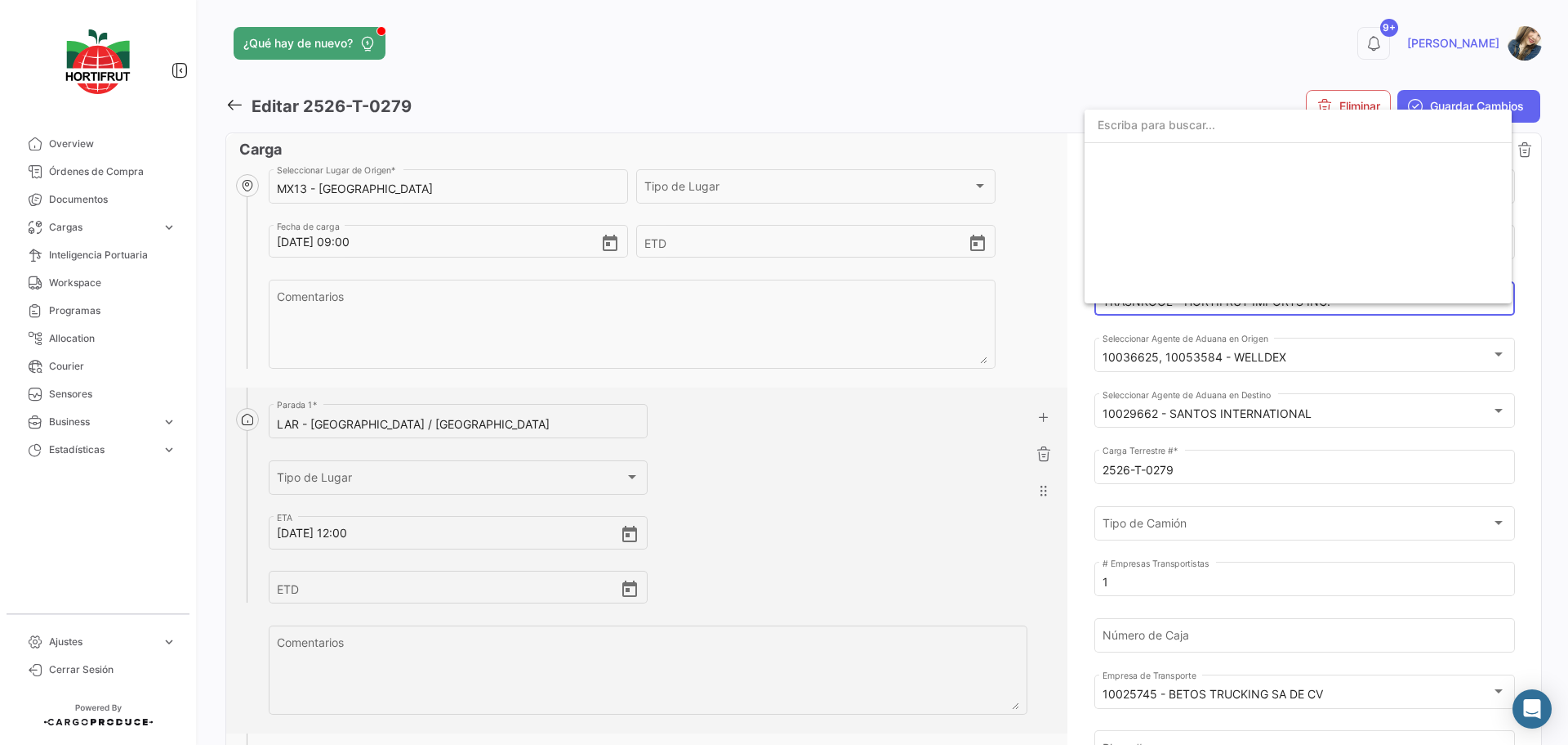
scroll to position [6503, 0]
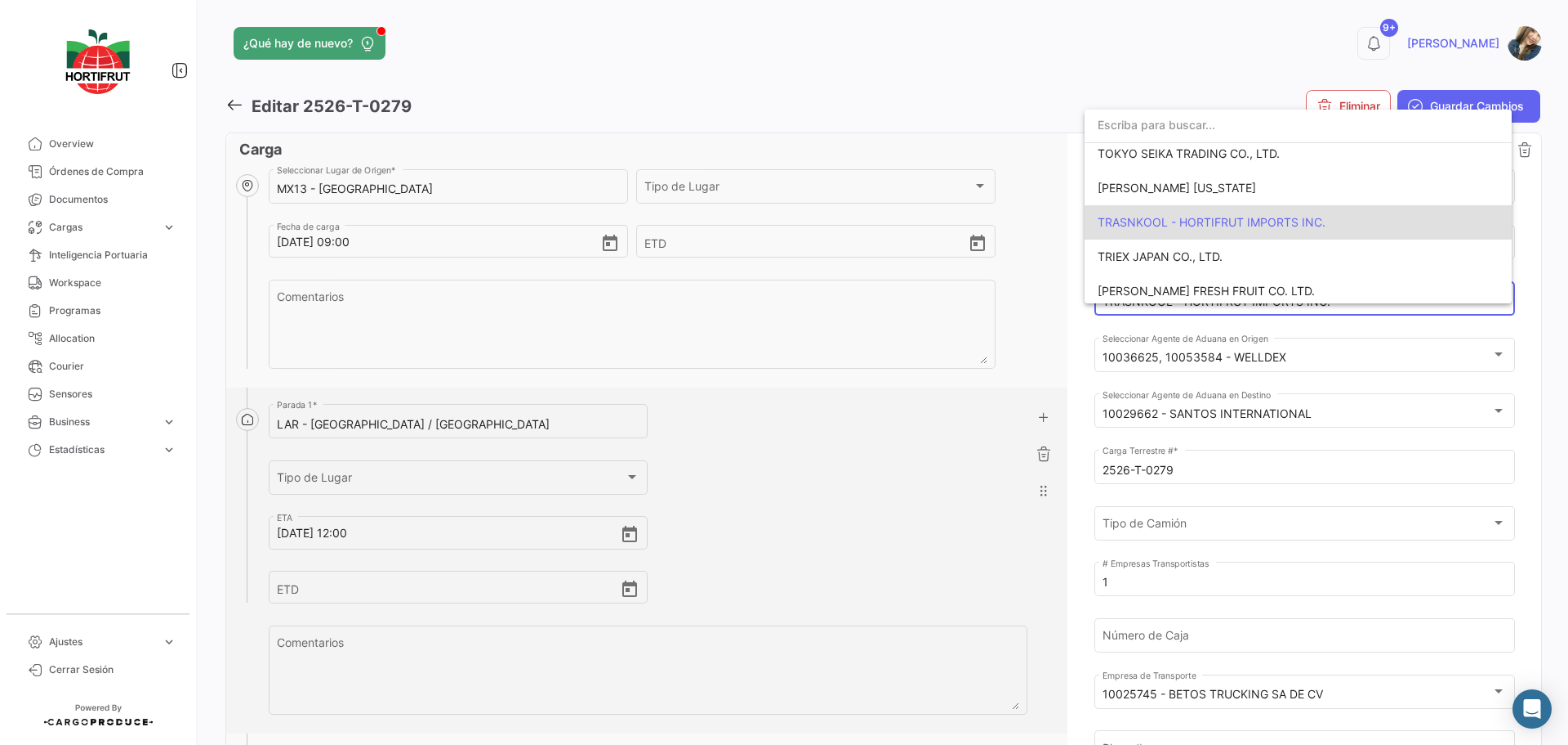
click at [1166, 126] on input "dropdown search" at bounding box center [1299, 125] width 427 height 35
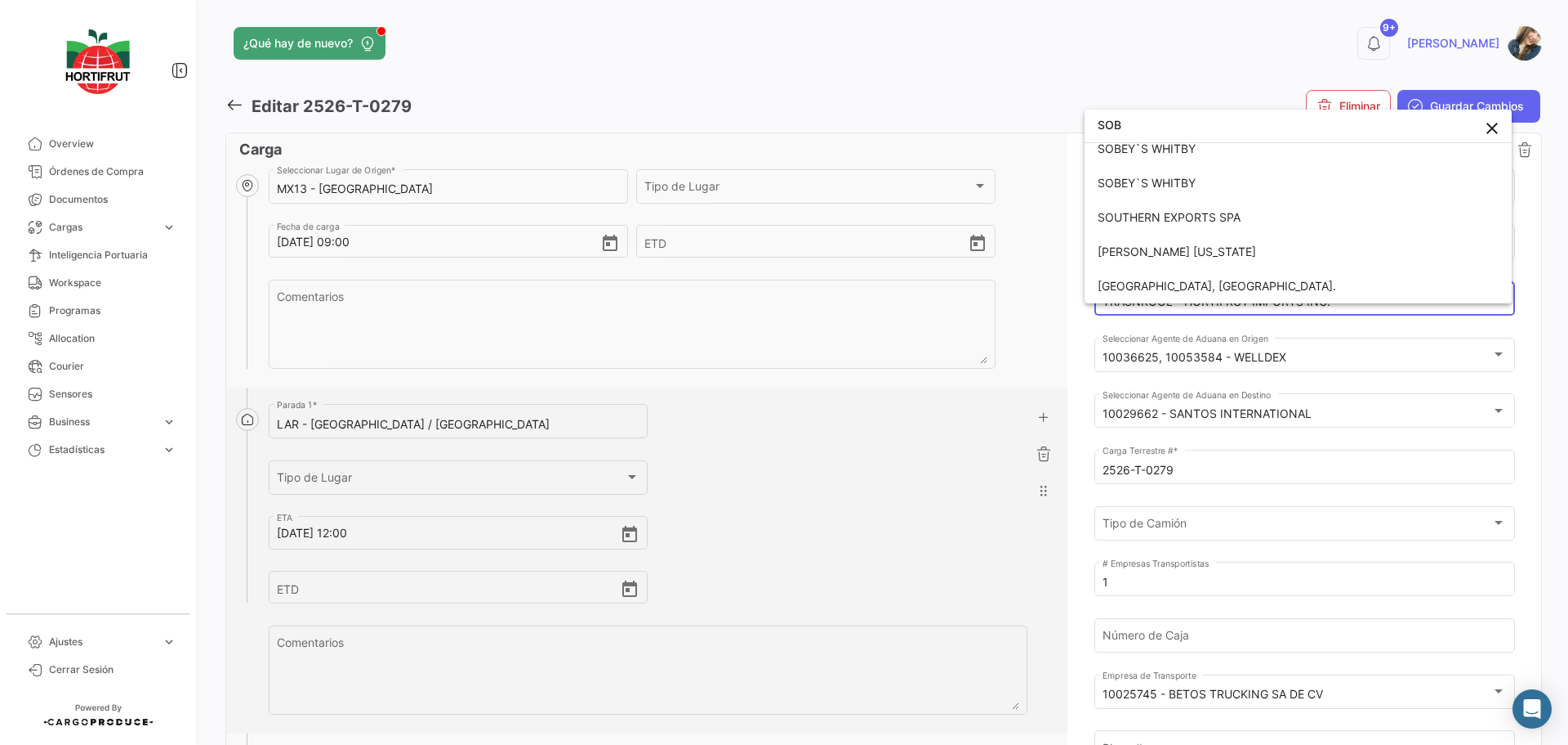
scroll to position [47, 0]
type input "[PERSON_NAME]"
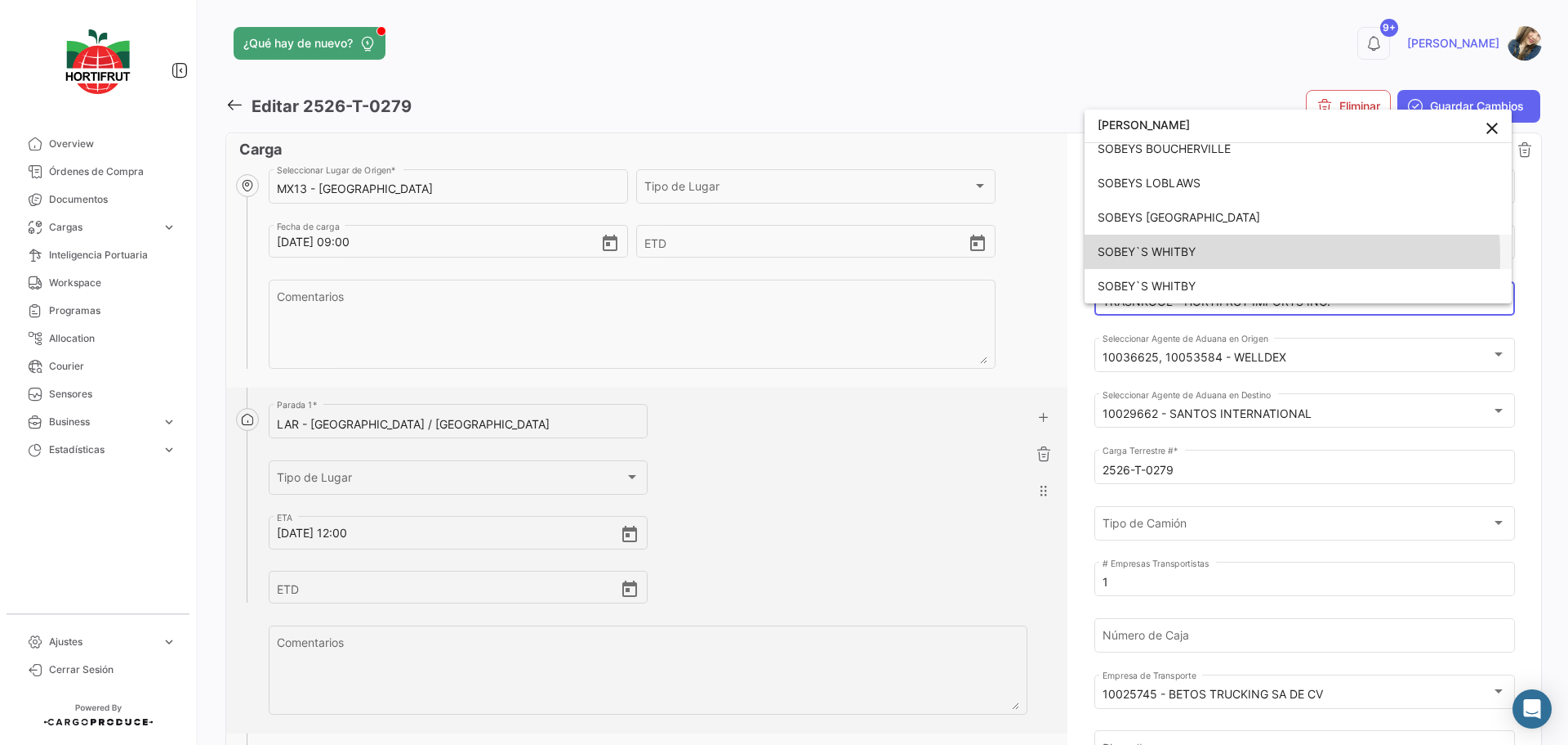
click at [1205, 256] on span "SOBEY`S WHITBY" at bounding box center [1299, 251] width 401 height 35
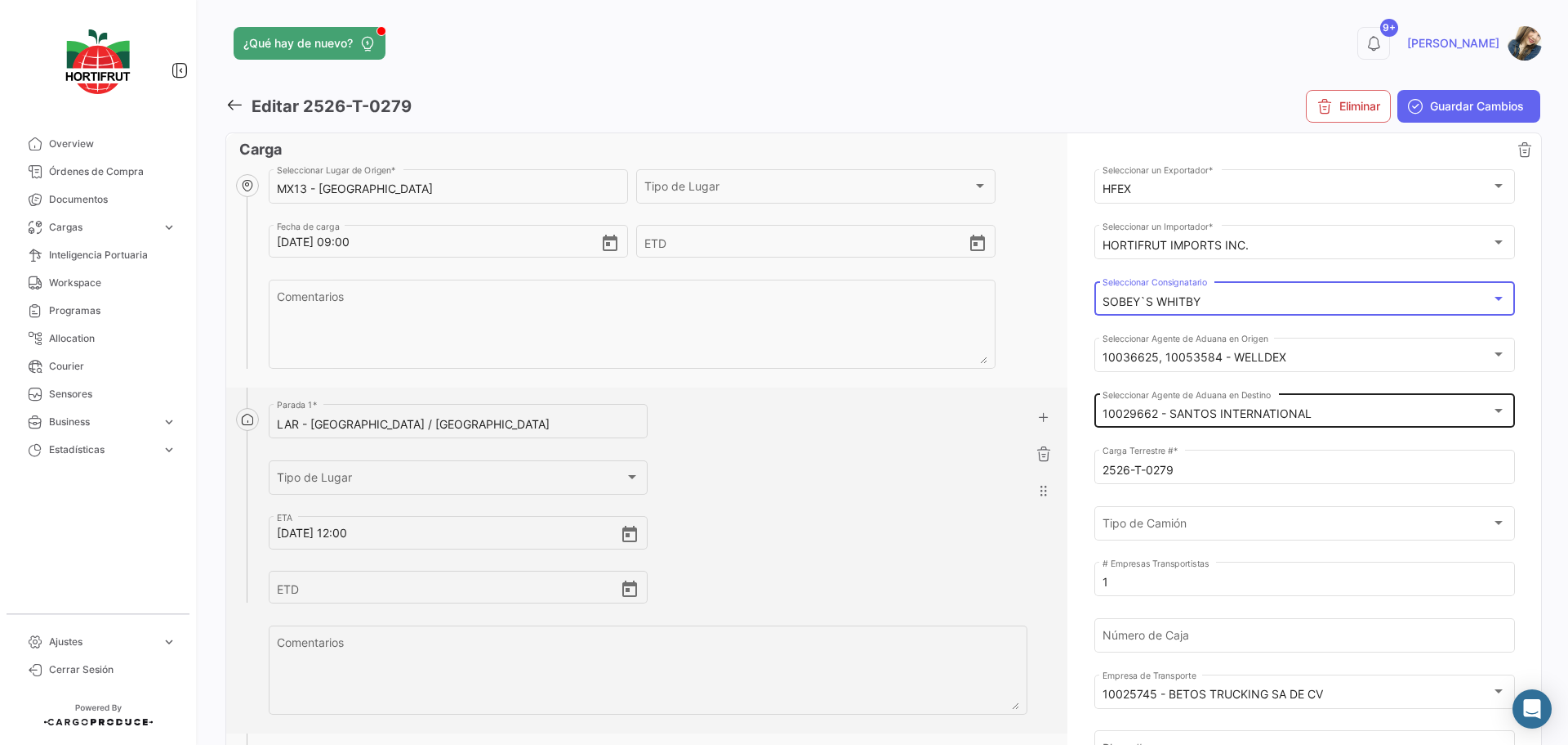
click at [1302, 412] on mat-select-trigger "10029662 - SANTOS INTERNATIONAL" at bounding box center [1207, 413] width 209 height 14
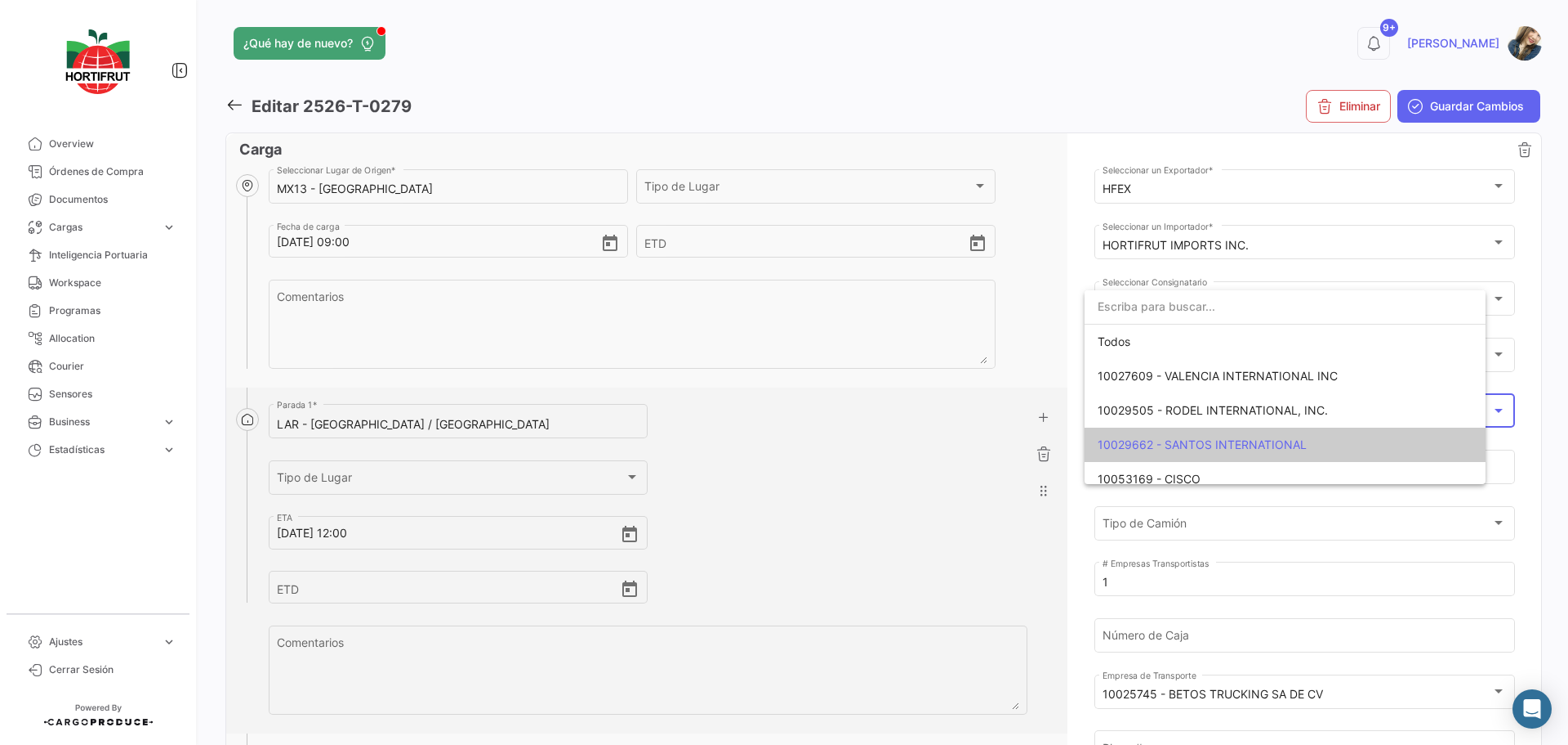
scroll to position [12, 0]
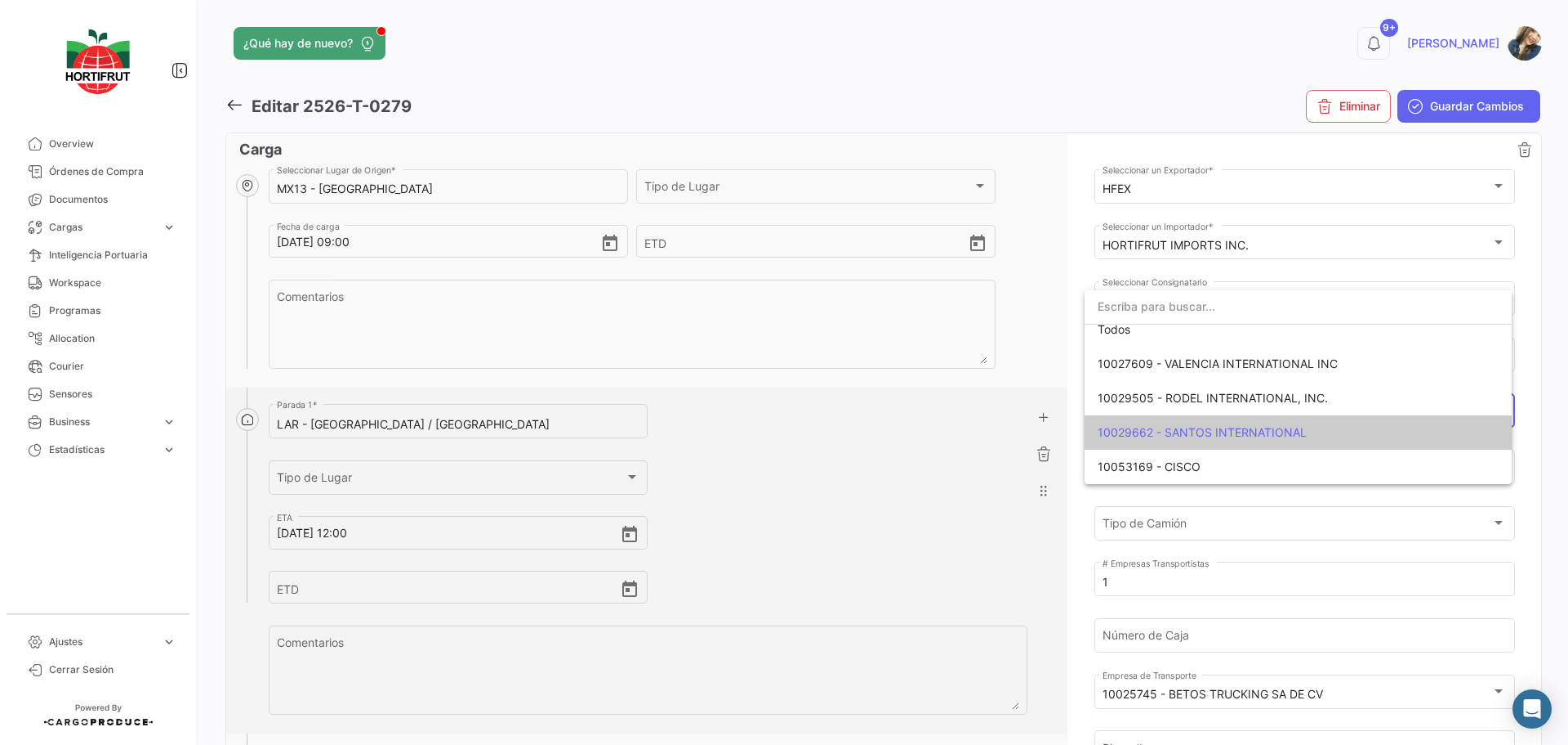
click at [1216, 310] on input "dropdown search" at bounding box center [1299, 306] width 427 height 35
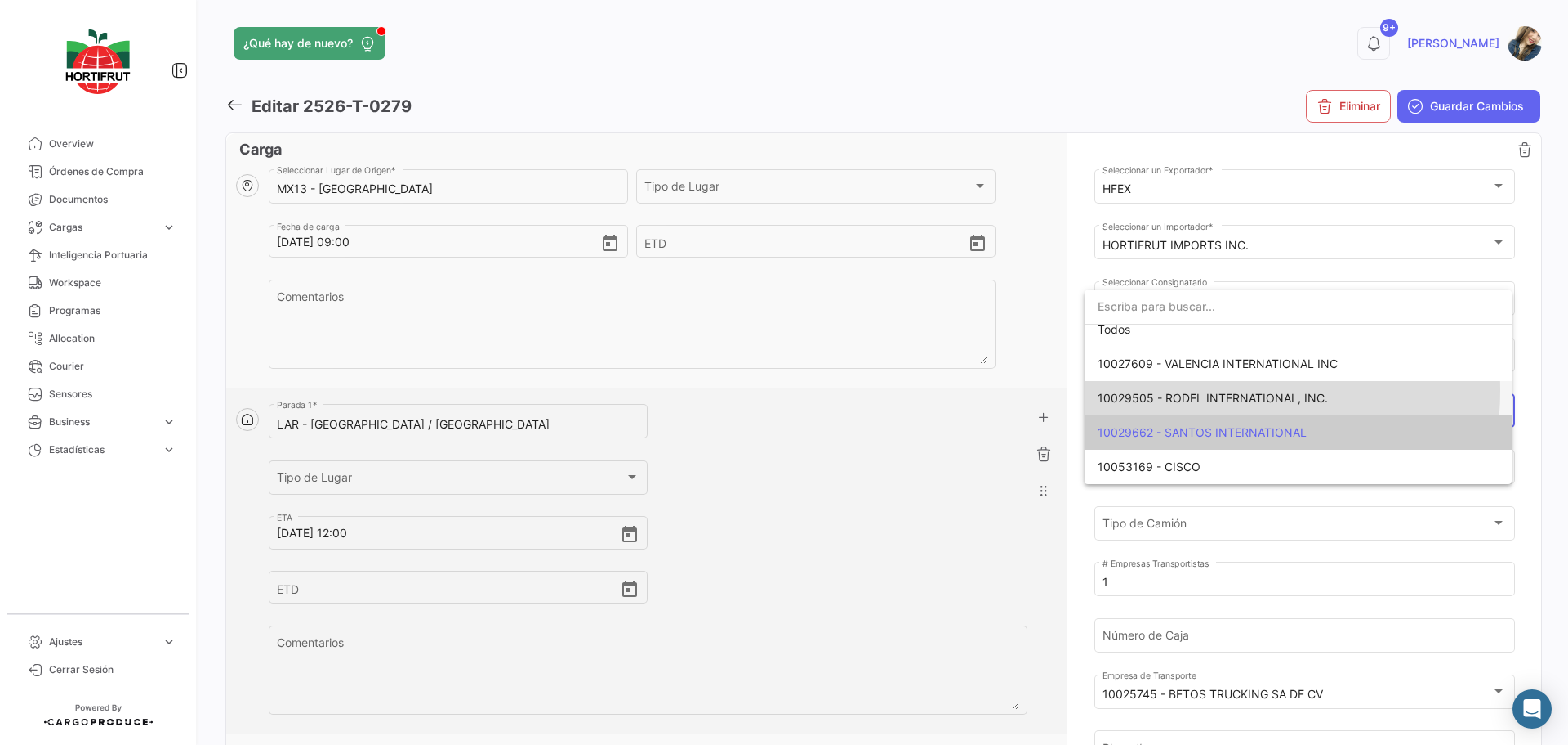
click at [1213, 391] on span "10029505 - RODEL INTERNATIONAL, INC." at bounding box center [1213, 398] width 230 height 14
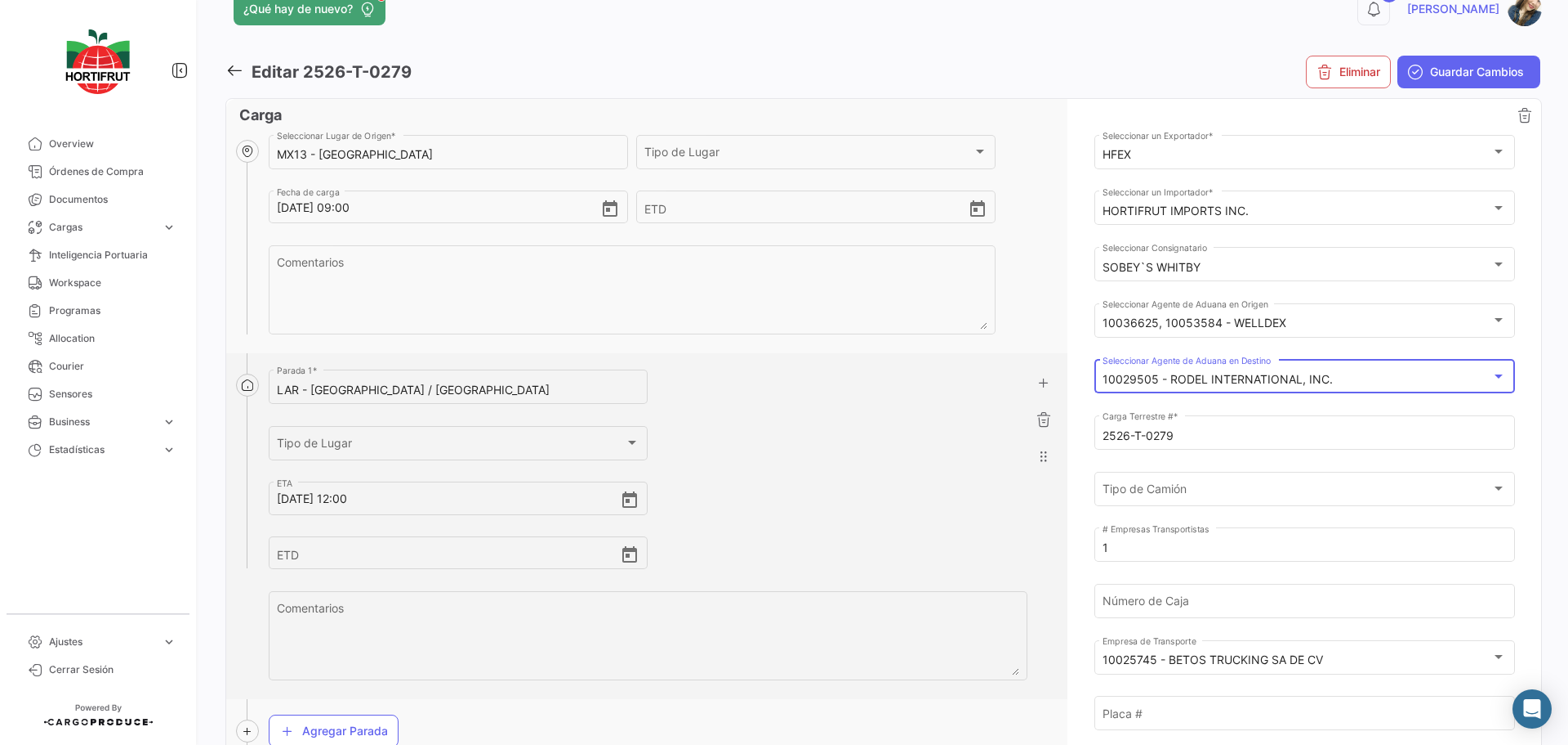
scroll to position [0, 0]
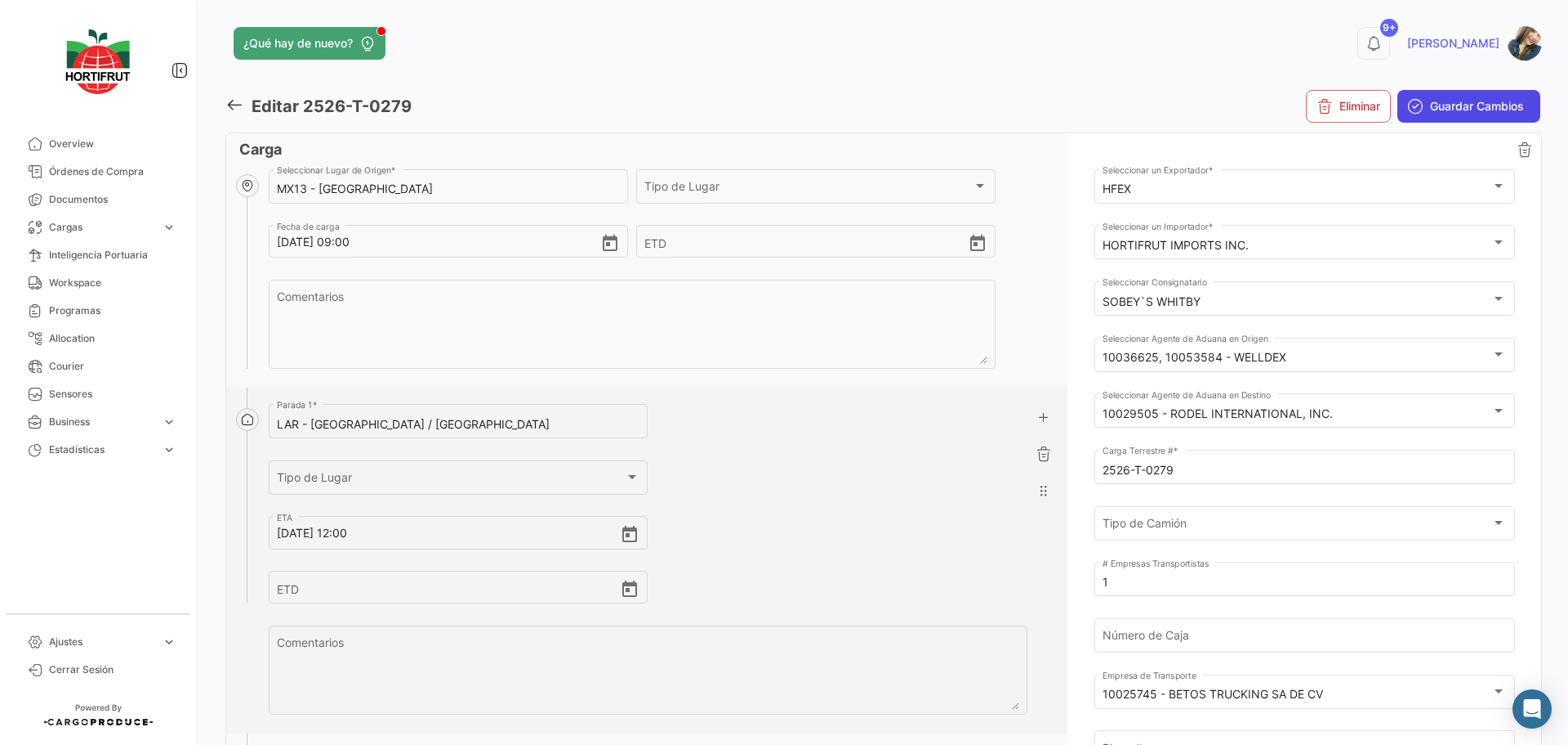
click at [1408, 102] on icon "submit" at bounding box center [1416, 106] width 16 height 16
